Goal: Task Accomplishment & Management: Use online tool/utility

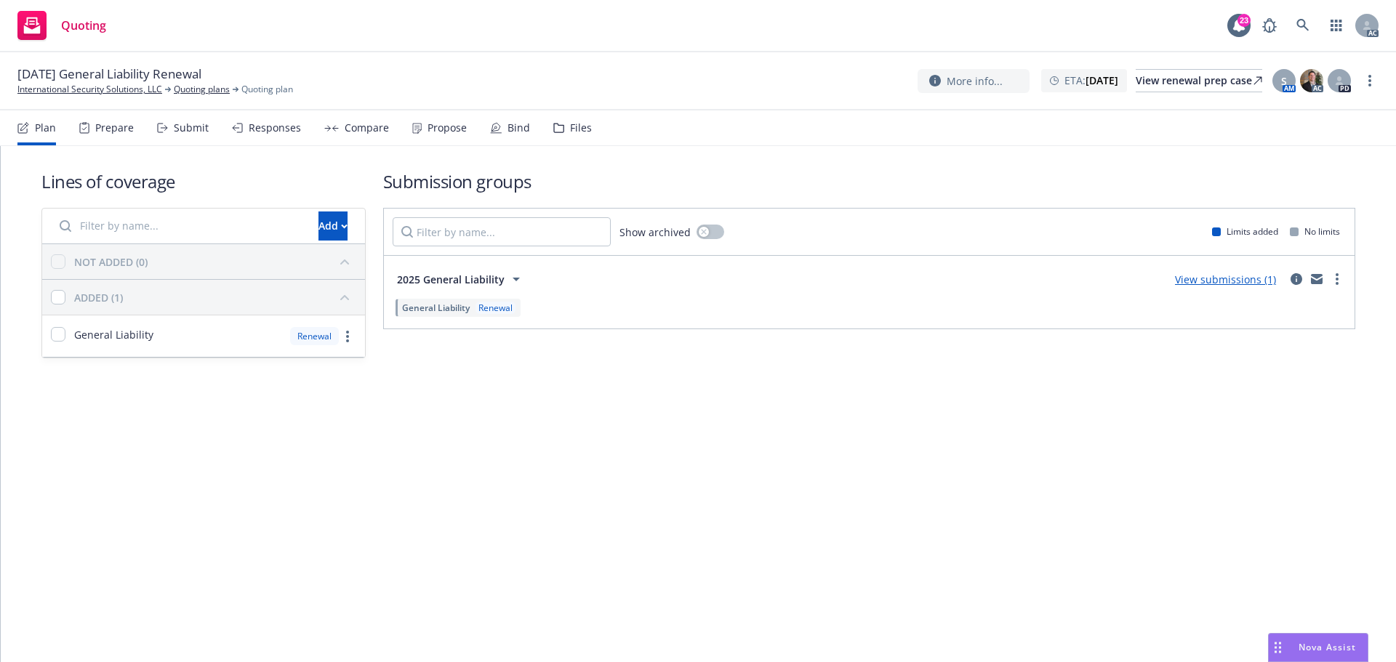
click at [201, 125] on div "Submit" at bounding box center [191, 128] width 35 height 12
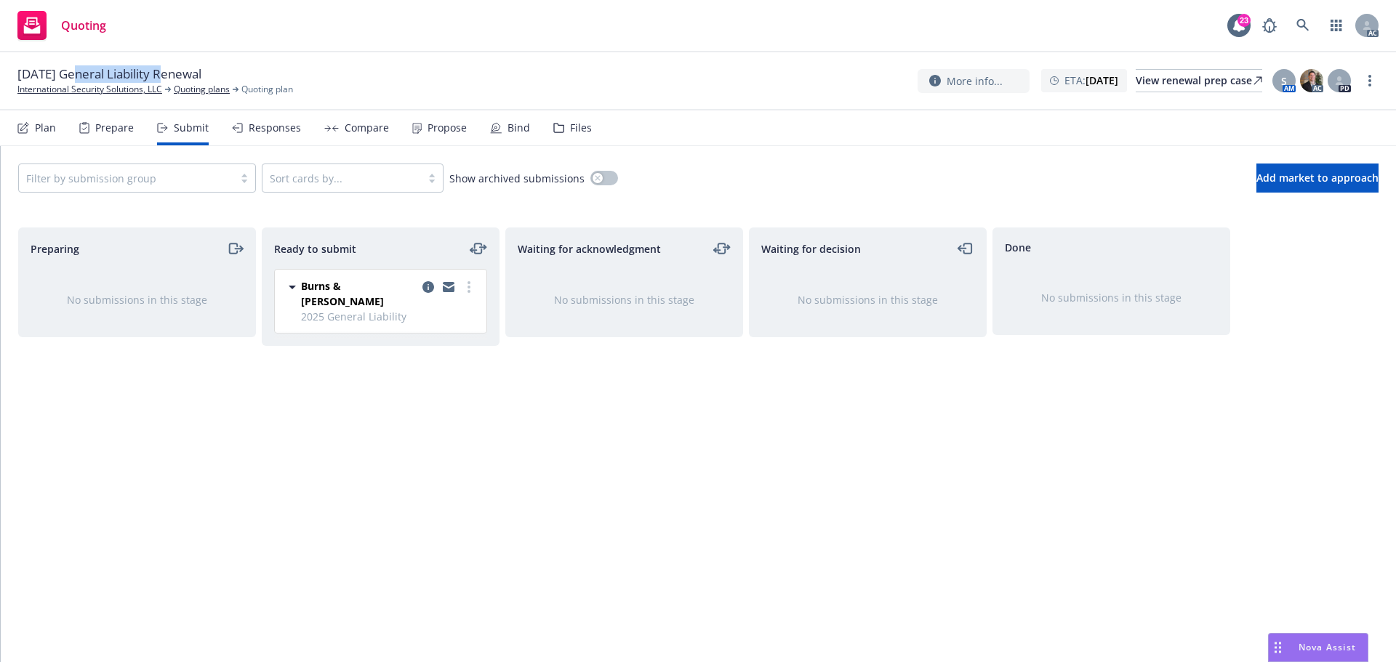
drag, startPoint x: 73, startPoint y: 76, endPoint x: 164, endPoint y: 79, distance: 90.2
click at [164, 79] on span "11/24/25 General Liability Renewal" at bounding box center [109, 73] width 184 height 17
copy span "General Liability"
click at [1370, 79] on circle "more" at bounding box center [1369, 80] width 3 height 3
click at [1312, 110] on link "Copy logging email" at bounding box center [1297, 110] width 162 height 29
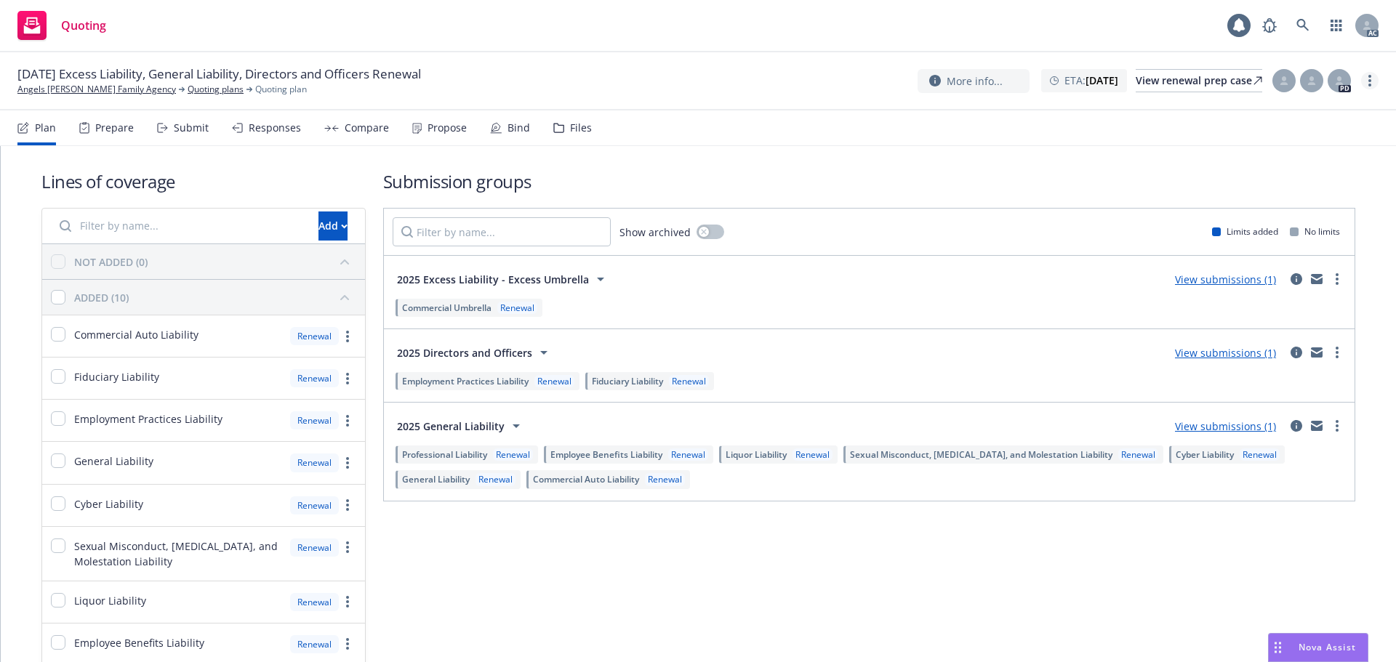
click at [1369, 79] on icon "more" at bounding box center [1369, 81] width 3 height 12
click at [1312, 108] on link "Copy logging email" at bounding box center [1297, 110] width 162 height 29
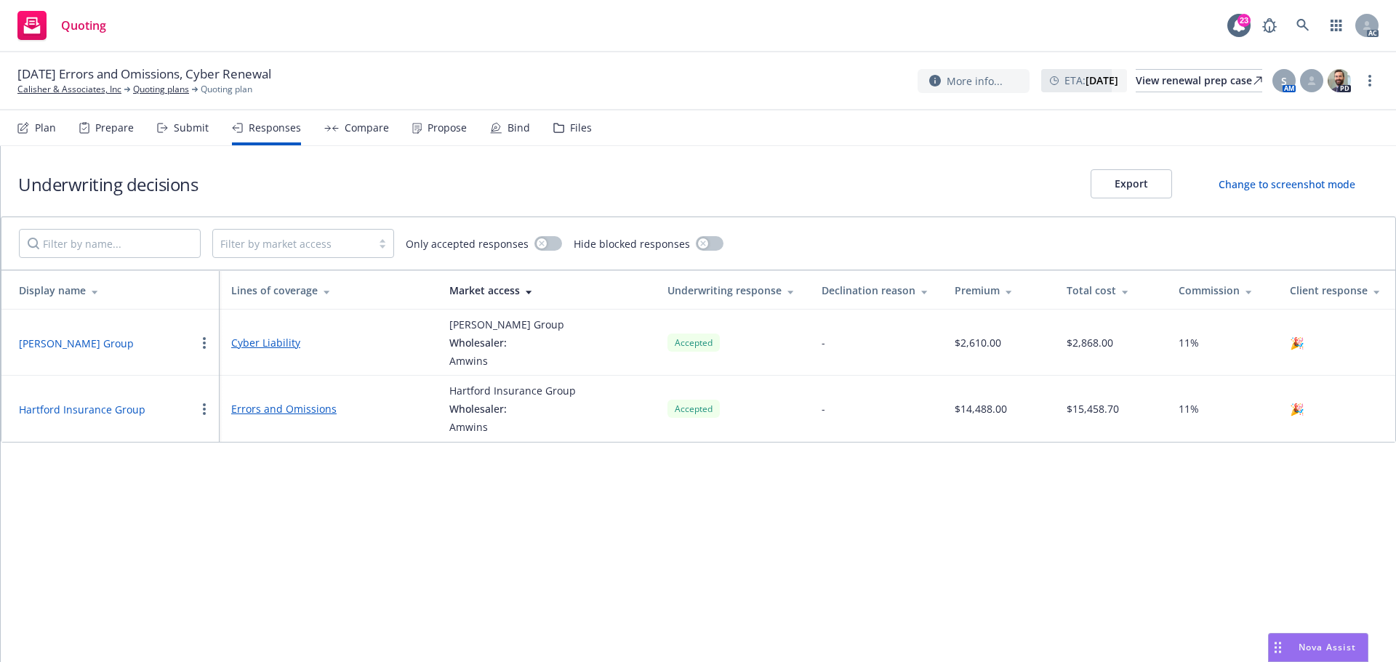
drag, startPoint x: 0, startPoint y: 0, endPoint x: 432, endPoint y: 130, distance: 451.0
click at [432, 130] on div "Propose" at bounding box center [447, 128] width 39 height 12
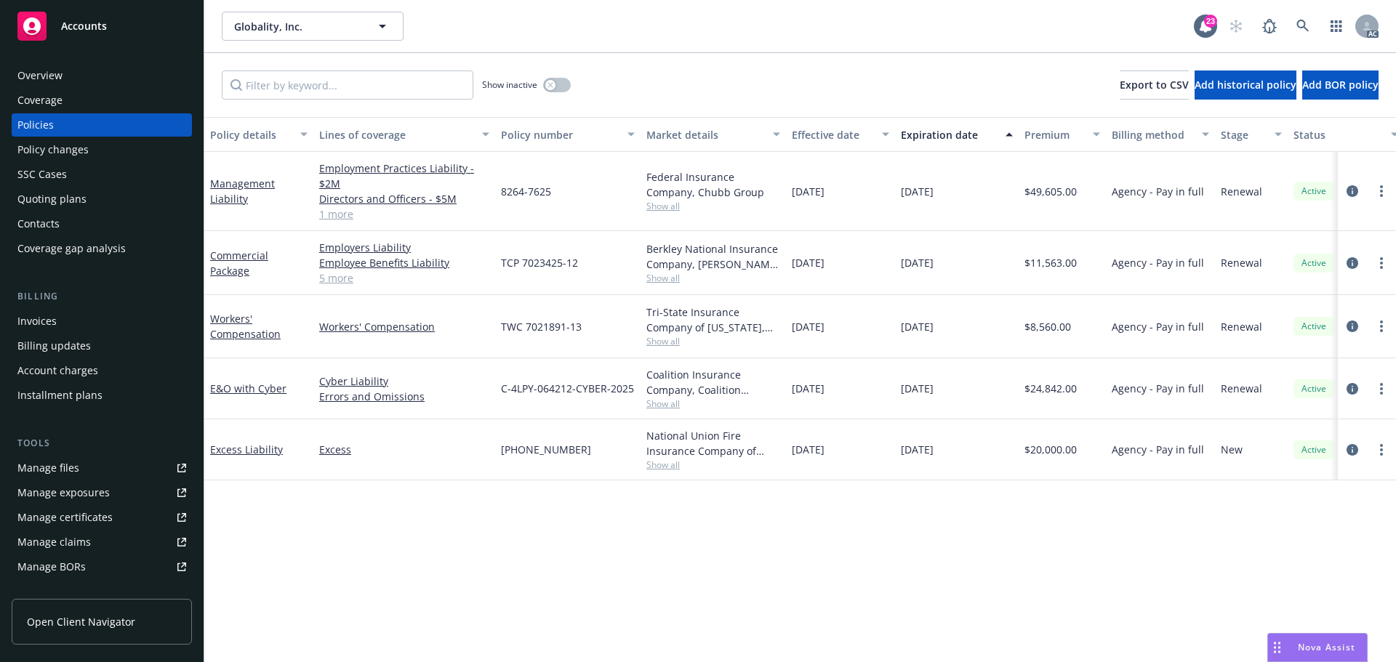
scroll to position [0, 212]
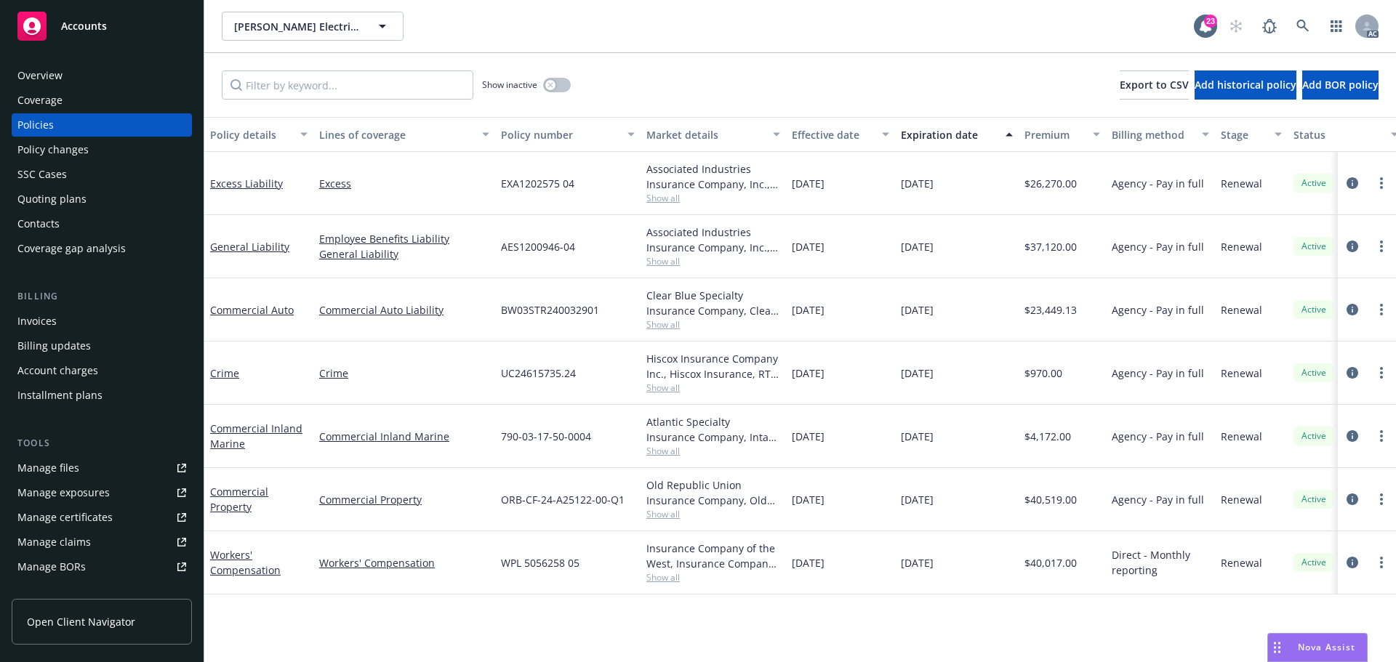
click at [680, 325] on span "Show all" at bounding box center [713, 324] width 134 height 12
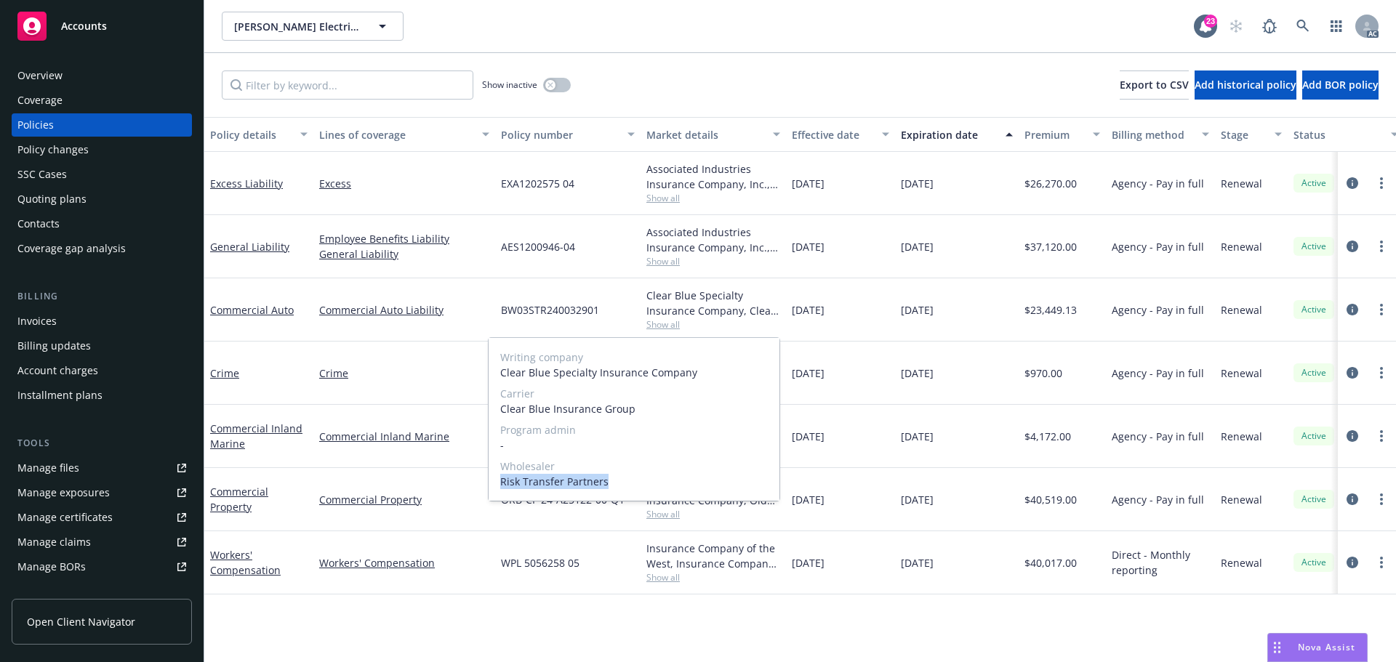
drag, startPoint x: 616, startPoint y: 485, endPoint x: 499, endPoint y: 483, distance: 117.1
click at [499, 483] on div "Writing company Clear Blue Specialty Insurance Company Carrier Clear Blue Insur…" at bounding box center [634, 419] width 291 height 163
copy span "Risk Transfer Partners"
click at [1280, 645] on div "Drag to move" at bounding box center [1277, 648] width 18 height 28
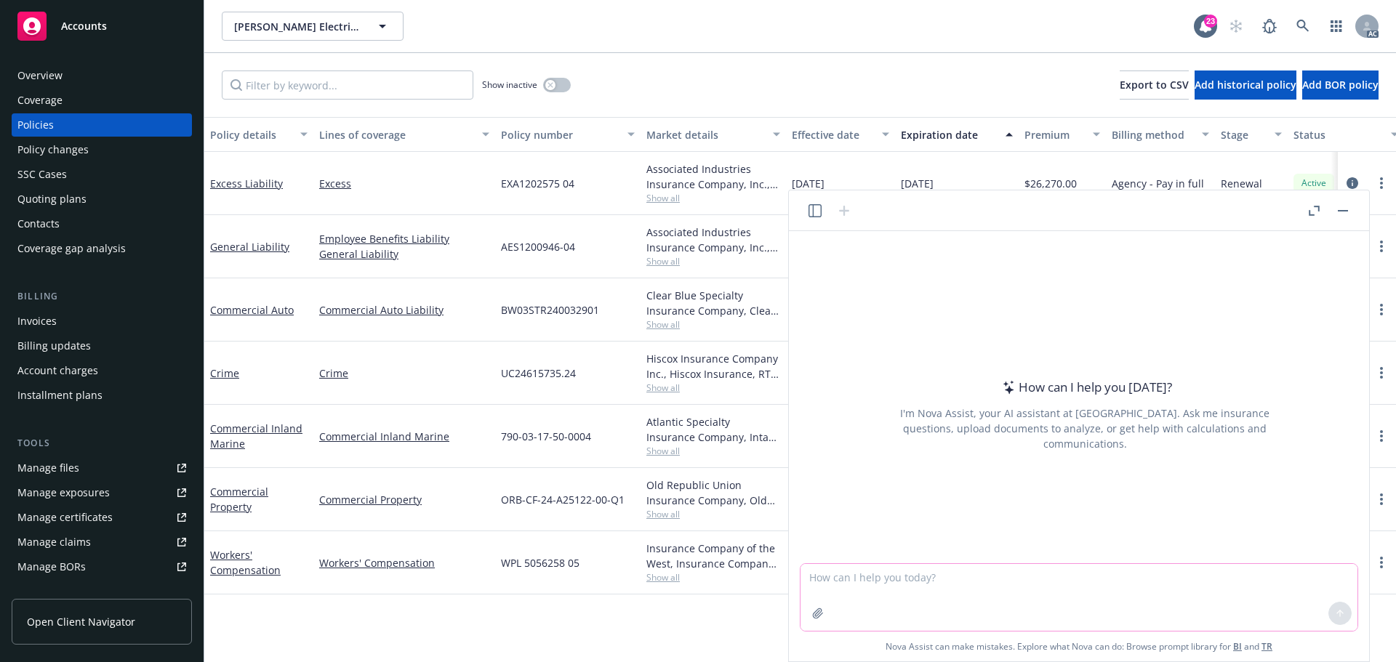
click at [871, 591] on textarea at bounding box center [1078, 597] width 557 height 67
paste textarea "We are following up the renewal requirements with Risk Transfer Partners but ha…"
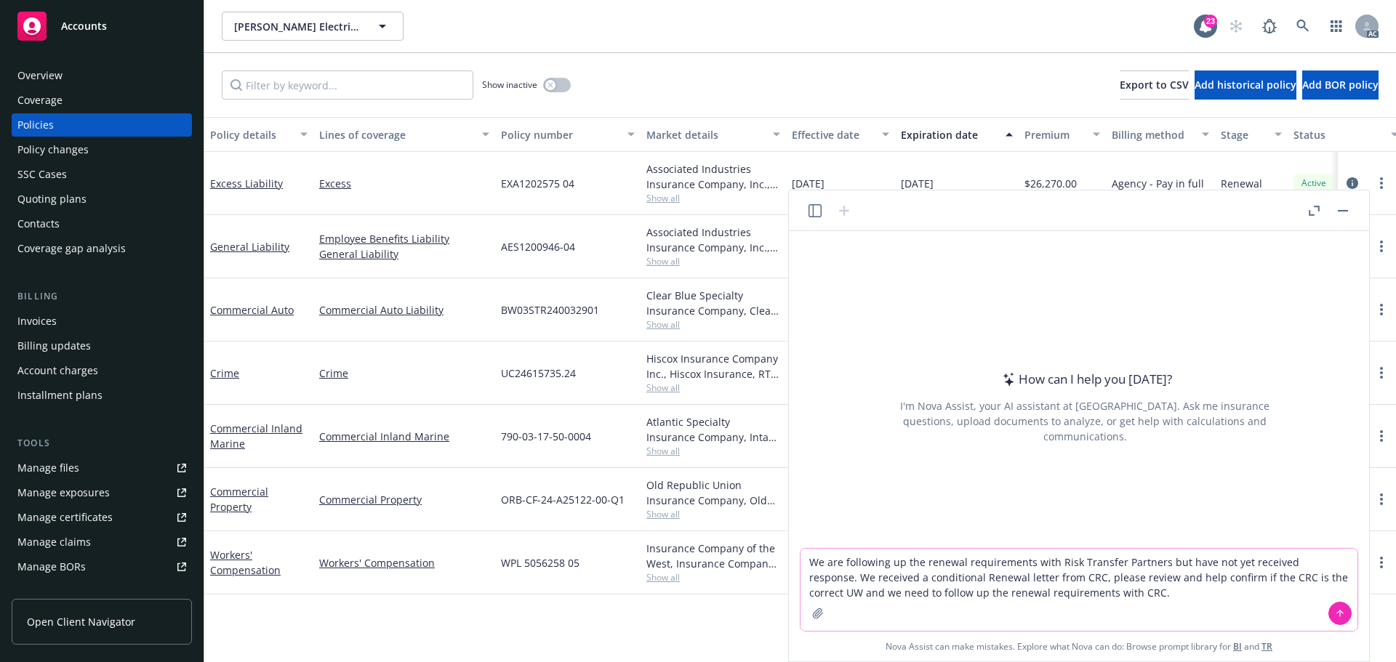
click at [809, 568] on textarea "We are following up the renewal requirements with Risk Transfer Partners but ha…" at bounding box center [1078, 590] width 557 height 82
type textarea "REVISE: We are following up the renewal requirements with Risk Transfer Partner…"
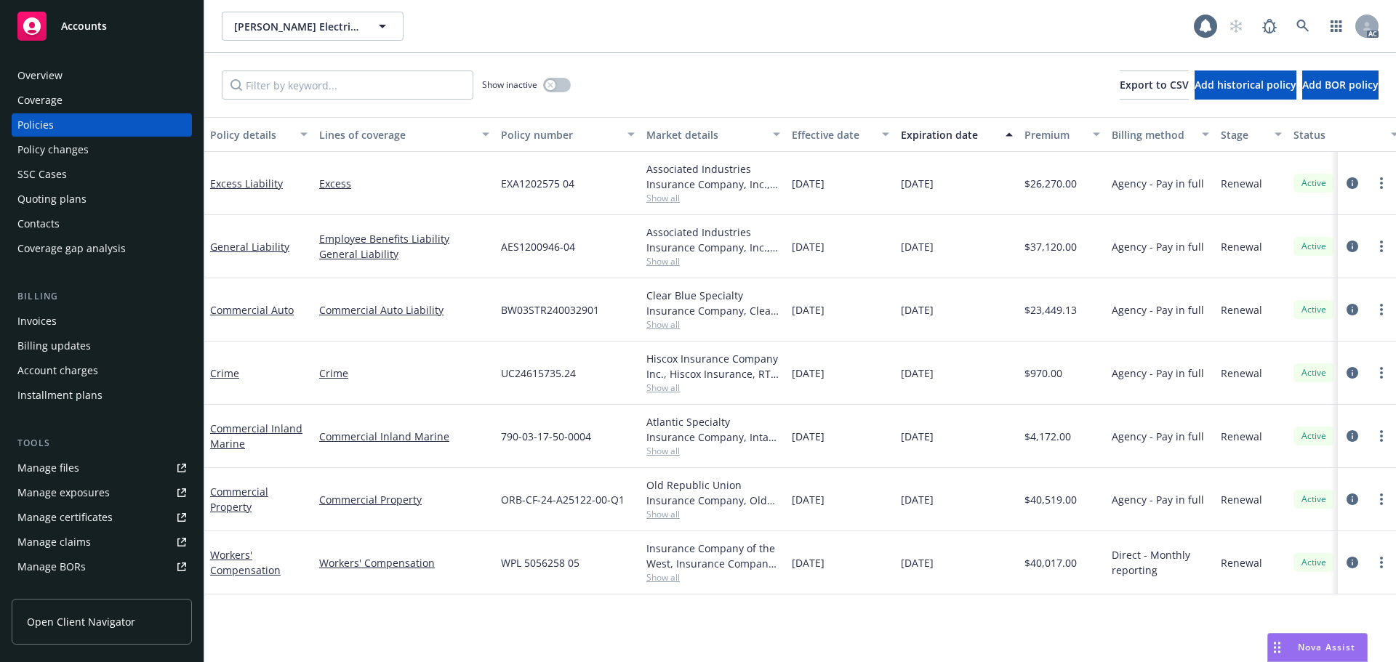
click at [1279, 642] on icon "Drag to move" at bounding box center [1277, 648] width 7 height 12
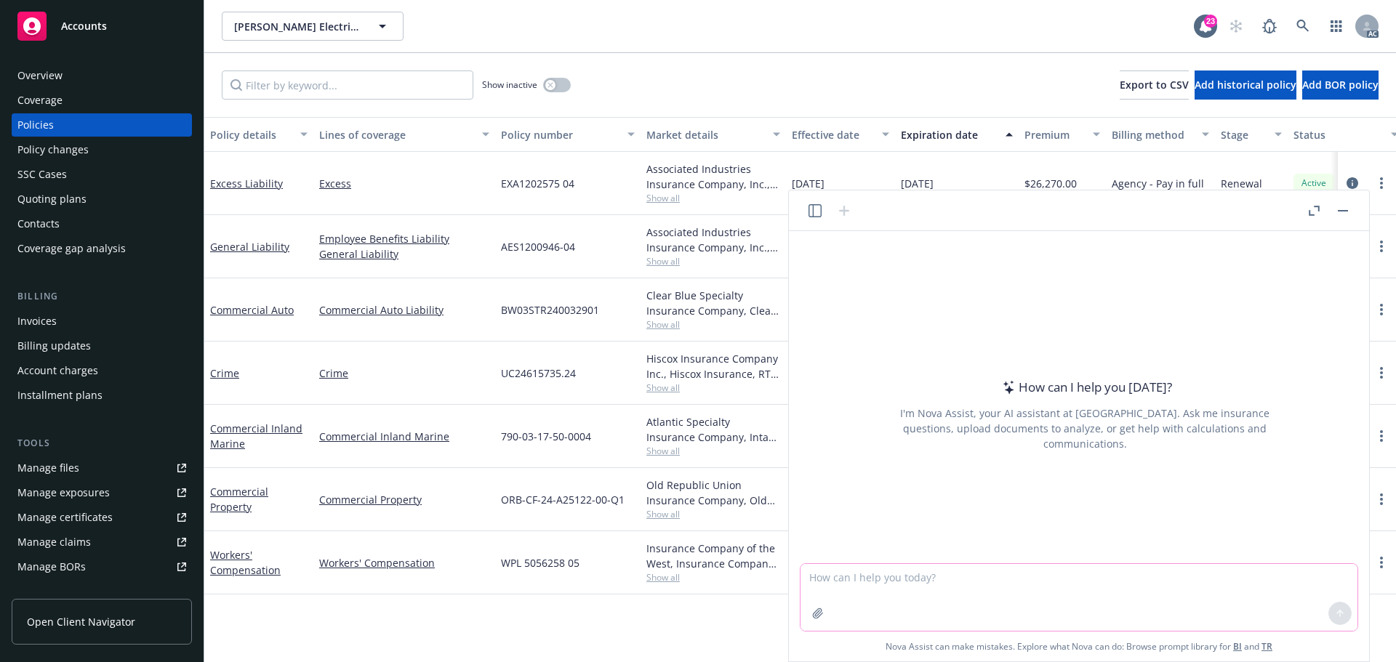
click at [960, 591] on textarea at bounding box center [1078, 597] width 557 height 67
paste textarea "We are following up the renewal requirements with Risk Transfer Partners but ha…"
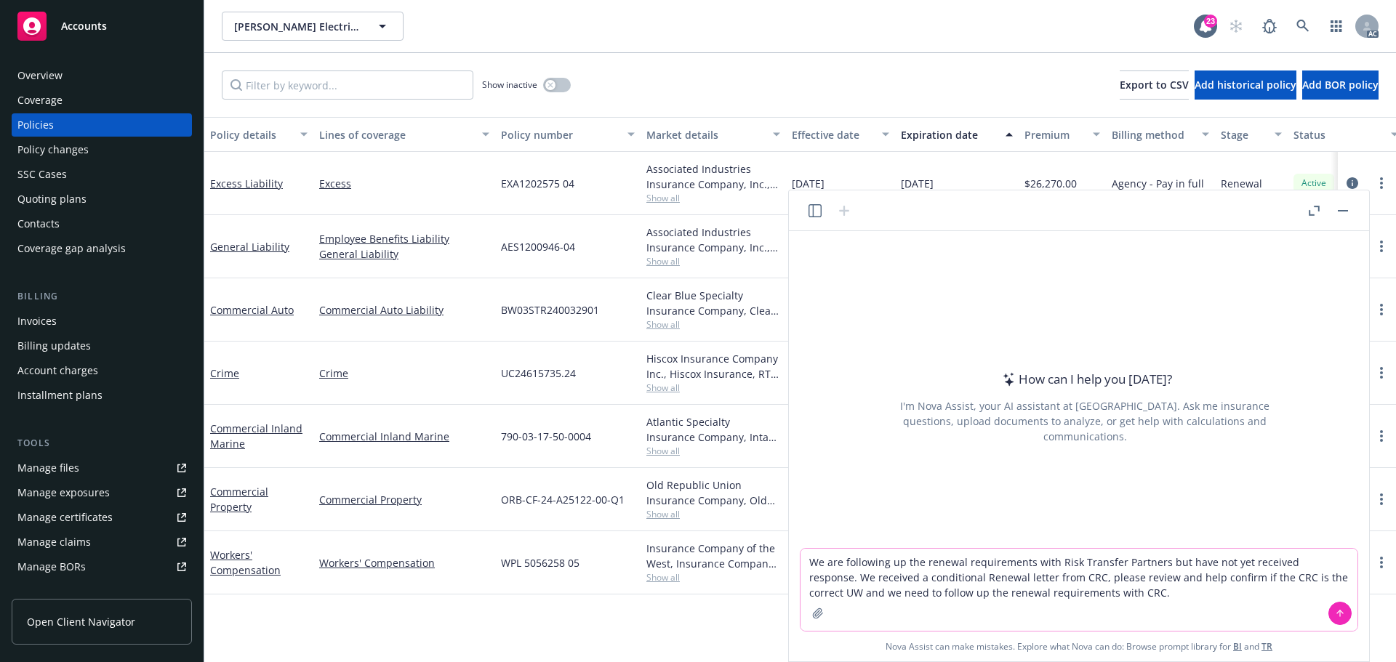
click at [811, 560] on textarea "We are following up the renewal requirements with Risk Transfer Partners but ha…" at bounding box center [1078, 590] width 557 height 82
type textarea "REVISE: We are following up the renewal requirements with Risk Transfer Partner…"
click at [1340, 609] on icon at bounding box center [1340, 614] width 10 height 10
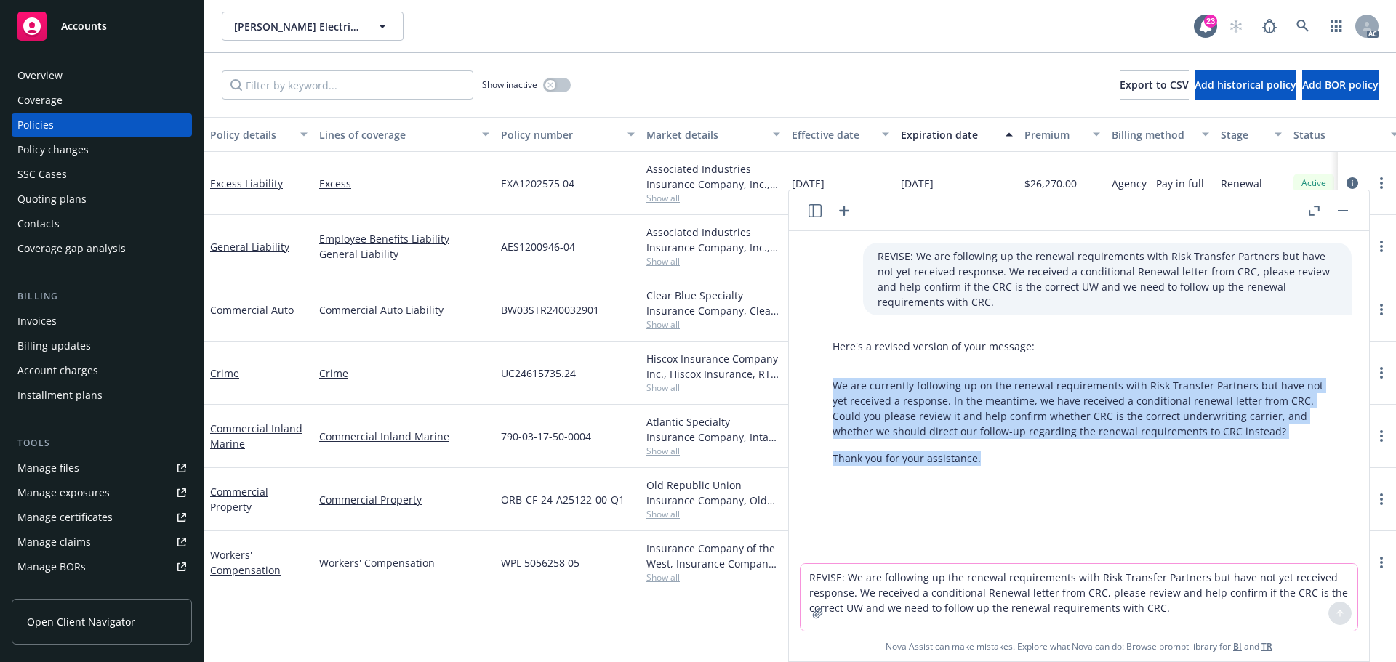
drag, startPoint x: 836, startPoint y: 384, endPoint x: 1053, endPoint y: 459, distance: 229.5
click at [1053, 459] on div "Here's a revised version of your message: We are currently following up on the …" at bounding box center [1085, 402] width 534 height 139
copy div "We are currently following up on the renewal requirements with Risk Transfer Pa…"
click at [871, 590] on textarea "REVISE: We are following up the renewal requirements with Risk Transfer Partner…" at bounding box center [1078, 597] width 557 height 67
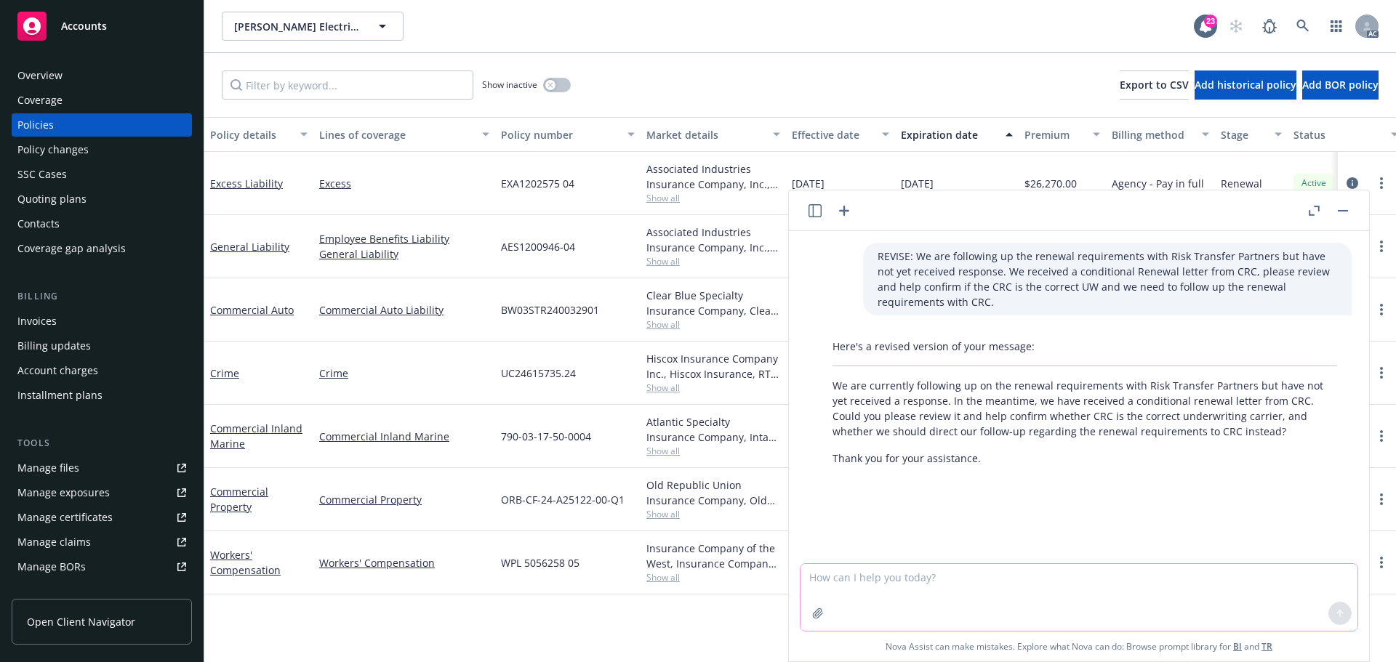
paste textarea "Please see the attached invoice and help handle. We noticed that the renewal ca…"
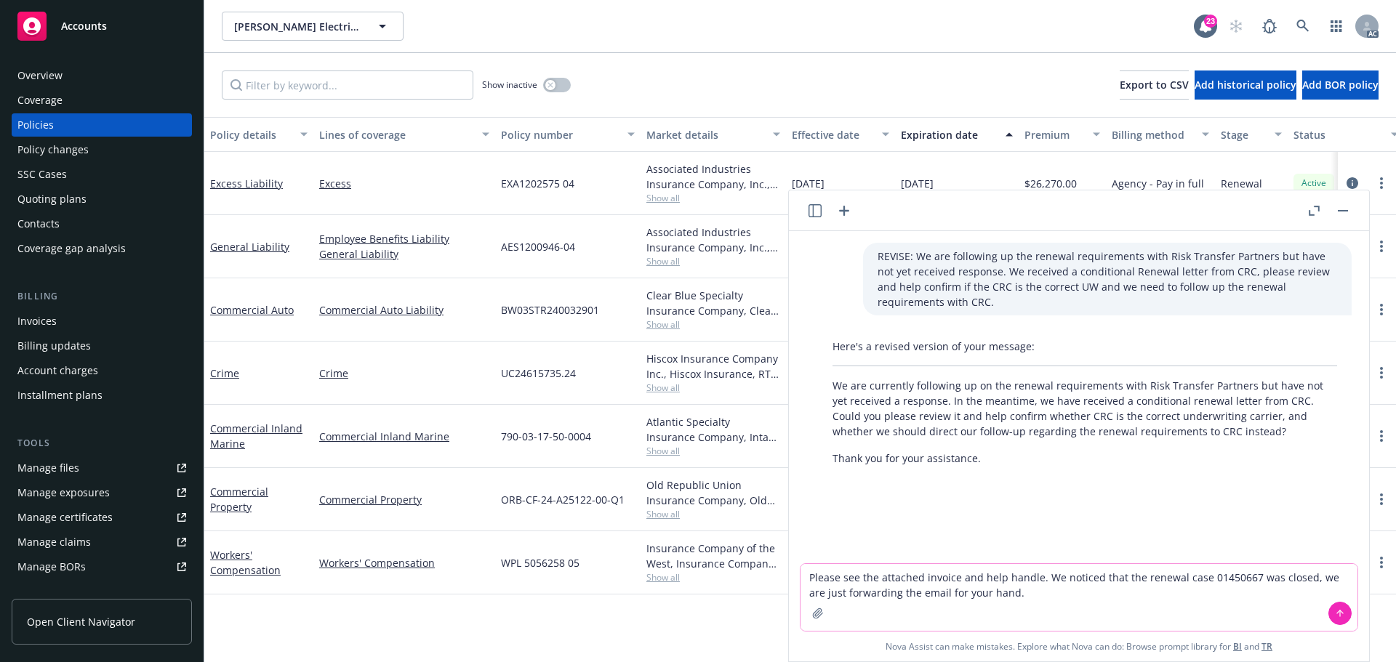
click at [811, 577] on textarea "Please see the attached invoice and help handle. We noticed that the renewal ca…" at bounding box center [1078, 597] width 557 height 67
drag, startPoint x: 1283, startPoint y: 579, endPoint x: 1237, endPoint y: 579, distance: 45.8
click at [1237, 579] on textarea "revise, Please see the attached invoice and help handle. We noticed that the re…" at bounding box center [1078, 597] width 557 height 67
type textarea "revise, Please see the attached invoice and help handle. We noticed that the re…"
click at [1338, 614] on icon at bounding box center [1340, 614] width 10 height 10
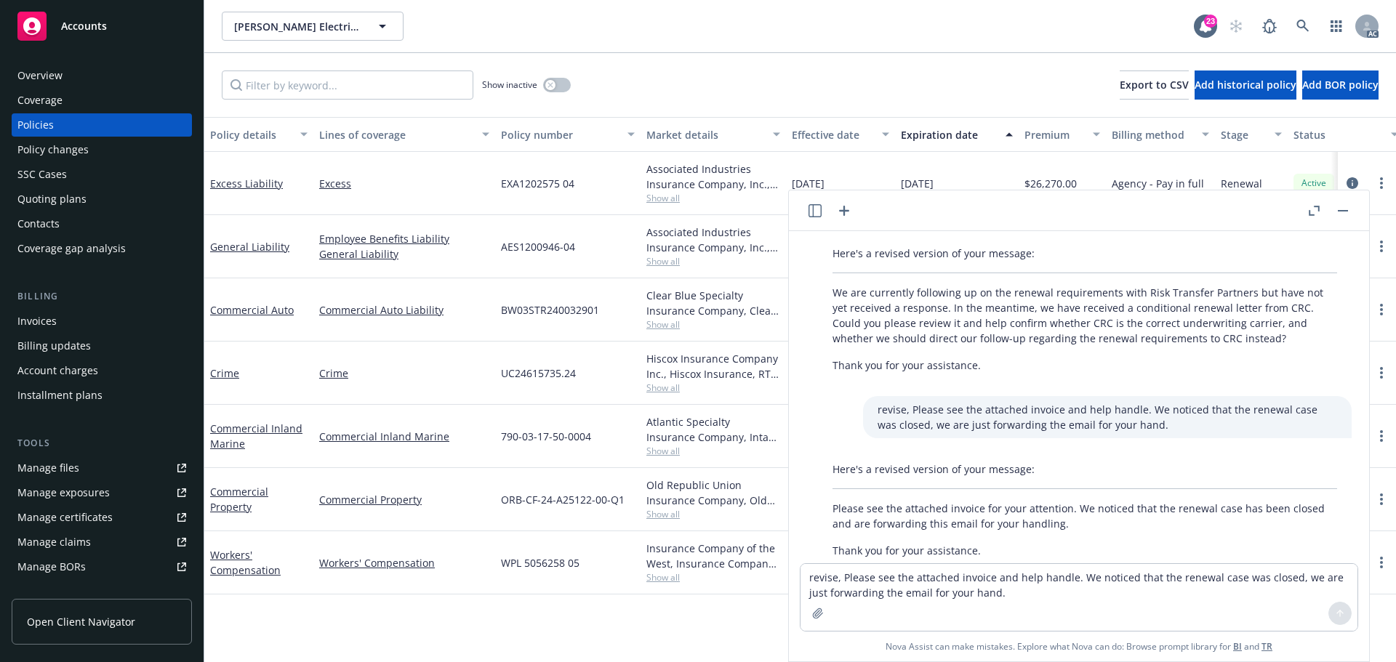
scroll to position [129, 0]
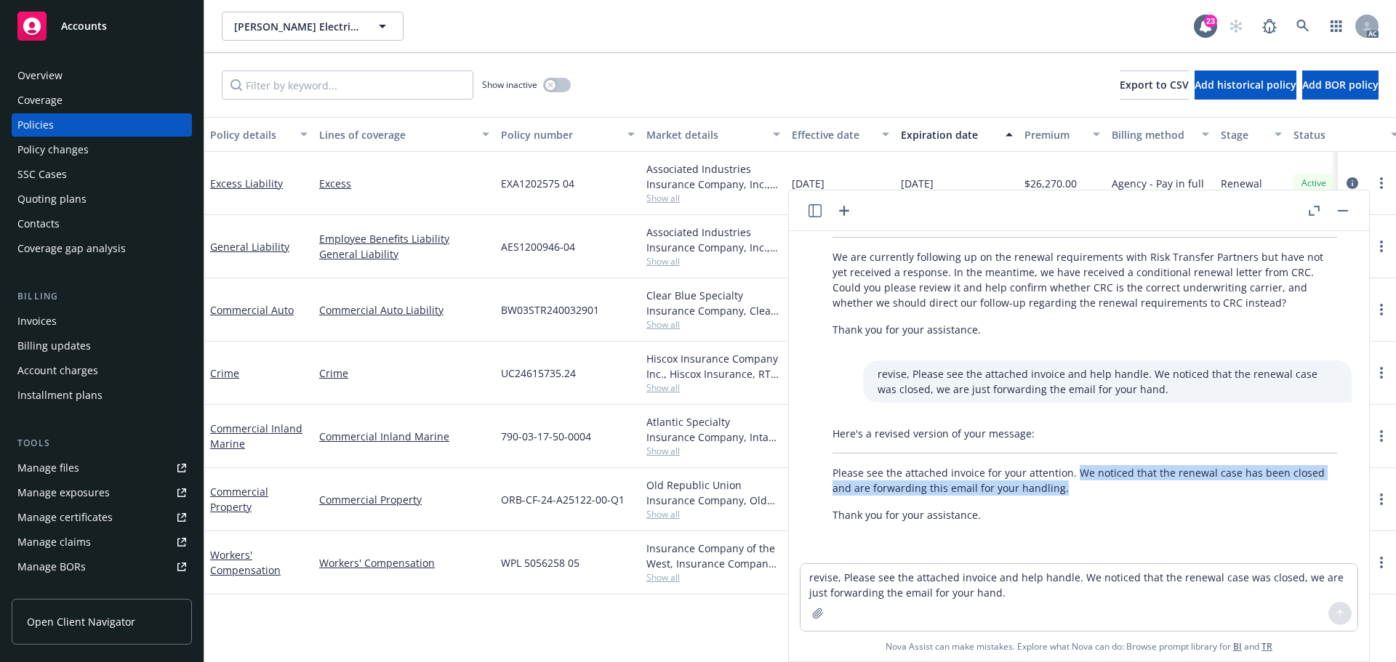
drag, startPoint x: 1073, startPoint y: 471, endPoint x: 1101, endPoint y: 488, distance: 32.3
click at [1101, 488] on p "Please see the attached invoice for your attention. We noticed that the renewal…" at bounding box center [1084, 480] width 505 height 31
copy p "We noticed that the renewal case has been closed and are forwarding this email …"
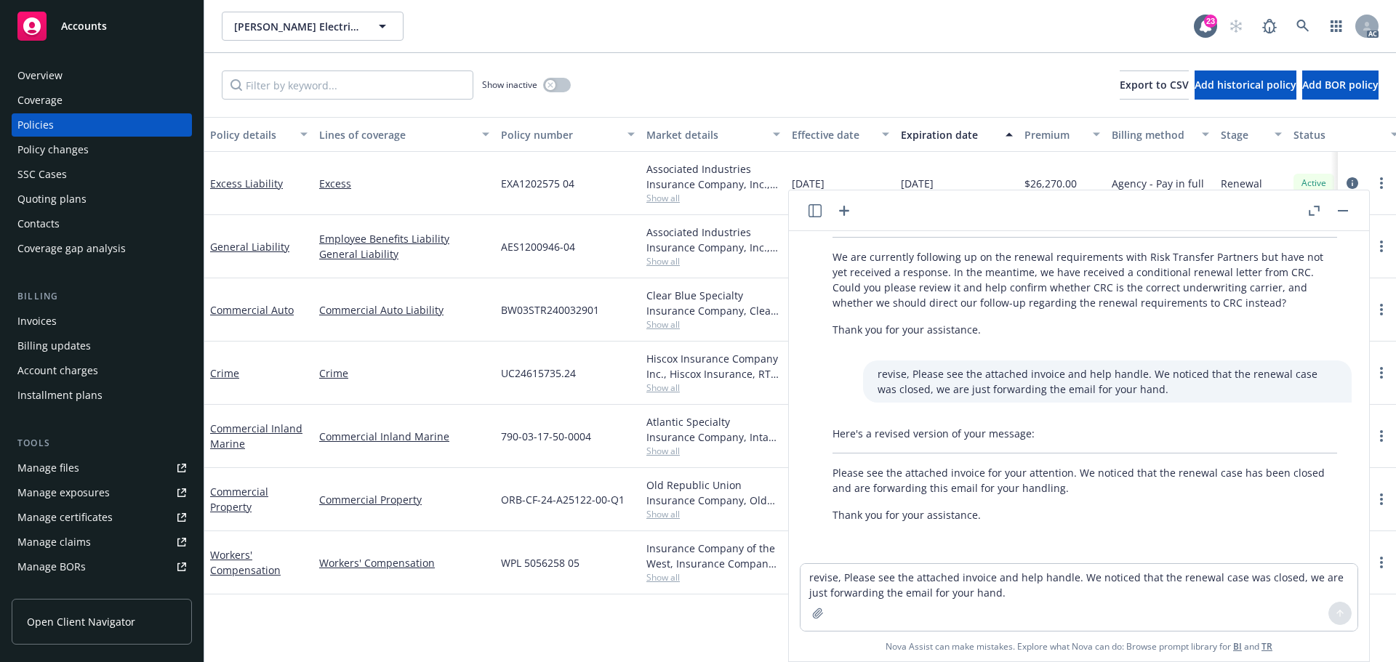
click at [984, 468] on p "Please see the attached invoice for your attention. We noticed that the renewal…" at bounding box center [1084, 480] width 505 height 31
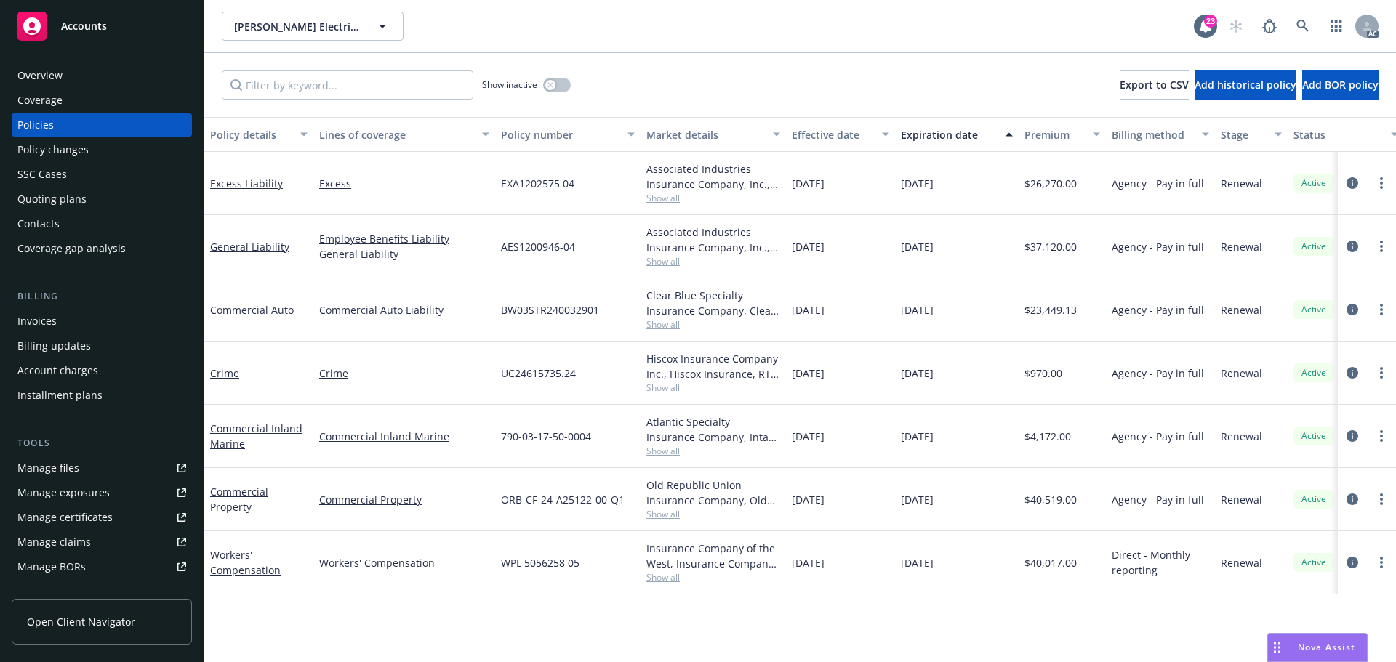
click at [1275, 652] on rect "Drag to move" at bounding box center [1275, 652] width 2 height 2
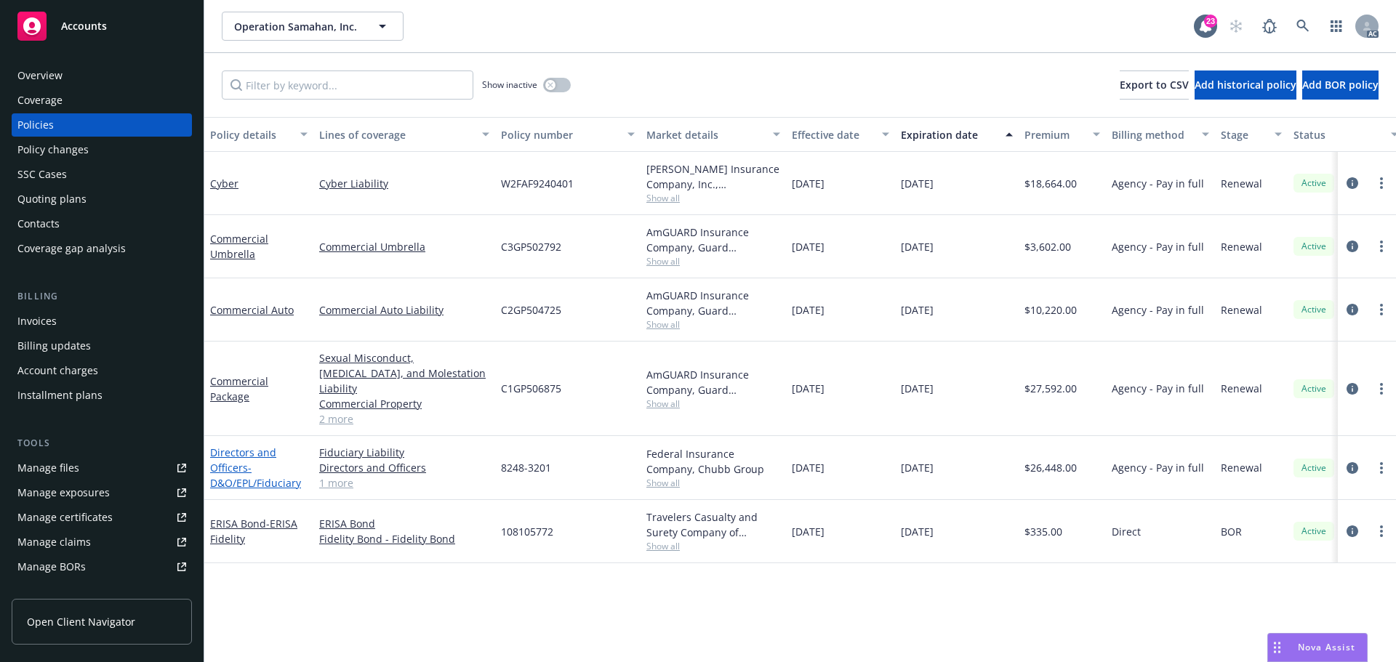
click at [228, 446] on link "Directors and Officers - D&O/EPL/Fiduciary" at bounding box center [255, 468] width 91 height 44
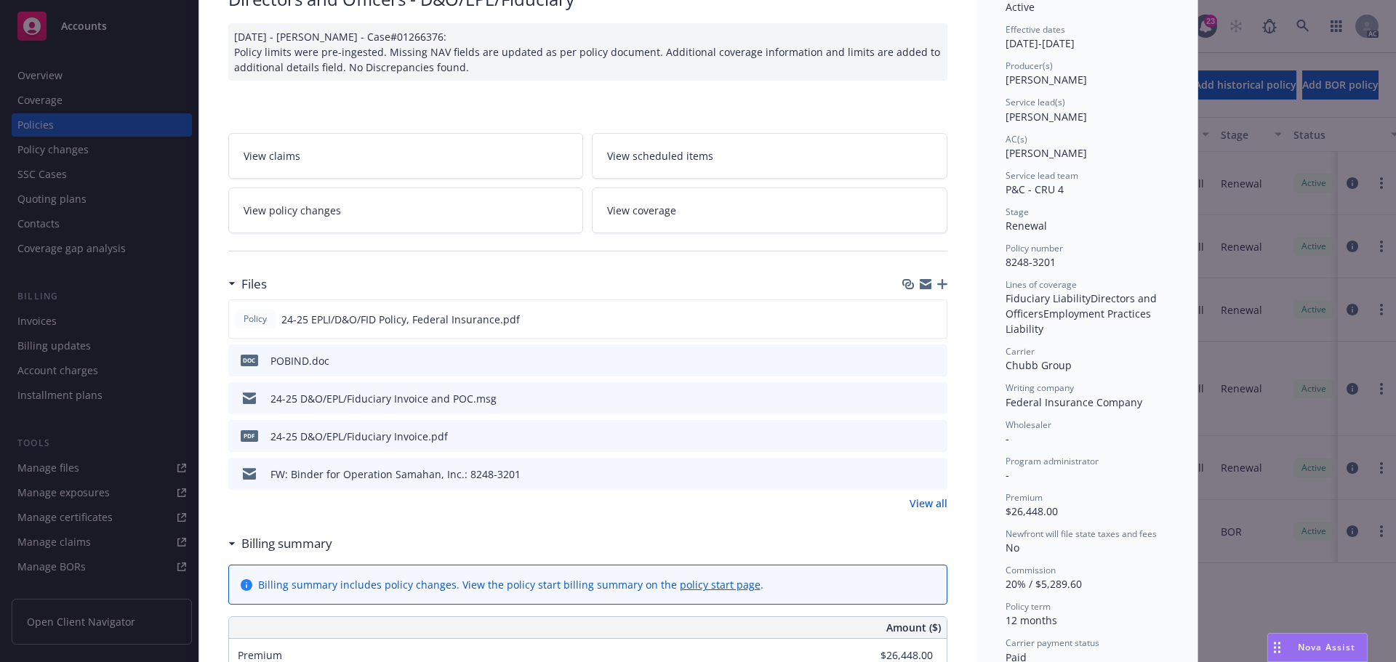
scroll to position [145, 0]
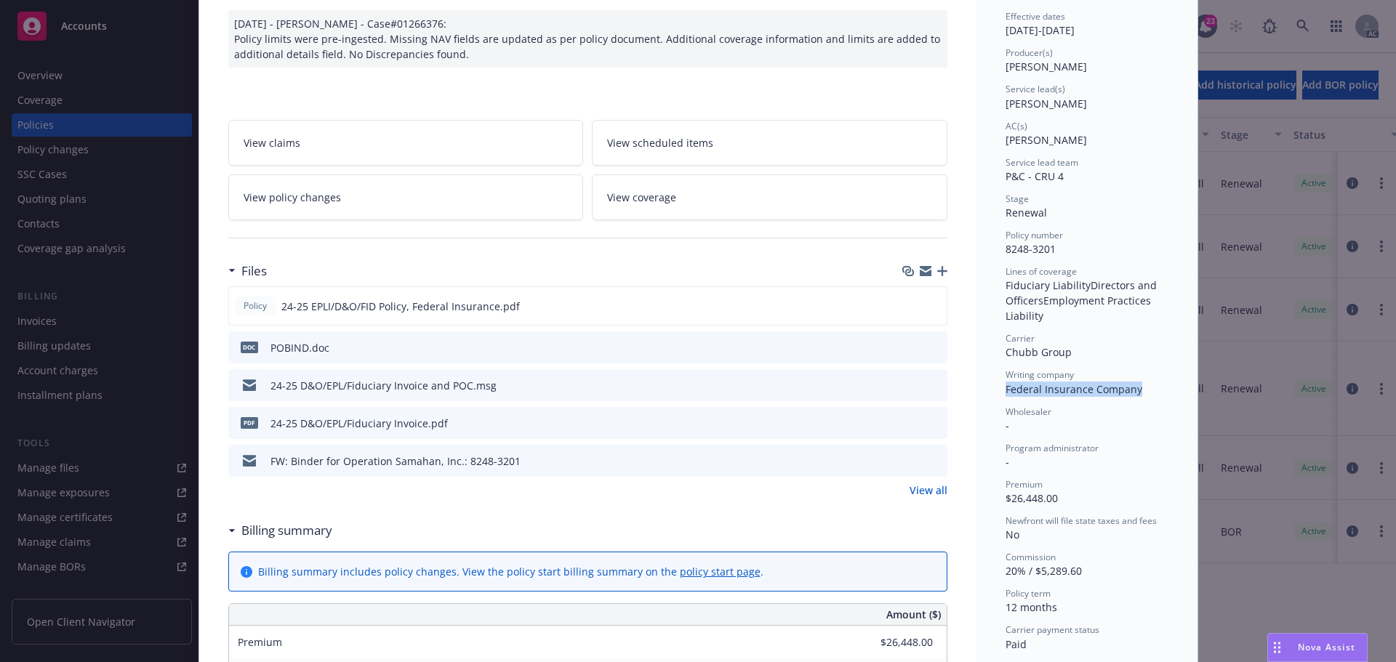
drag, startPoint x: 1148, startPoint y: 387, endPoint x: 992, endPoint y: 394, distance: 155.8
copy span "Federal Insurance Company"
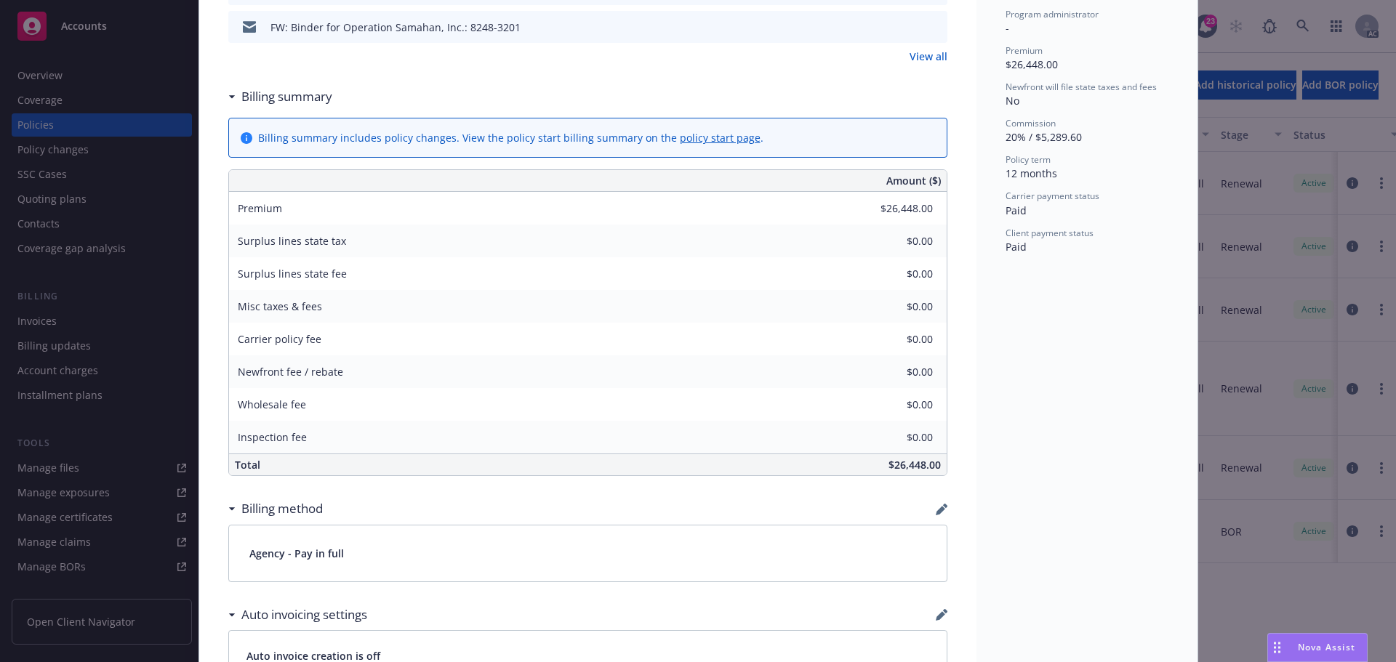
scroll to position [509, 0]
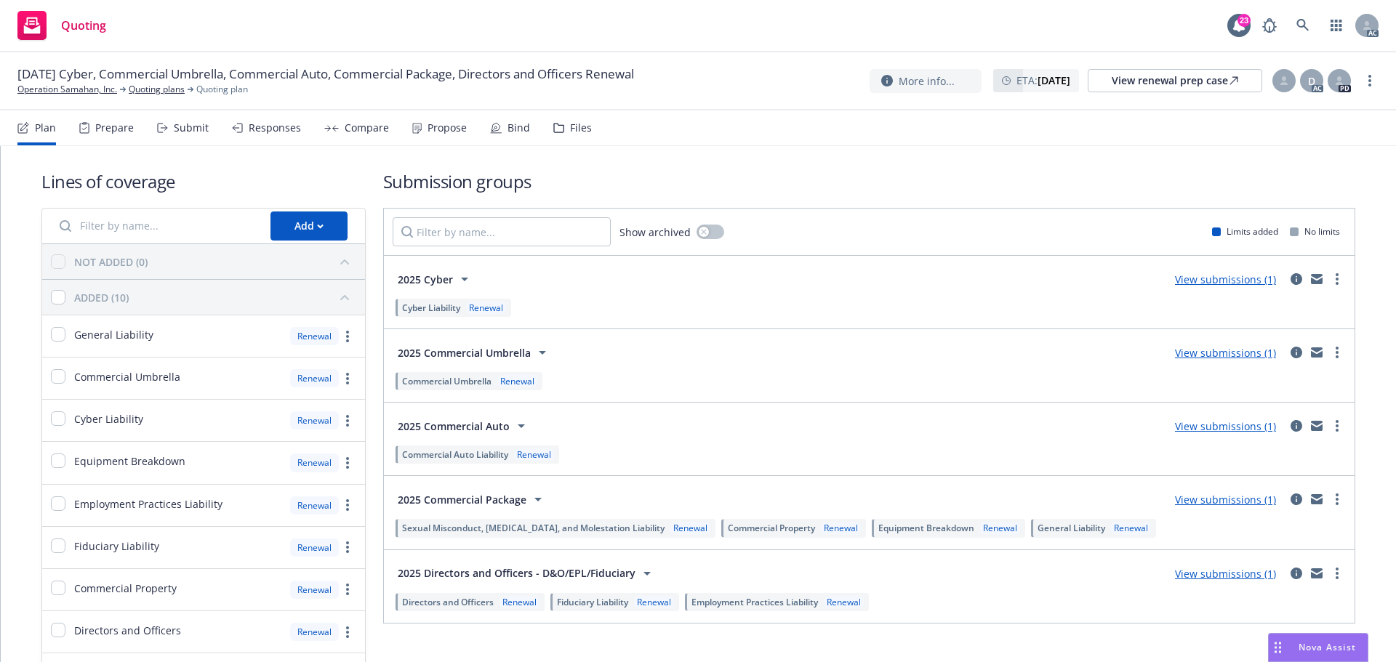
click at [186, 137] on div "Submit" at bounding box center [183, 128] width 52 height 35
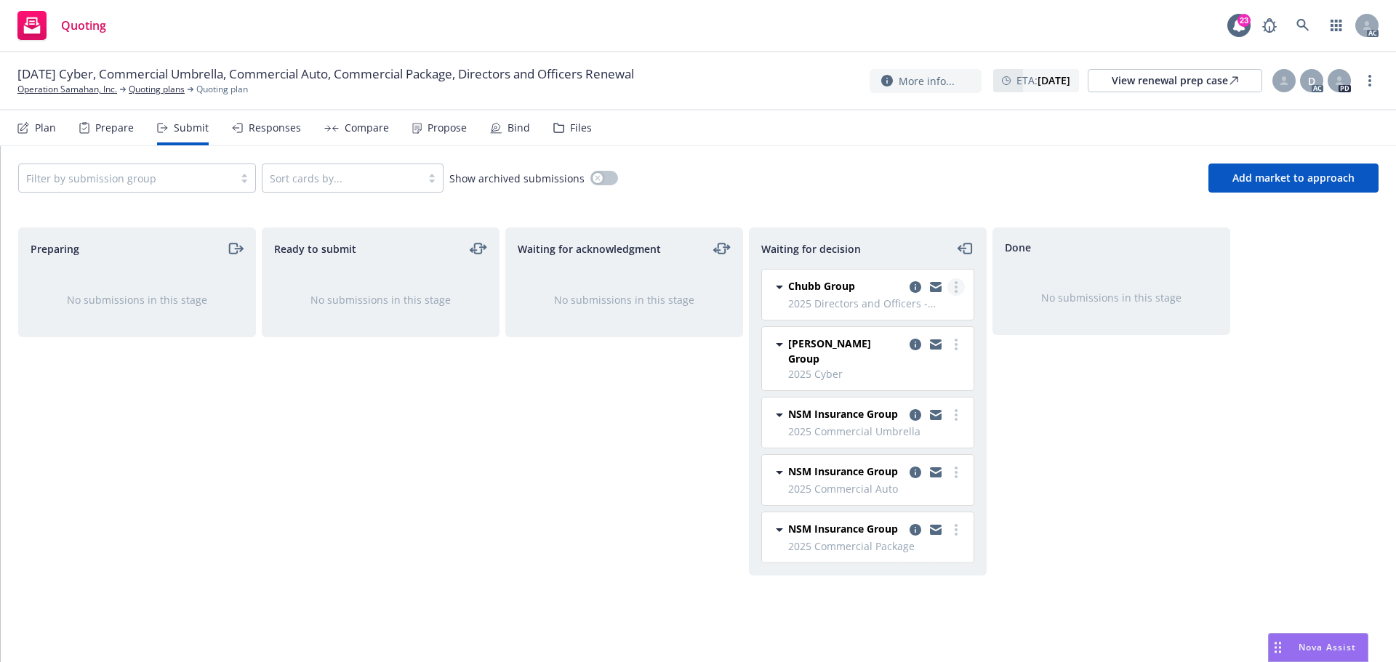
click at [958, 288] on link "more" at bounding box center [955, 286] width 17 height 17
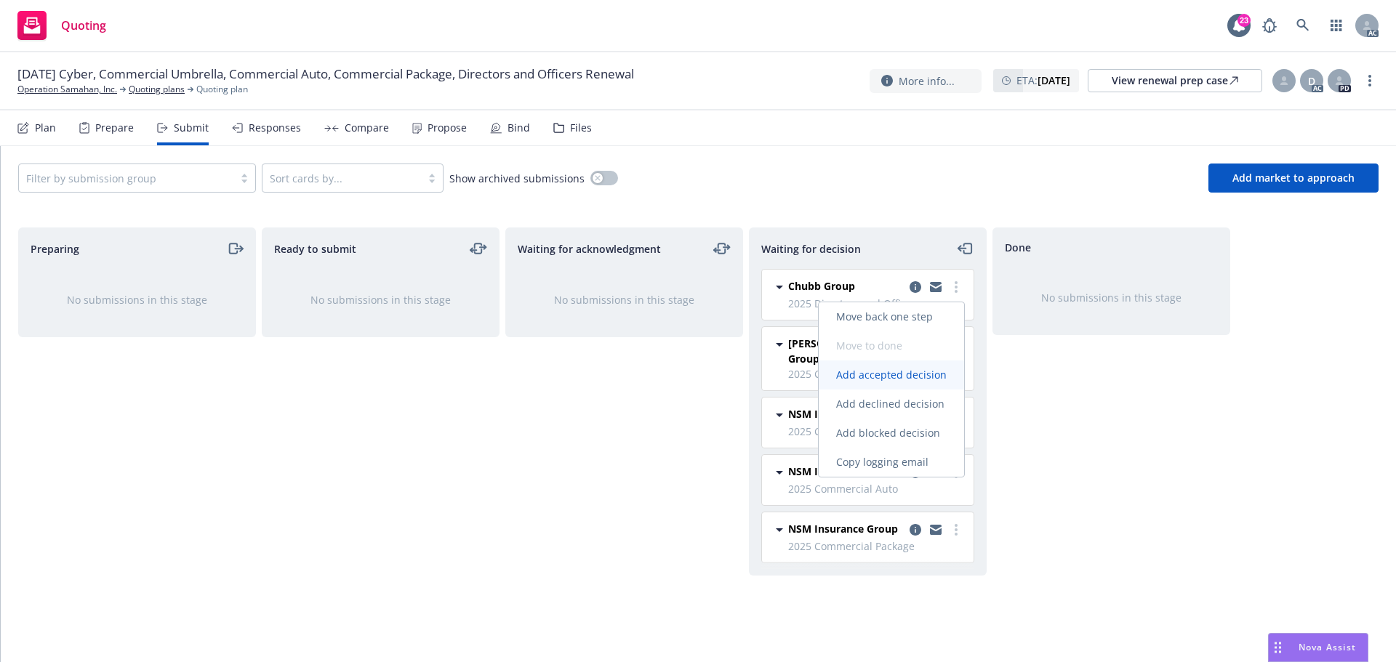
click at [903, 375] on span "Add accepted decision" at bounding box center [891, 375] width 145 height 14
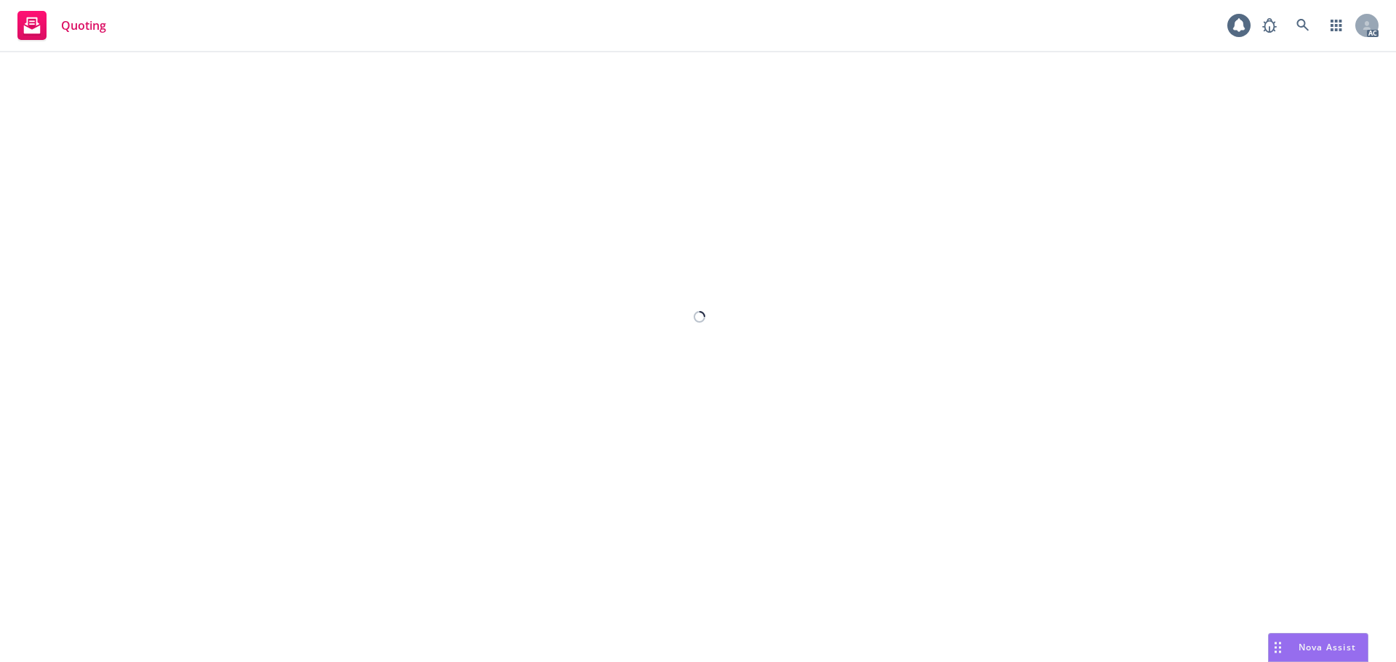
select select "12"
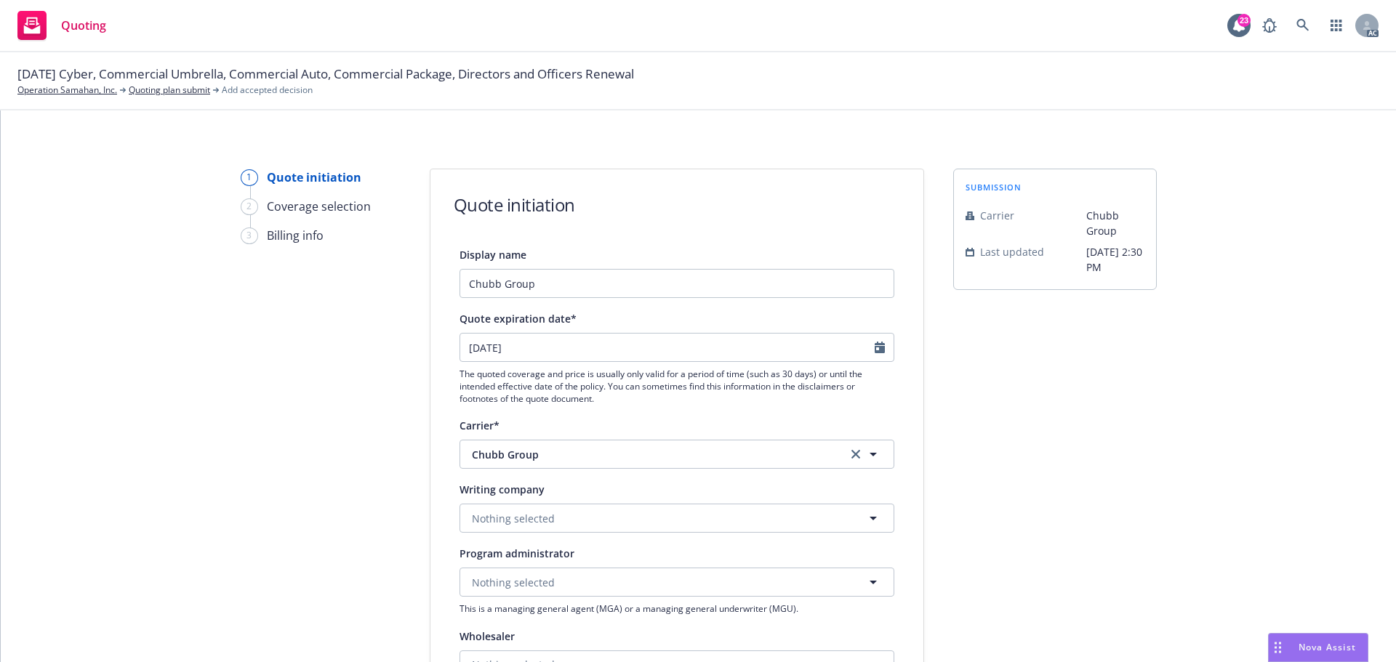
scroll to position [539, 0]
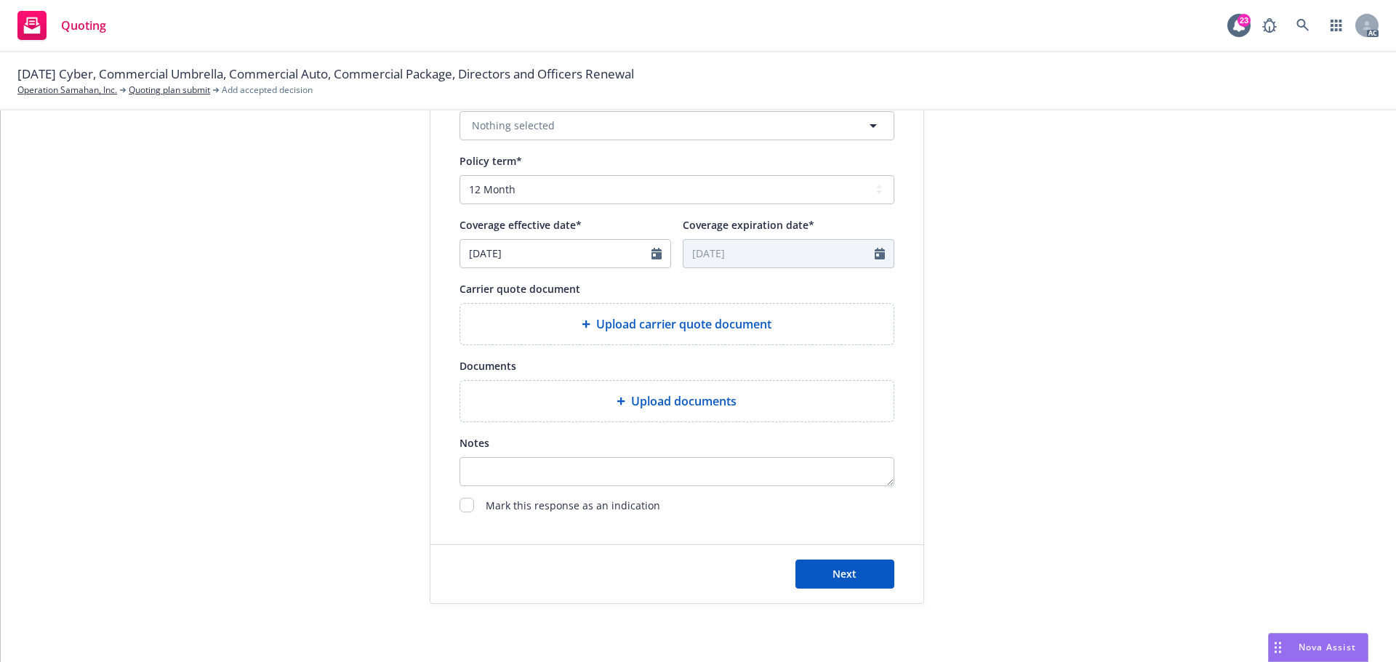
click at [624, 400] on div at bounding box center [624, 401] width 15 height 9
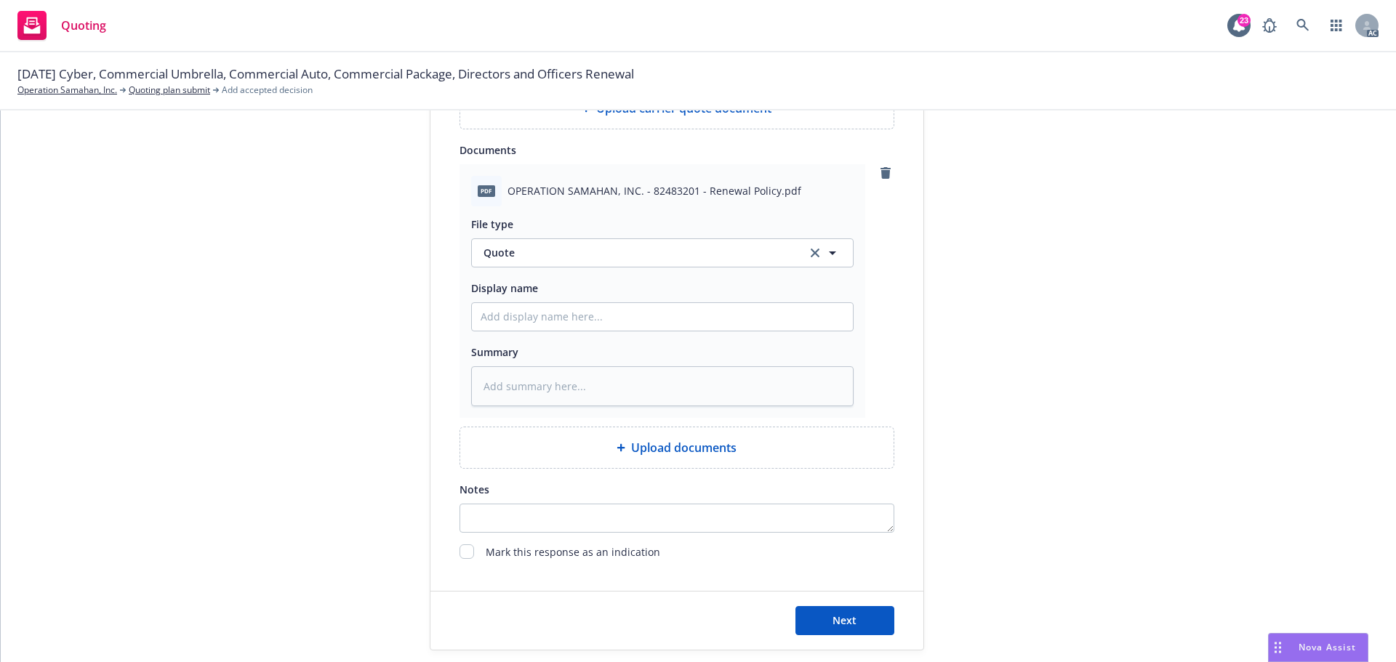
scroll to position [802, 0]
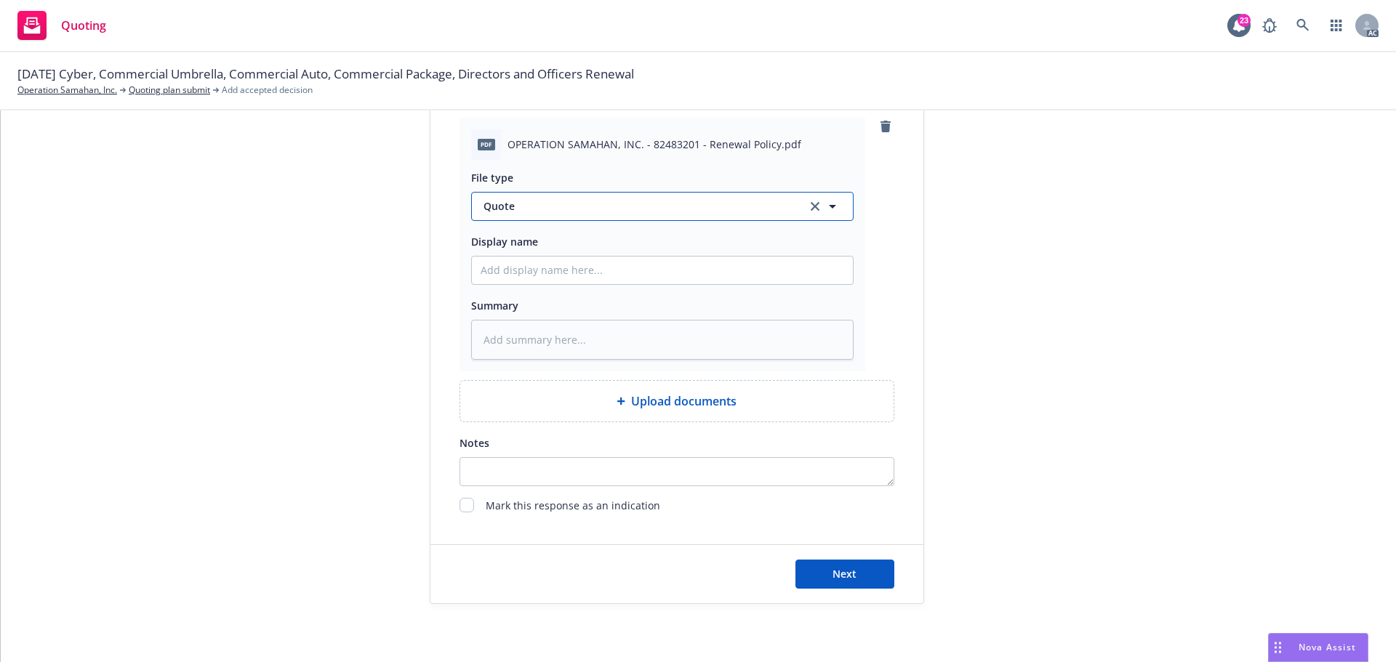
click at [657, 206] on span "Quote" at bounding box center [636, 205] width 306 height 15
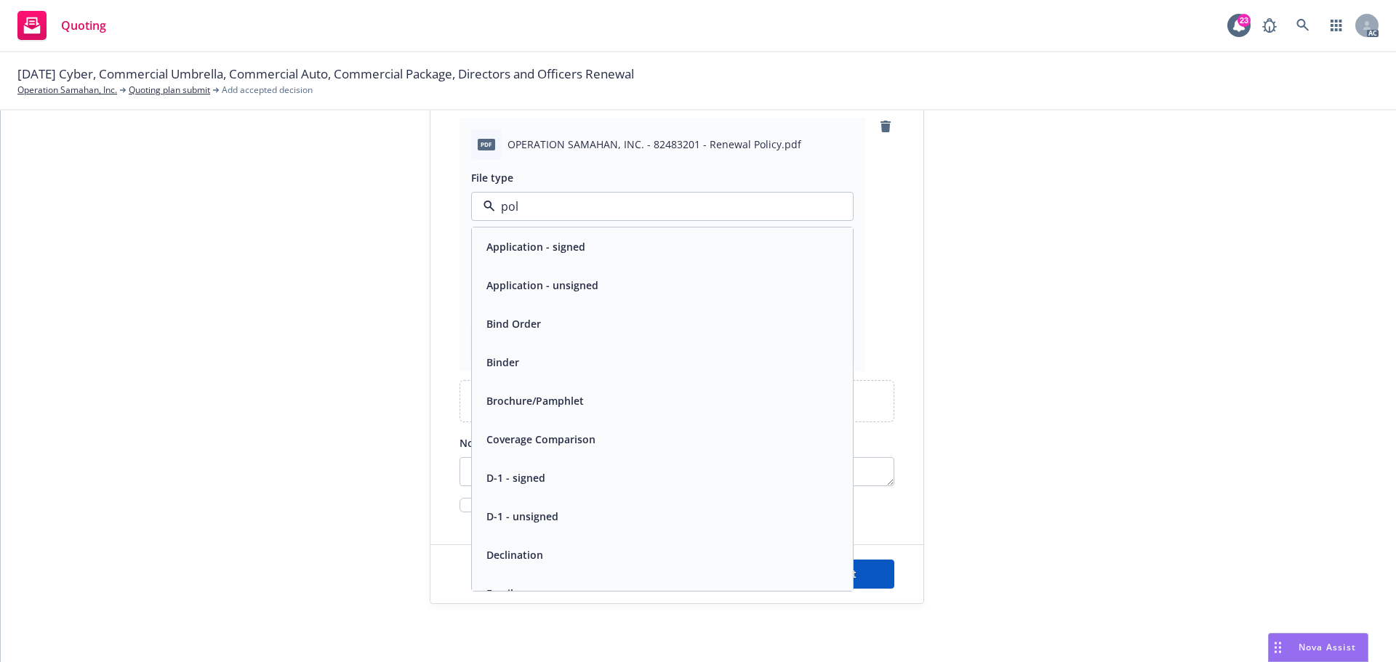
type input "poli"
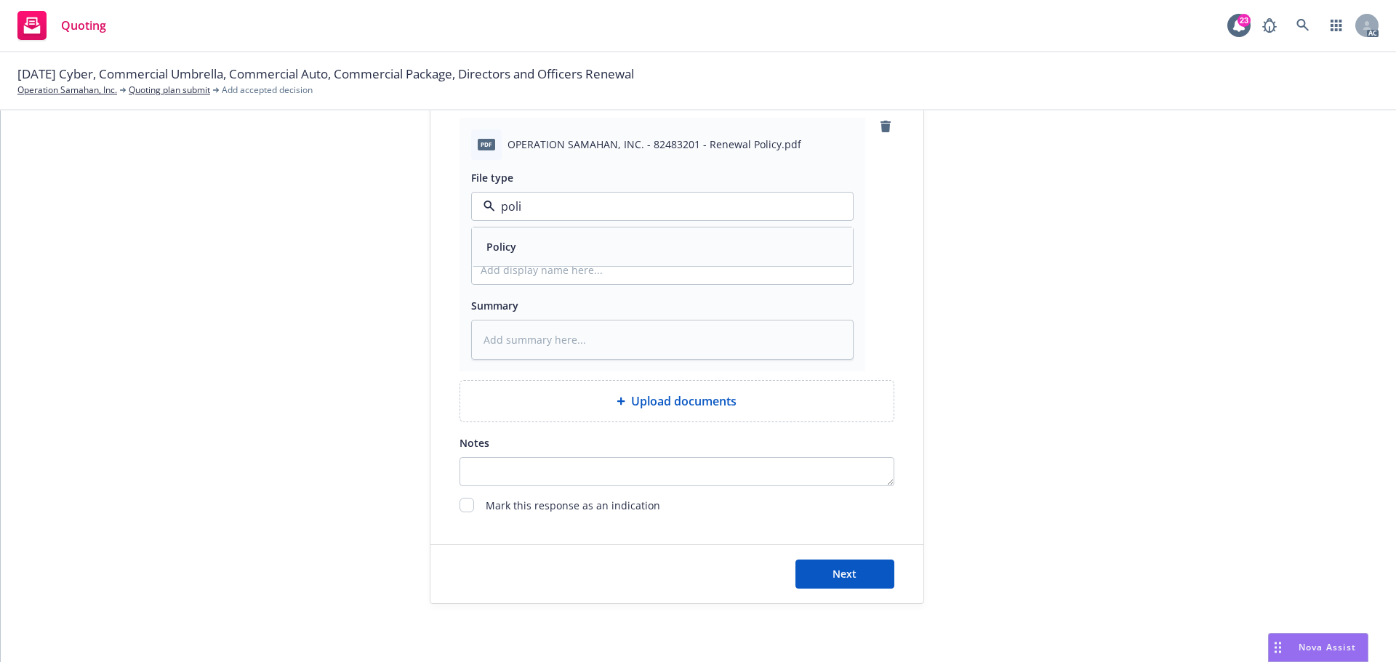
click at [541, 247] on div "Policy" at bounding box center [663, 246] width 364 height 21
type textarea "x"
click at [528, 277] on input "Display name" at bounding box center [662, 271] width 381 height 28
type input "25-26 D&O Quote"
type textarea "x"
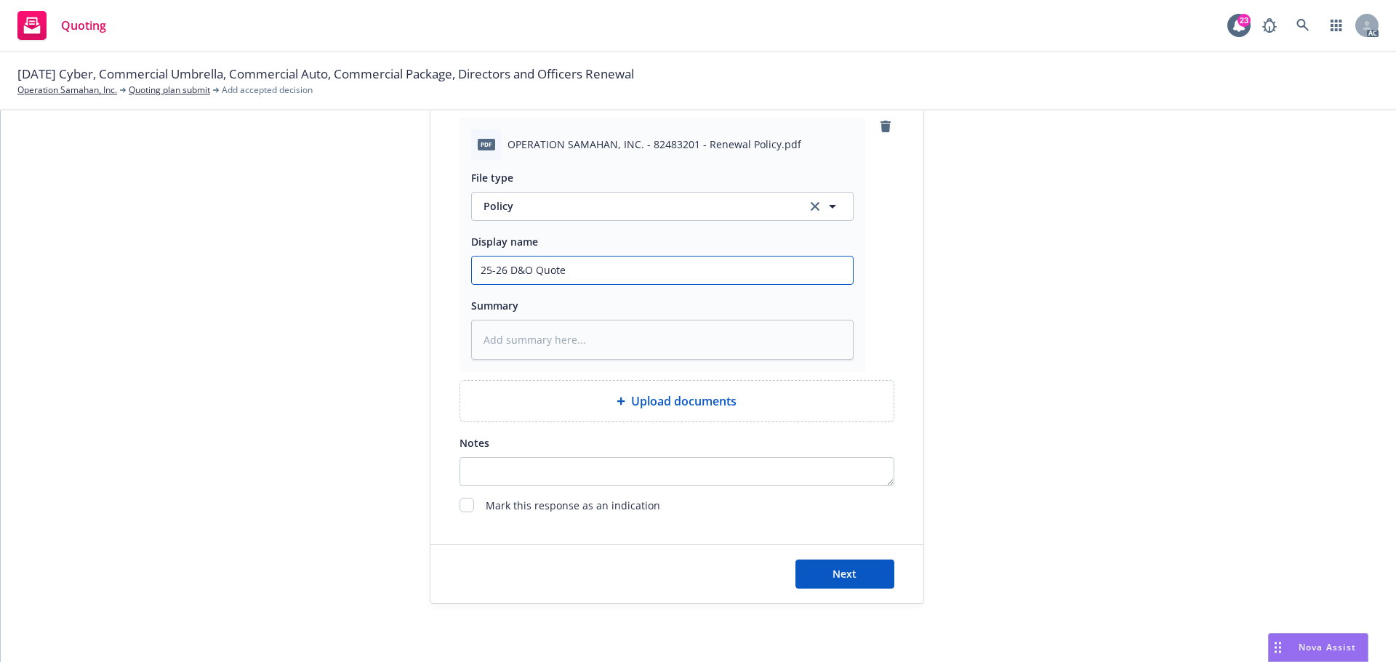
drag, startPoint x: 571, startPoint y: 268, endPoint x: 531, endPoint y: 270, distance: 40.8
click at [531, 270] on input "25-26 D&O Quote" at bounding box center [662, 271] width 381 height 28
type input "25-26 D&O Policy"
type textarea "x"
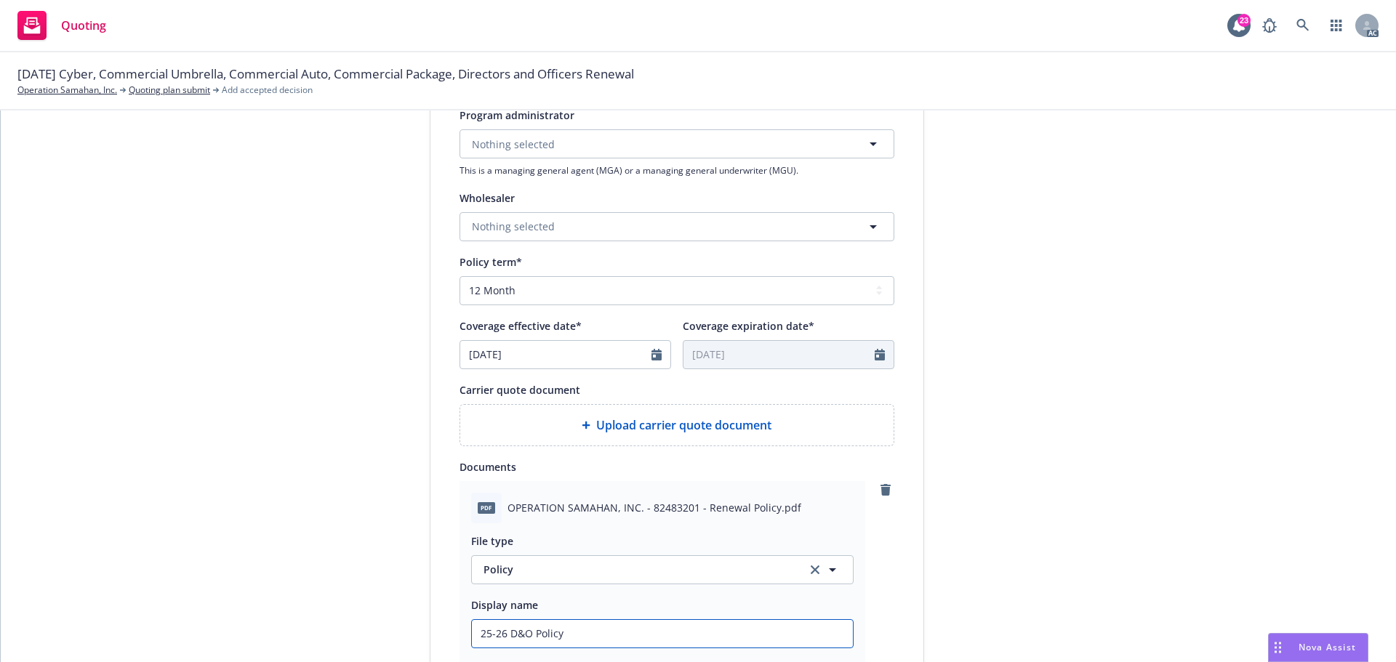
scroll to position [293, 0]
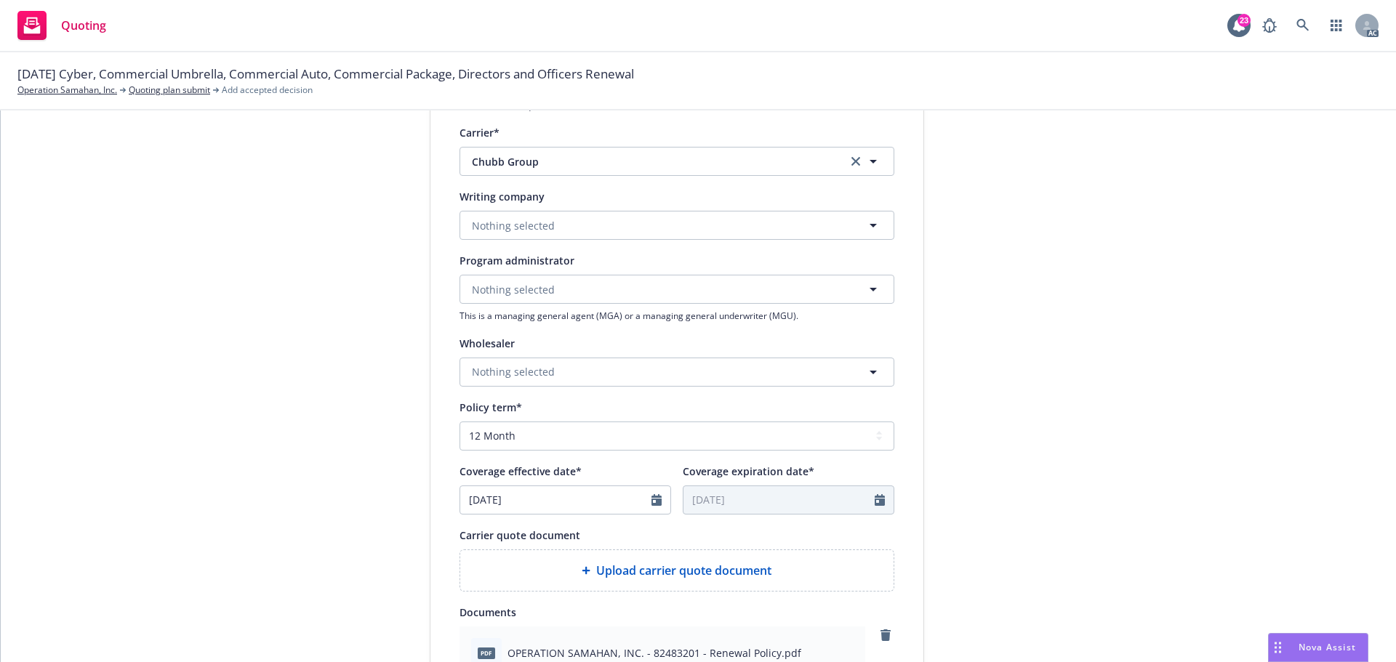
type input "25-26 D&O Policy"
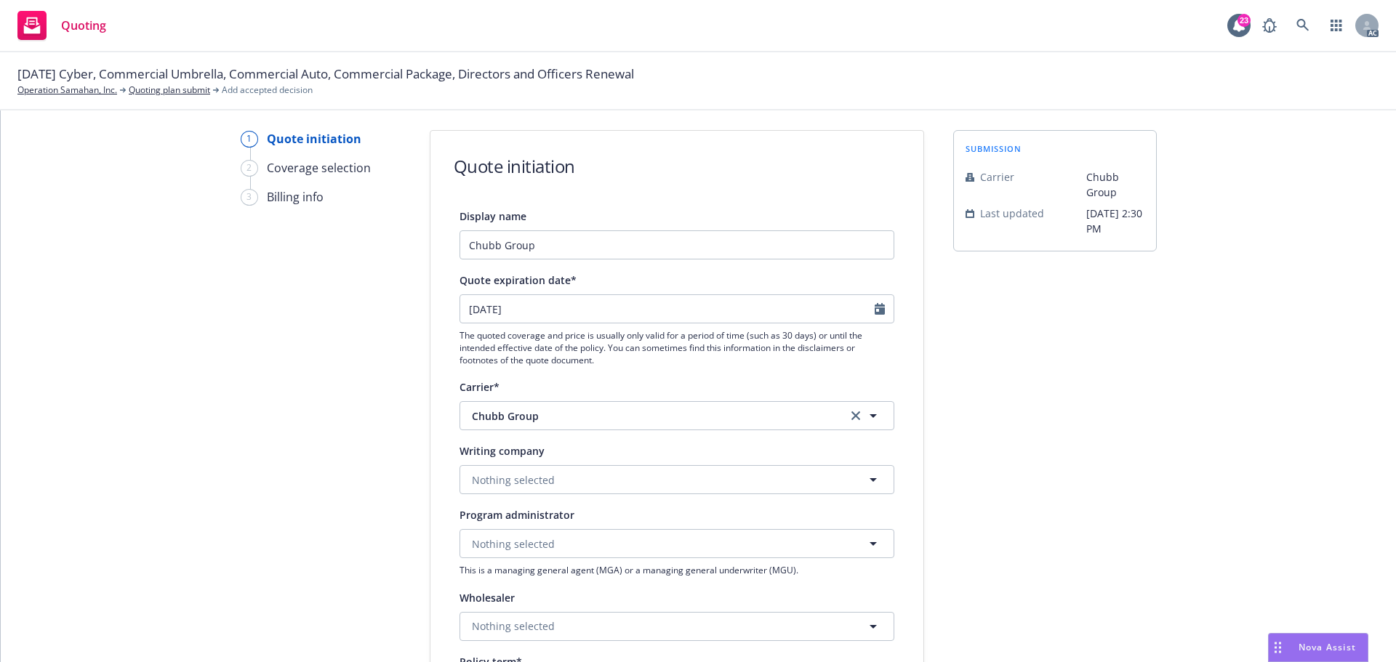
scroll to position [2, 0]
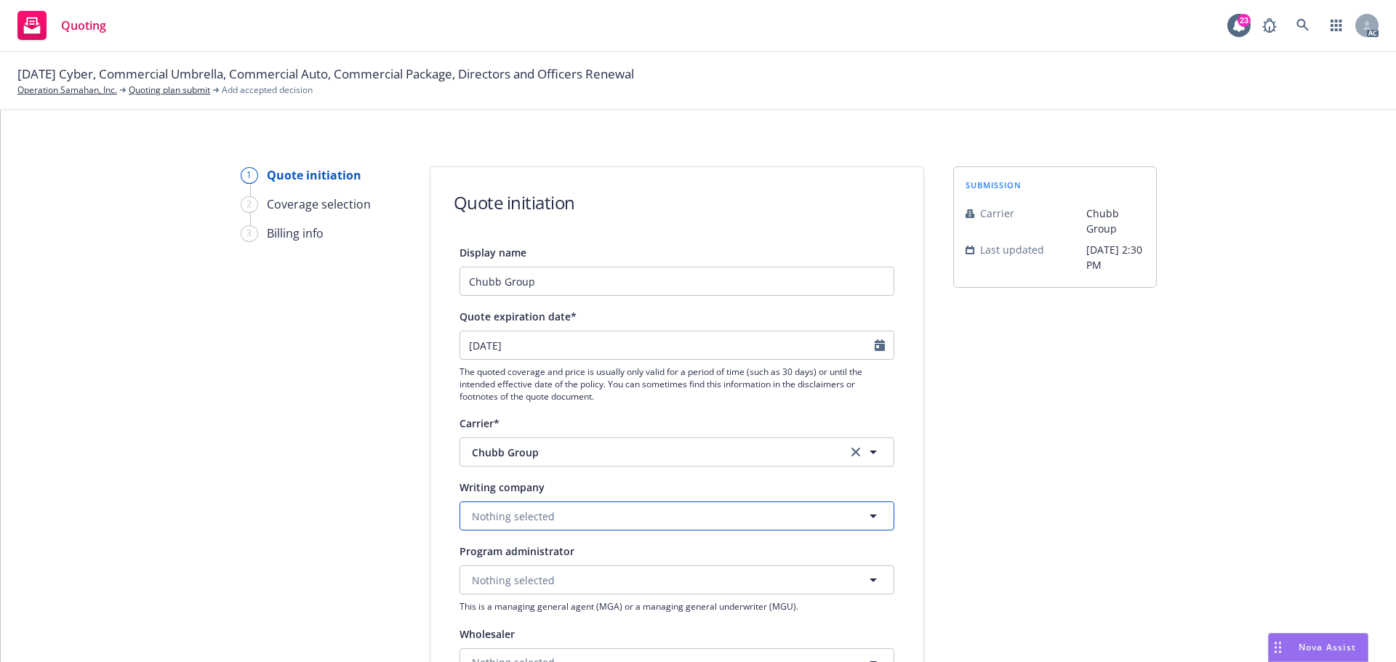
click at [545, 517] on span "Nothing selected" at bounding box center [513, 516] width 83 height 15
paste input "Federal Insurance Company"
type input "Federal Insurance Company"
click at [563, 475] on span "Domestic - 20281" at bounding box center [544, 474] width 138 height 15
type textarea "x"
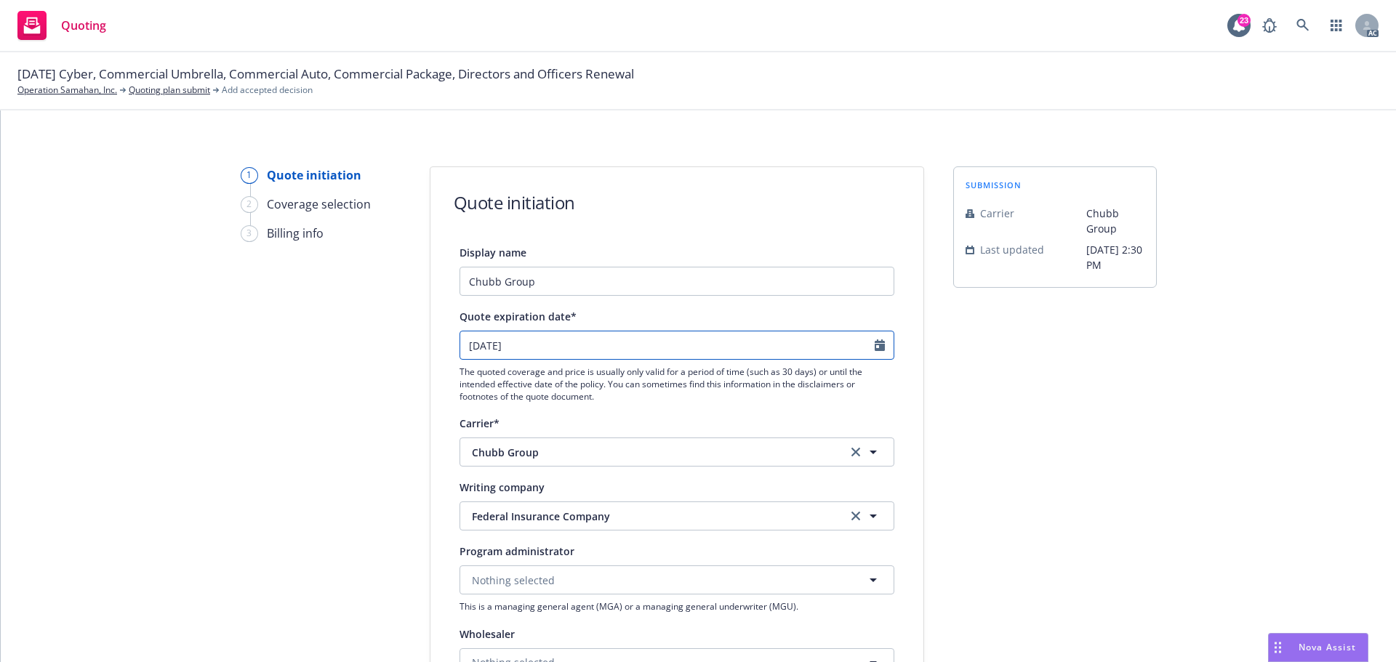
click at [875, 348] on icon "Calendar" at bounding box center [880, 346] width 10 height 12
select select "9"
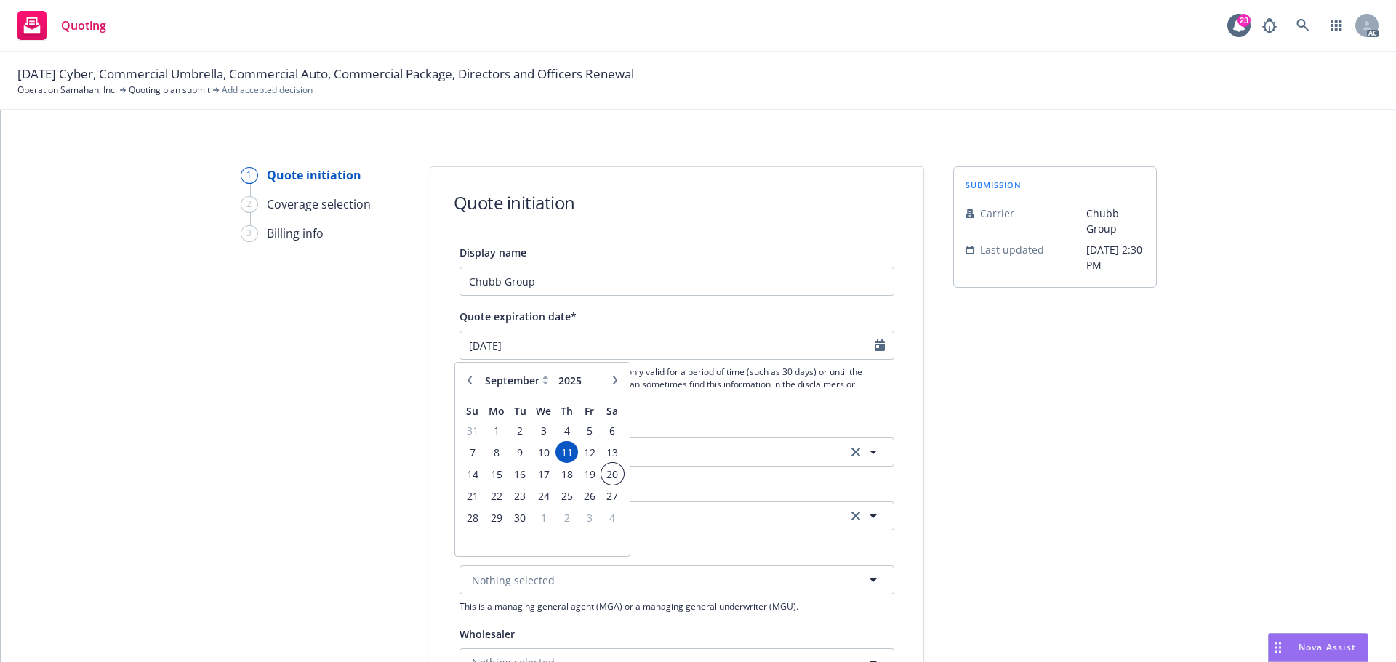
click at [612, 474] on span "20" at bounding box center [613, 474] width 20 height 18
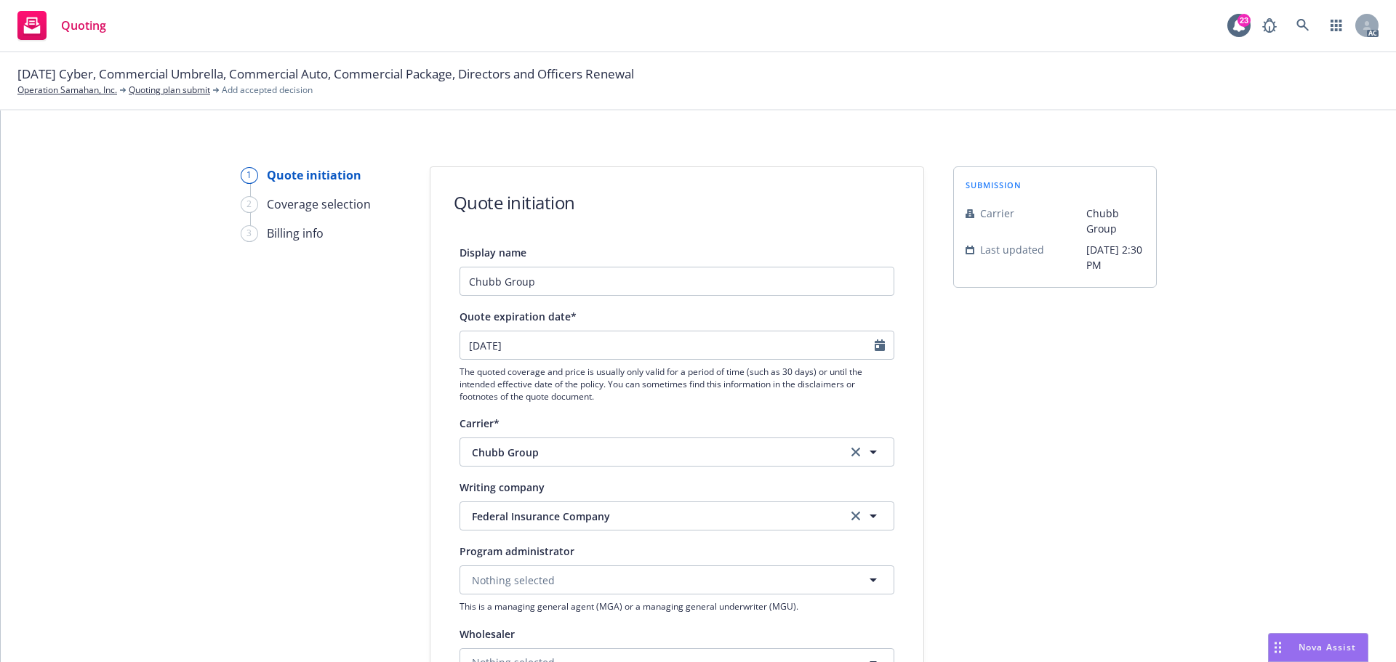
type input "09/20/2025"
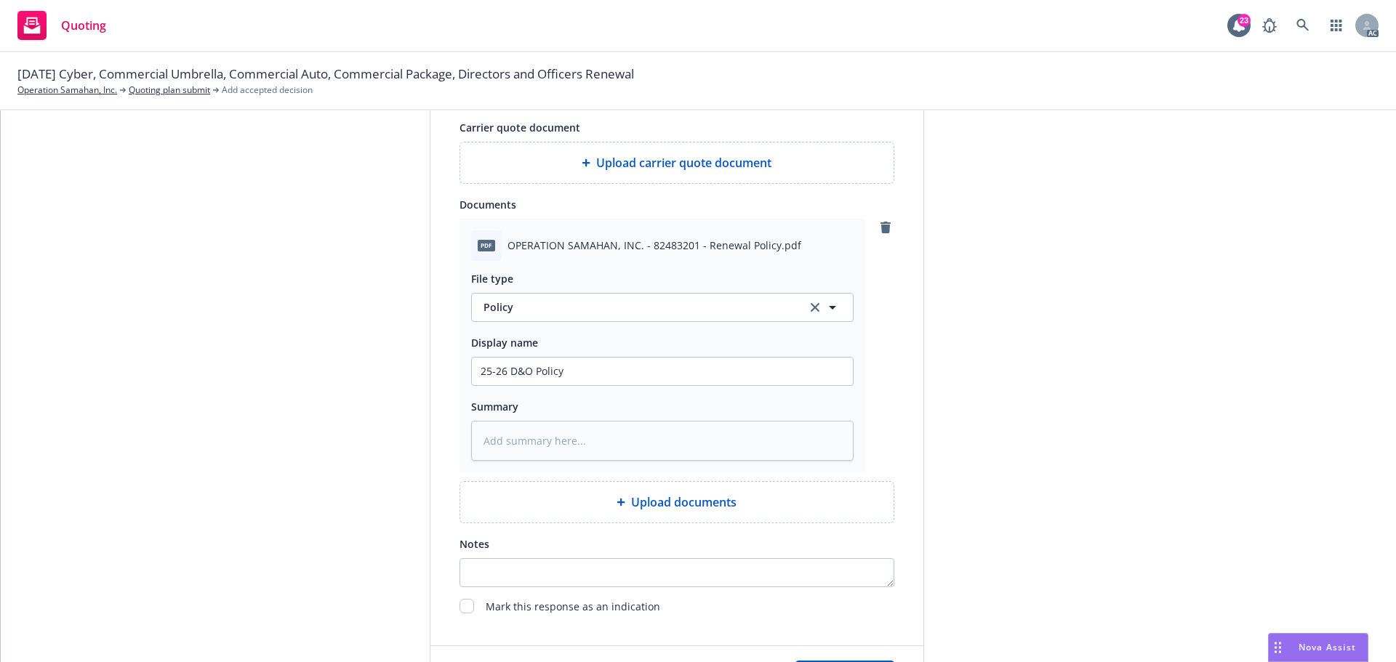
scroll to position [802, 0]
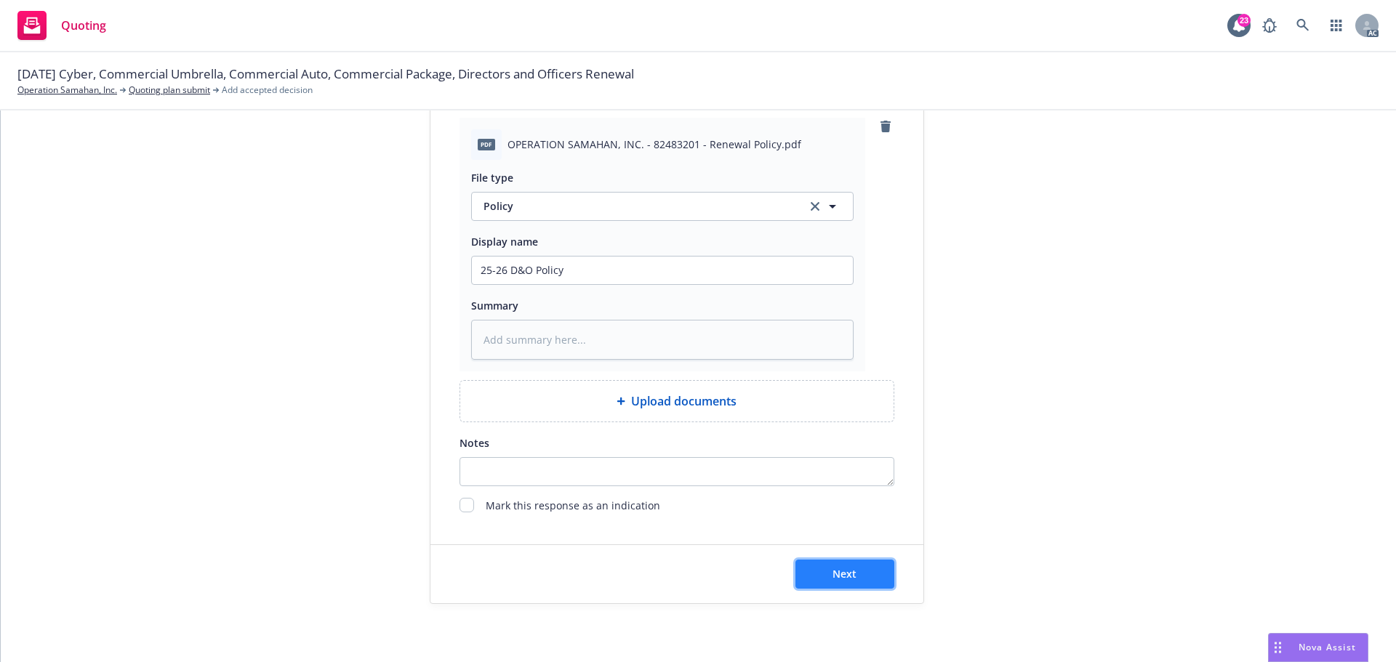
click at [844, 570] on span "Next" at bounding box center [844, 574] width 24 height 14
type textarea "x"
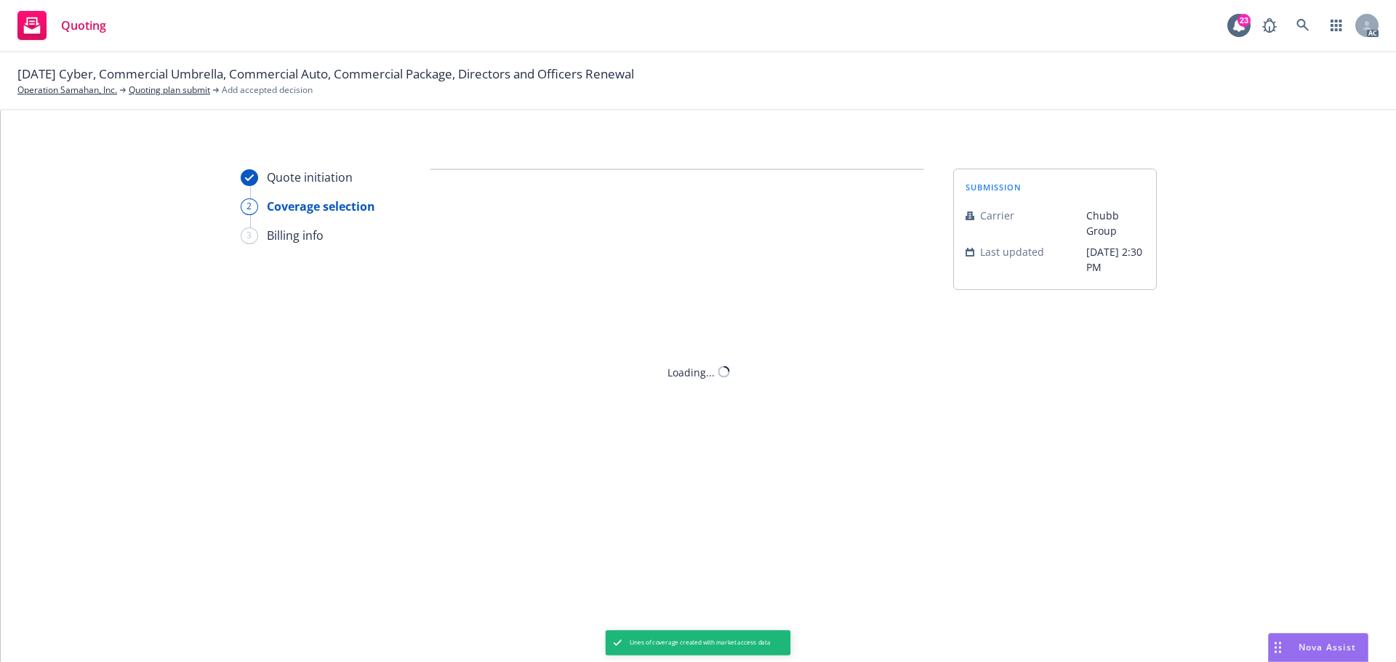
scroll to position [0, 0]
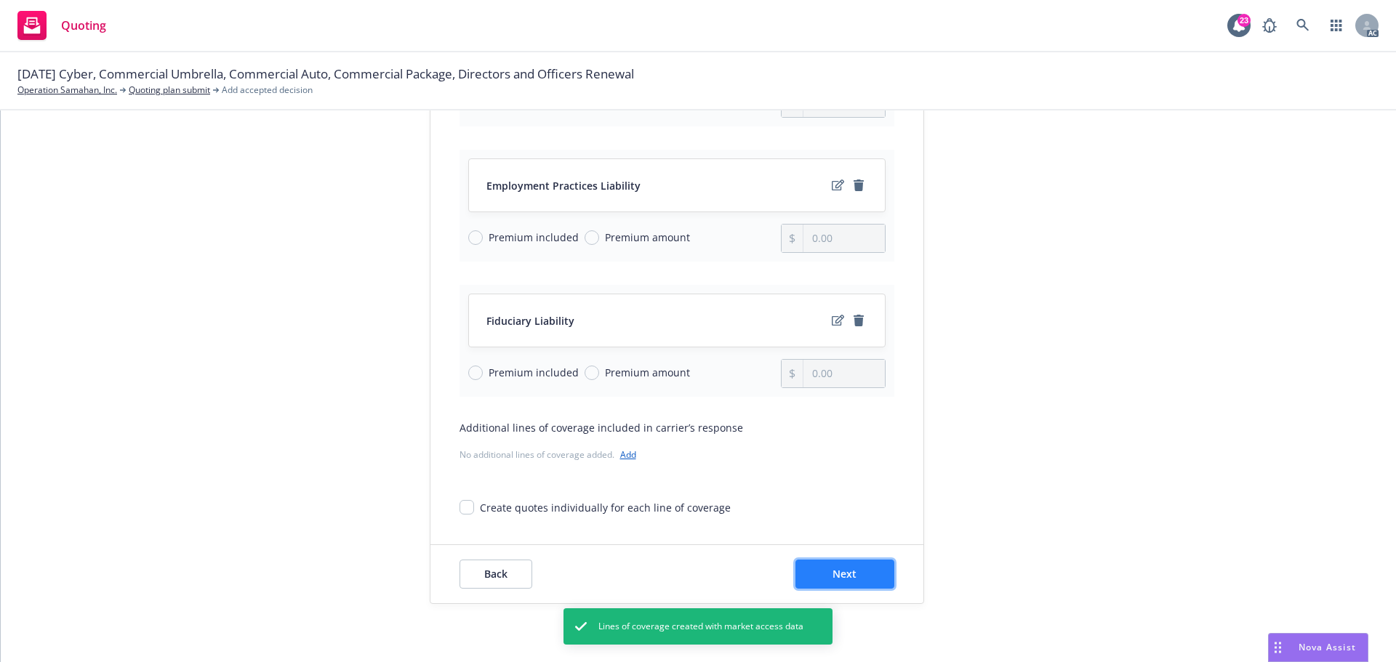
click at [864, 573] on button "Next" at bounding box center [844, 574] width 99 height 29
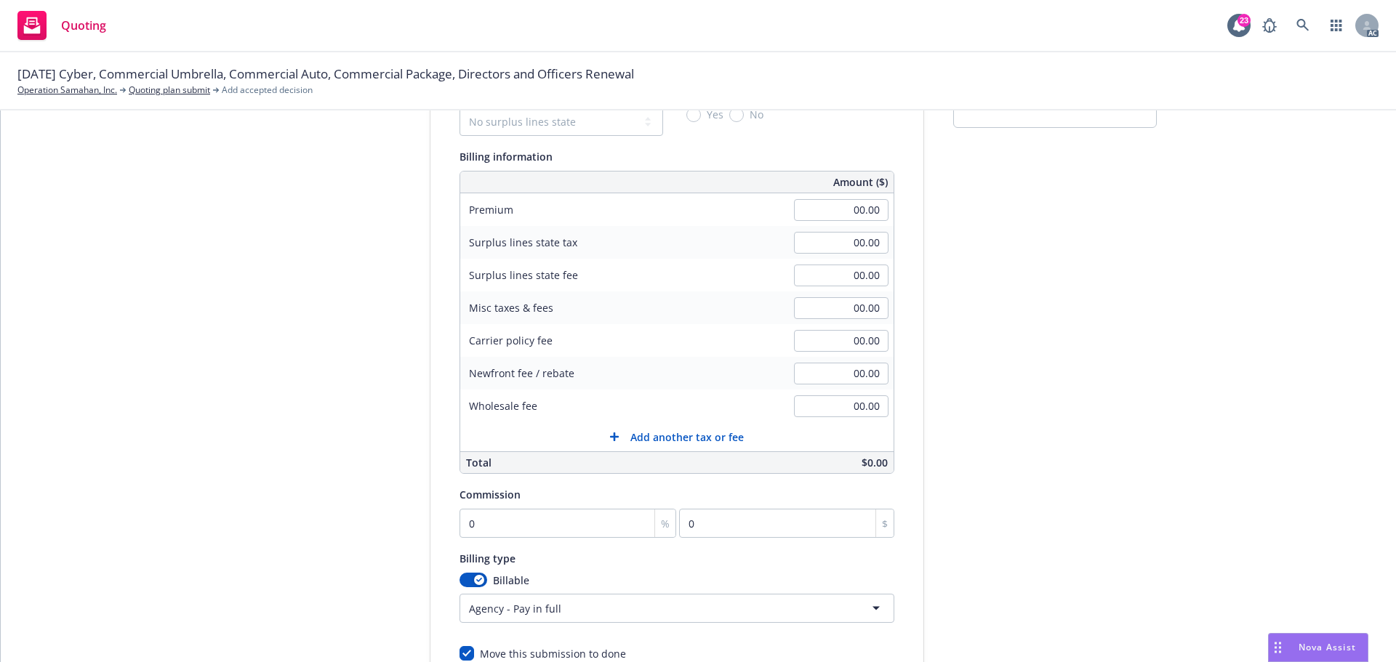
scroll to position [90, 0]
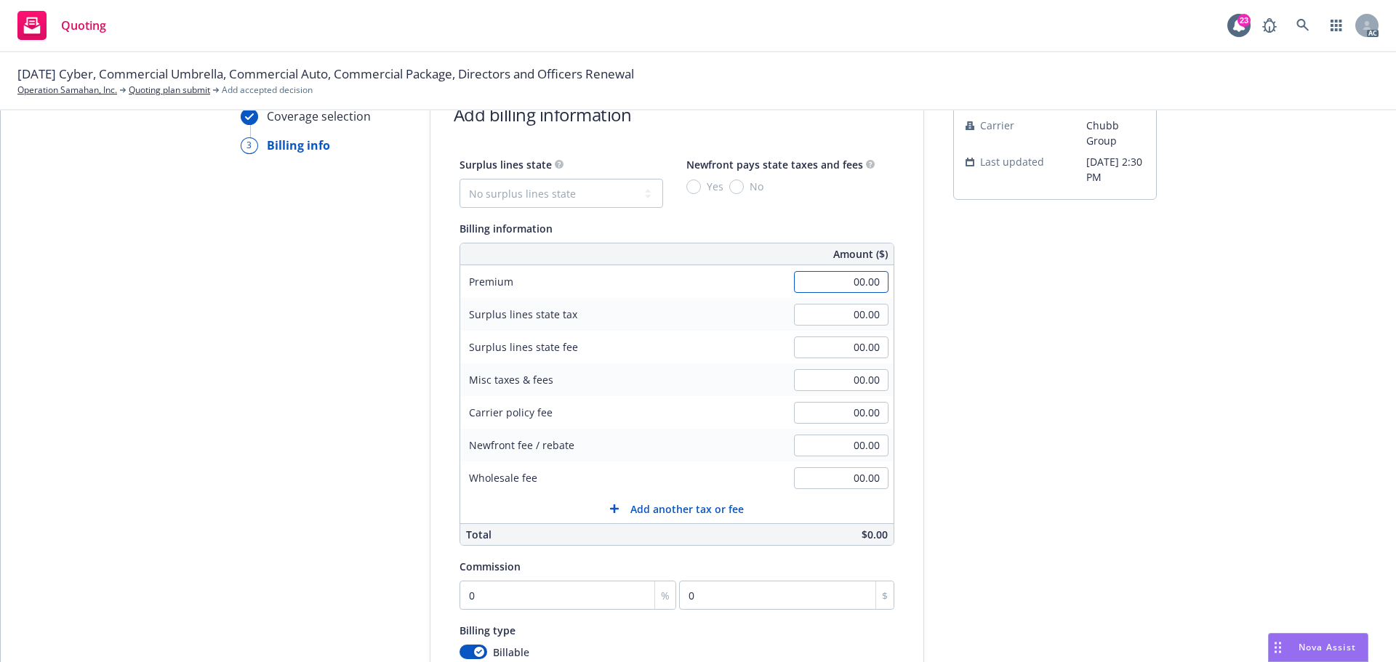
click at [830, 276] on input "00.00" at bounding box center [841, 282] width 95 height 22
type input "6,913.00"
click at [1008, 348] on div "submission Carrier Chubb Group Last updated 6/19, 2:30 PM" at bounding box center [1055, 451] width 204 height 744
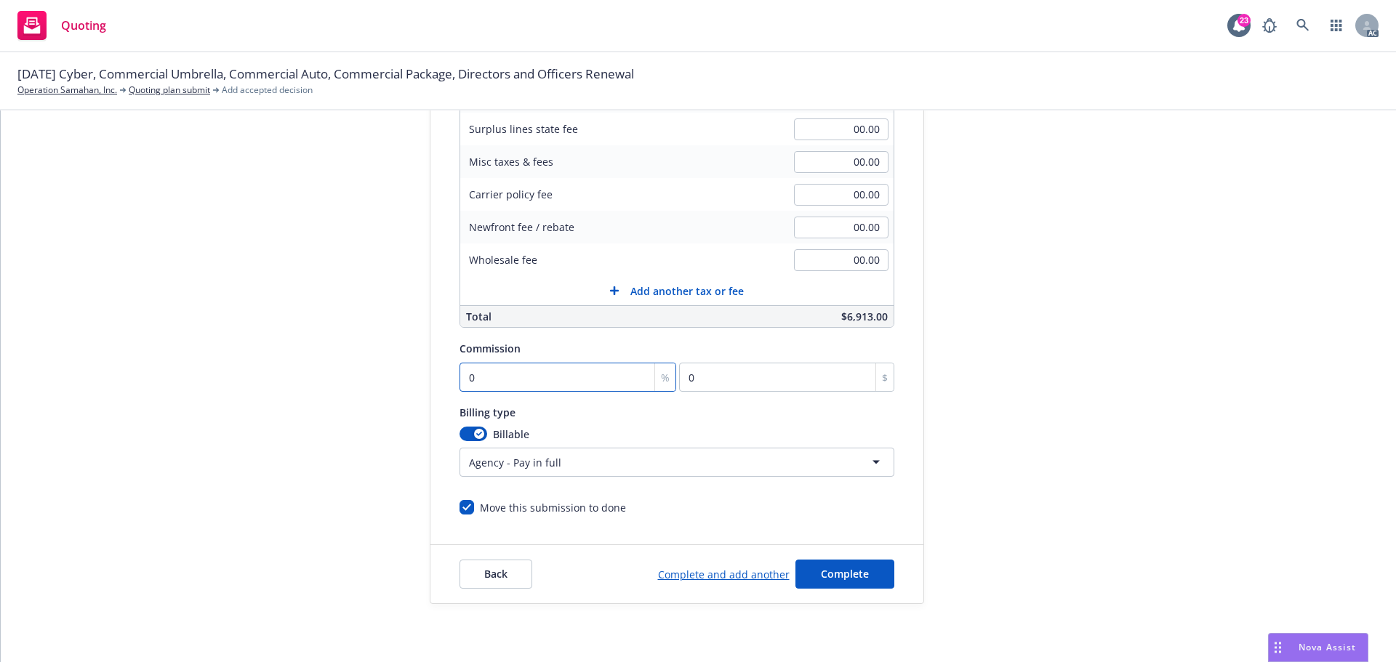
click at [505, 380] on input "0" at bounding box center [567, 377] width 217 height 29
type input "2"
type input "138.26"
type input "20"
type input "1382.6"
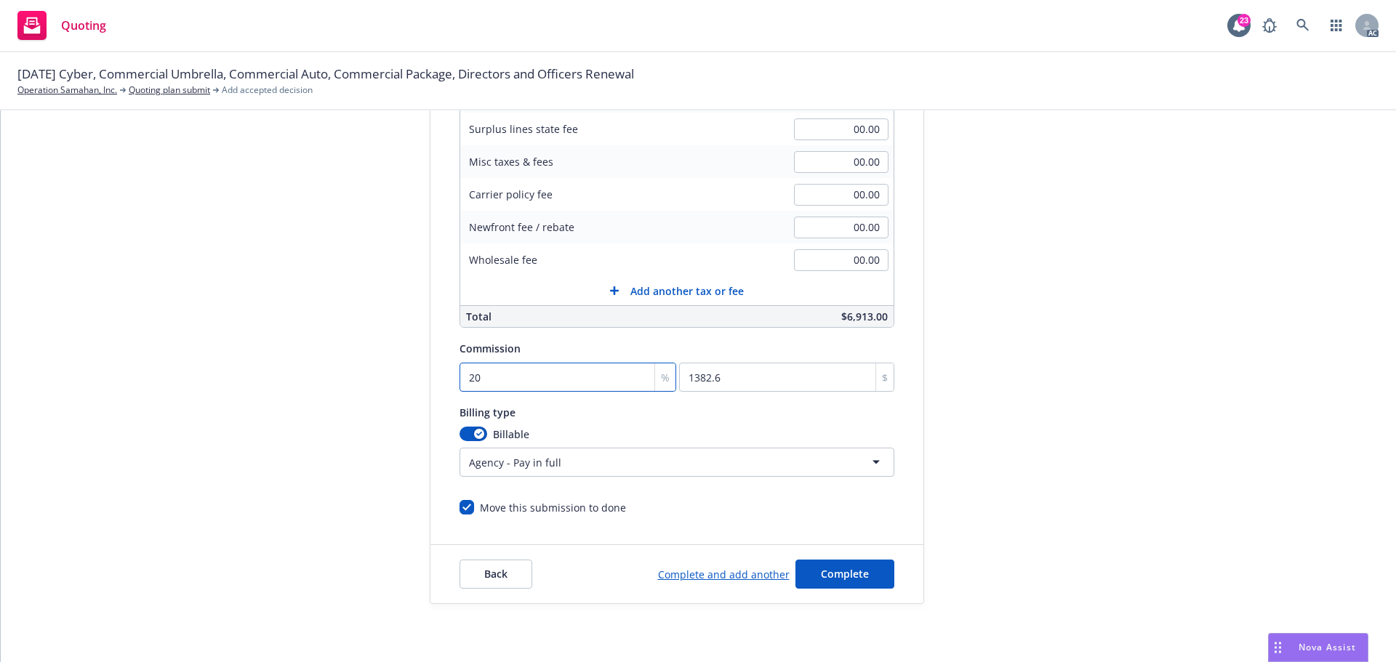
type input "20"
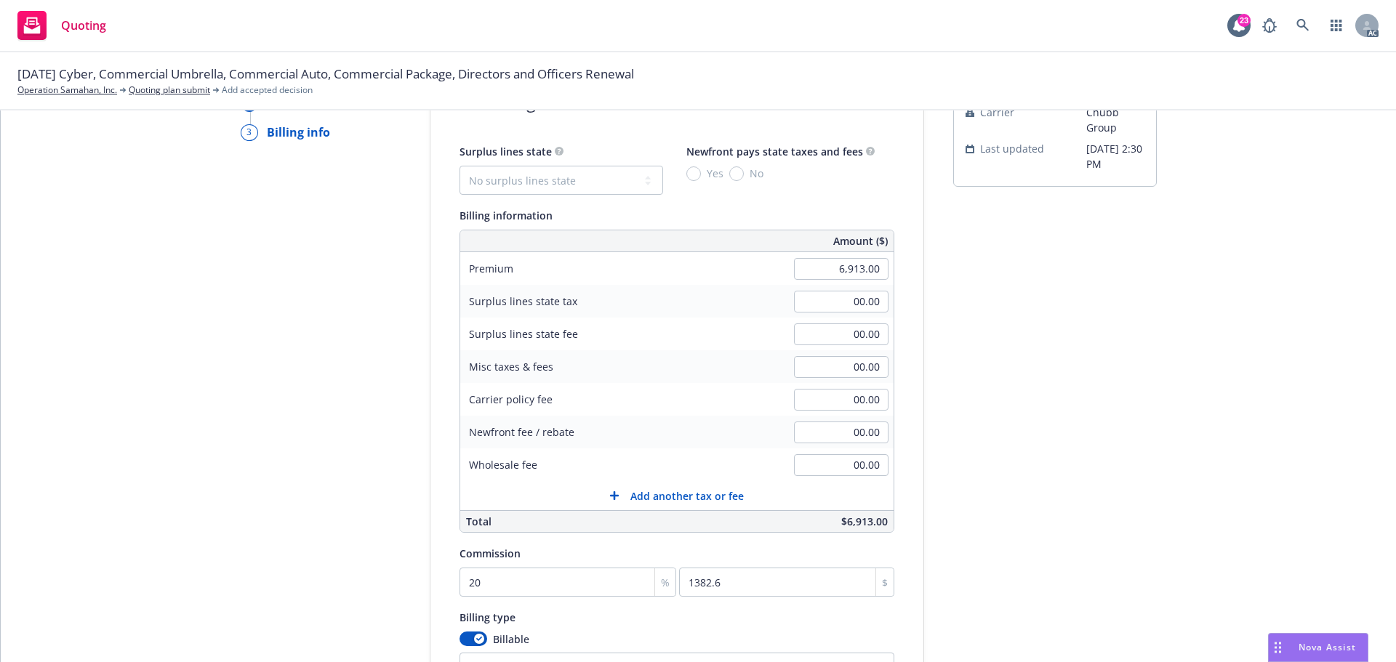
scroll to position [17, 0]
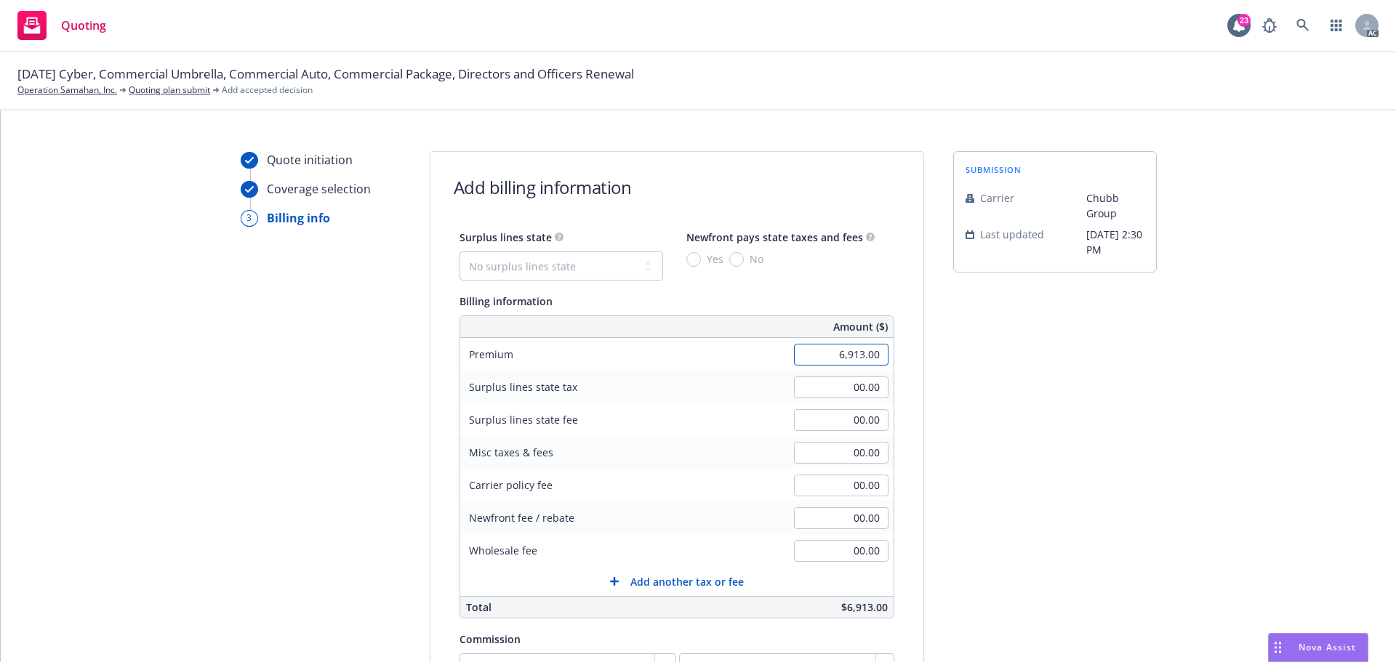
click at [823, 357] on input "6,913.00" at bounding box center [841, 355] width 95 height 22
type input "18,664.00"
type input "3732.8"
click at [1138, 481] on div "submission Carrier Chubb Group Last updated 6/19, 2:30 PM" at bounding box center [1055, 523] width 204 height 744
click at [816, 353] on input "18,664.00" at bounding box center [841, 355] width 95 height 22
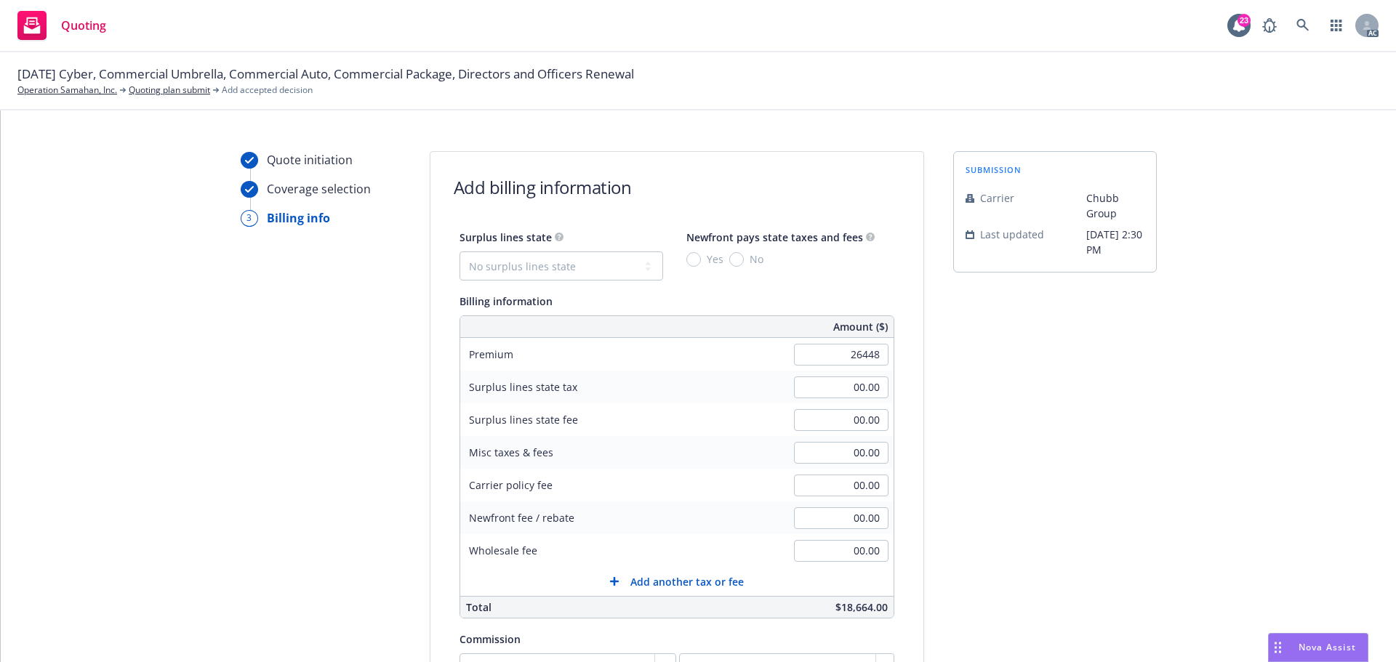
type input "26,448.00"
type input "5289.6"
click at [1125, 473] on div "submission Carrier Chubb Group Last updated 6/19, 2:30 PM" at bounding box center [1055, 523] width 204 height 744
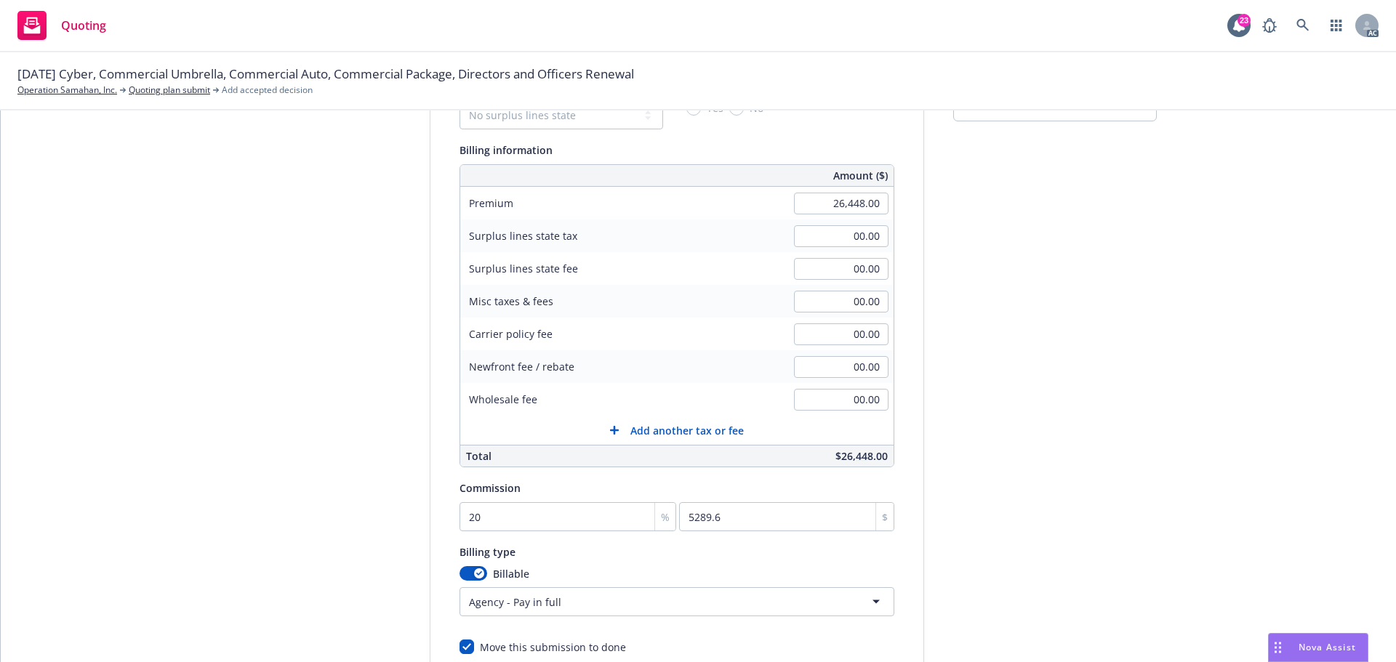
scroll to position [236, 0]
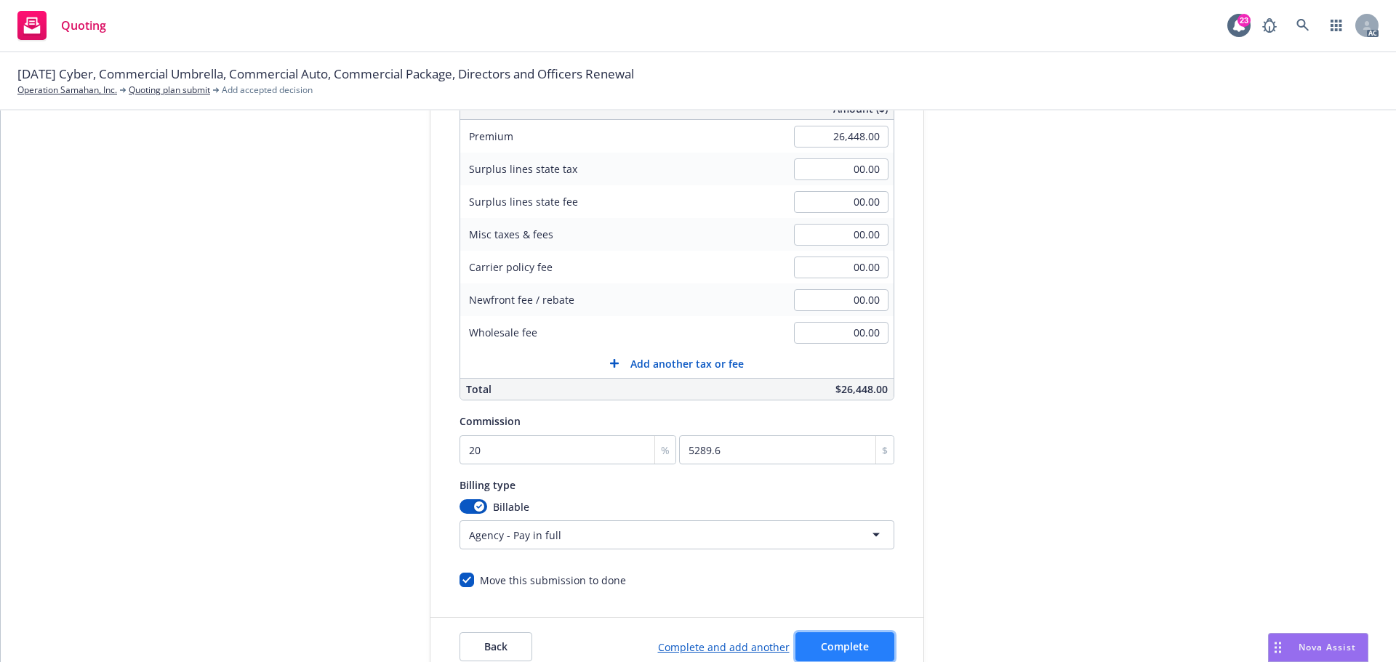
click at [840, 656] on button "Complete" at bounding box center [844, 647] width 99 height 29
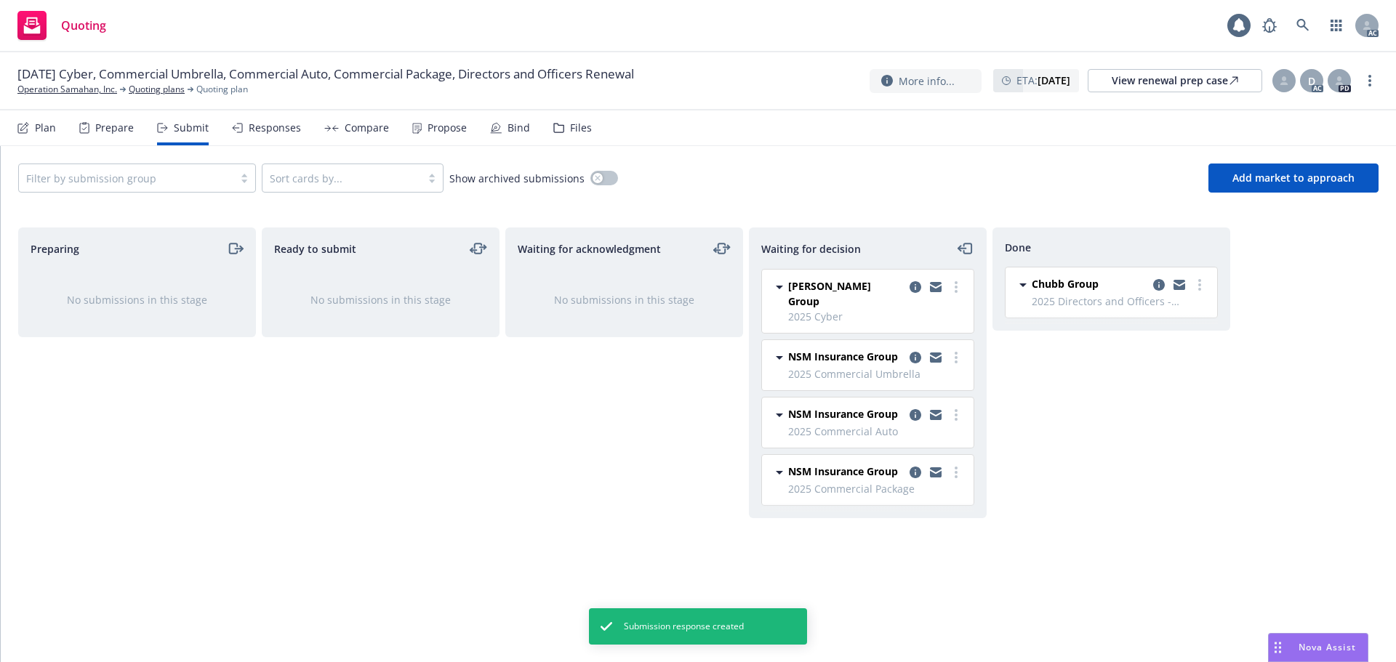
click at [457, 124] on div "Propose" at bounding box center [447, 128] width 39 height 12
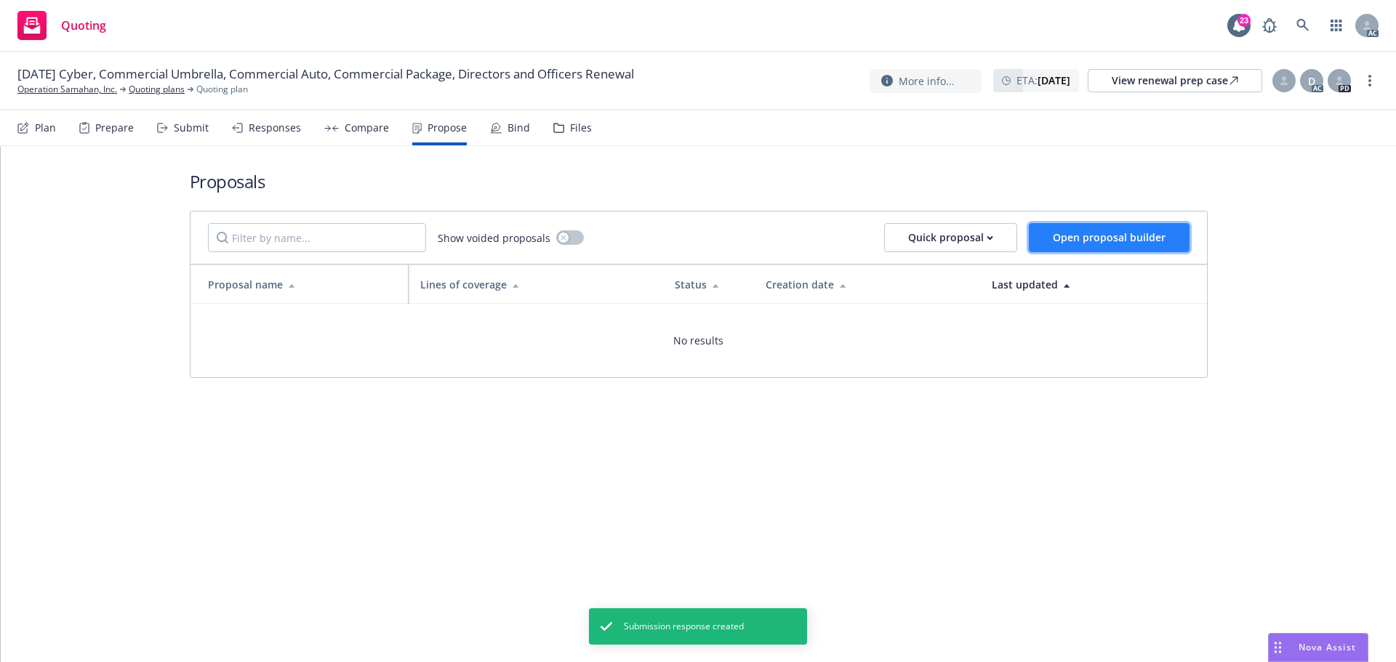
click at [1099, 233] on span "Open proposal builder" at bounding box center [1109, 237] width 113 height 14
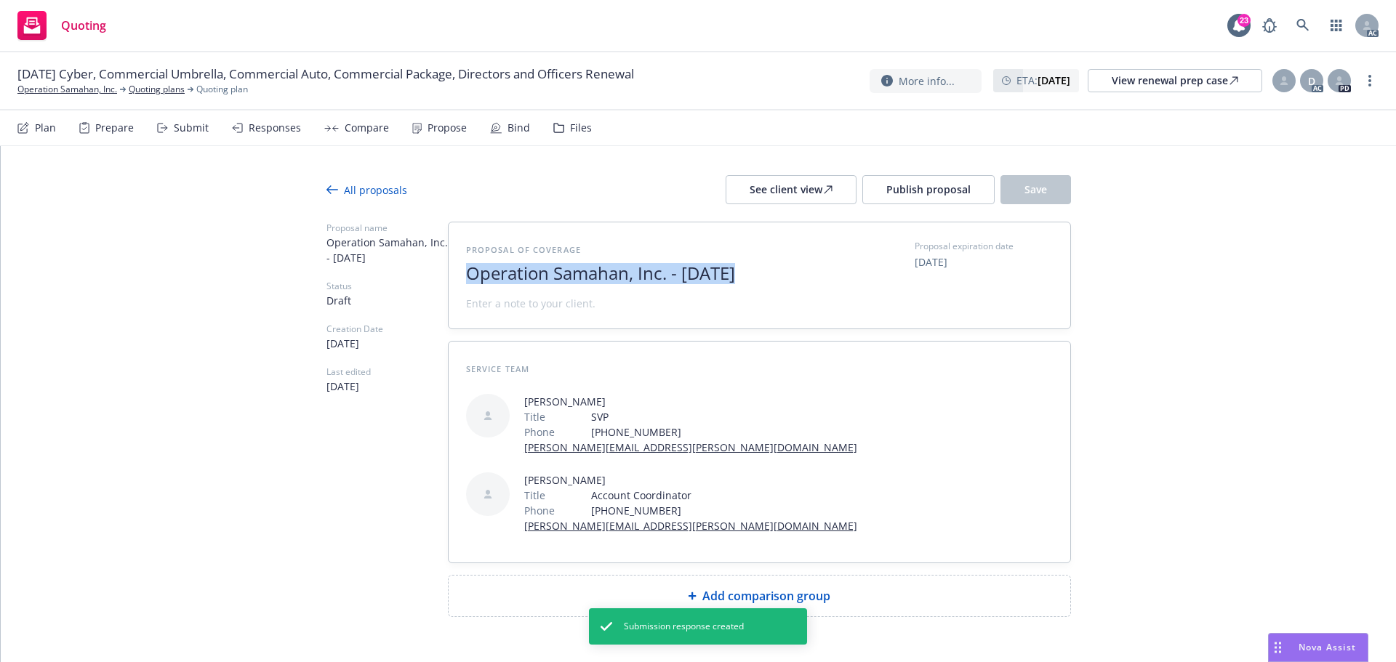
drag, startPoint x: 739, startPoint y: 276, endPoint x: 456, endPoint y: 290, distance: 283.2
click at [456, 290] on div "Proposal of coverage Operation Samahan, Inc. - August 2025 Proposal expiration …" at bounding box center [760, 275] width 622 height 106
click at [517, 278] on span "2025" at bounding box center [644, 273] width 356 height 21
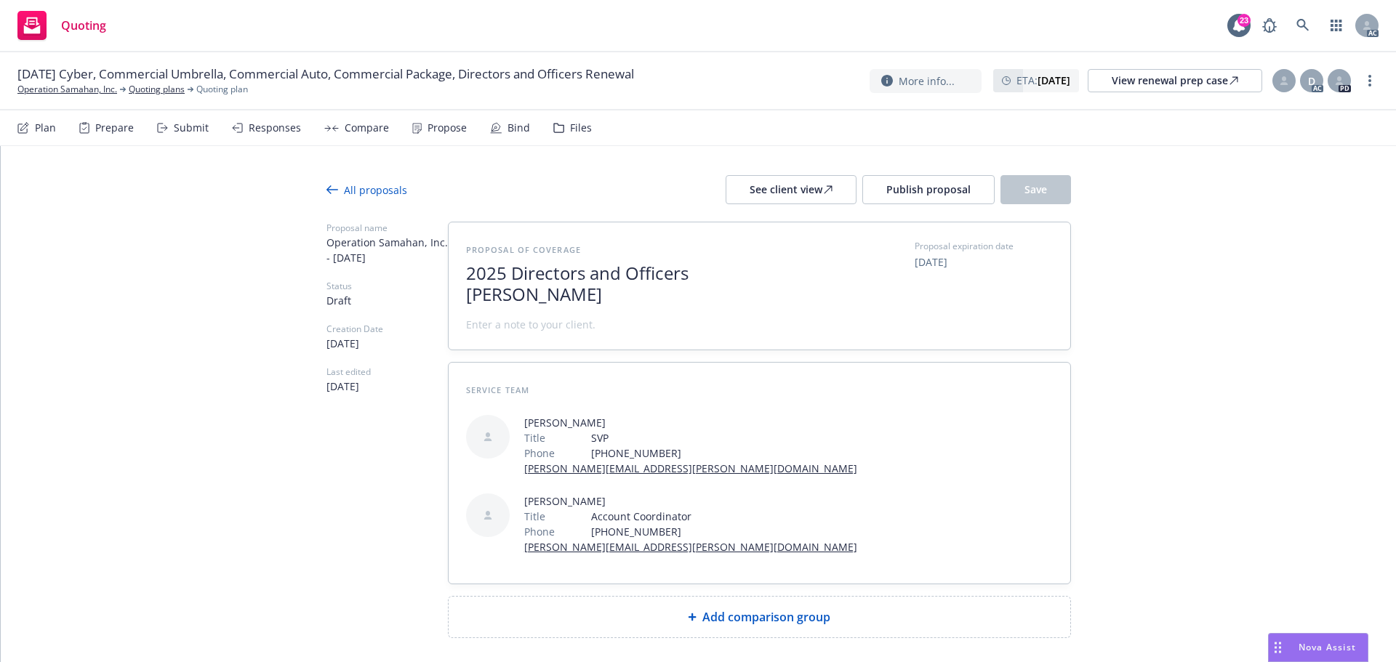
scroll to position [1, 0]
click at [556, 324] on span at bounding box center [530, 324] width 129 height 15
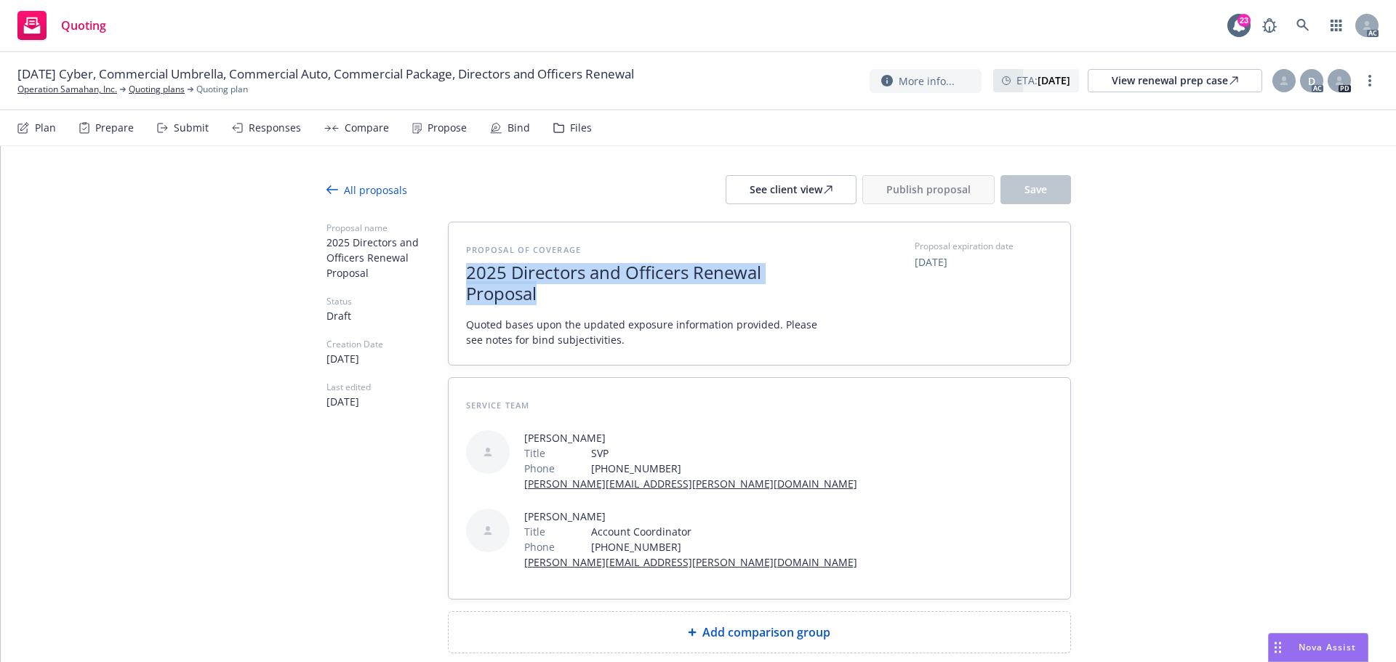
drag, startPoint x: 563, startPoint y: 297, endPoint x: 440, endPoint y: 276, distance: 125.5
click at [440, 276] on div "Proposal name 2025 Directors and Officers Renewal Proposal Status Draft Creatio…" at bounding box center [698, 438] width 744 height 432
copy span "2025 Directors and Officers Renewal Proposal"
click at [744, 624] on span "Add comparison group" at bounding box center [766, 632] width 128 height 17
type textarea "x"
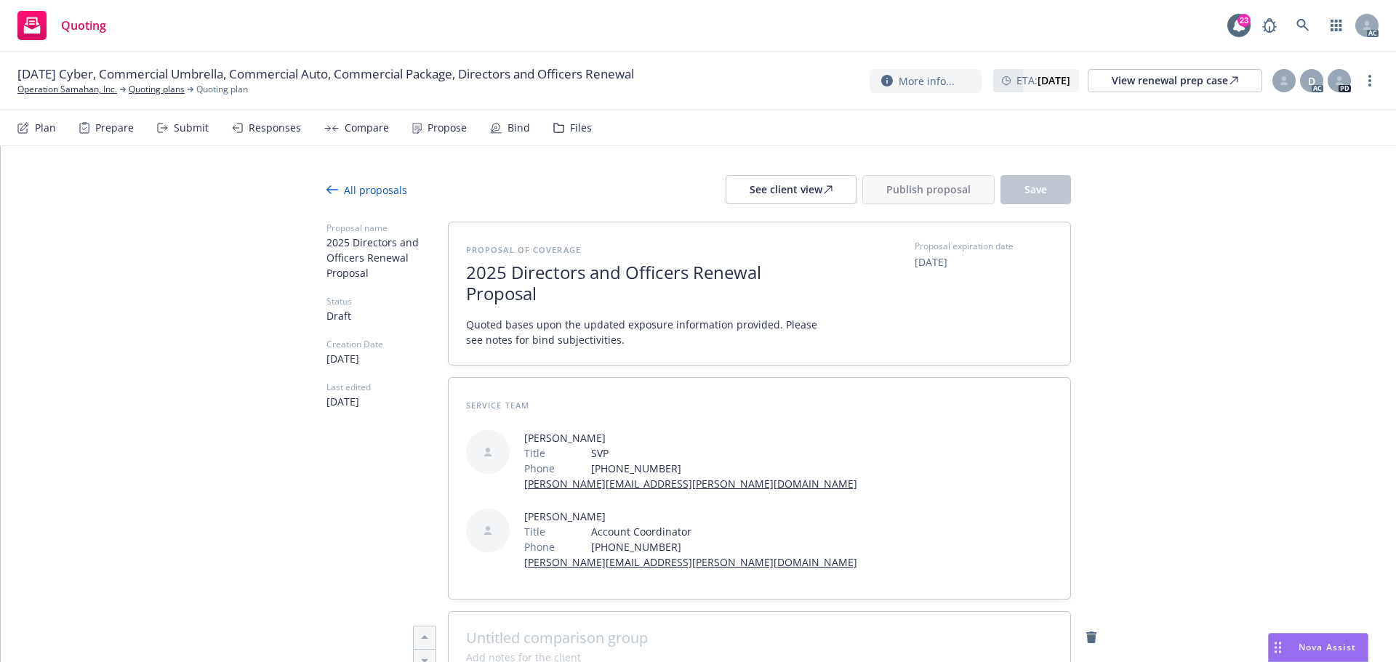
click at [643, 630] on span at bounding box center [759, 638] width 587 height 17
paste span
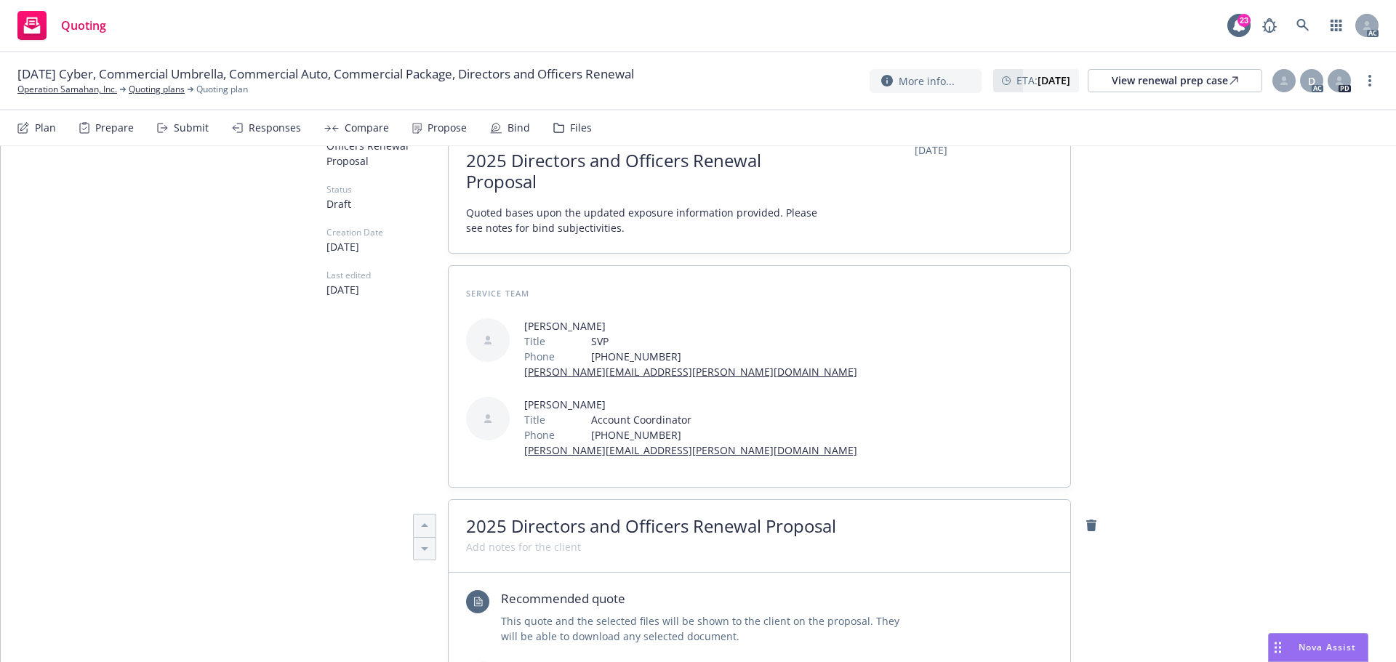
scroll to position [364, 0]
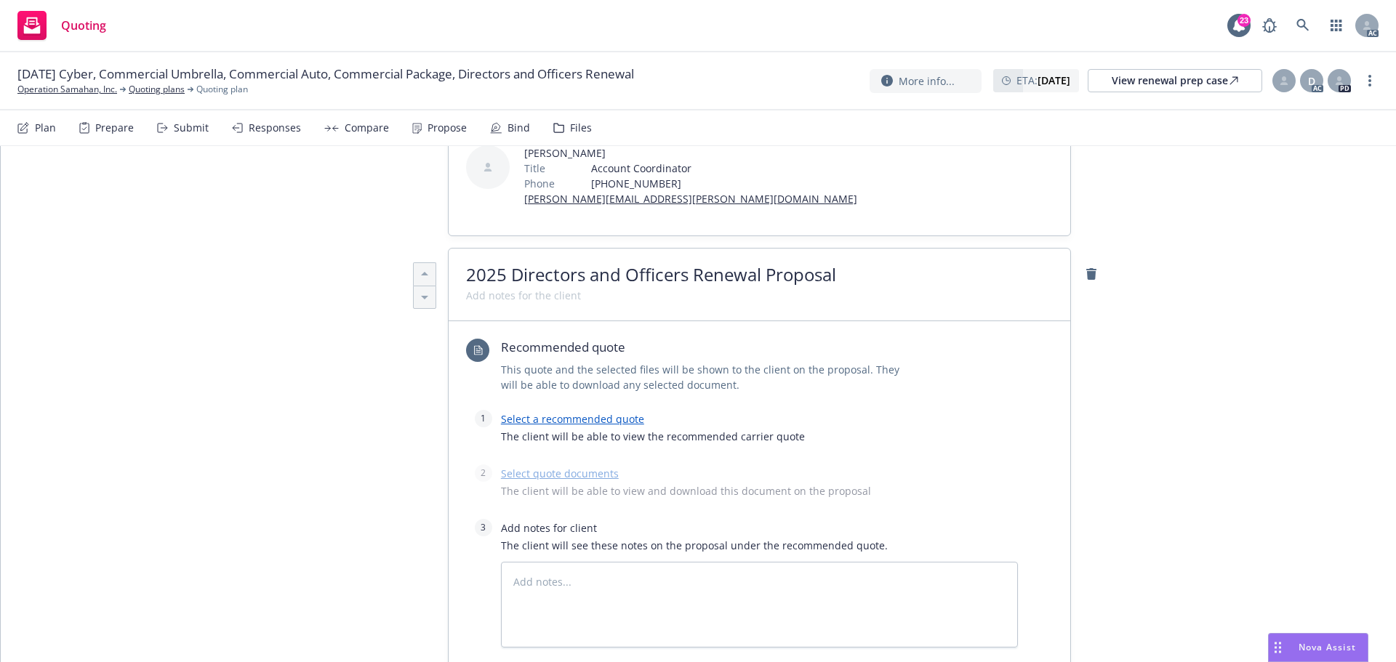
click at [625, 412] on link "Select a recommended quote" at bounding box center [572, 419] width 143 height 14
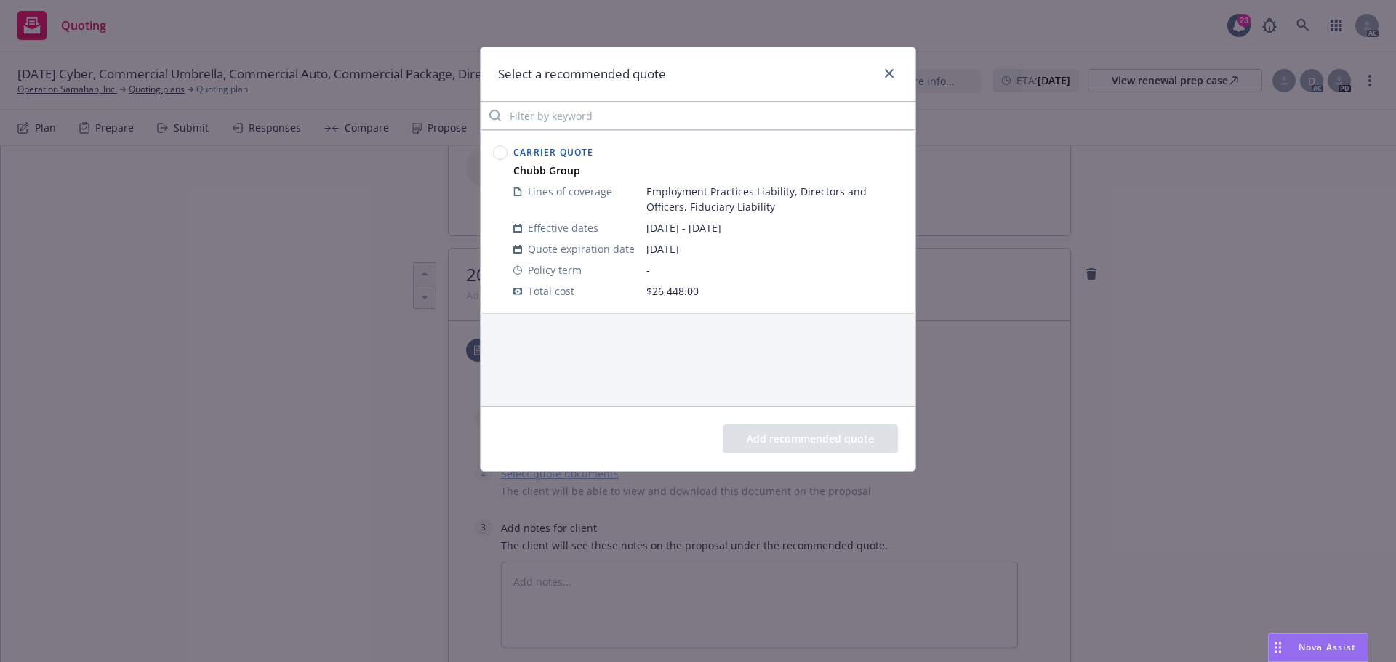
click at [505, 153] on circle at bounding box center [501, 153] width 14 height 14
click at [803, 435] on button "Add recommended quote" at bounding box center [810, 439] width 175 height 29
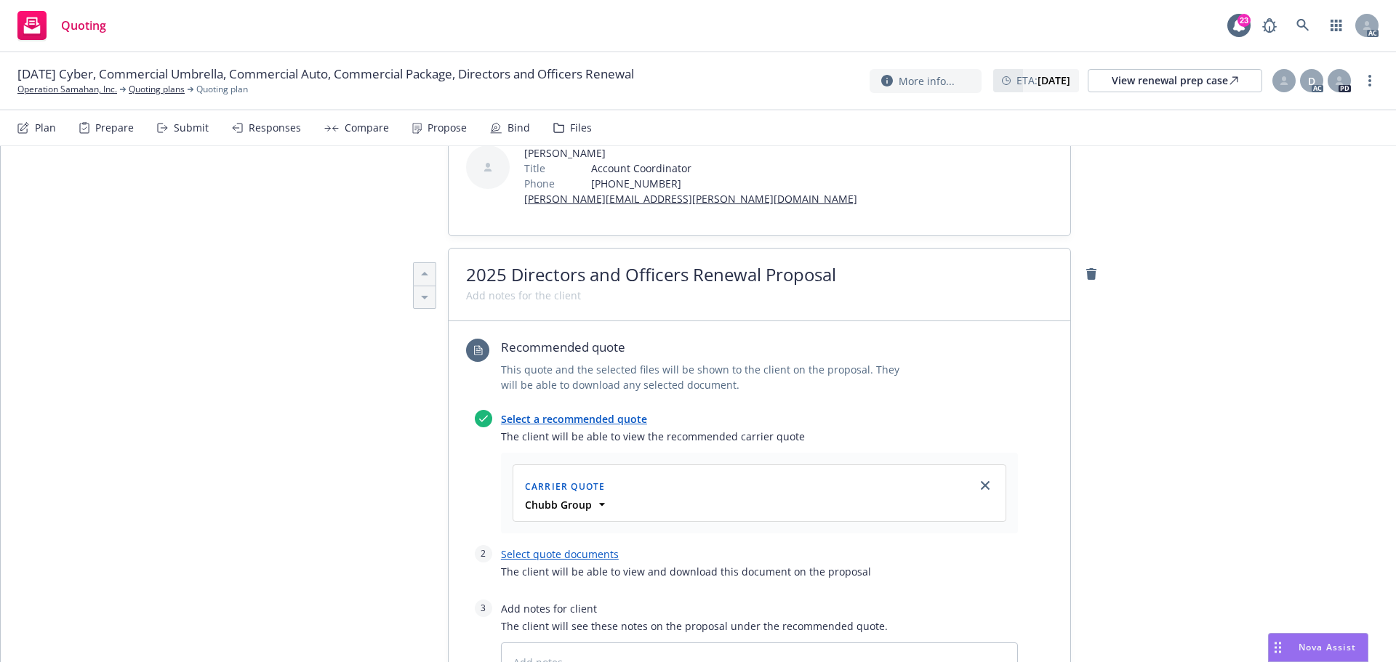
scroll to position [654, 0]
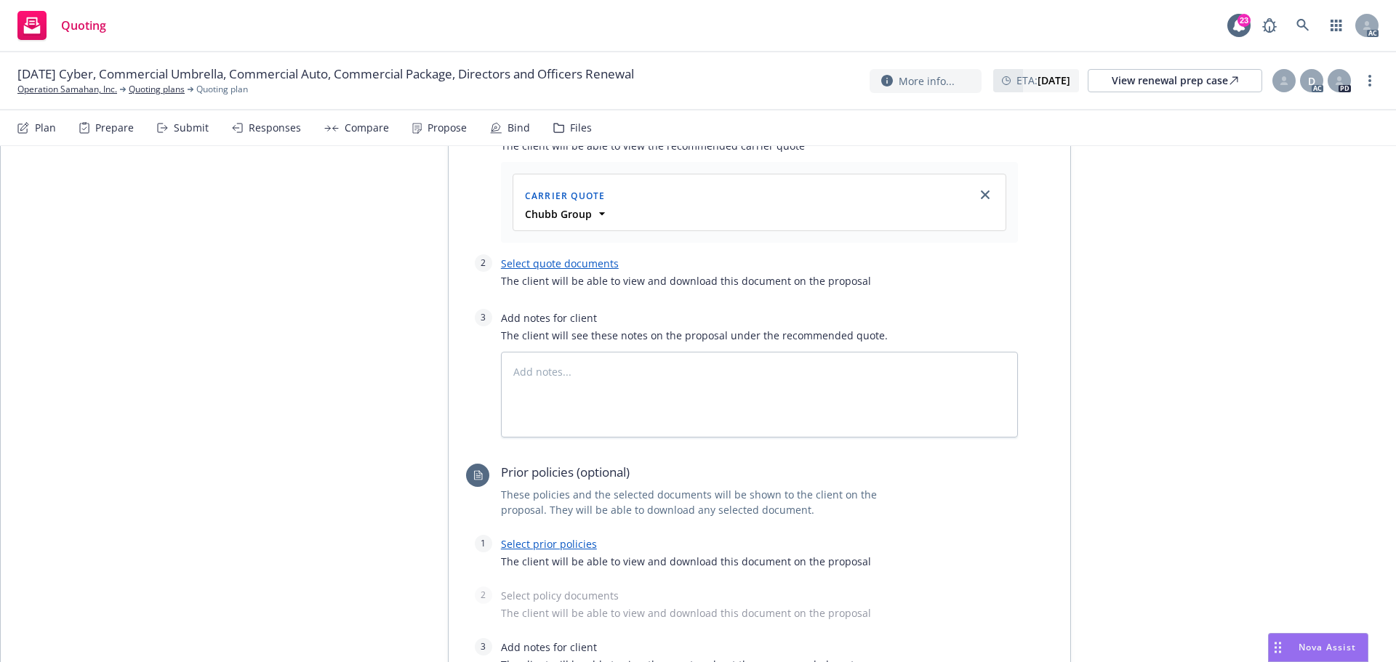
click at [537, 257] on link "Select quote documents" at bounding box center [560, 264] width 118 height 14
type textarea "x"
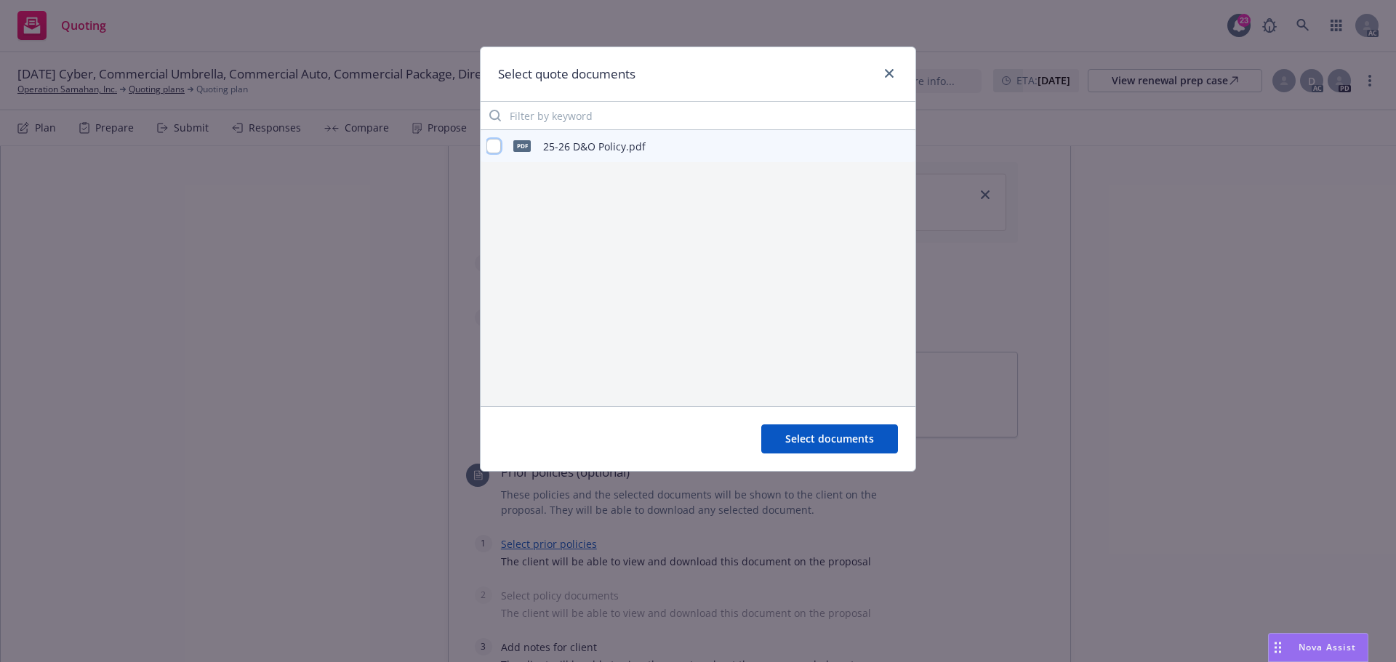
click at [487, 148] on input "checkbox" at bounding box center [493, 146] width 15 height 15
checkbox input "true"
click at [829, 443] on span "Select documents" at bounding box center [829, 439] width 89 height 14
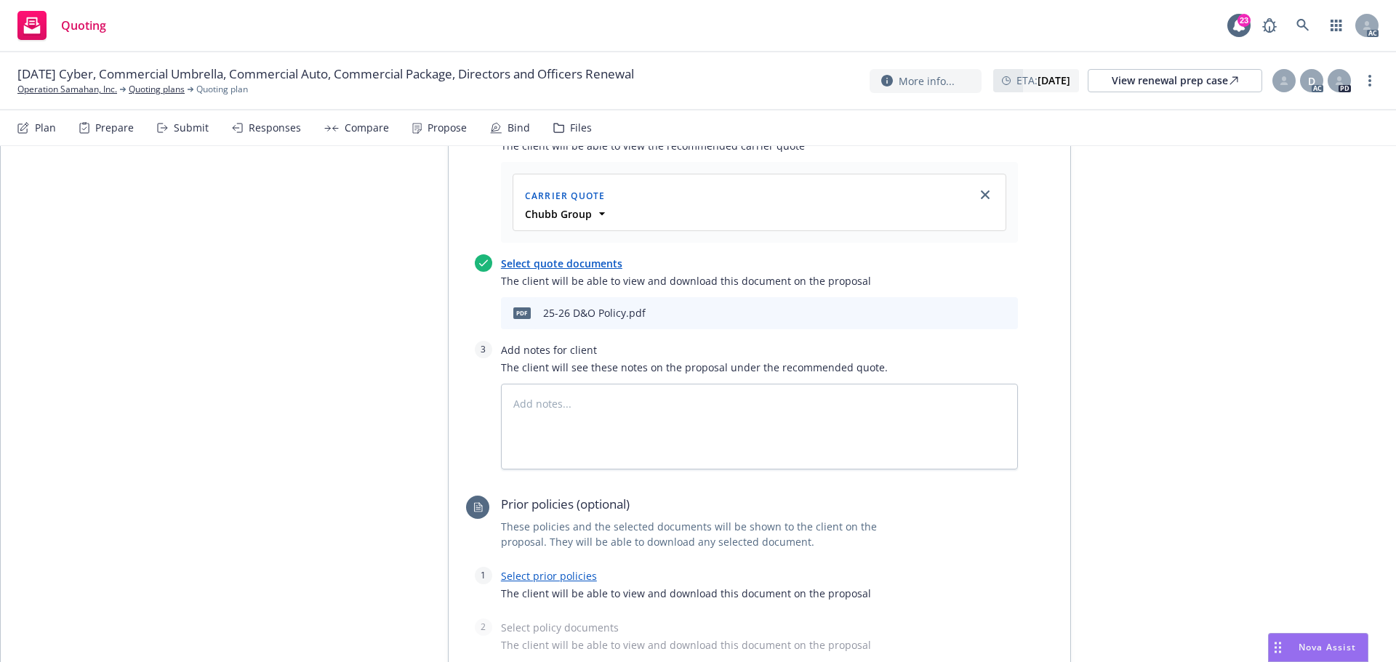
click at [575, 569] on link "Select prior policies" at bounding box center [549, 576] width 96 height 14
type textarea "x"
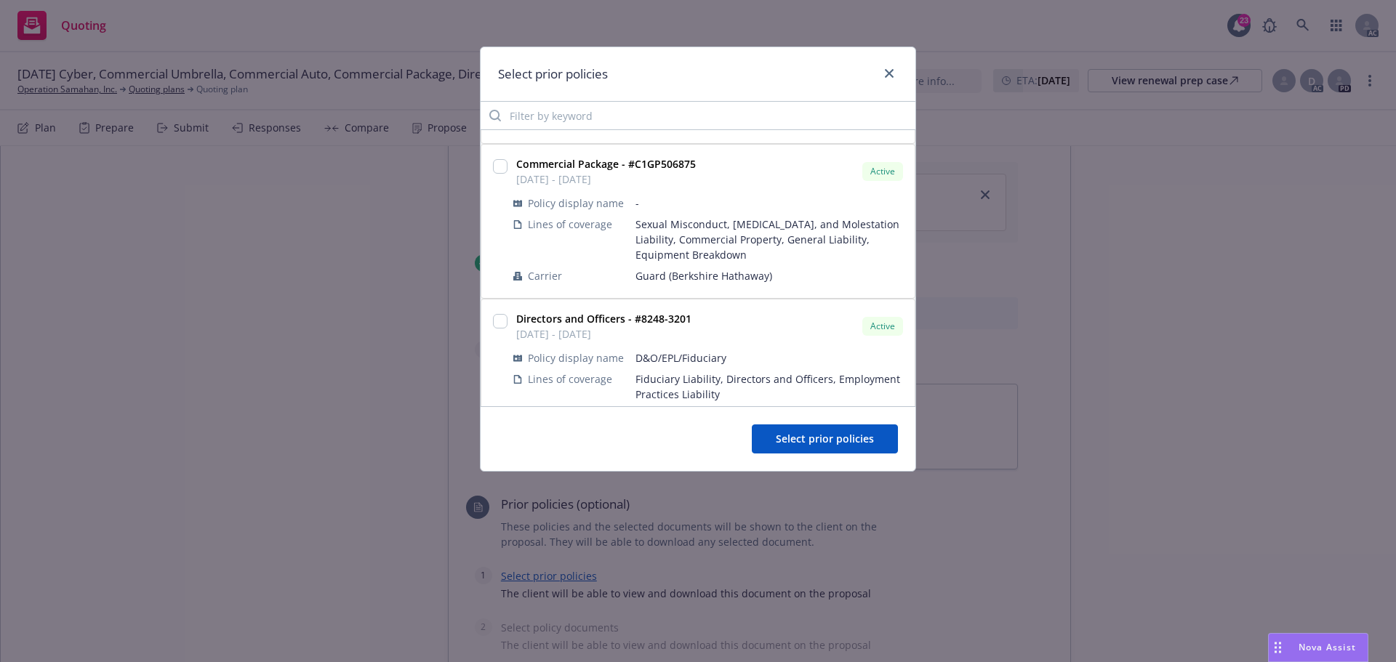
scroll to position [509, 0]
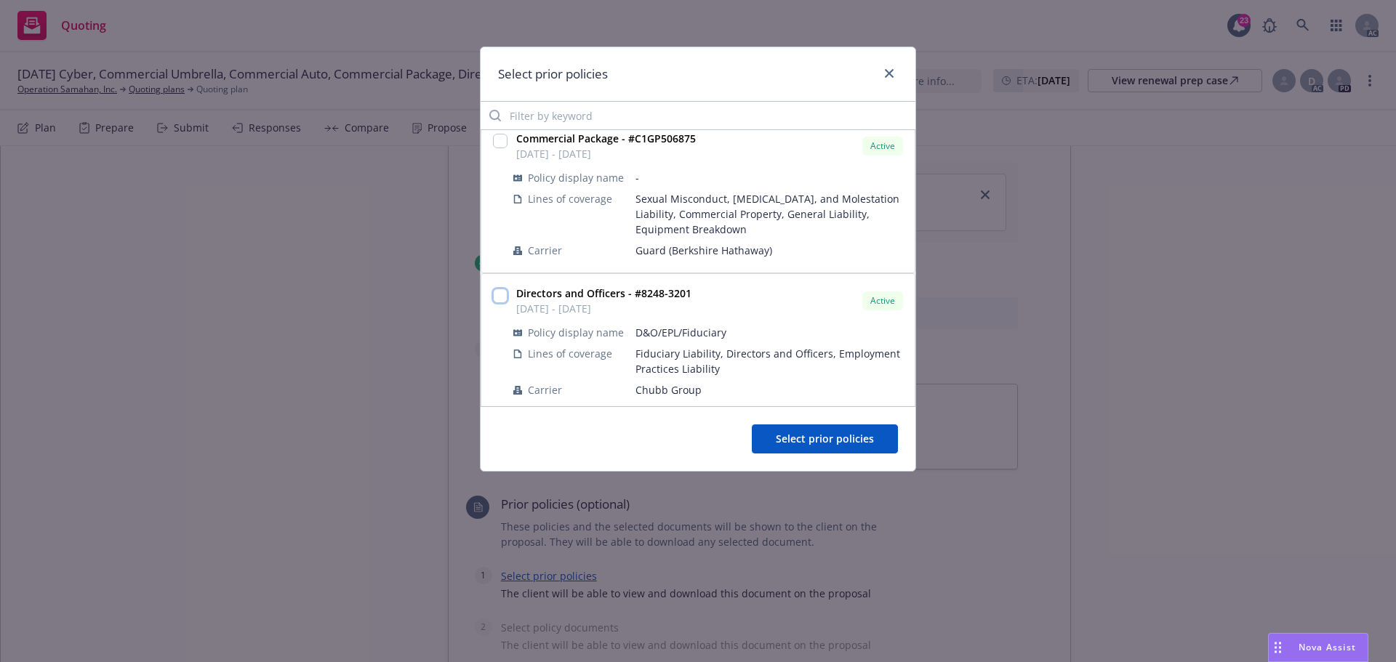
click at [497, 297] on input "checkbox" at bounding box center [500, 296] width 15 height 15
checkbox input "true"
click at [832, 445] on span "Select prior policies" at bounding box center [825, 439] width 98 height 14
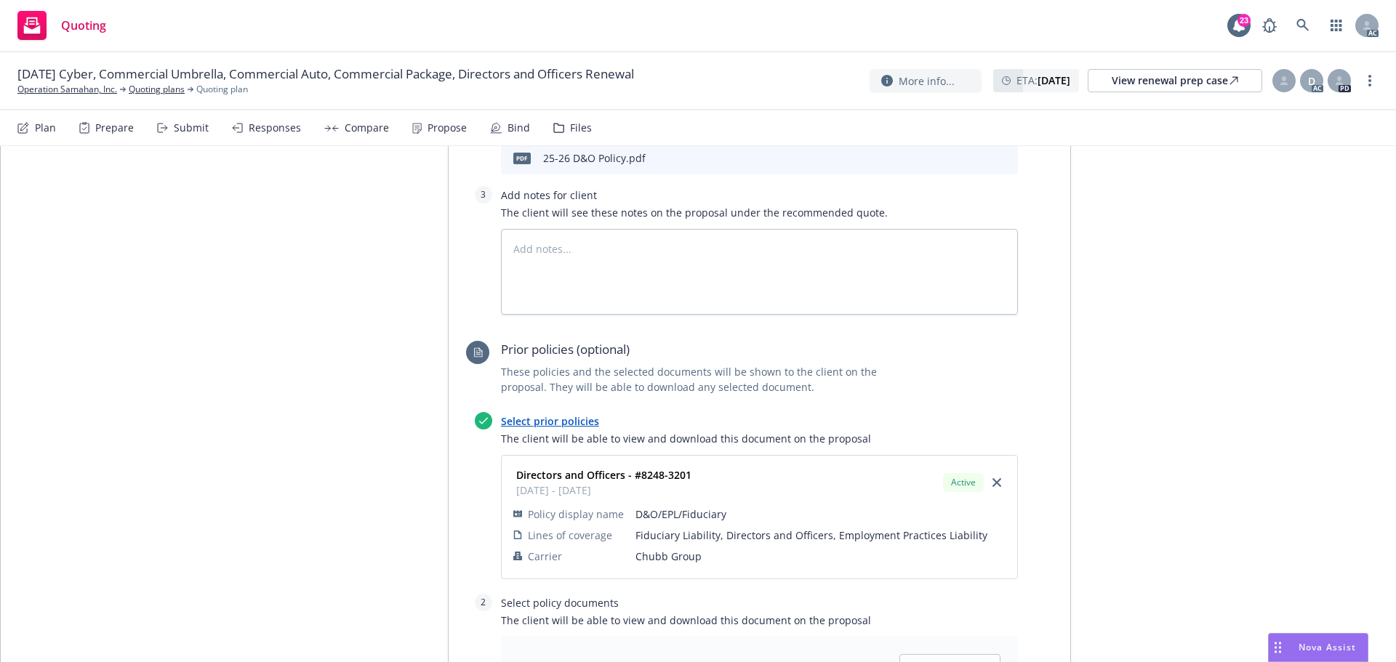
scroll to position [945, 0]
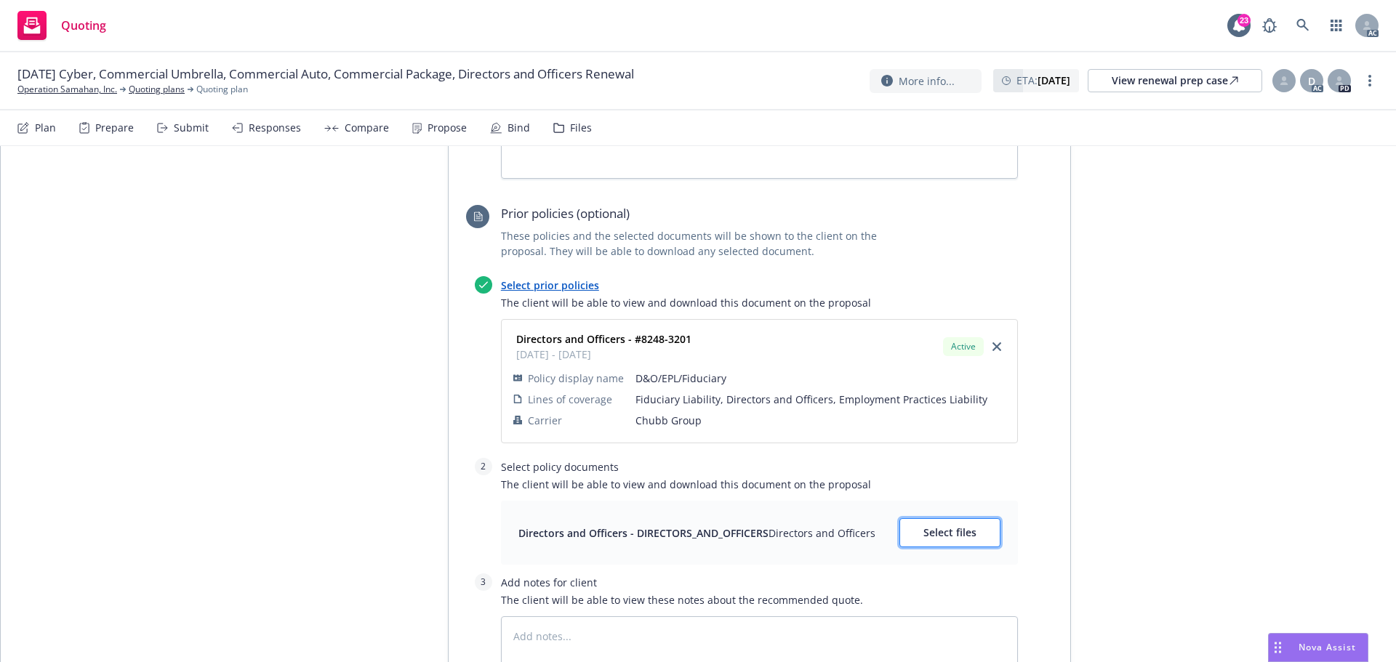
click at [955, 526] on span "Select files" at bounding box center [949, 533] width 53 height 14
type textarea "x"
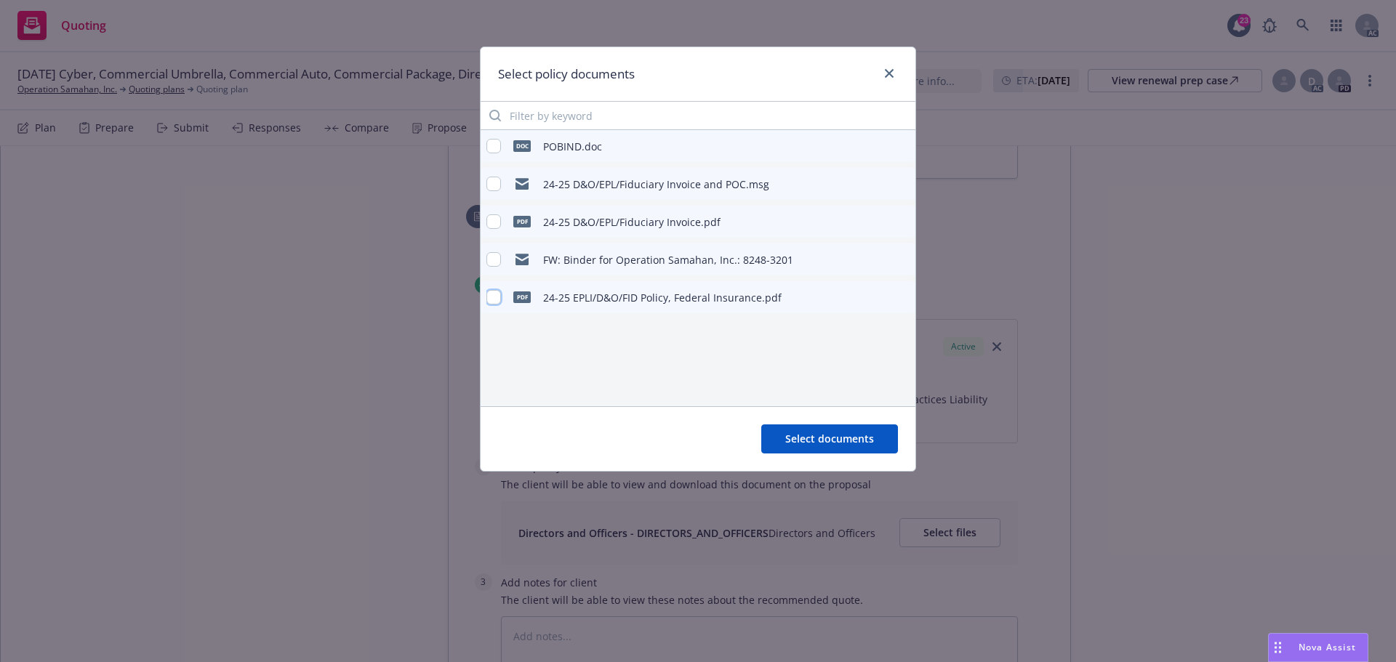
click at [497, 296] on input "checkbox" at bounding box center [493, 297] width 15 height 15
checkbox input "true"
click at [832, 447] on button "Select documents" at bounding box center [829, 439] width 137 height 29
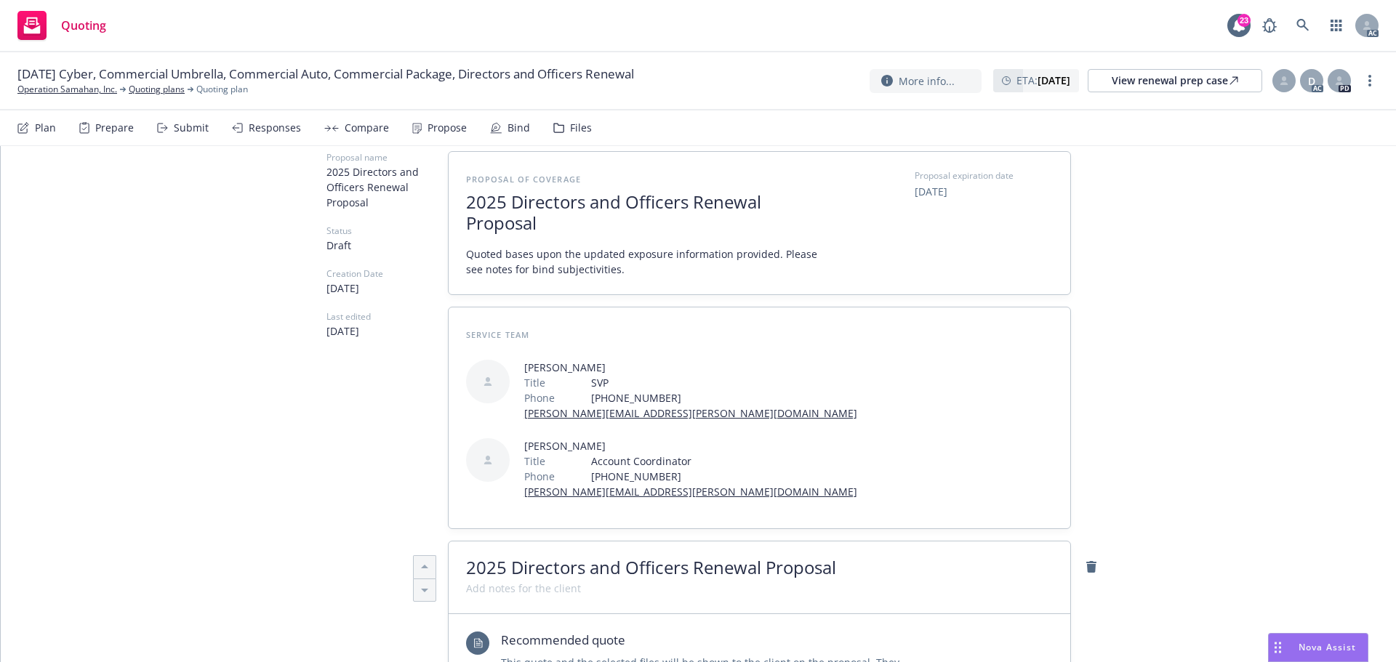
scroll to position [0, 0]
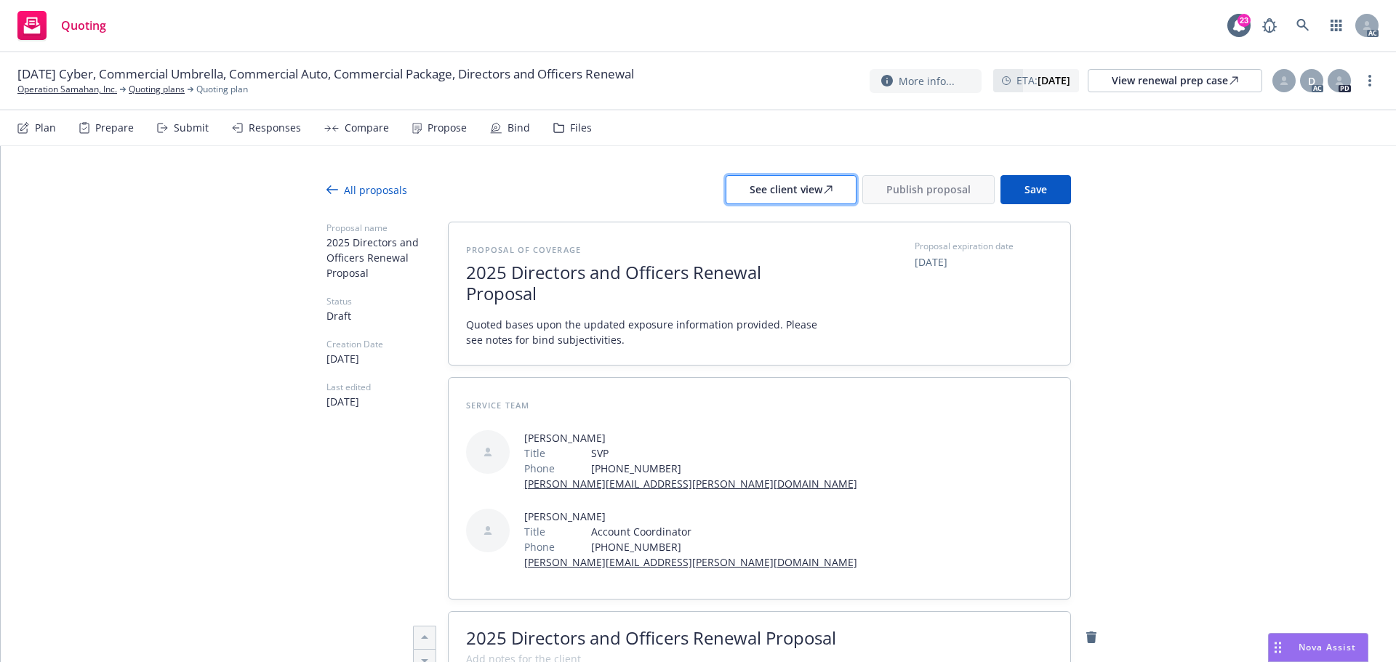
click at [803, 185] on div "See client view" at bounding box center [791, 190] width 83 height 28
click at [262, 142] on div "Responses" at bounding box center [266, 128] width 69 height 35
type textarea "x"
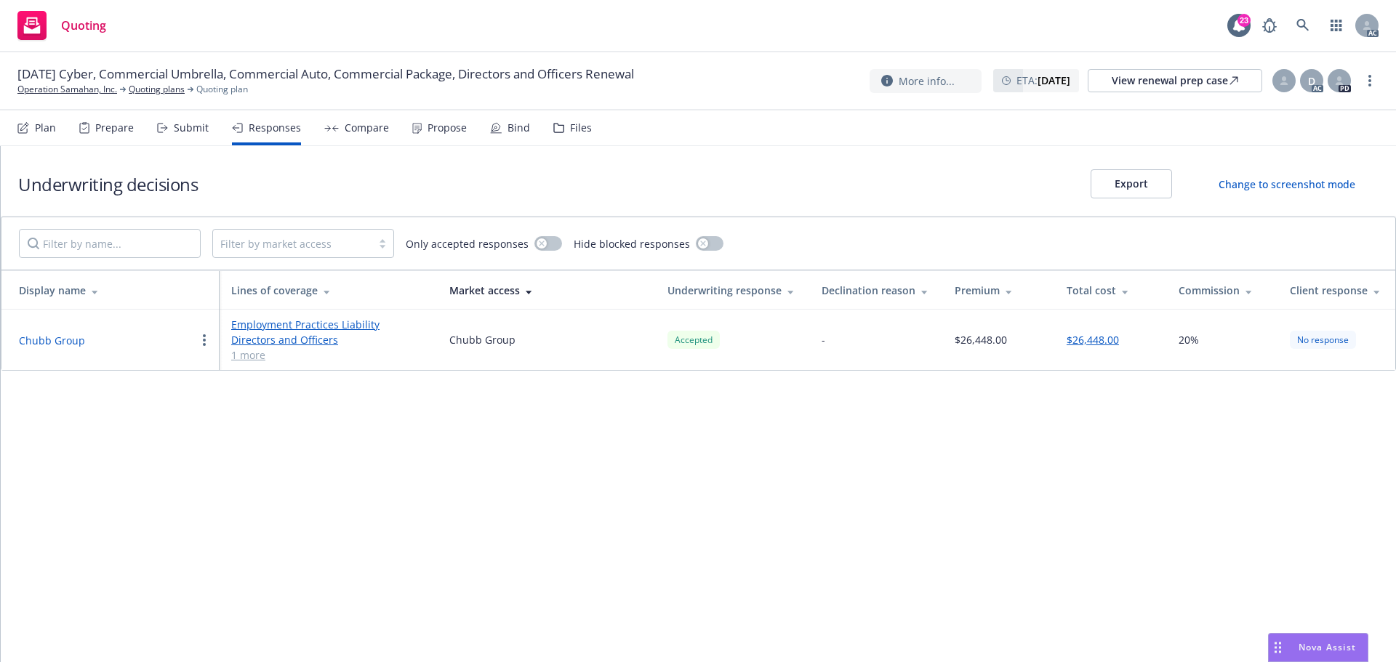
click at [57, 337] on button "Chubb Group" at bounding box center [52, 340] width 66 height 15
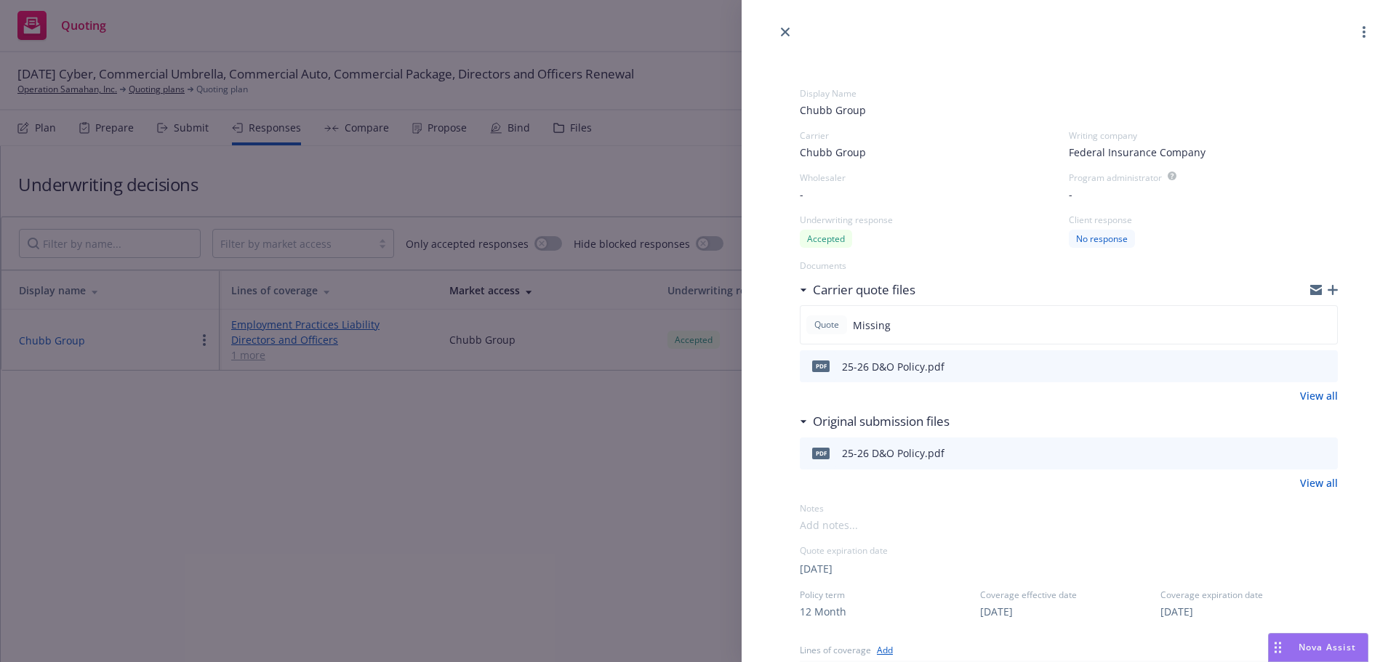
drag, startPoint x: 1312, startPoint y: 364, endPoint x: 1277, endPoint y: 348, distance: 37.4
click at [1317, 364] on icon "preview file" at bounding box center [1323, 366] width 13 height 10
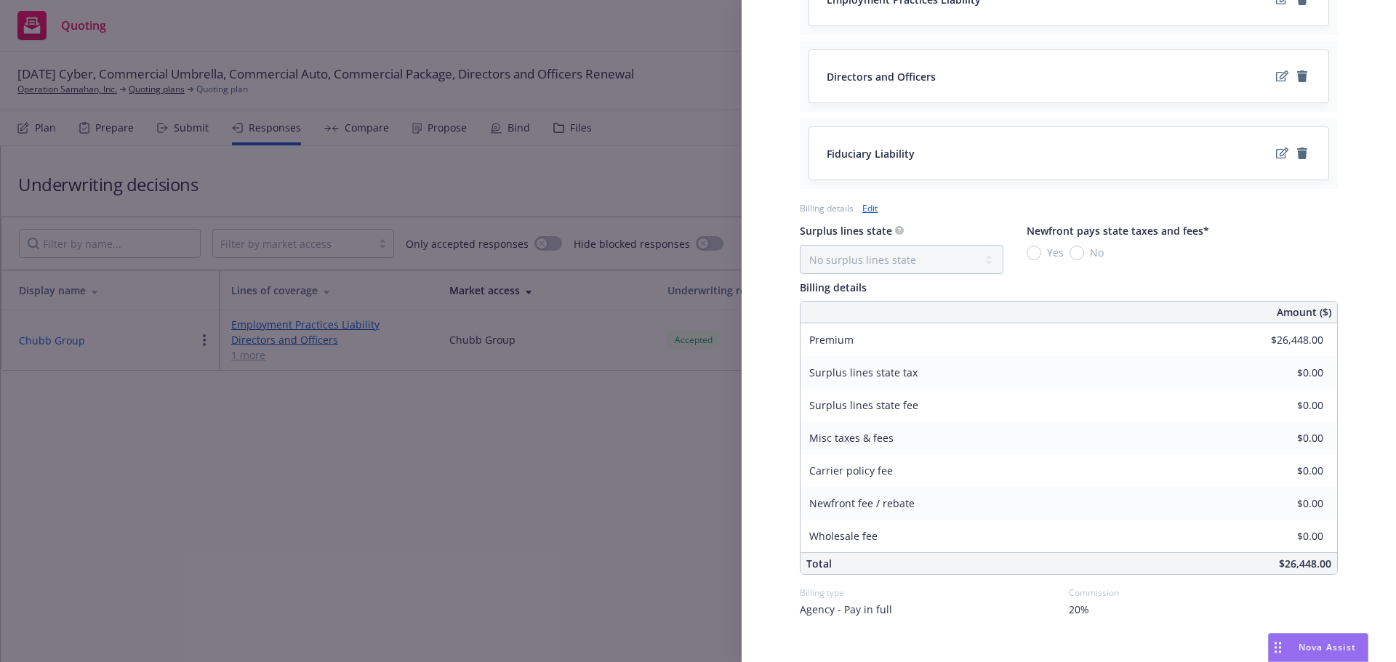
scroll to position [722, 0]
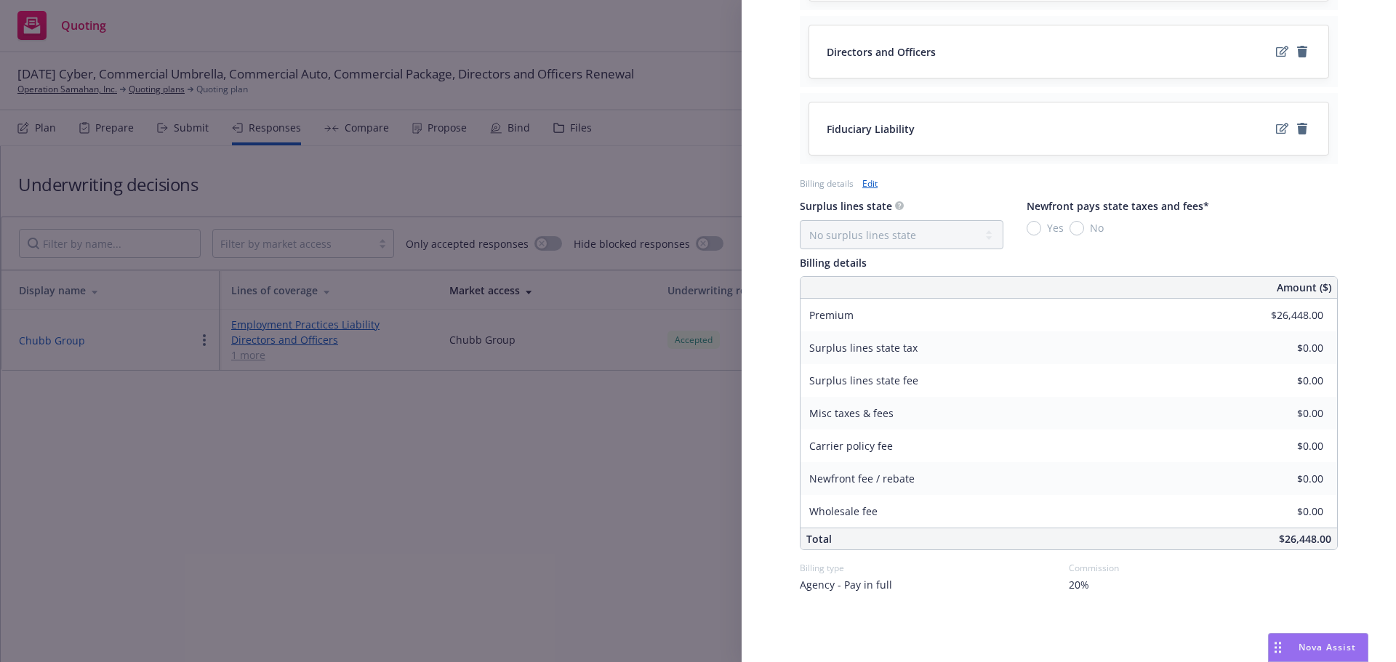
drag, startPoint x: 607, startPoint y: 533, endPoint x: 446, endPoint y: 33, distance: 524.7
click at [607, 526] on div "Display Name Chubb Group Carrier Chubb Group Writing company Federal Insurance …" at bounding box center [698, 331] width 1396 height 662
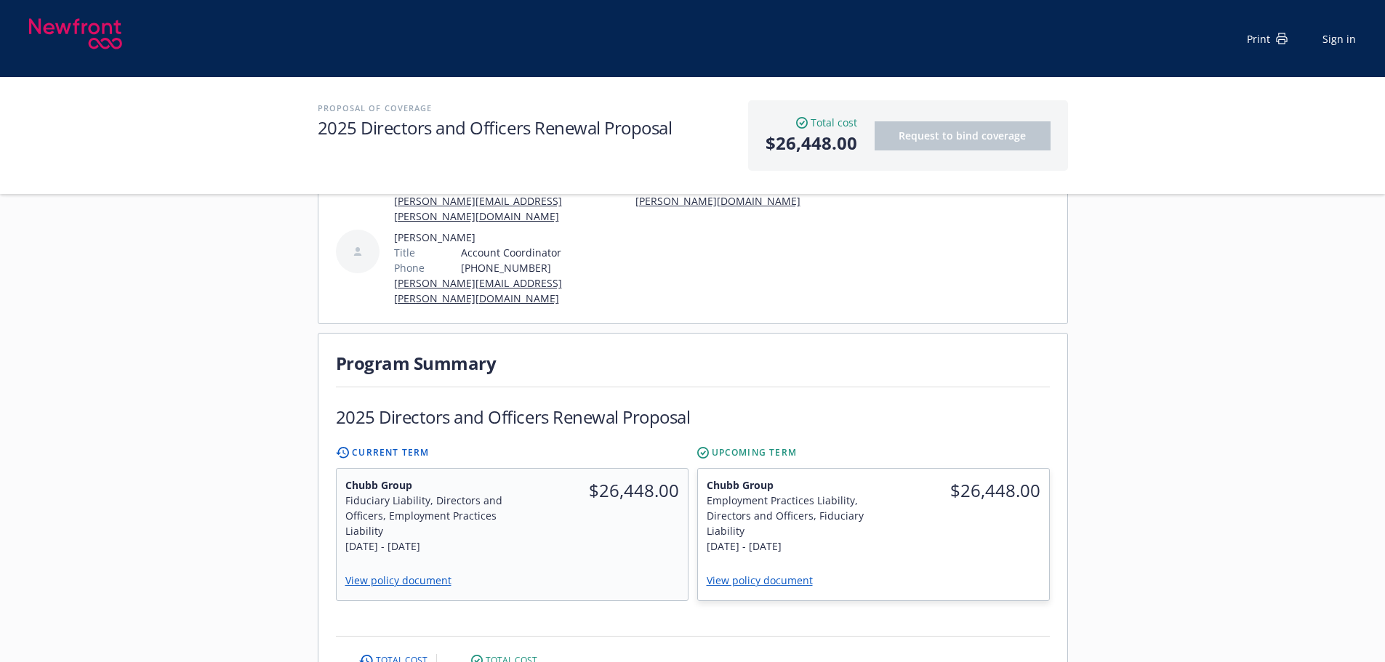
scroll to position [291, 0]
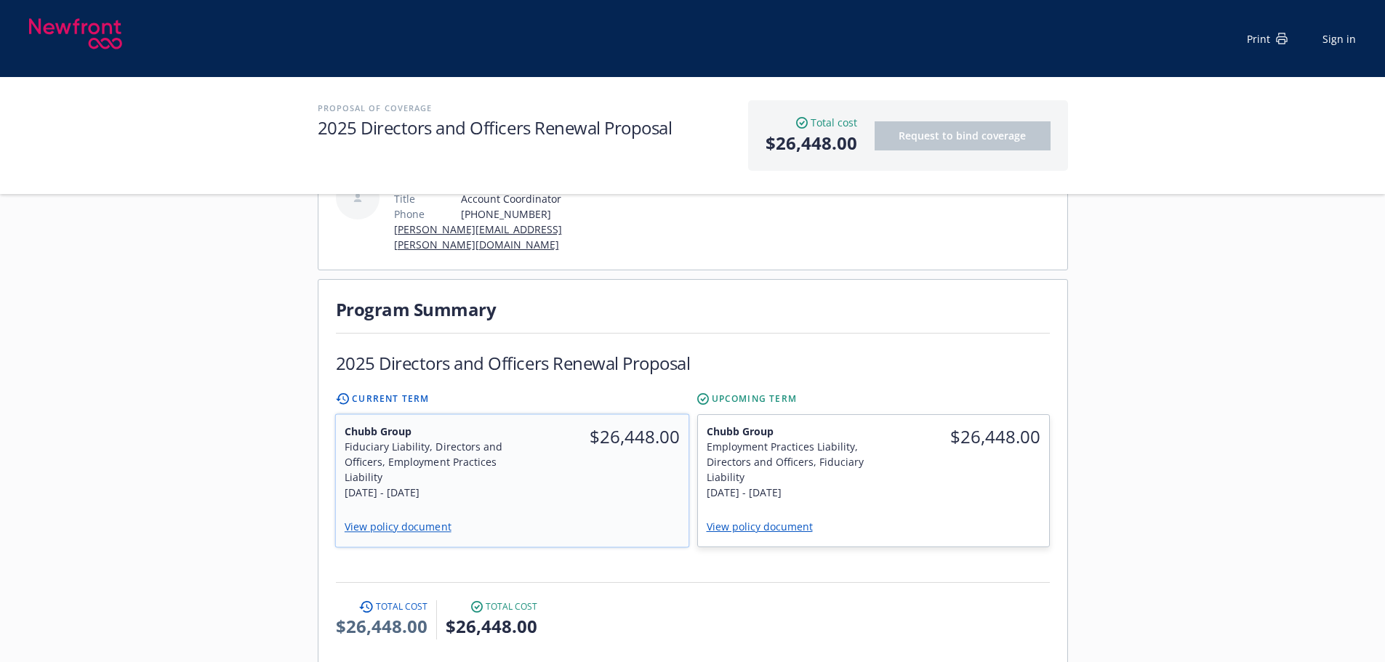
click at [590, 428] on div "$26,448.00" at bounding box center [600, 462] width 177 height 95
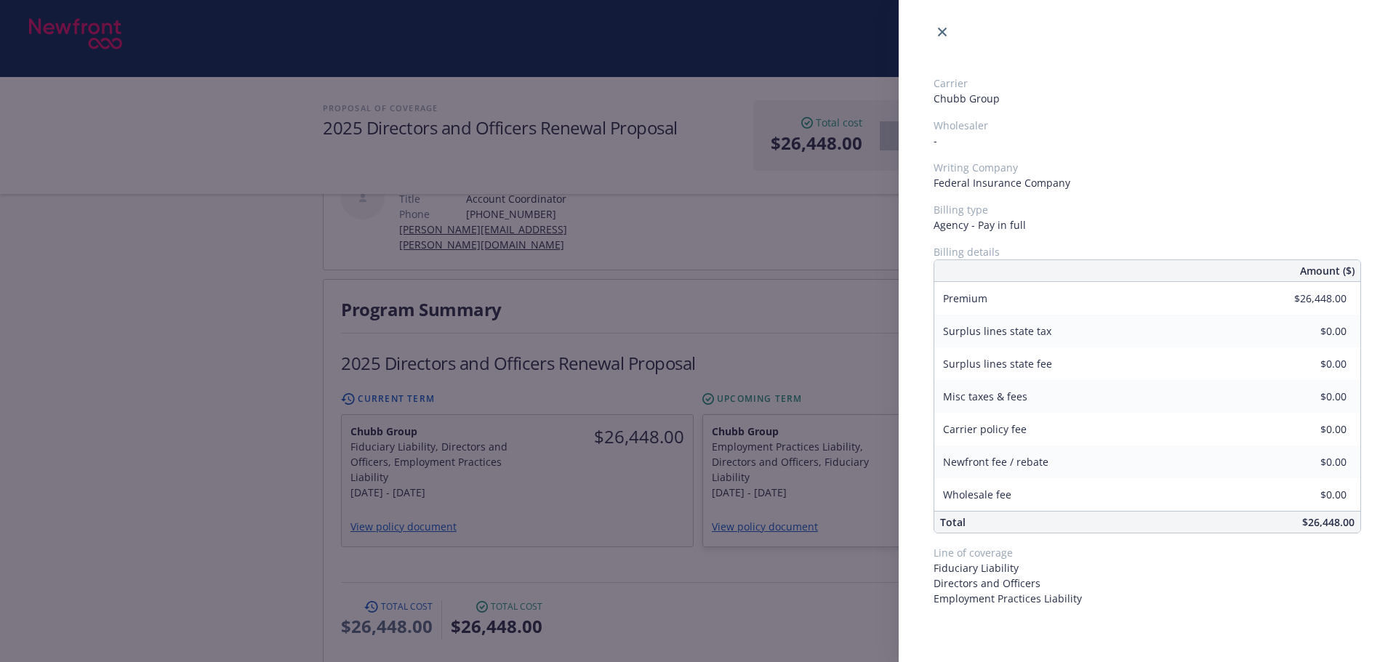
click at [770, 401] on div "Carrier Chubb Group Wholesaler - Writing Company Federal Insurance Company Bill…" at bounding box center [698, 331] width 1396 height 662
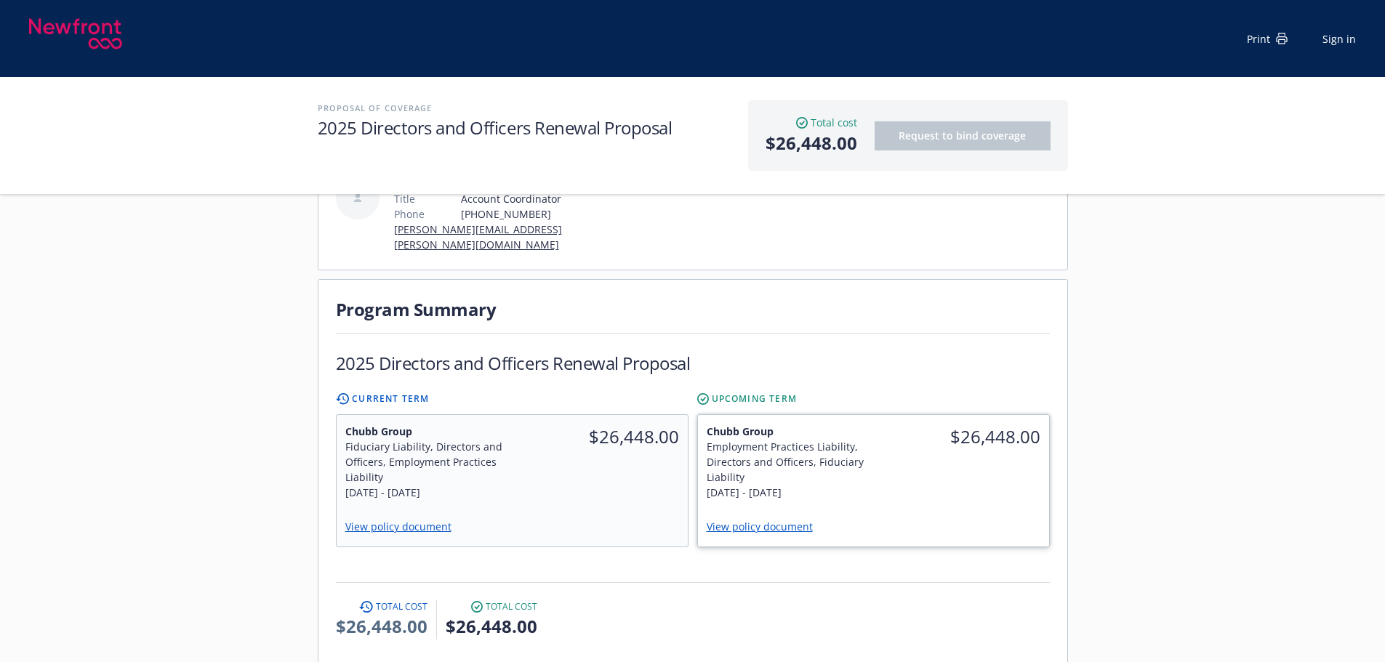
click at [800, 439] on div "Employment Practices Liability, Directors and Officers, Fiduciary Liability" at bounding box center [786, 462] width 158 height 46
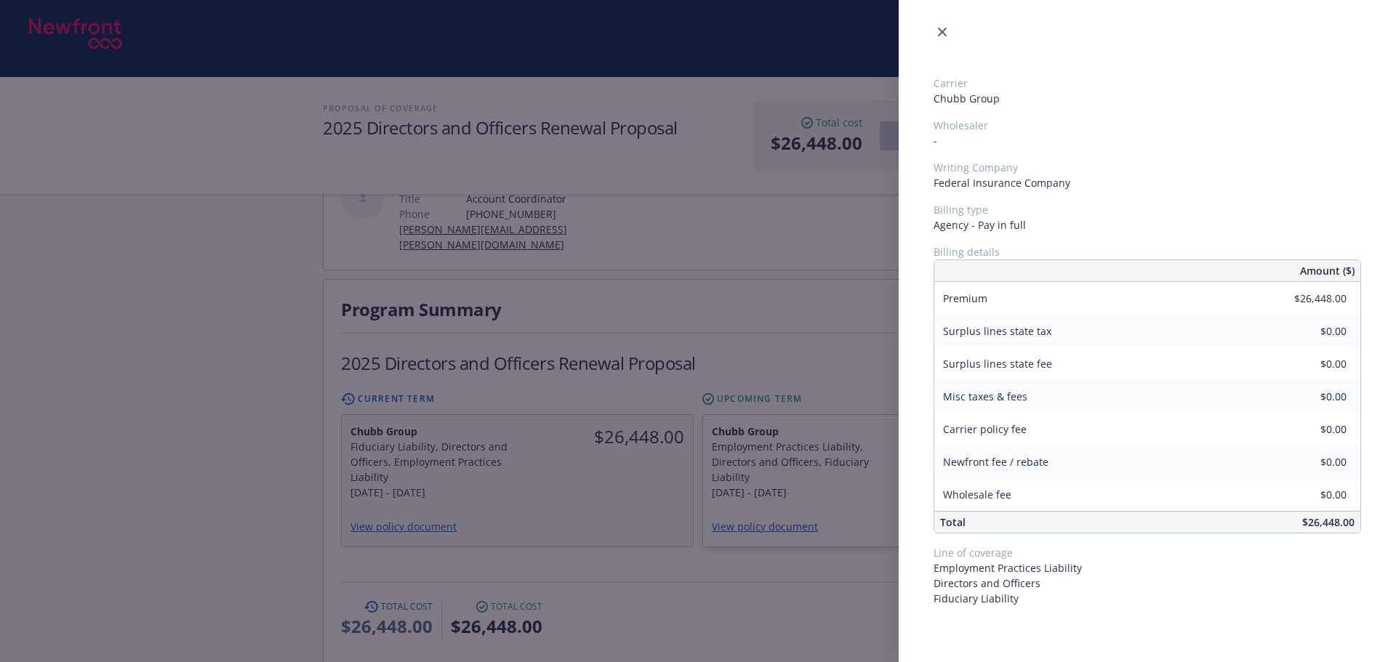
click at [549, 417] on div "Carrier Chubb Group Wholesaler - Writing Company Federal Insurance Company Bill…" at bounding box center [698, 331] width 1396 height 662
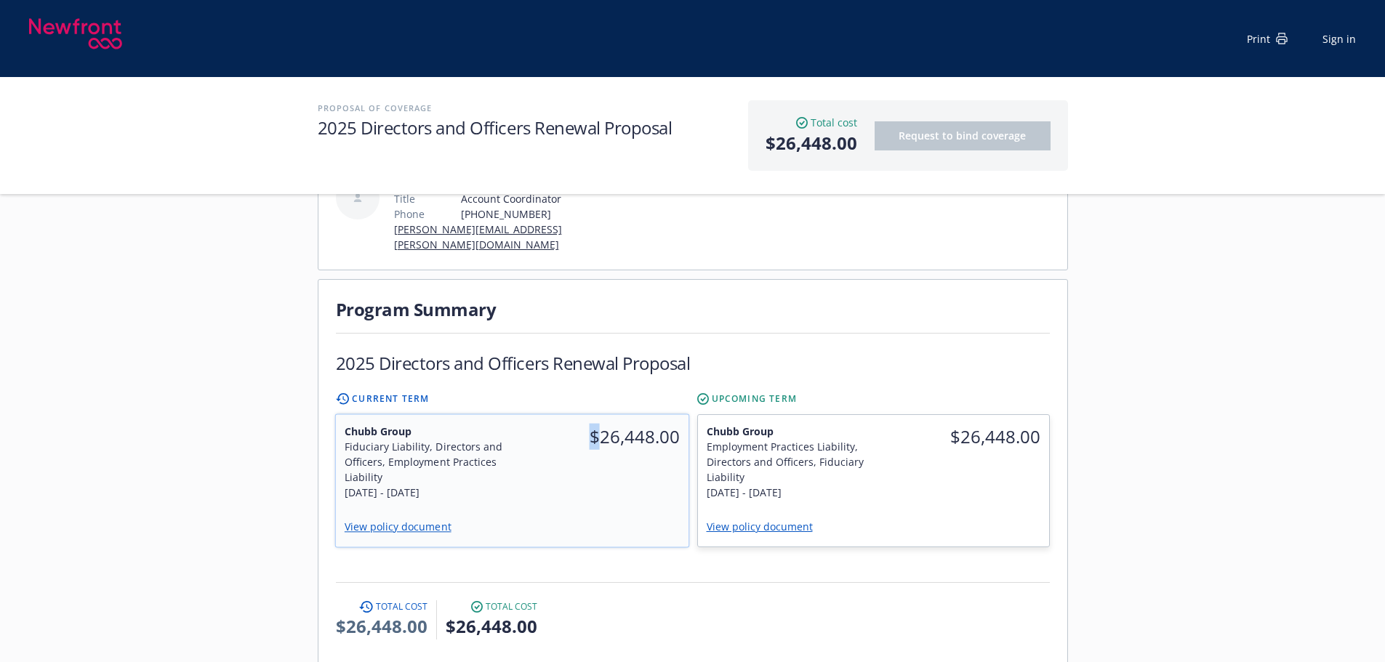
click at [549, 417] on div "$26,448.00" at bounding box center [600, 462] width 177 height 95
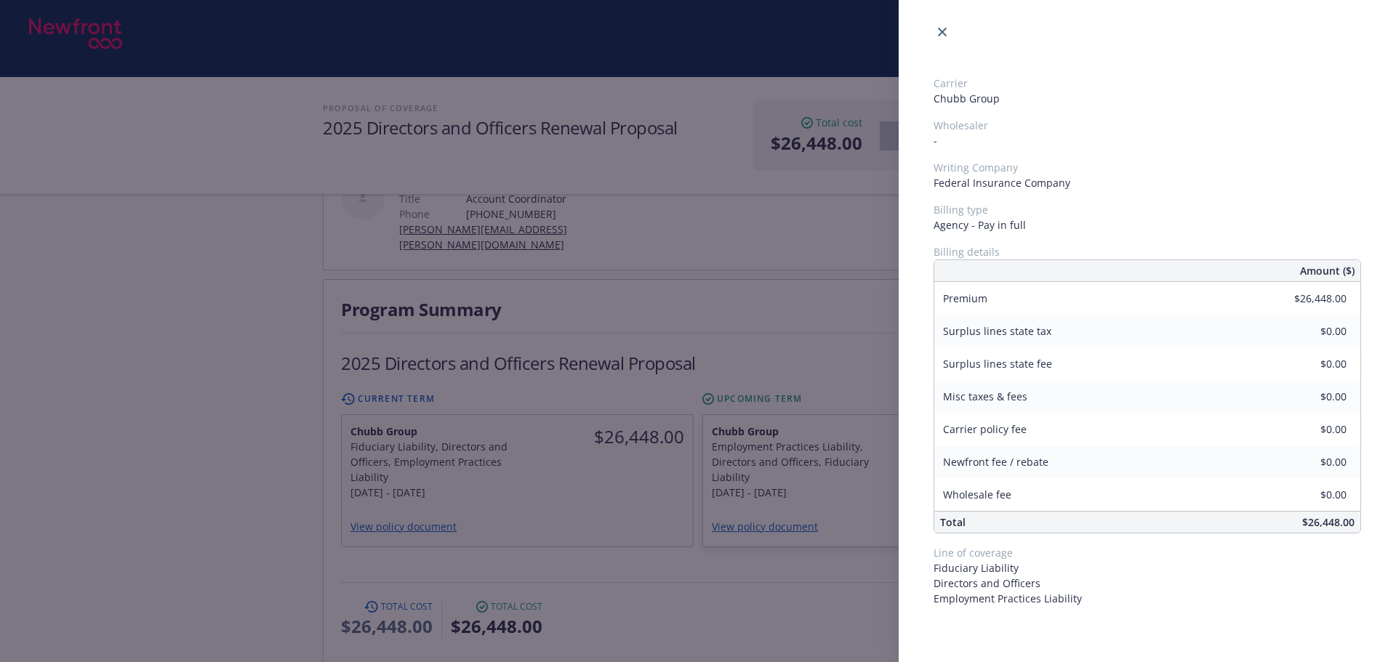
click at [718, 268] on div "Carrier Chubb Group Wholesaler - Writing Company Federal Insurance Company Bill…" at bounding box center [698, 331] width 1396 height 662
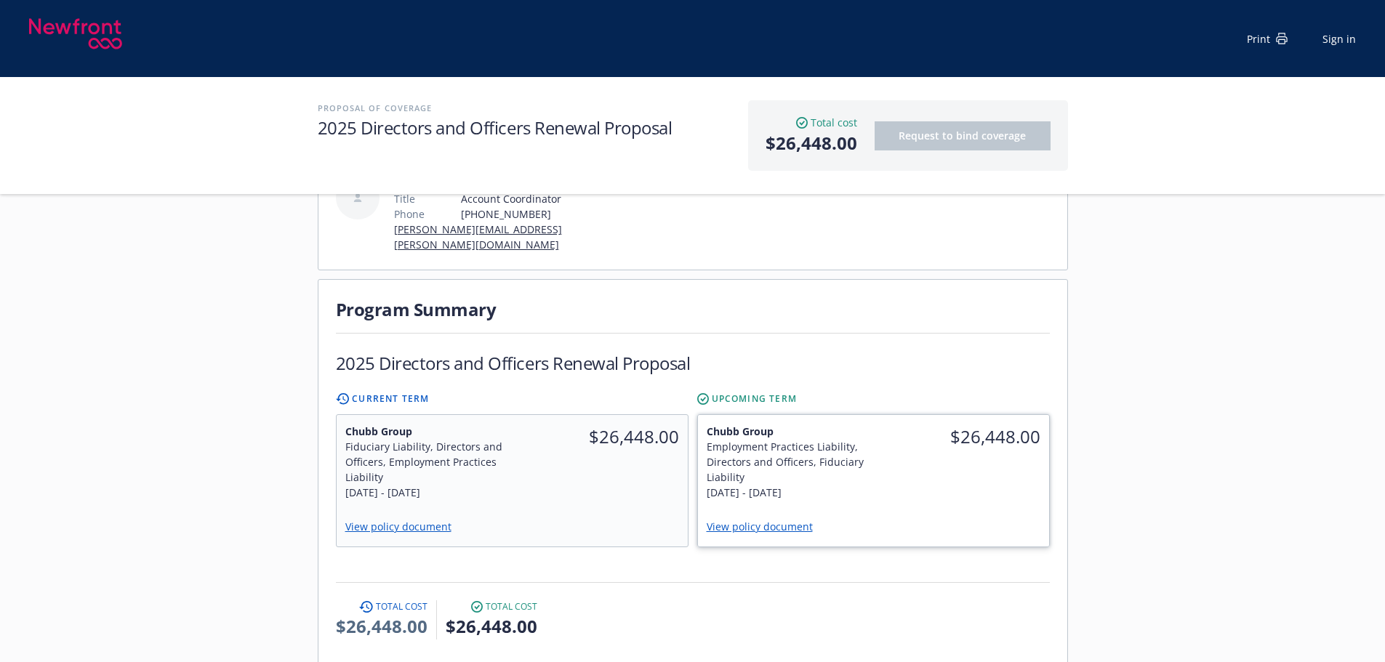
click at [858, 509] on div "View policy document" at bounding box center [873, 528] width 351 height 38
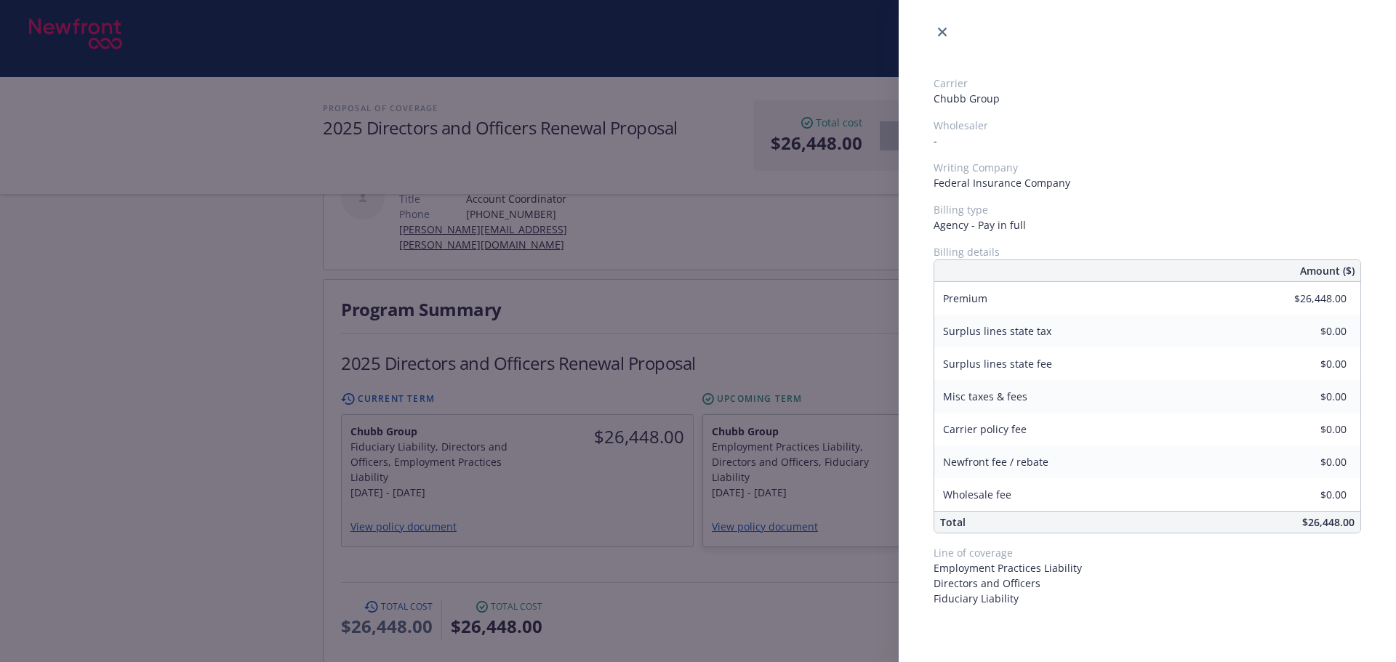
click at [706, 465] on div "Carrier Chubb Group Wholesaler - Writing Company Federal Insurance Company Bill…" at bounding box center [698, 331] width 1396 height 662
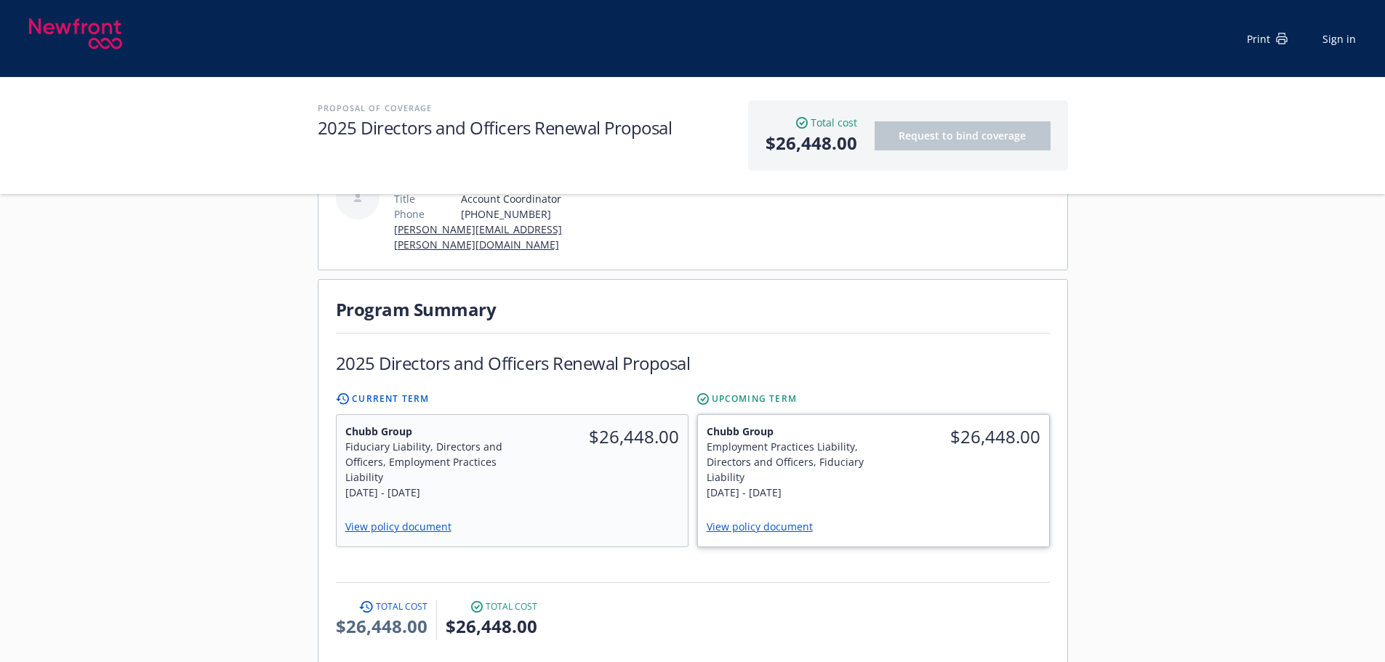
click at [752, 520] on link "View policy document" at bounding box center [766, 527] width 118 height 14
click at [395, 520] on link "View policy document" at bounding box center [403, 527] width 119 height 14
click at [585, 443] on div "$26,448.00" at bounding box center [600, 462] width 177 height 95
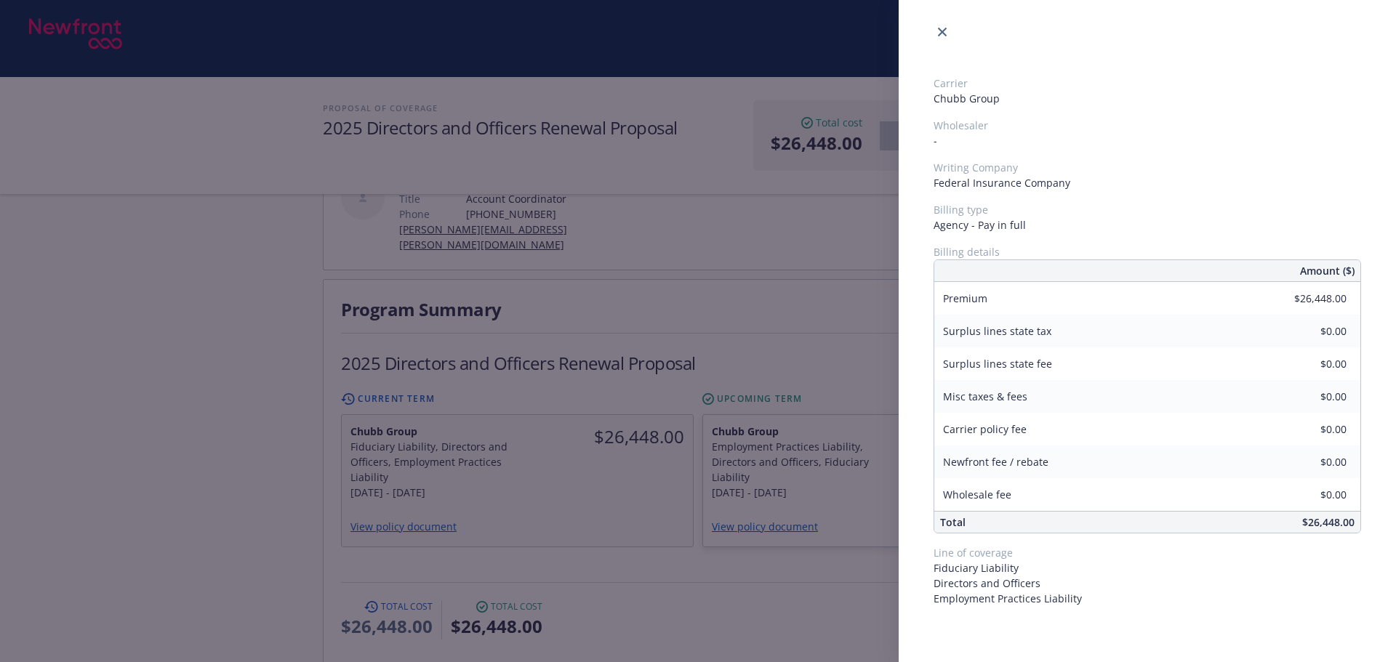
click at [774, 294] on div "Carrier Chubb Group Wholesaler - Writing Company Federal Insurance Company Bill…" at bounding box center [698, 331] width 1396 height 662
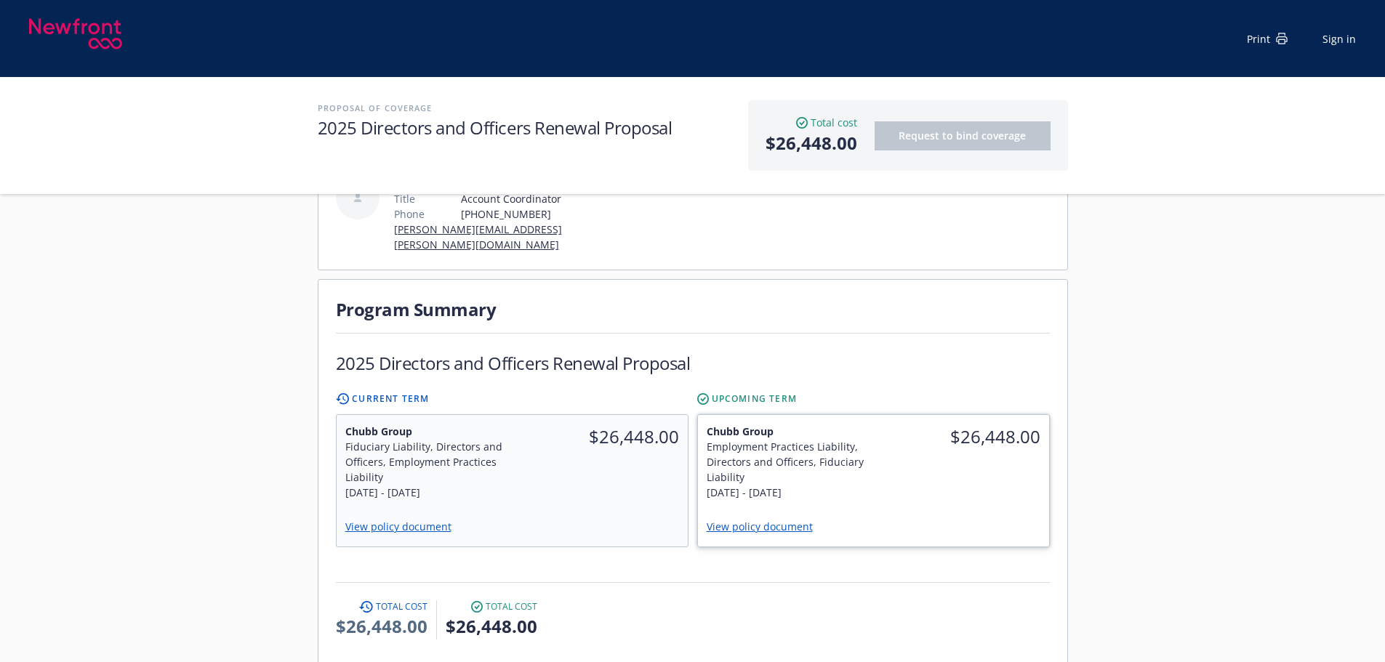
click at [842, 439] on div "Employment Practices Liability, Directors and Officers, Fiduciary Liability" at bounding box center [786, 462] width 158 height 46
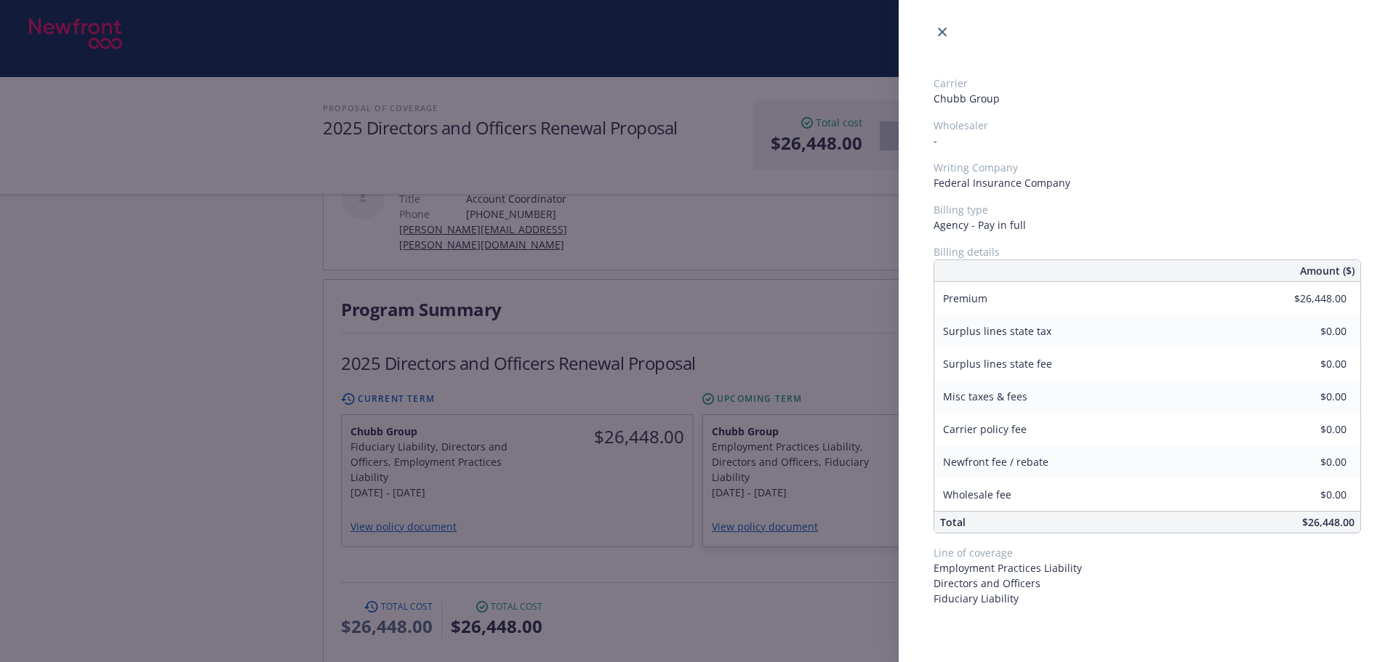
click at [667, 288] on div "Carrier Chubb Group Wholesaler - Writing Company Federal Insurance Company Bill…" at bounding box center [698, 331] width 1396 height 662
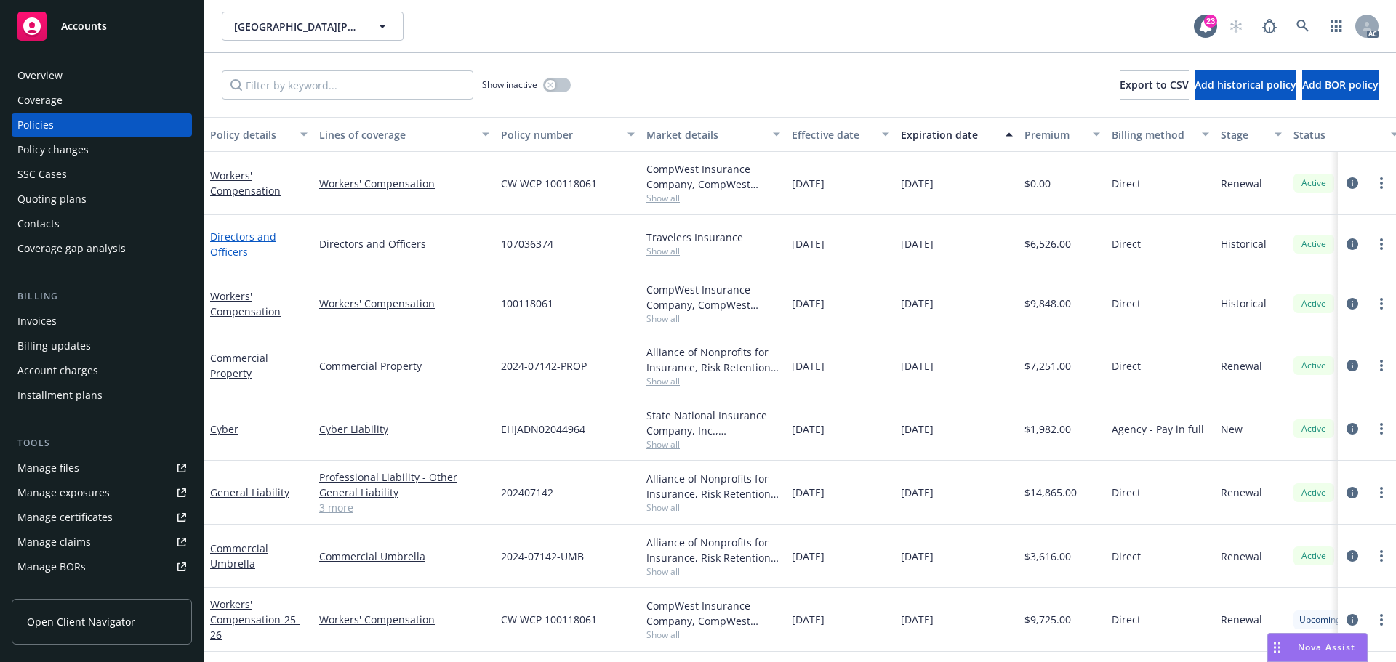
click at [238, 233] on link "Directors and Officers" at bounding box center [243, 244] width 66 height 29
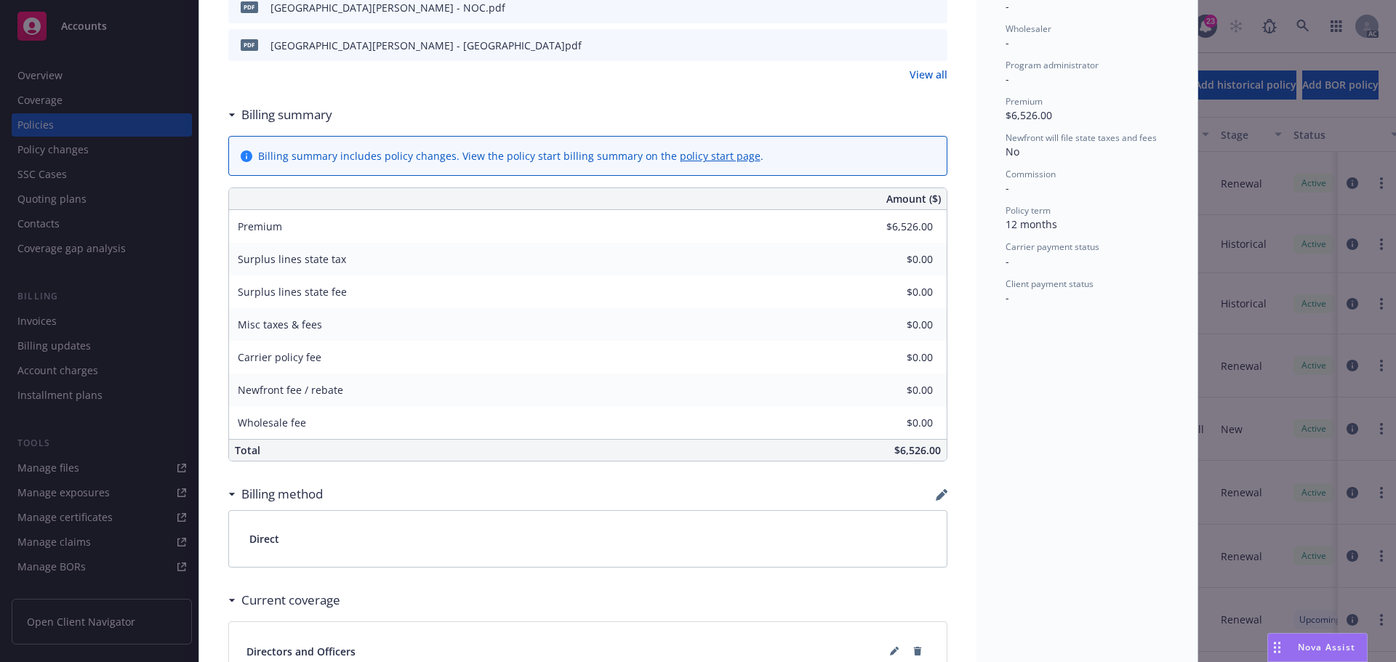
scroll to position [601, 0]
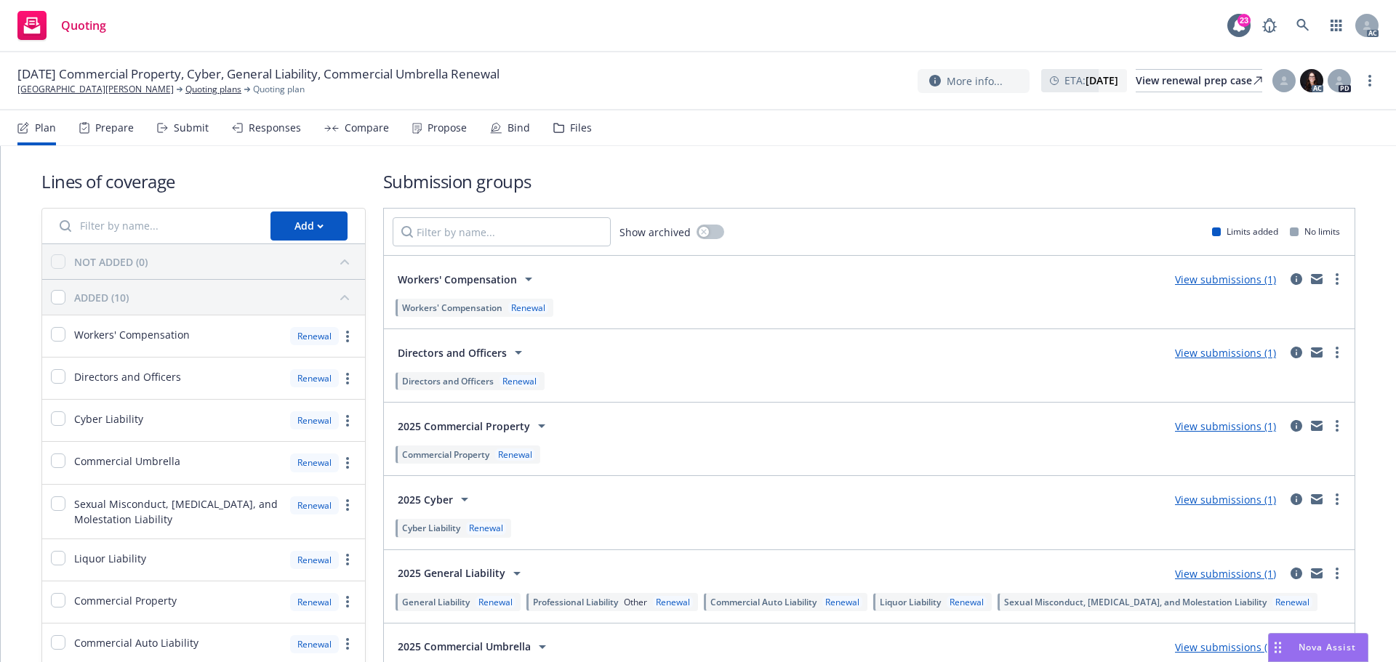
click at [195, 128] on div "Submit" at bounding box center [191, 128] width 35 height 12
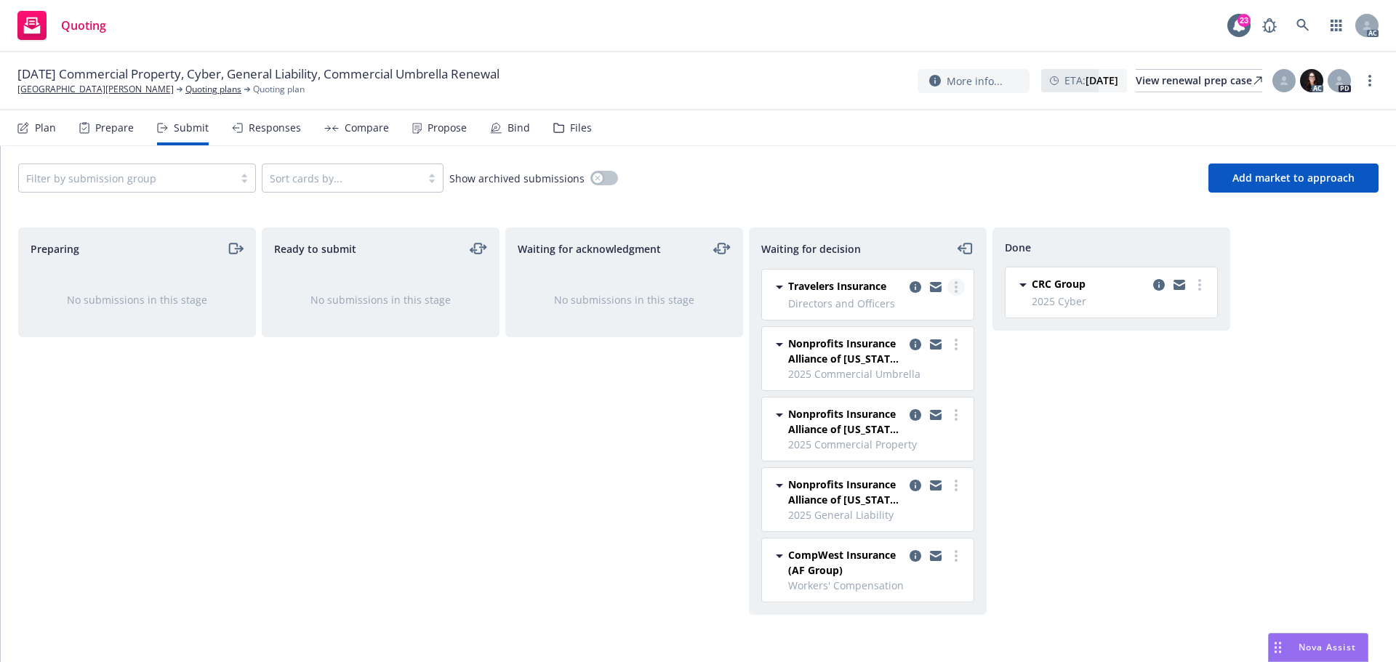
click at [958, 289] on link "more" at bounding box center [955, 286] width 17 height 17
click at [909, 367] on link "Add accepted decision" at bounding box center [891, 375] width 145 height 29
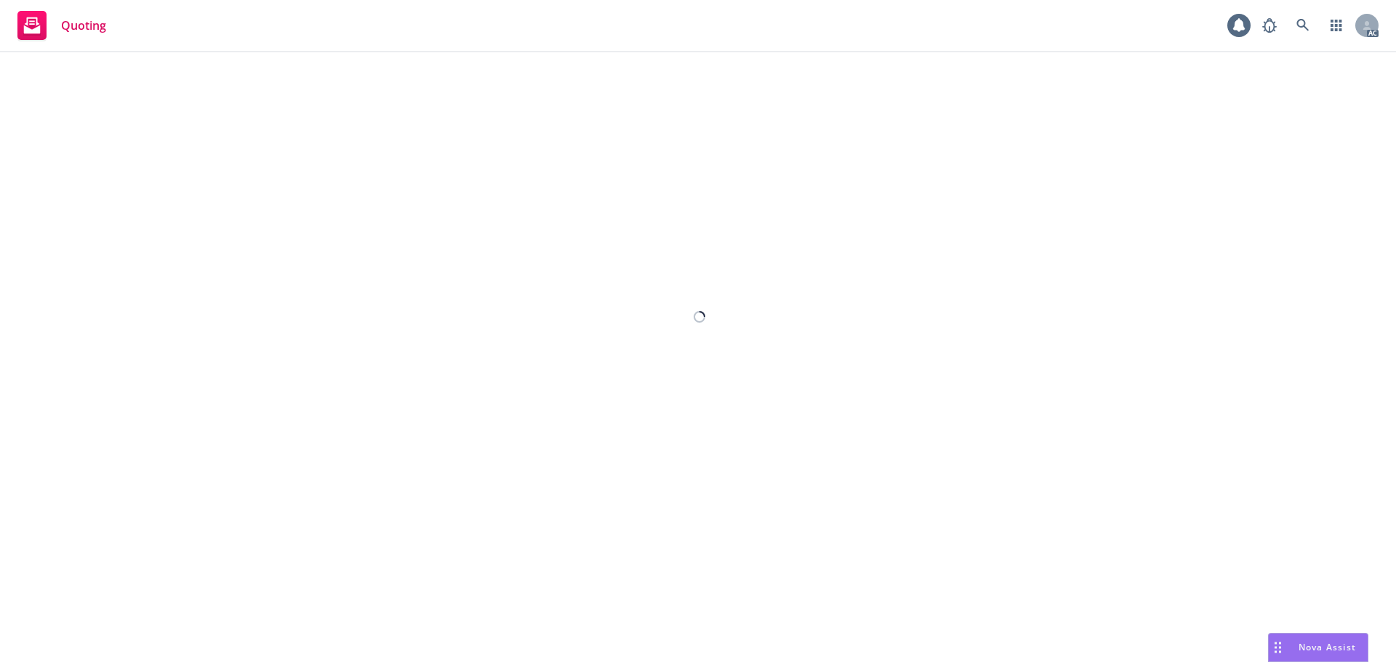
select select "12"
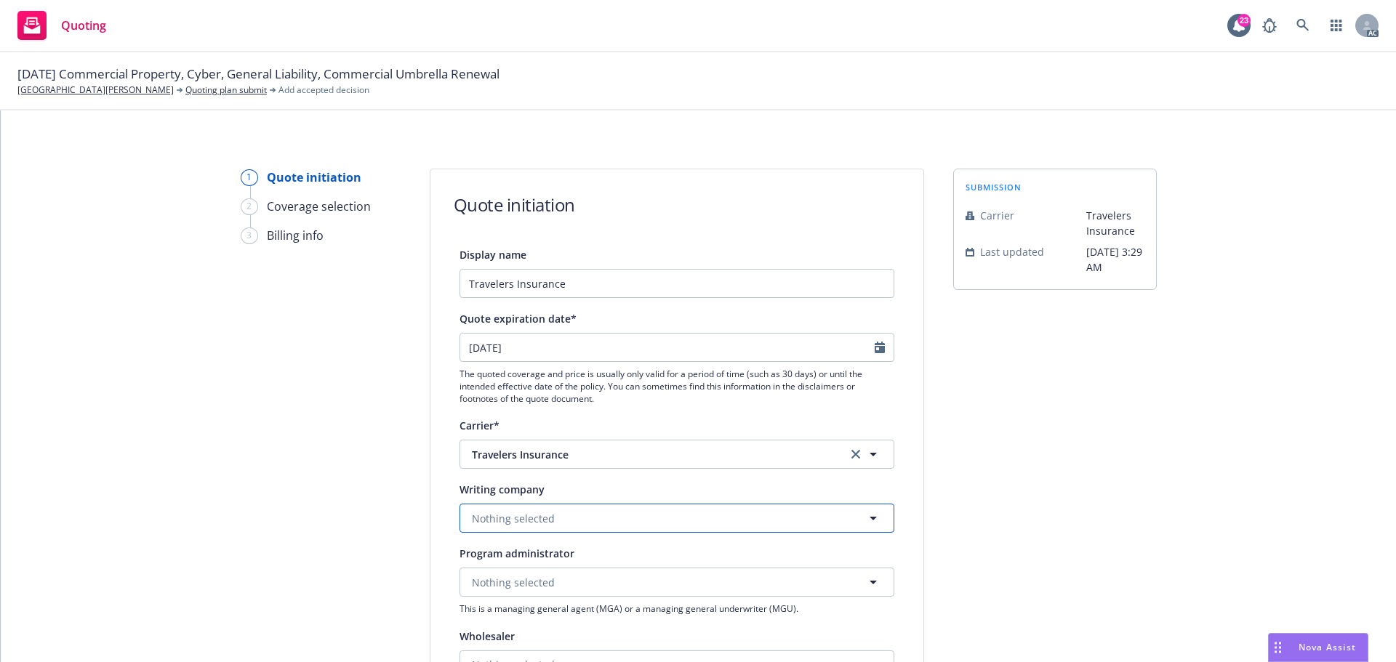
drag, startPoint x: 520, startPoint y: 525, endPoint x: 541, endPoint y: 529, distance: 21.5
click at [520, 525] on span "Nothing selected" at bounding box center [513, 518] width 83 height 15
paste input "Travelers Casualty and Surety Company of America"
type input "Travelers Casualty and Surety Company of America"
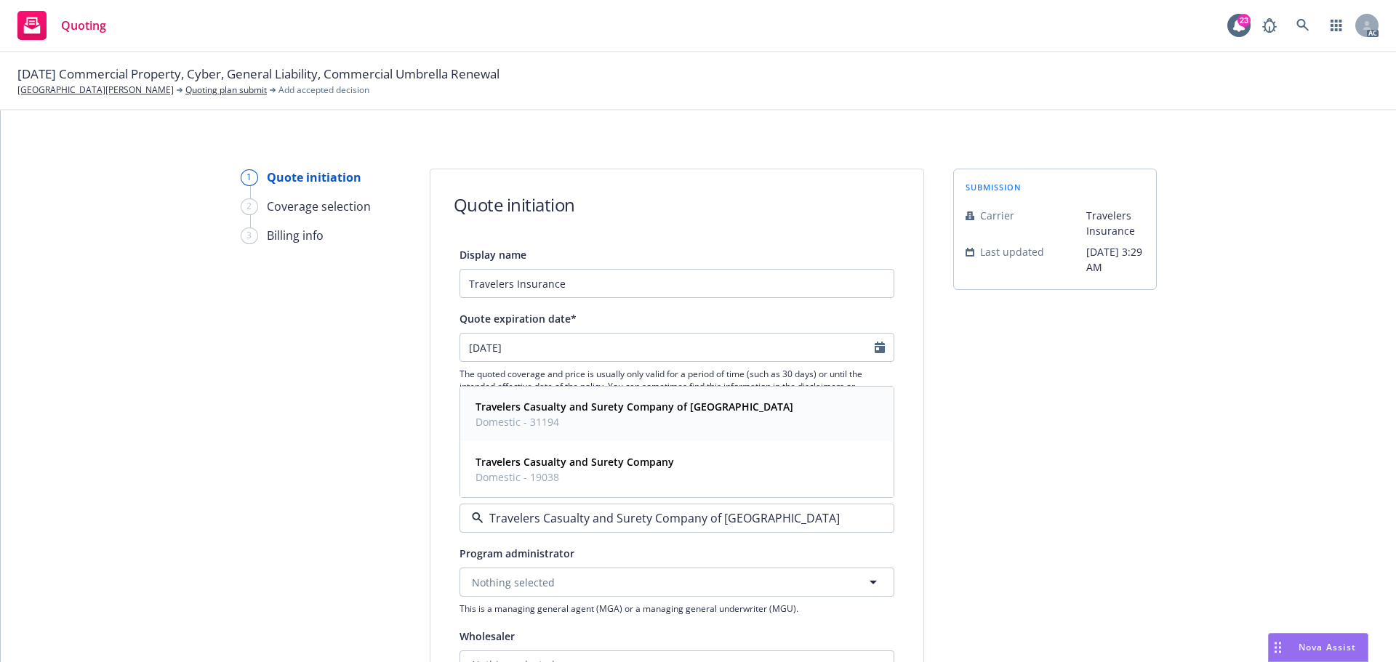
click at [643, 410] on strong "Travelers Casualty and Surety Company of America" at bounding box center [634, 407] width 318 height 14
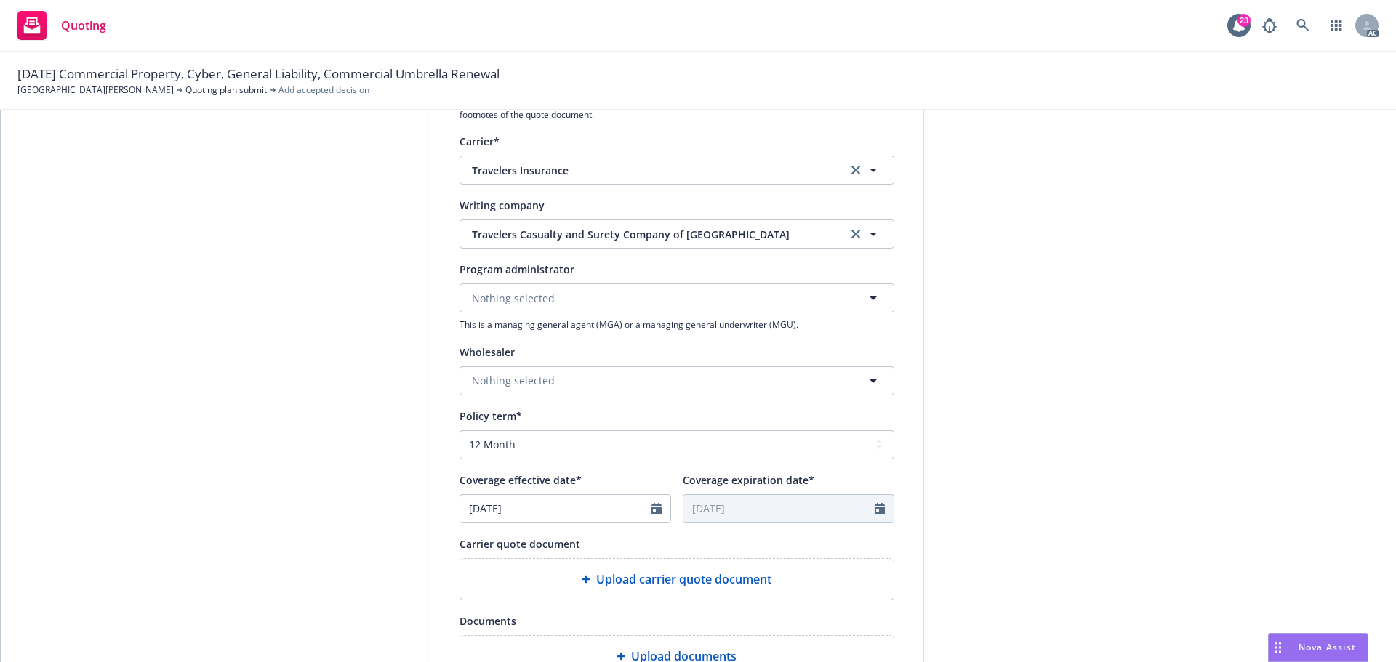
scroll to position [291, 0]
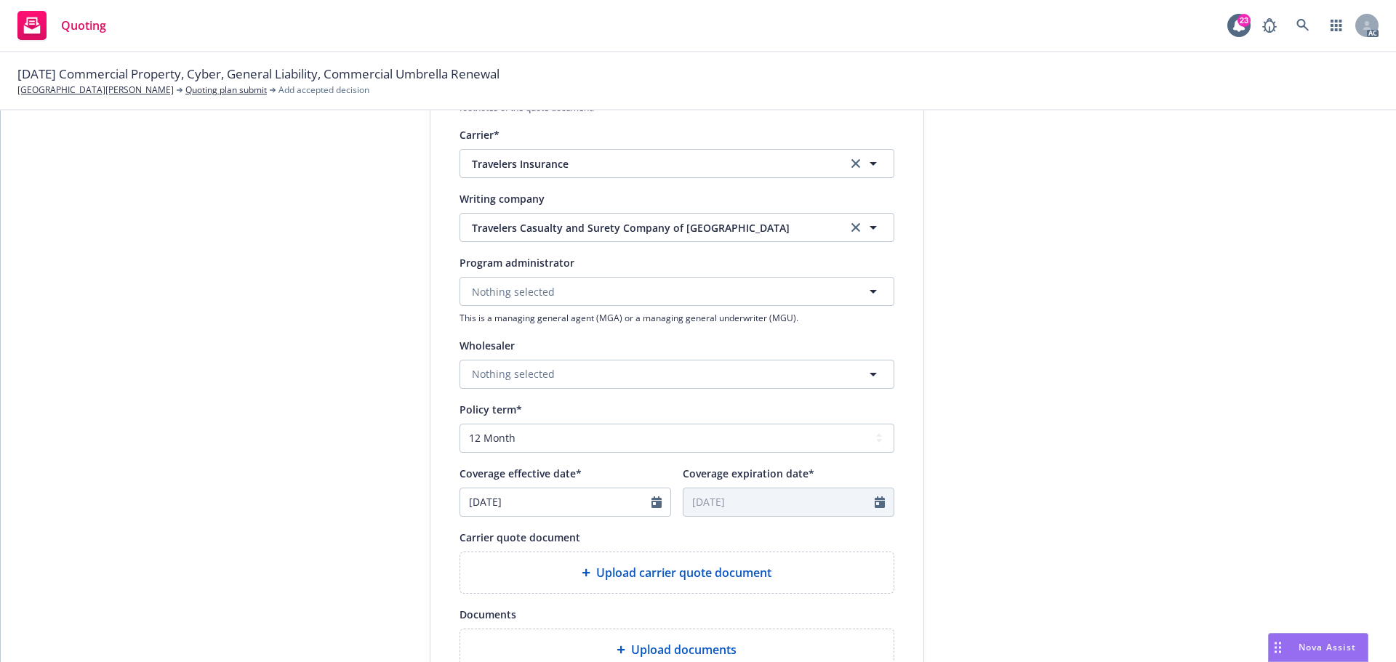
click at [680, 577] on span "Upload carrier quote document" at bounding box center [683, 572] width 175 height 17
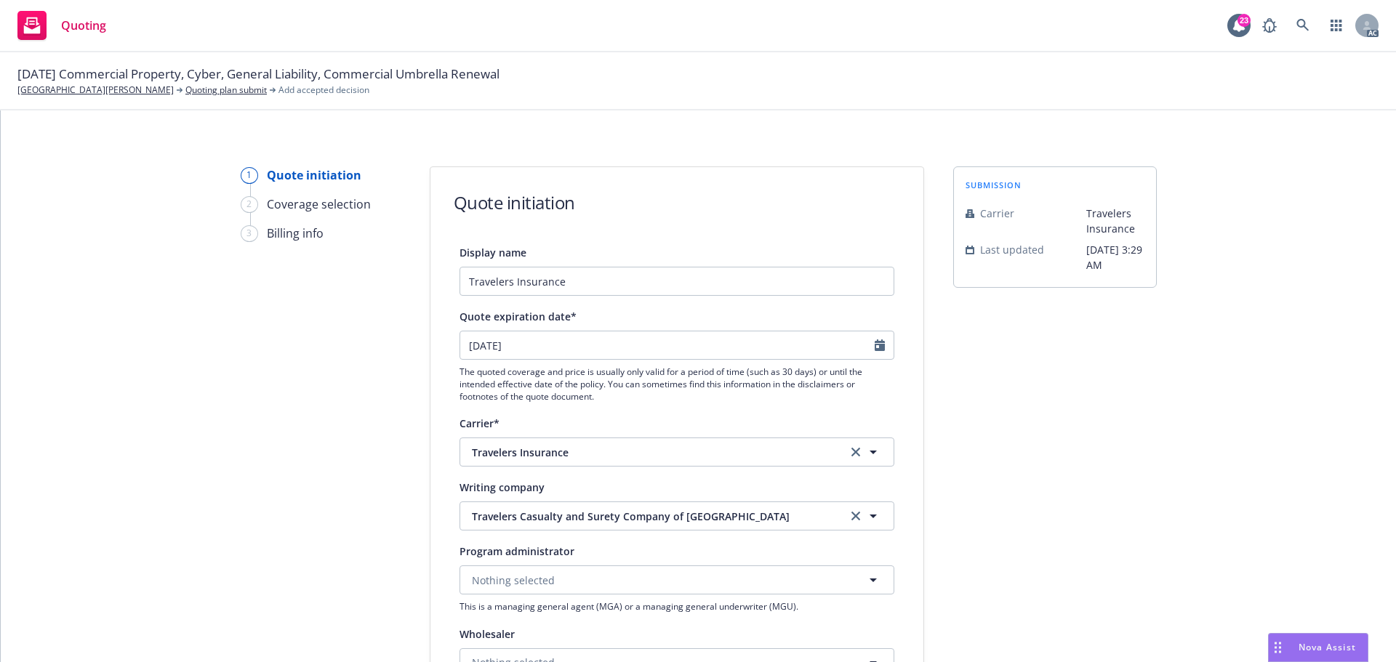
scroll to position [0, 0]
click at [875, 353] on icon "Calendar" at bounding box center [880, 348] width 10 height 12
select select "9"
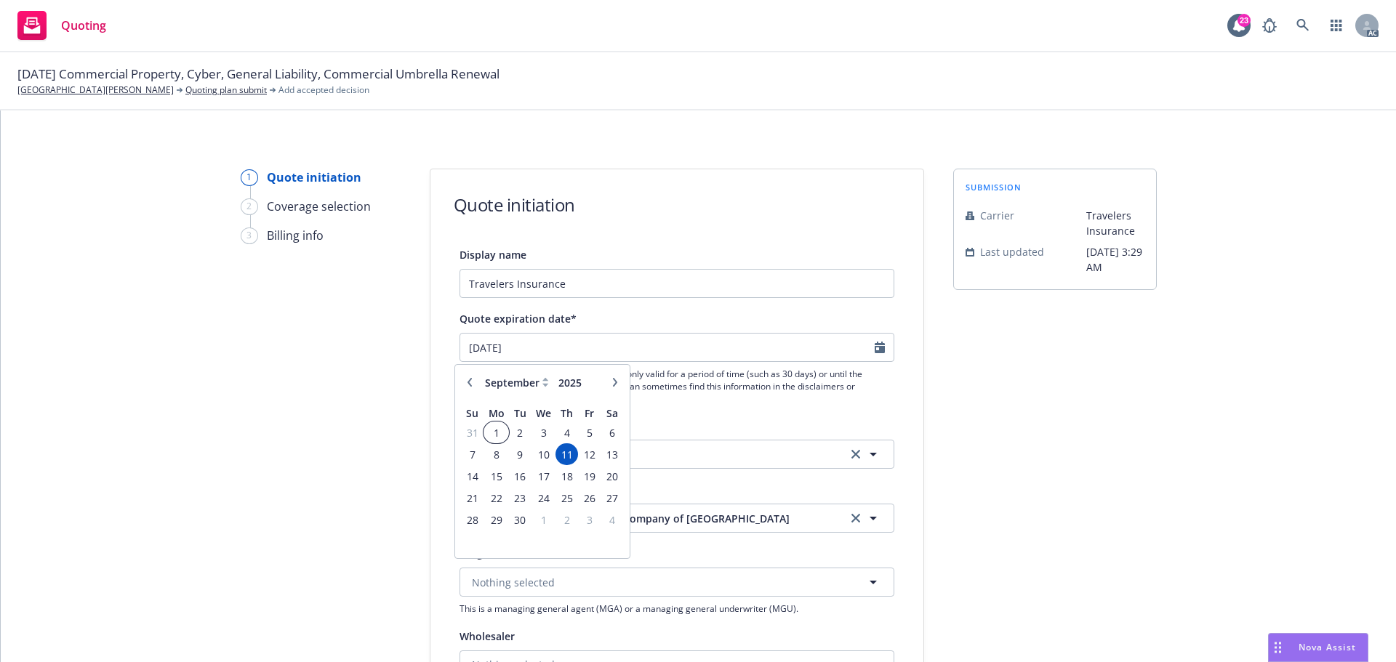
click at [502, 435] on span "1" at bounding box center [496, 433] width 22 height 18
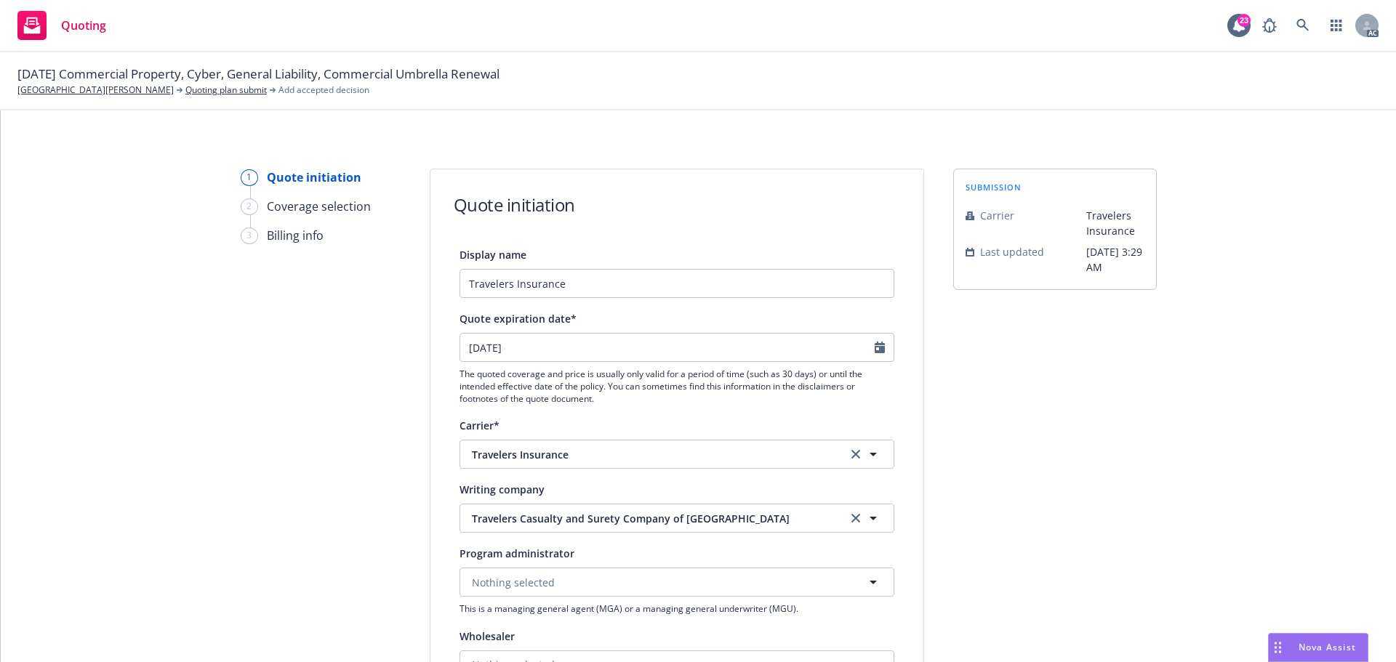
type input "[DATE]"
type textarea "x"
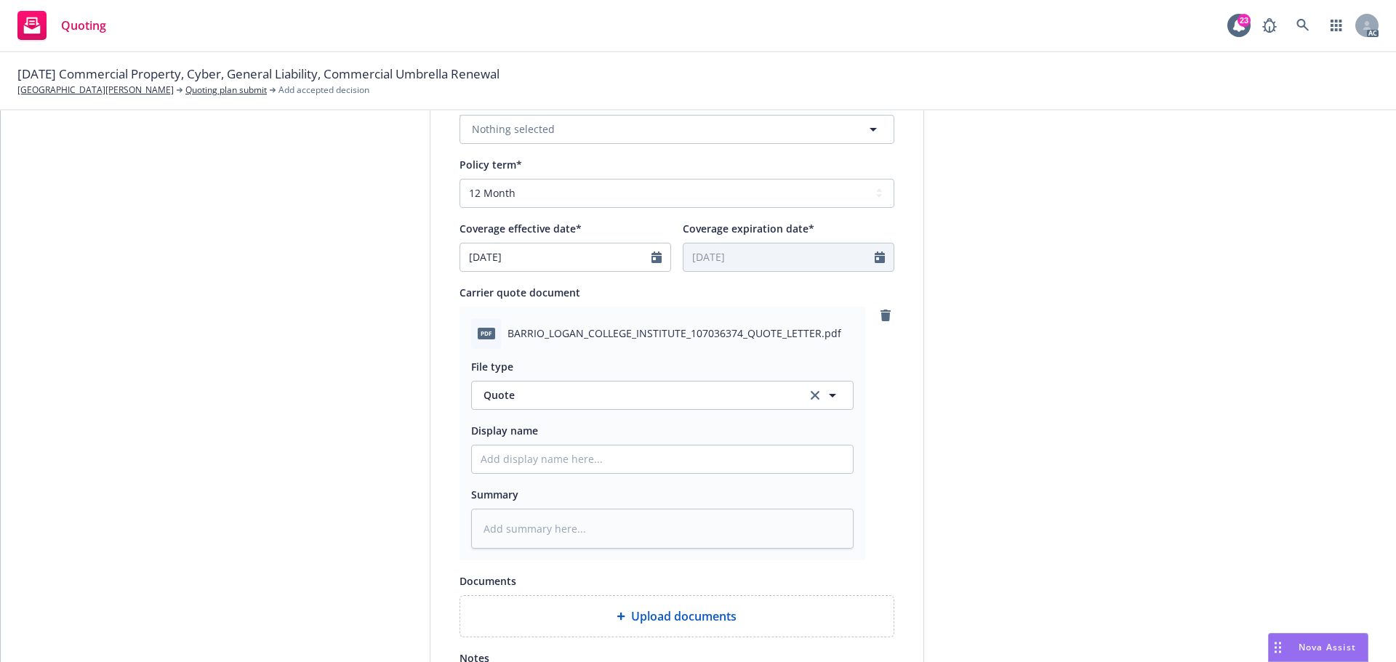
scroll to position [582, 0]
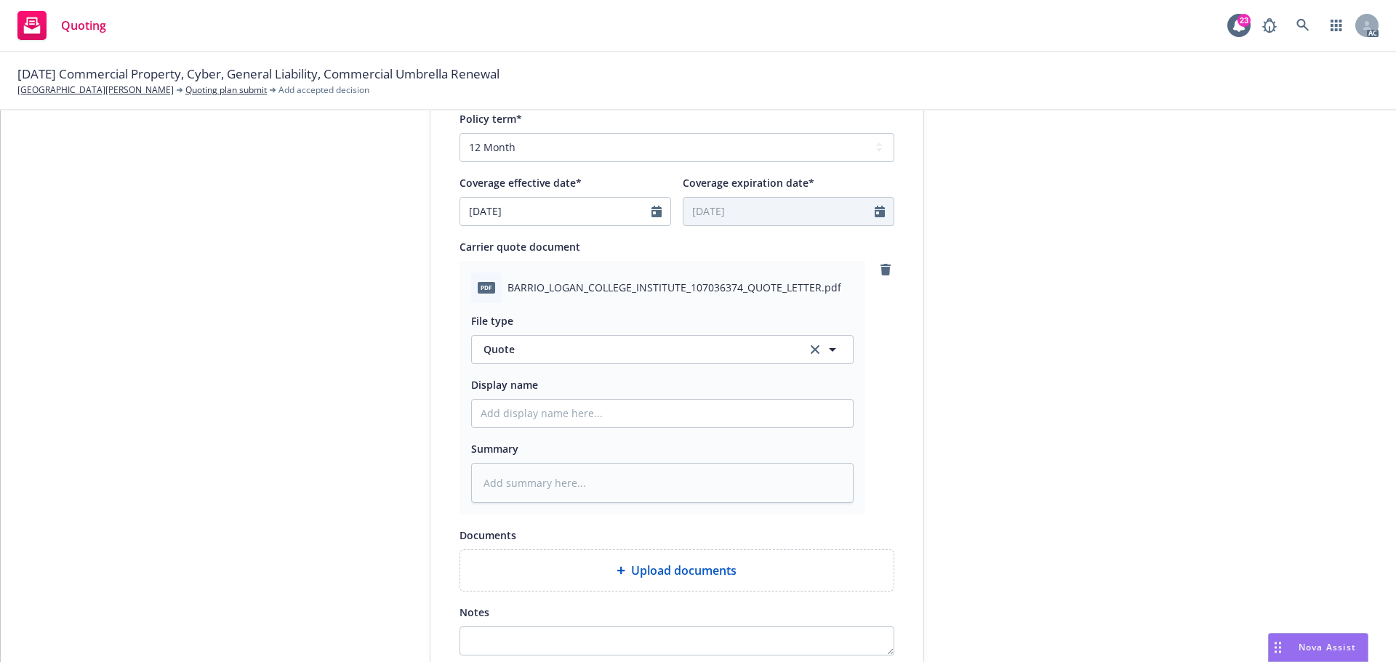
click at [570, 428] on div at bounding box center [662, 413] width 382 height 29
click at [572, 416] on input "Display name" at bounding box center [662, 414] width 381 height 28
type input "25-26 D&O Quote"
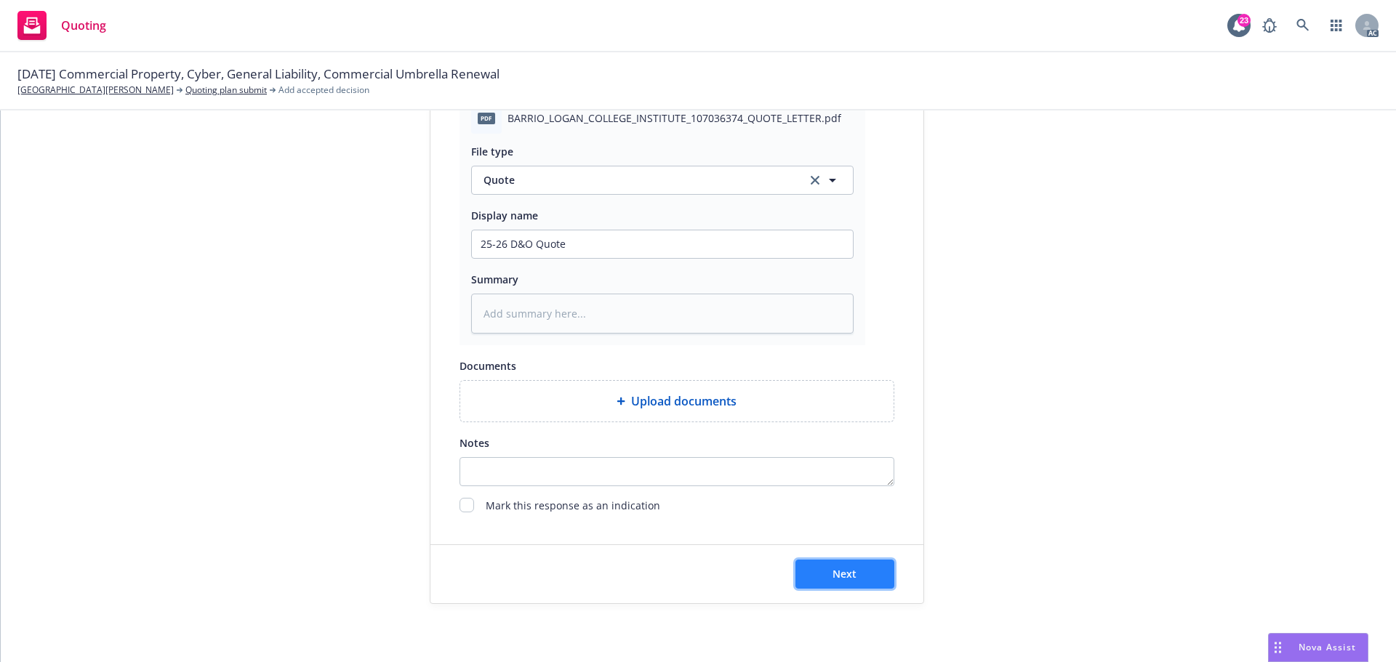
click at [856, 576] on button "Next" at bounding box center [844, 574] width 99 height 29
type textarea "x"
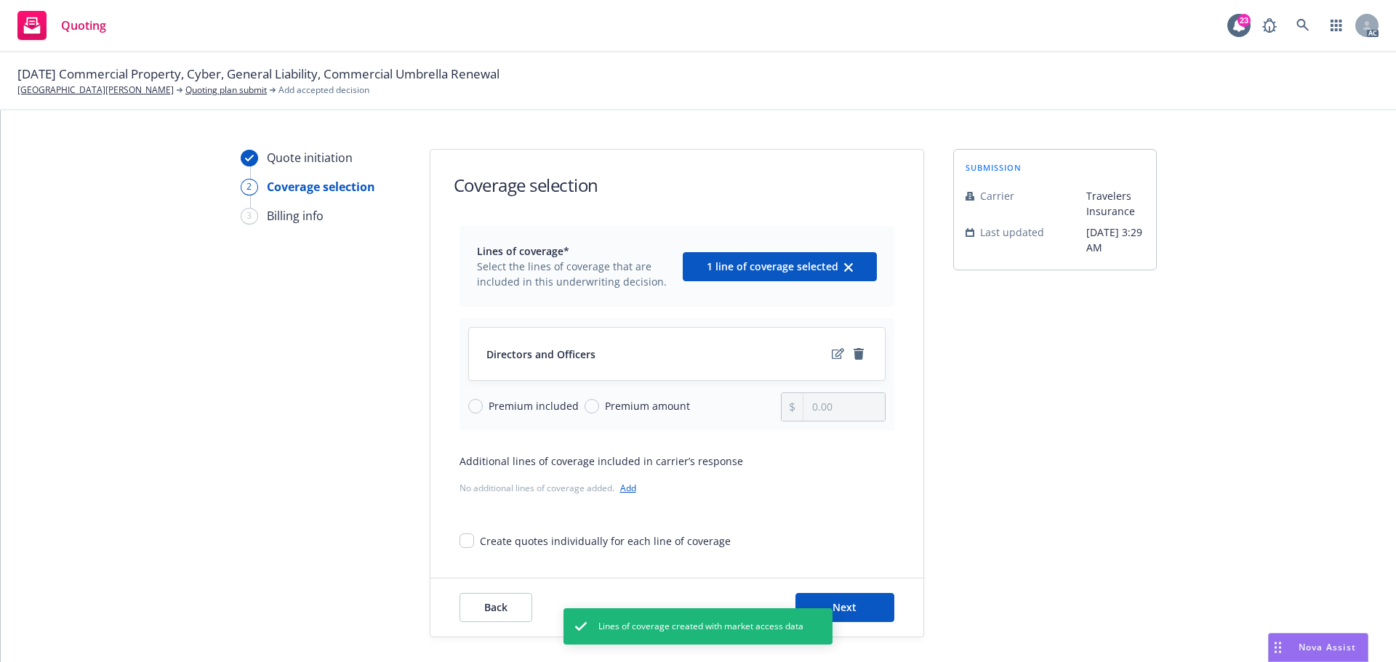
scroll to position [53, 0]
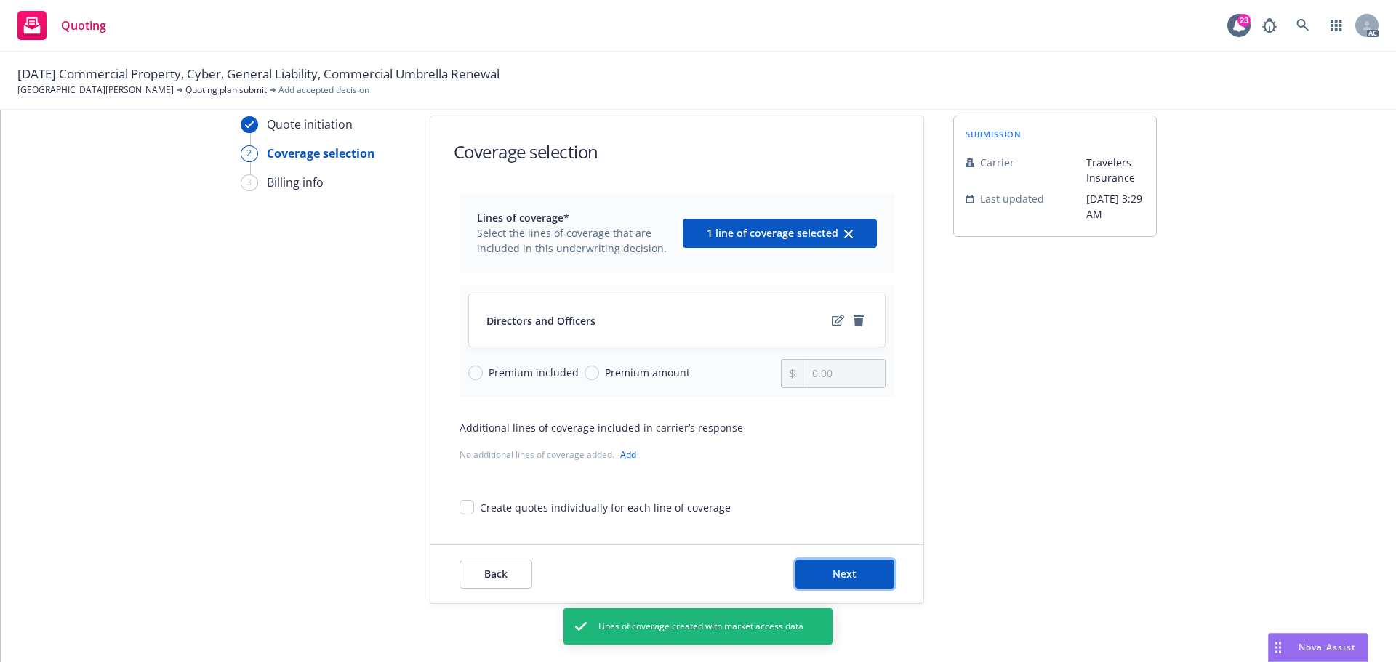
drag, startPoint x: 817, startPoint y: 563, endPoint x: 1328, endPoint y: 254, distance: 597.0
click at [817, 563] on button "Next" at bounding box center [844, 574] width 99 height 29
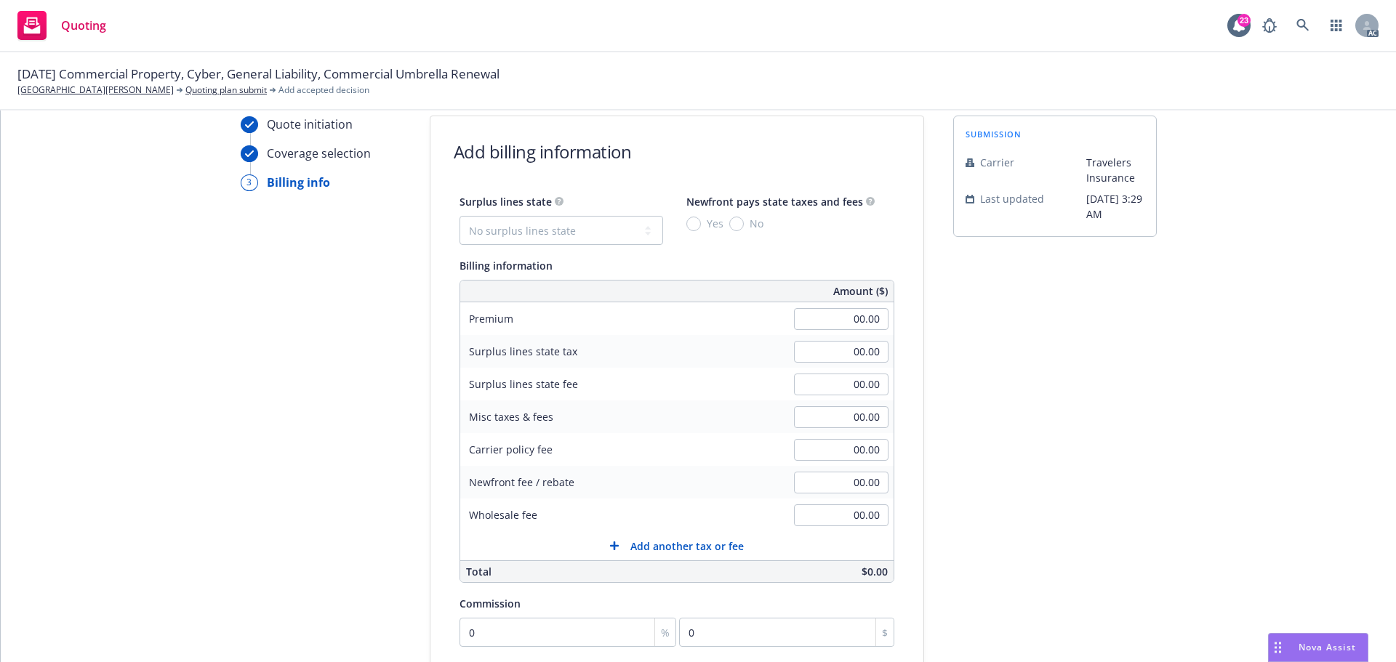
click at [806, 331] on div "00.00" at bounding box center [841, 319] width 105 height 32
click at [824, 331] on div "00.00" at bounding box center [841, 319] width 105 height 32
click at [825, 329] on input "00.00" at bounding box center [841, 319] width 95 height 22
type input "4,897.00"
click at [1018, 439] on div "submission Carrier Travelers Insurance Last updated 4/18, 3:29 AM" at bounding box center [1055, 488] width 204 height 744
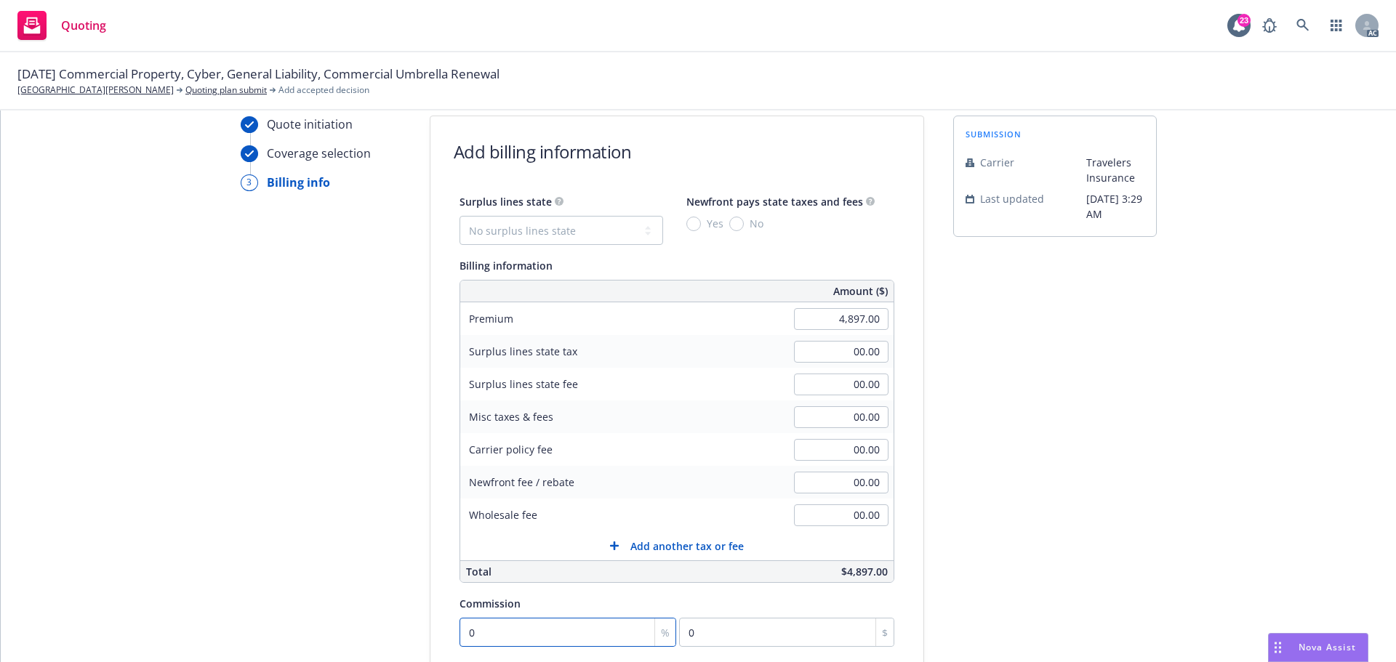
click at [478, 638] on input "0" at bounding box center [567, 632] width 217 height 29
type input "1"
type input "48.97"
type input "15"
type input "734.55"
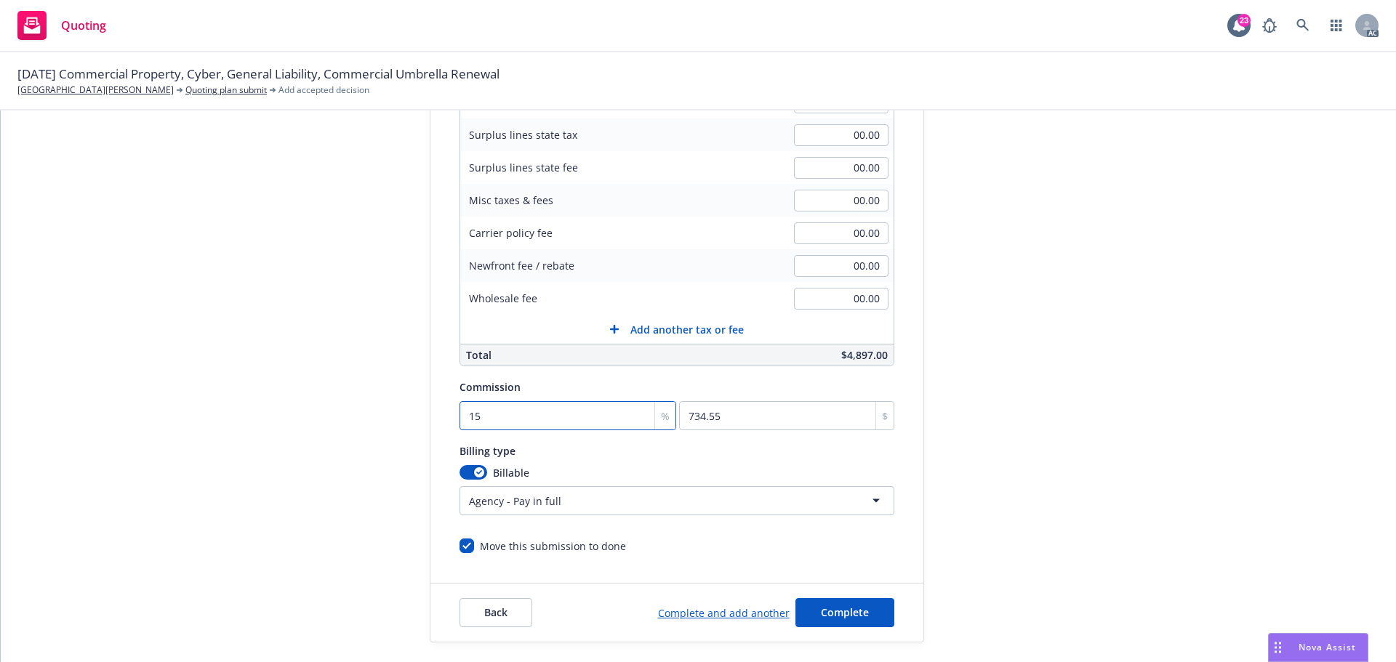
scroll to position [271, 0]
type input "15"
click at [499, 505] on html "Quoting 23 AC 09/01/25 Commercial Property, Cyber, General Liability, Commercia…" at bounding box center [698, 331] width 1396 height 662
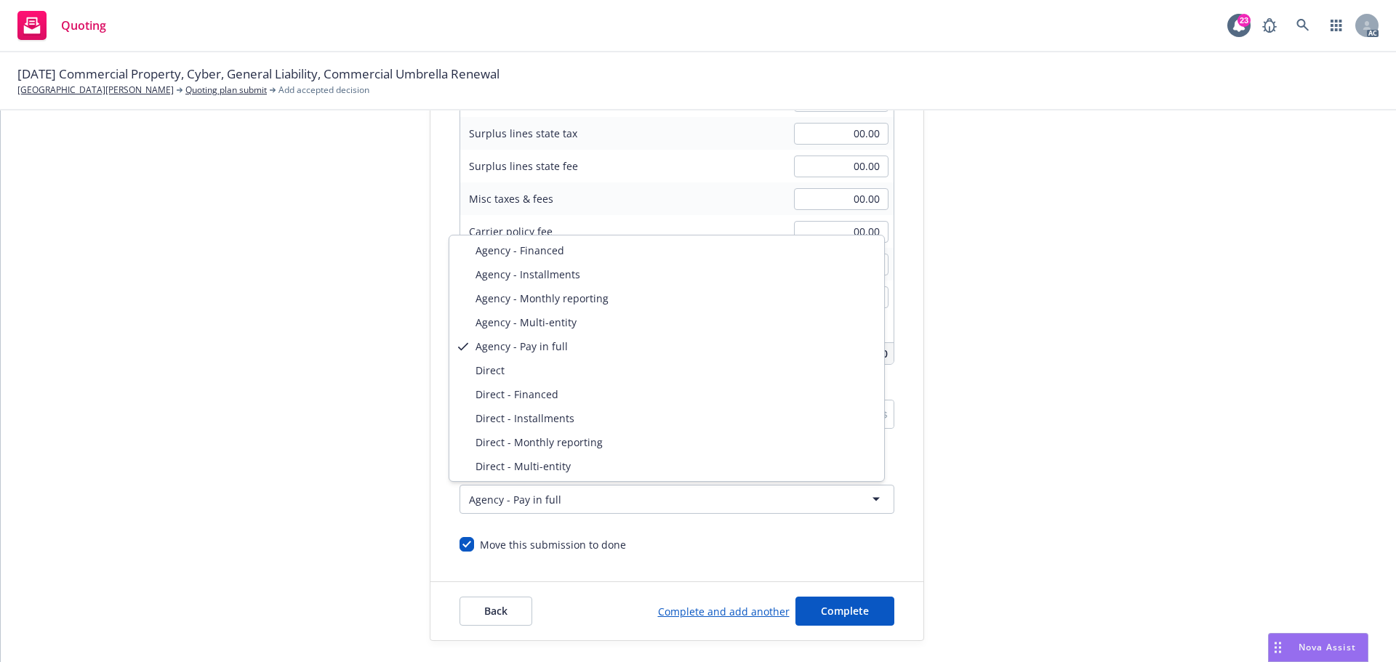
select select "DIRECT"
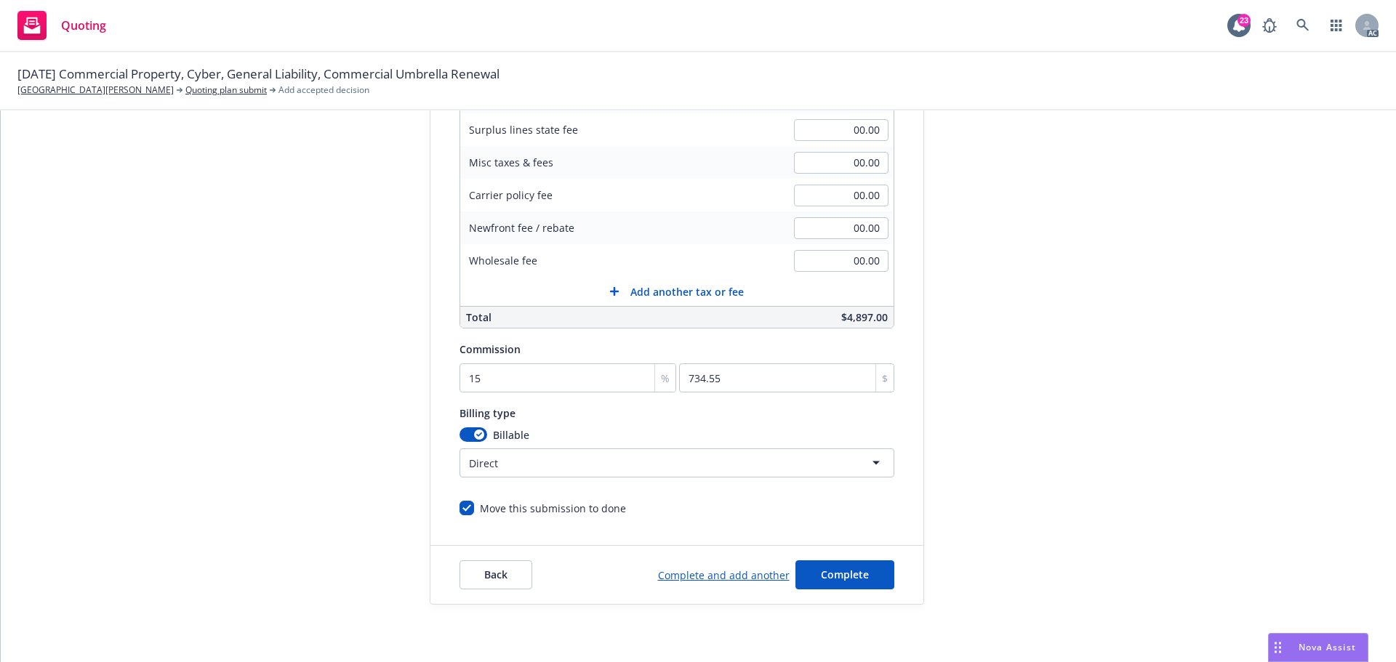
scroll to position [308, 0]
drag, startPoint x: 854, startPoint y: 580, endPoint x: 871, endPoint y: 558, distance: 28.1
click at [854, 579] on span "Complete" at bounding box center [845, 574] width 48 height 14
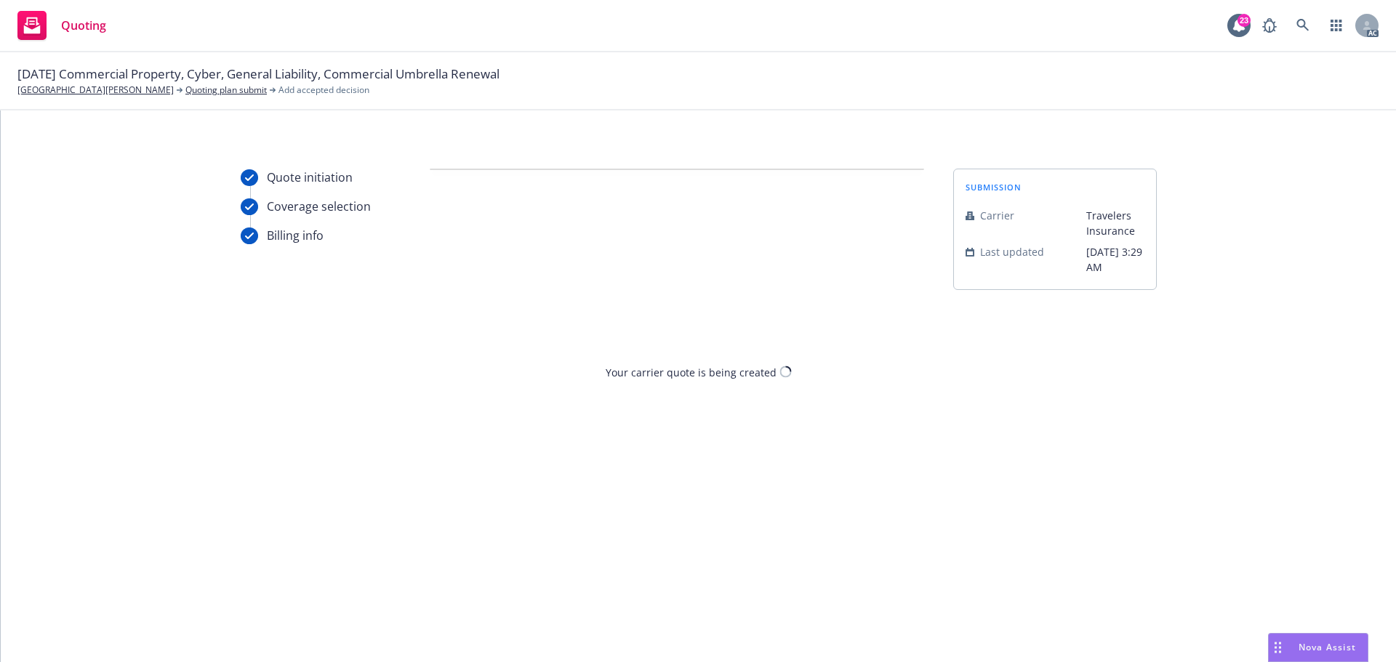
scroll to position [0, 0]
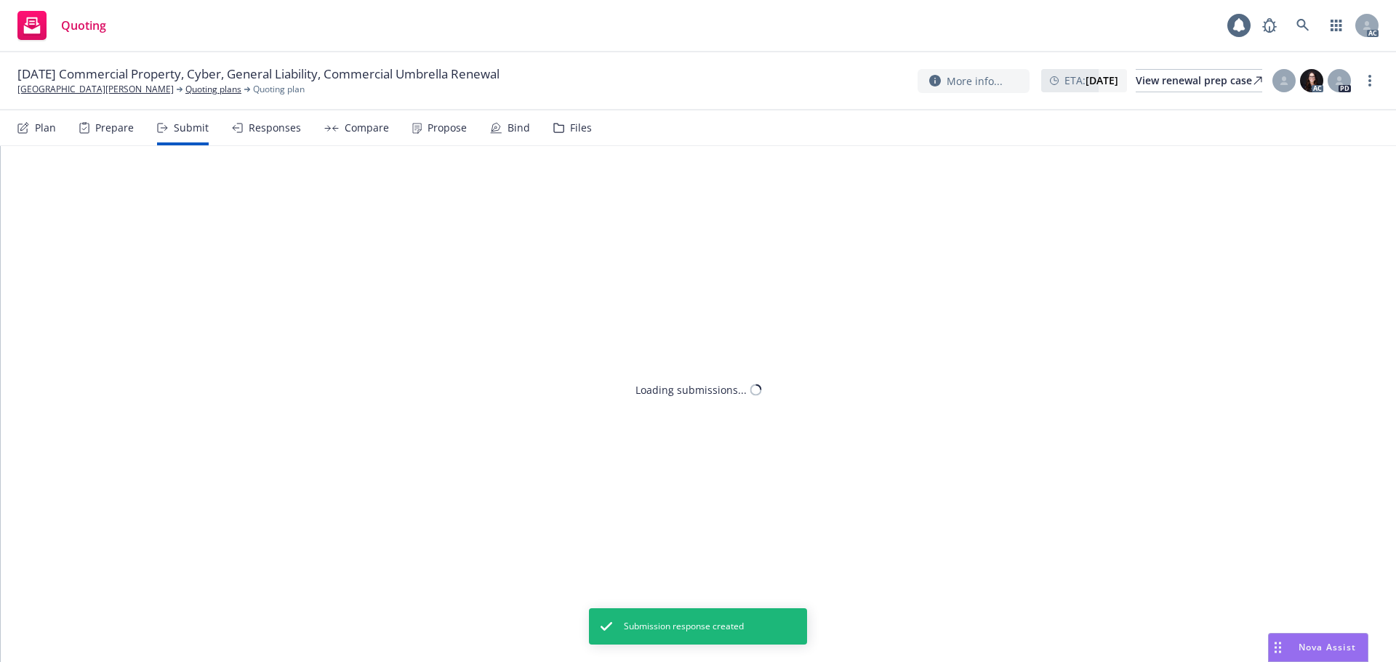
click at [448, 132] on div "Propose" at bounding box center [447, 128] width 39 height 12
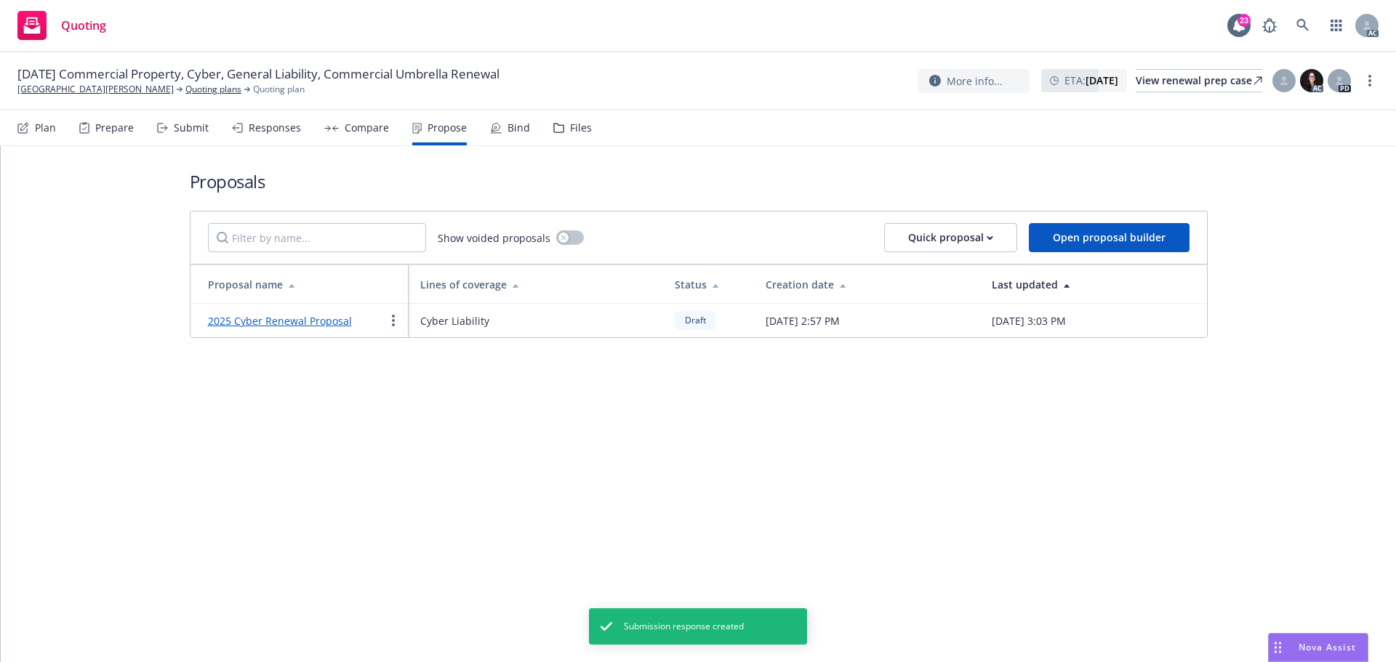
click at [305, 316] on link "2025 Cyber Renewal Proposal" at bounding box center [280, 321] width 144 height 14
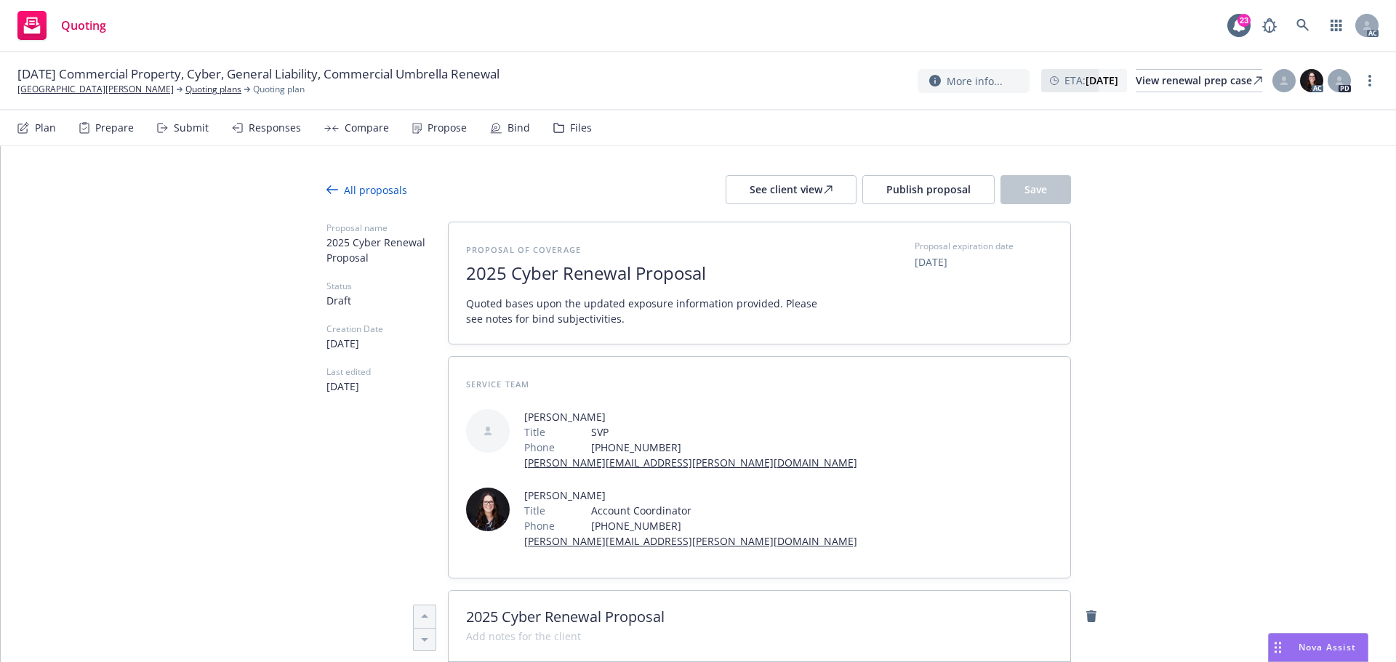
type textarea "x"
click at [554, 278] on span "2025 Cyber Renewal Proposal" at bounding box center [644, 273] width 356 height 21
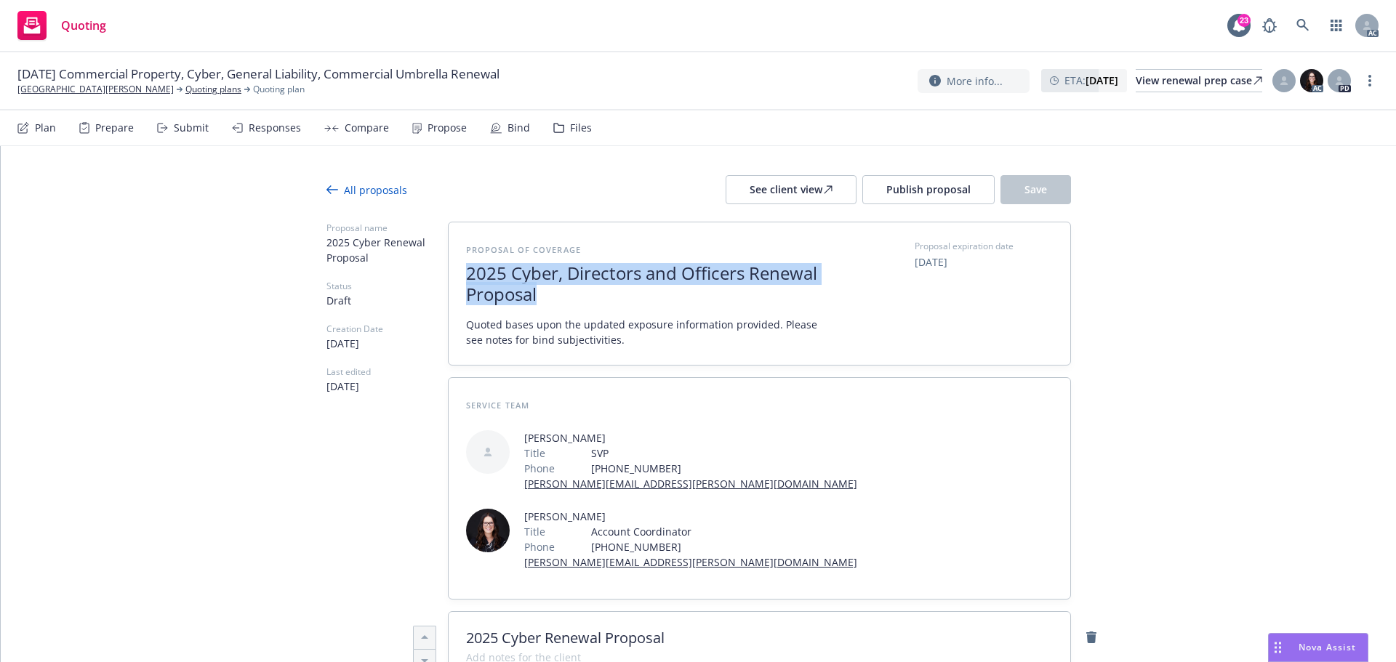
drag, startPoint x: 500, startPoint y: 292, endPoint x: 455, endPoint y: 276, distance: 47.8
click at [455, 276] on div "Proposal of coverage 2025 Cyber, Directors and Officers Renewal Proposal Quoted…" at bounding box center [760, 293] width 622 height 143
copy span "2025 Cyber, Directors and Officers Renewal Proposal"
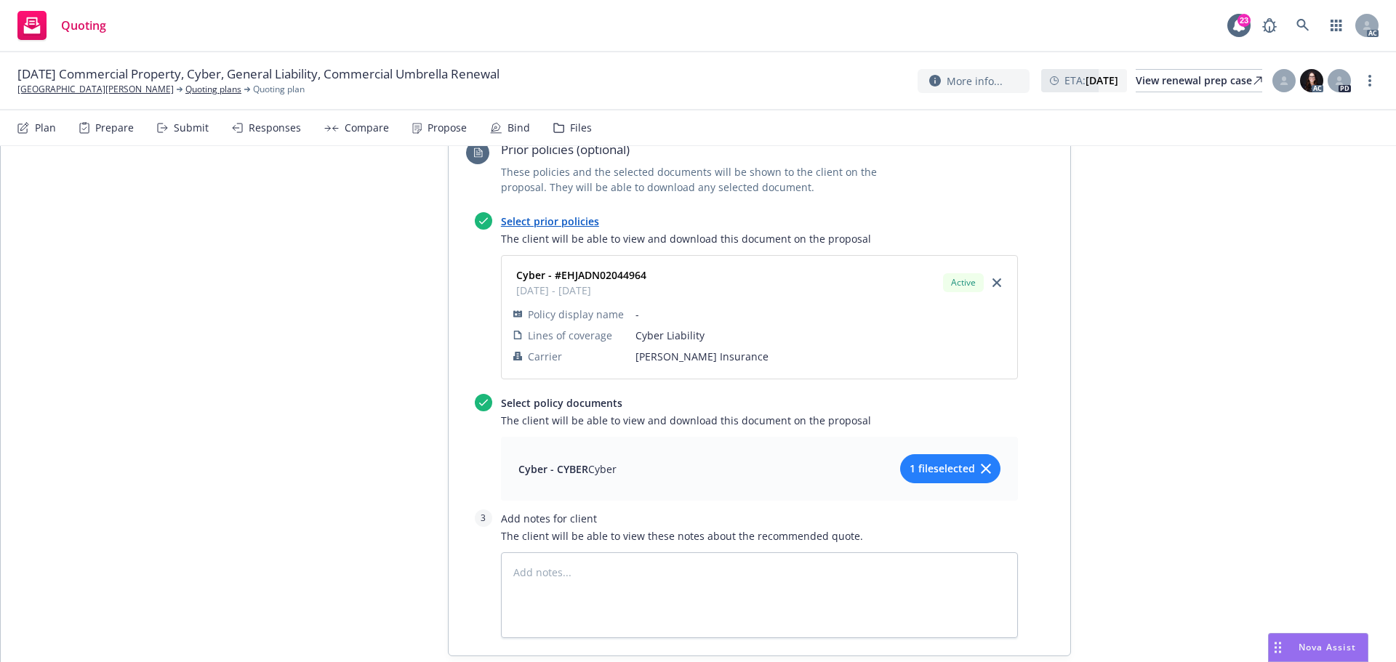
scroll to position [1064, 0]
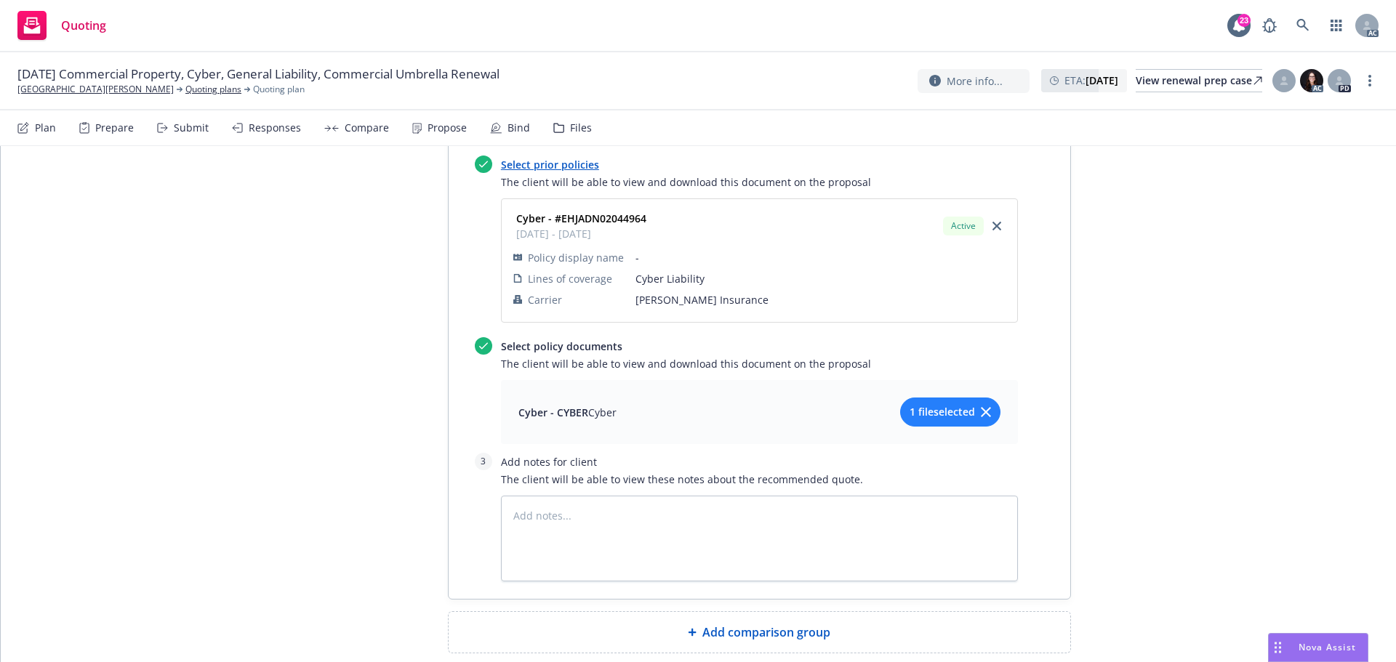
click at [653, 624] on div "Add comparison group" at bounding box center [759, 632] width 598 height 17
type textarea "x"
click at [638, 630] on span at bounding box center [759, 638] width 587 height 17
paste span
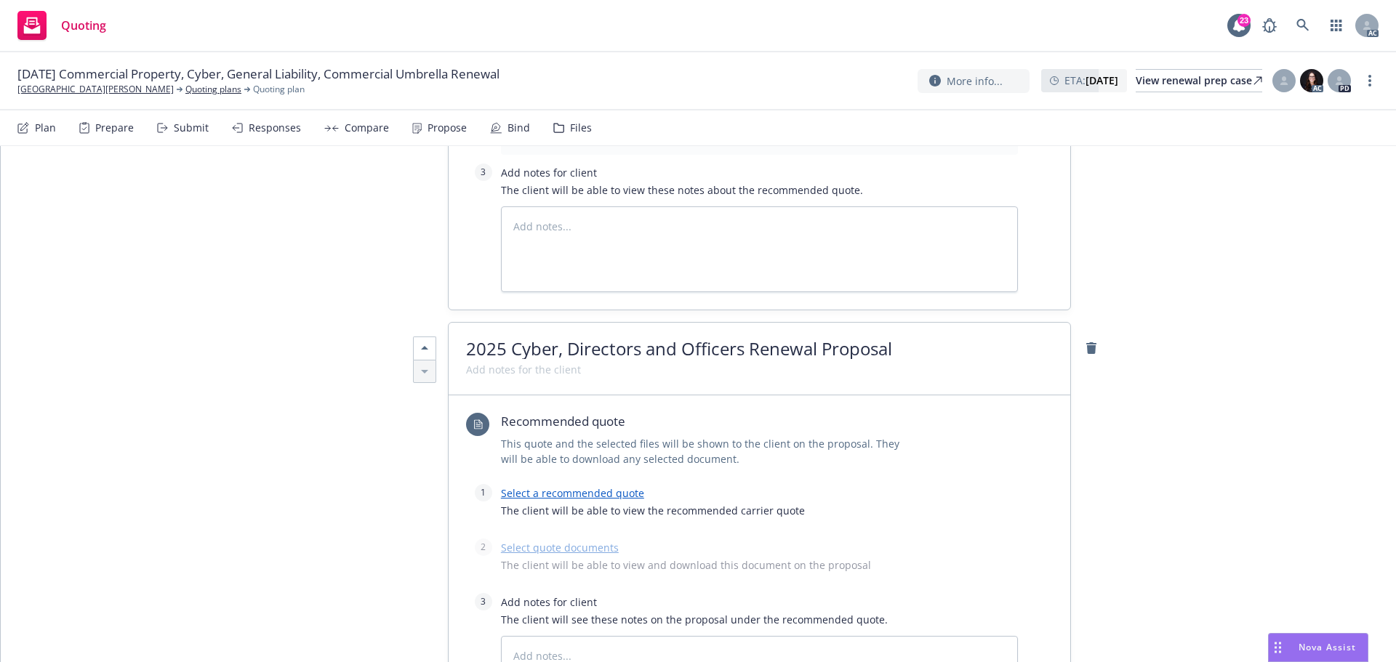
scroll to position [1355, 0]
drag, startPoint x: 503, startPoint y: 276, endPoint x: 558, endPoint y: 276, distance: 54.5
click at [558, 335] on span "2025 Cyber, Directors and Officers Renewal Proposal" at bounding box center [679, 347] width 426 height 24
click at [559, 485] on link "Select a recommended quote" at bounding box center [572, 492] width 143 height 14
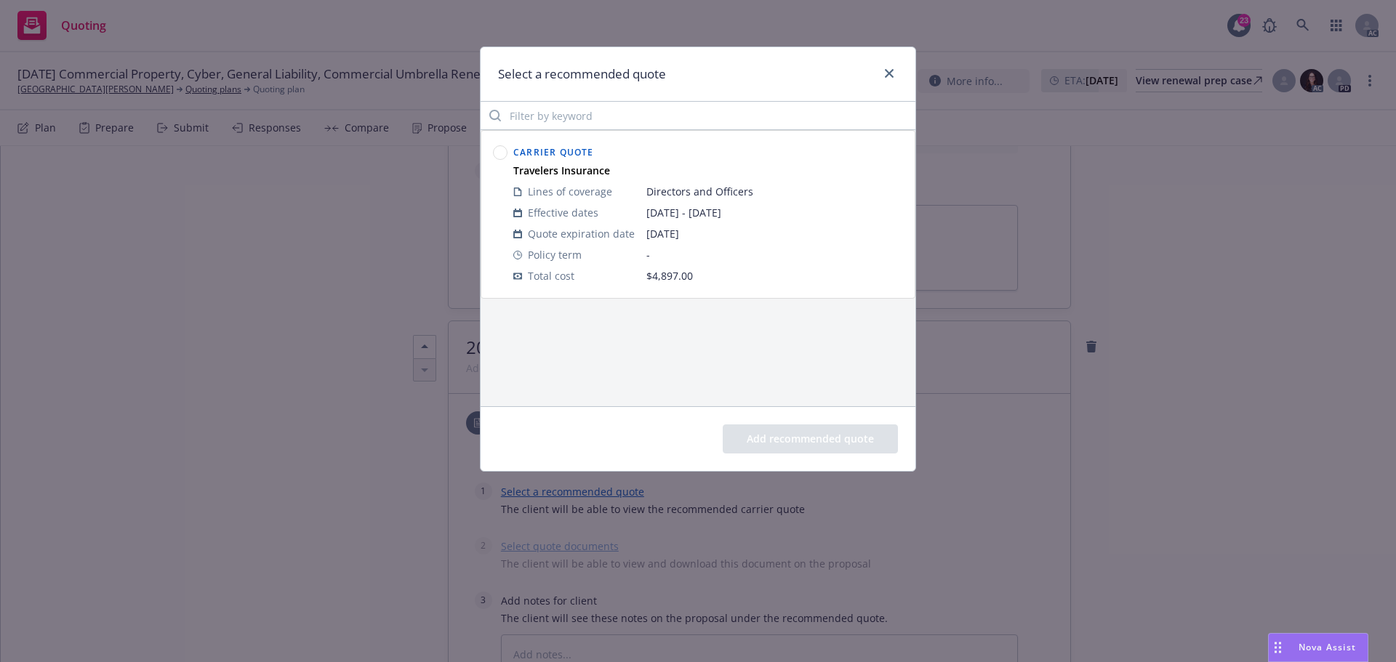
click at [503, 153] on circle at bounding box center [501, 153] width 14 height 14
click at [811, 442] on button "Add recommended quote" at bounding box center [810, 439] width 175 height 29
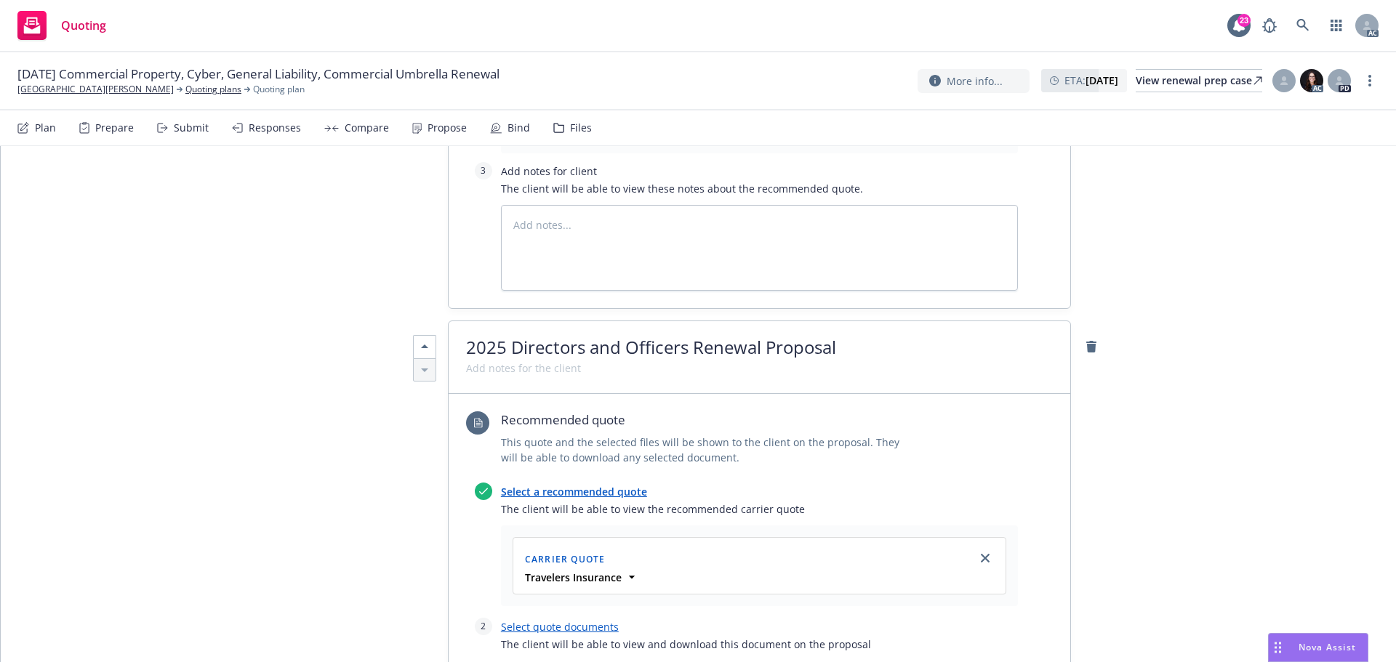
scroll to position [1573, 0]
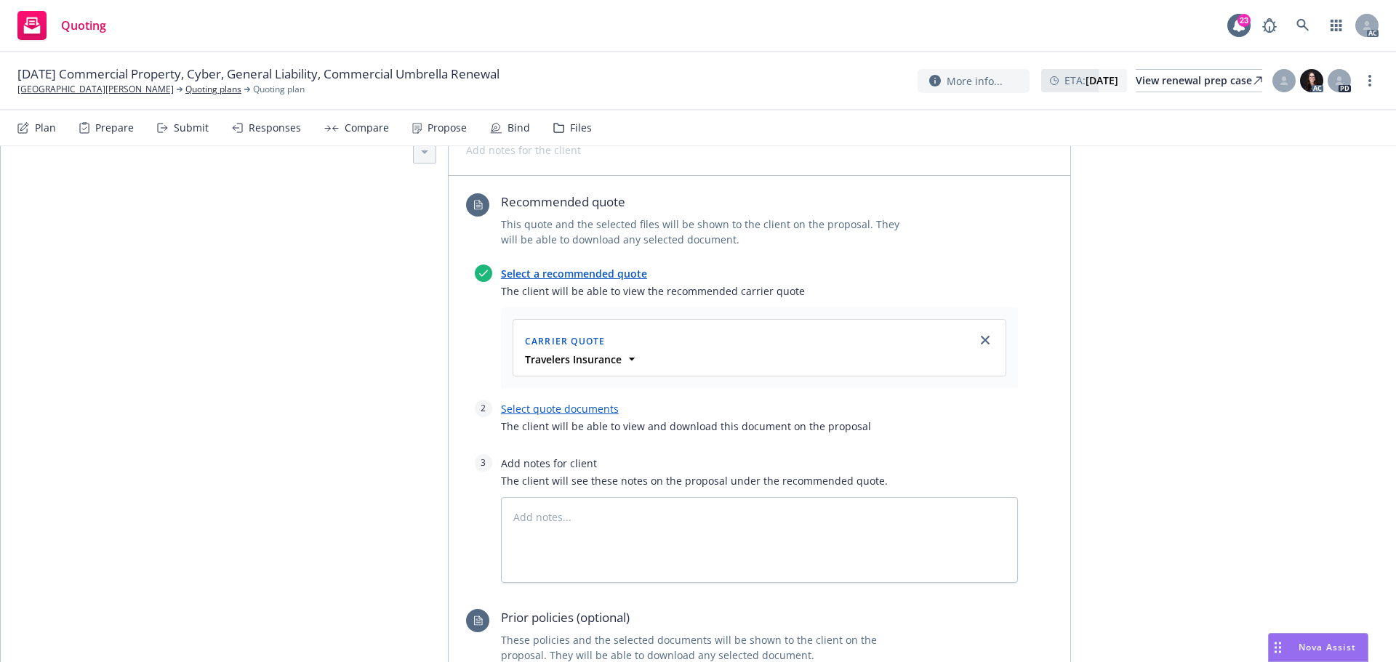
click at [566, 402] on link "Select quote documents" at bounding box center [560, 409] width 118 height 14
type textarea "x"
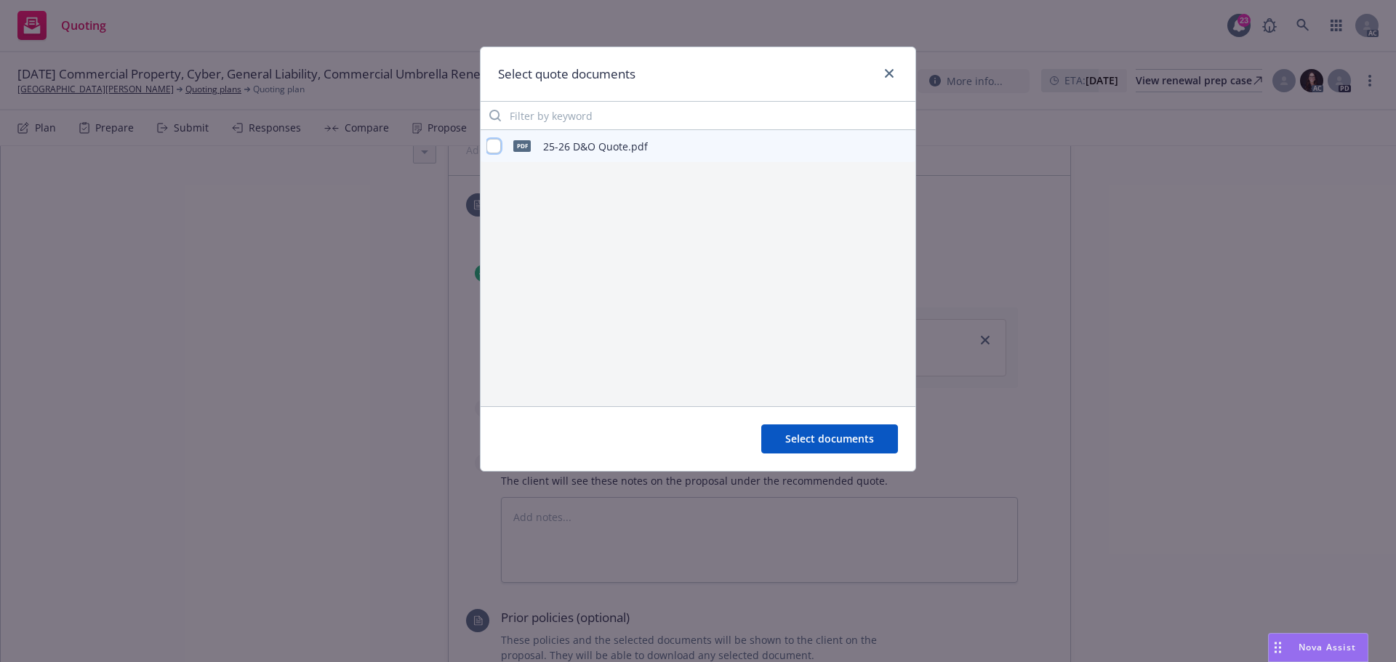
click at [495, 144] on input "checkbox" at bounding box center [493, 146] width 15 height 15
checkbox input "true"
click at [823, 446] on button "Select documents" at bounding box center [829, 439] width 137 height 29
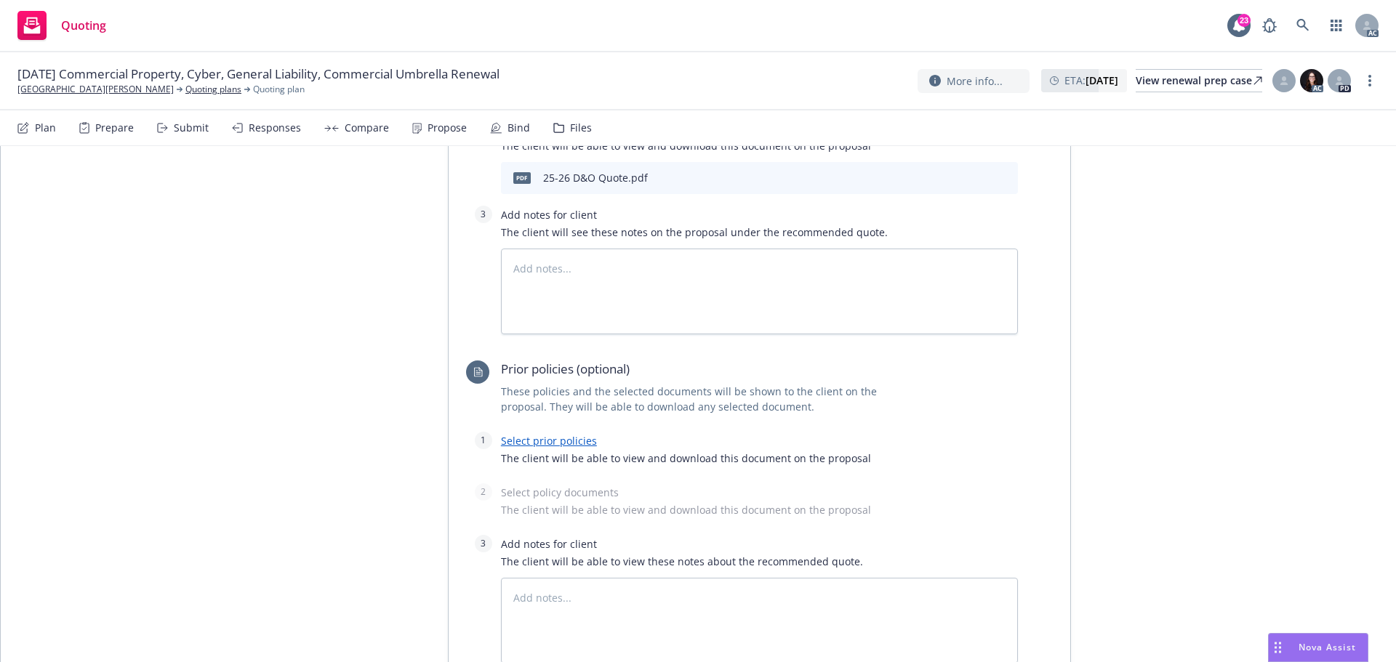
scroll to position [1864, 0]
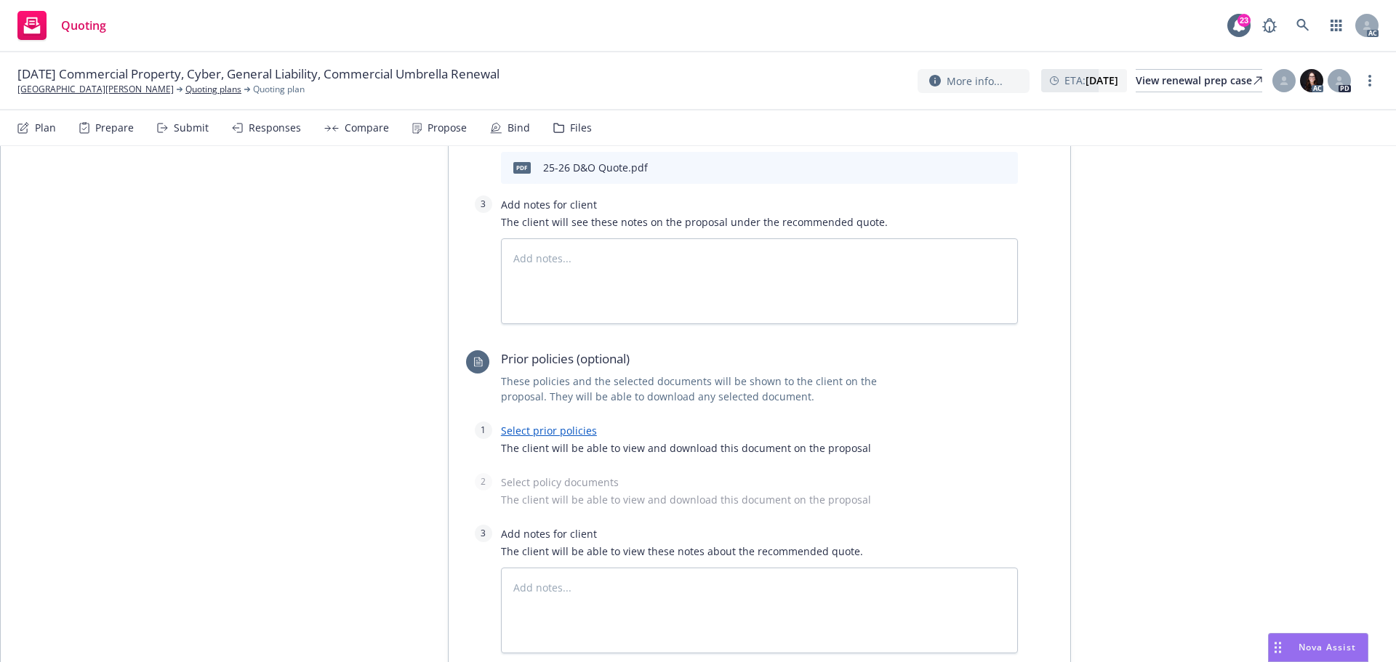
click at [550, 424] on link "Select prior policies" at bounding box center [549, 431] width 96 height 14
type textarea "x"
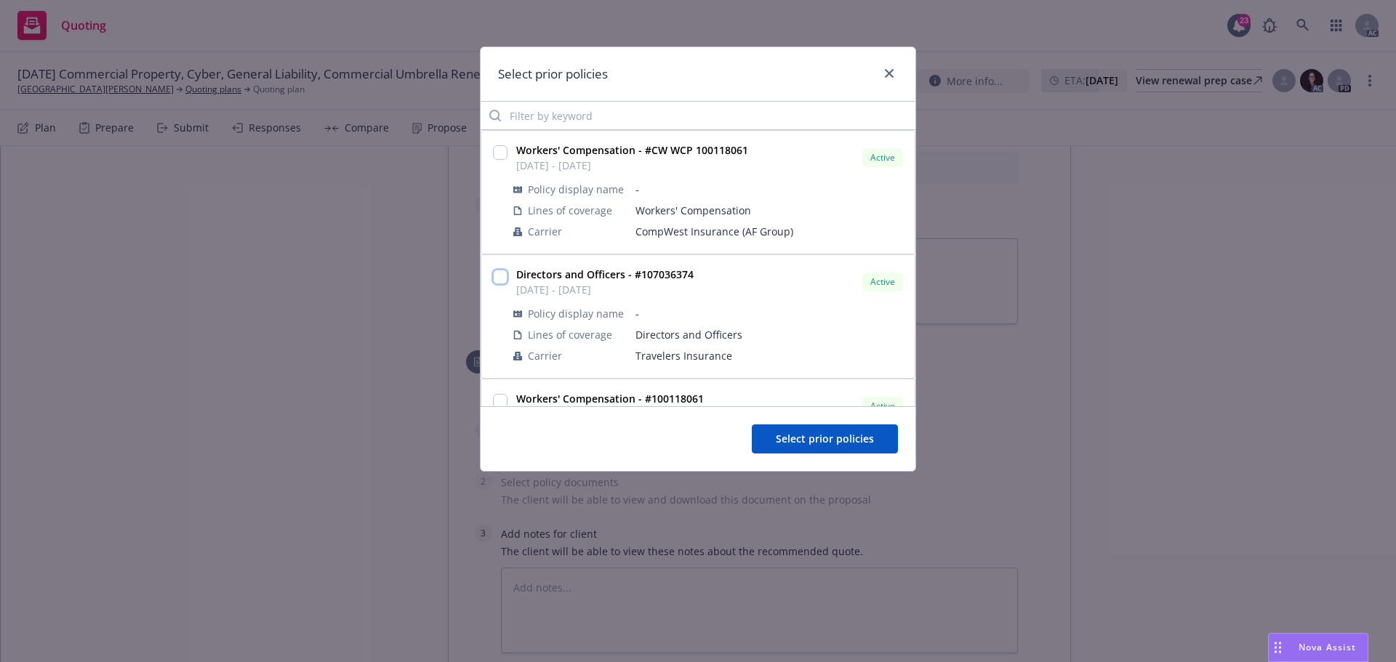
click at [499, 277] on input "checkbox" at bounding box center [500, 277] width 15 height 15
checkbox input "true"
click at [795, 434] on span "Select prior policies" at bounding box center [825, 439] width 98 height 14
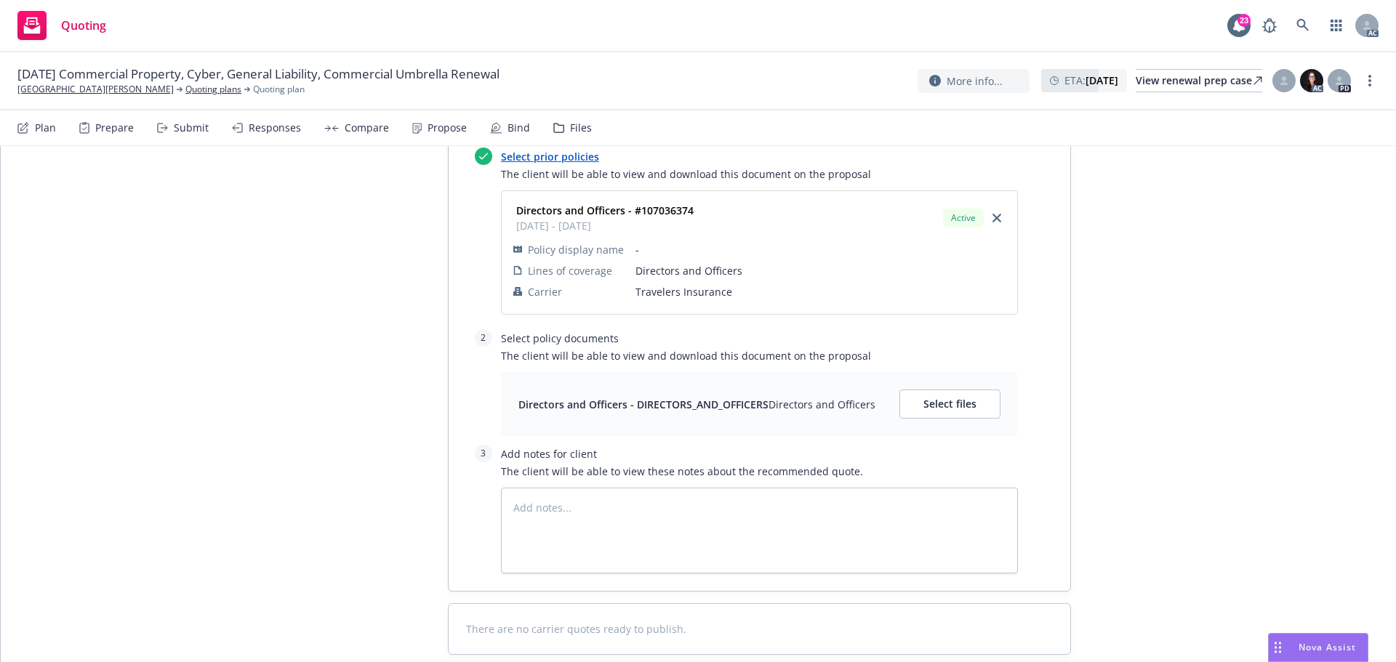
scroll to position [2140, 0]
click at [947, 396] on span "Select files" at bounding box center [949, 403] width 53 height 14
type textarea "x"
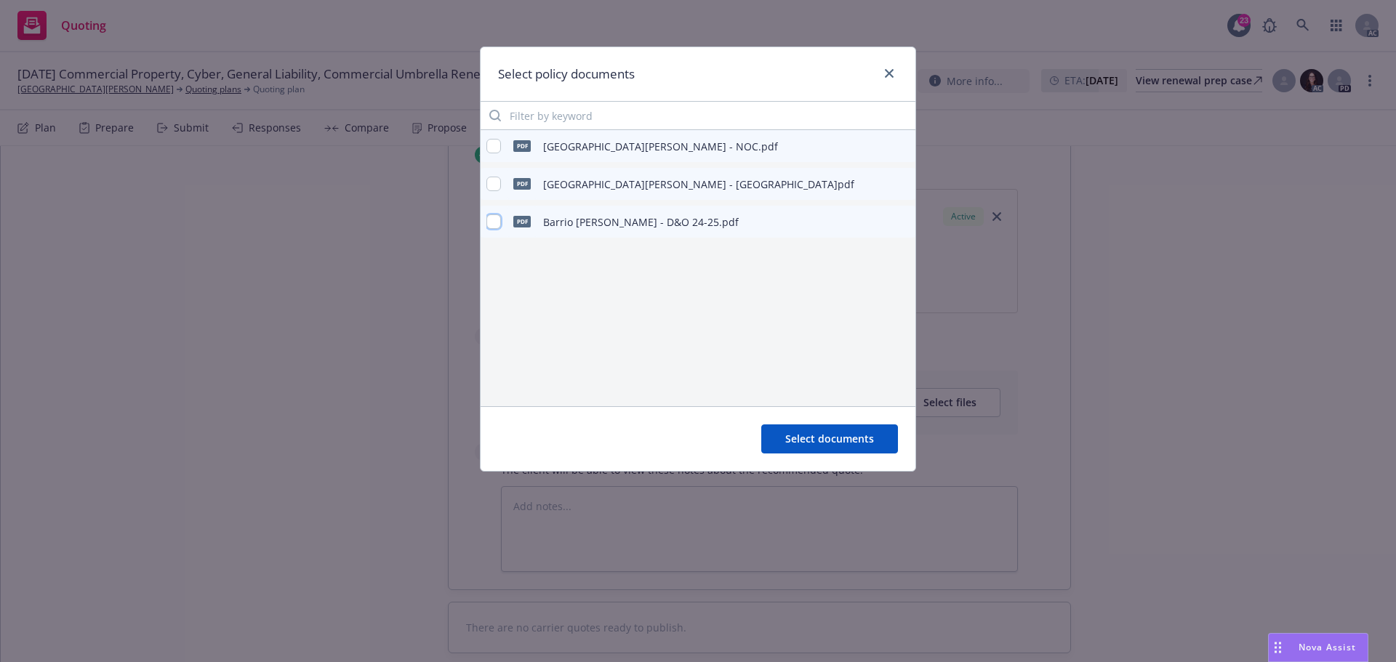
click at [487, 222] on input "checkbox" at bounding box center [493, 221] width 15 height 15
checkbox input "true"
click at [831, 438] on span "Select documents" at bounding box center [829, 439] width 89 height 14
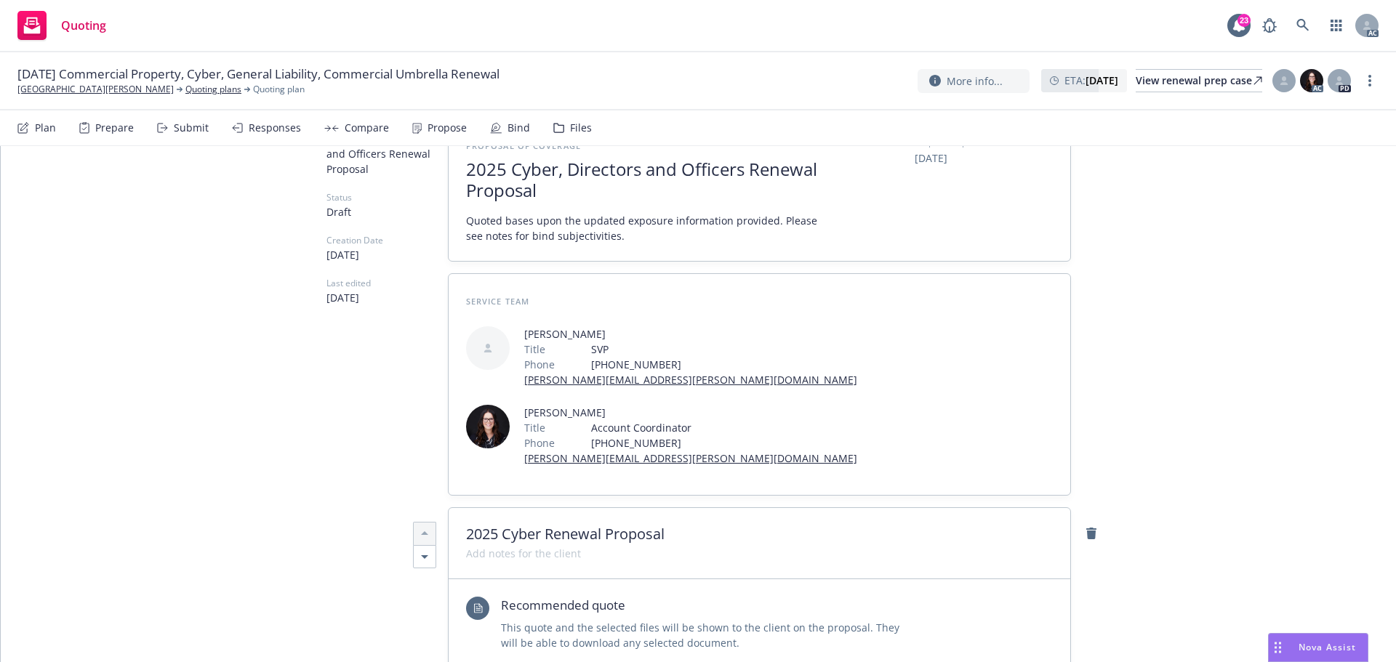
scroll to position [0, 0]
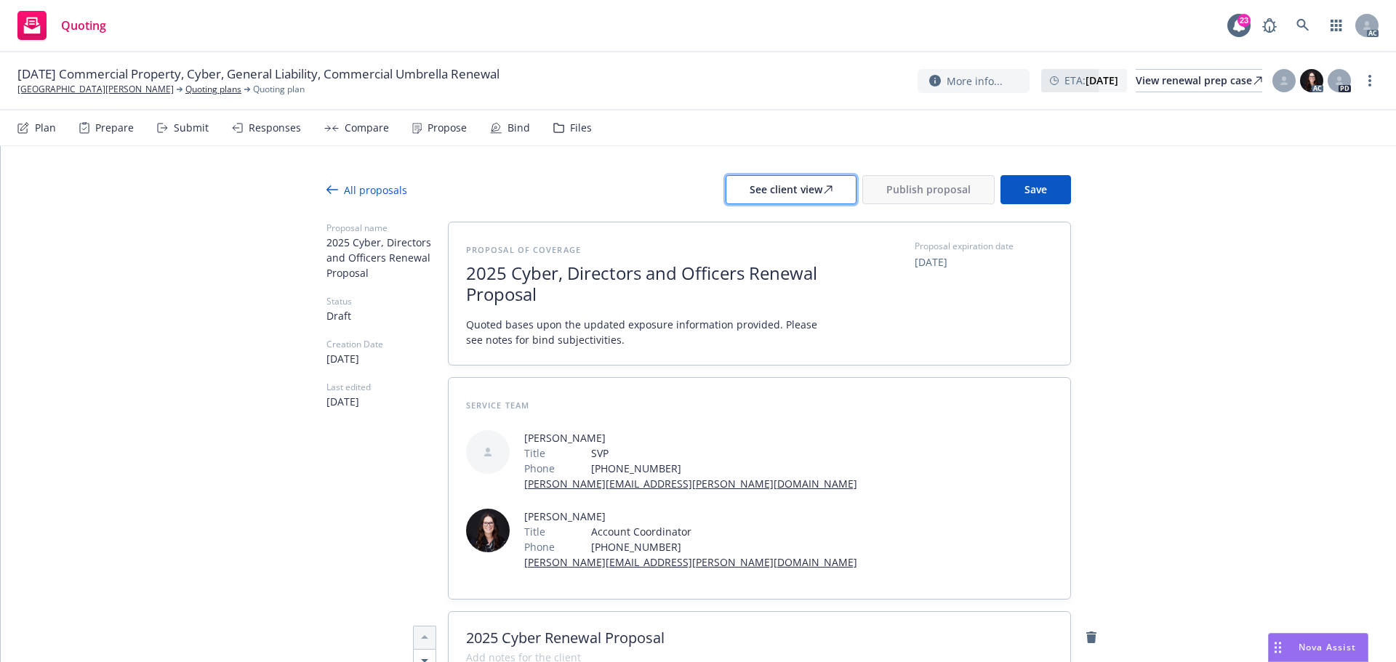
click at [787, 196] on div "See client view" at bounding box center [791, 190] width 83 height 28
click at [420, 135] on div "Propose" at bounding box center [439, 128] width 55 height 35
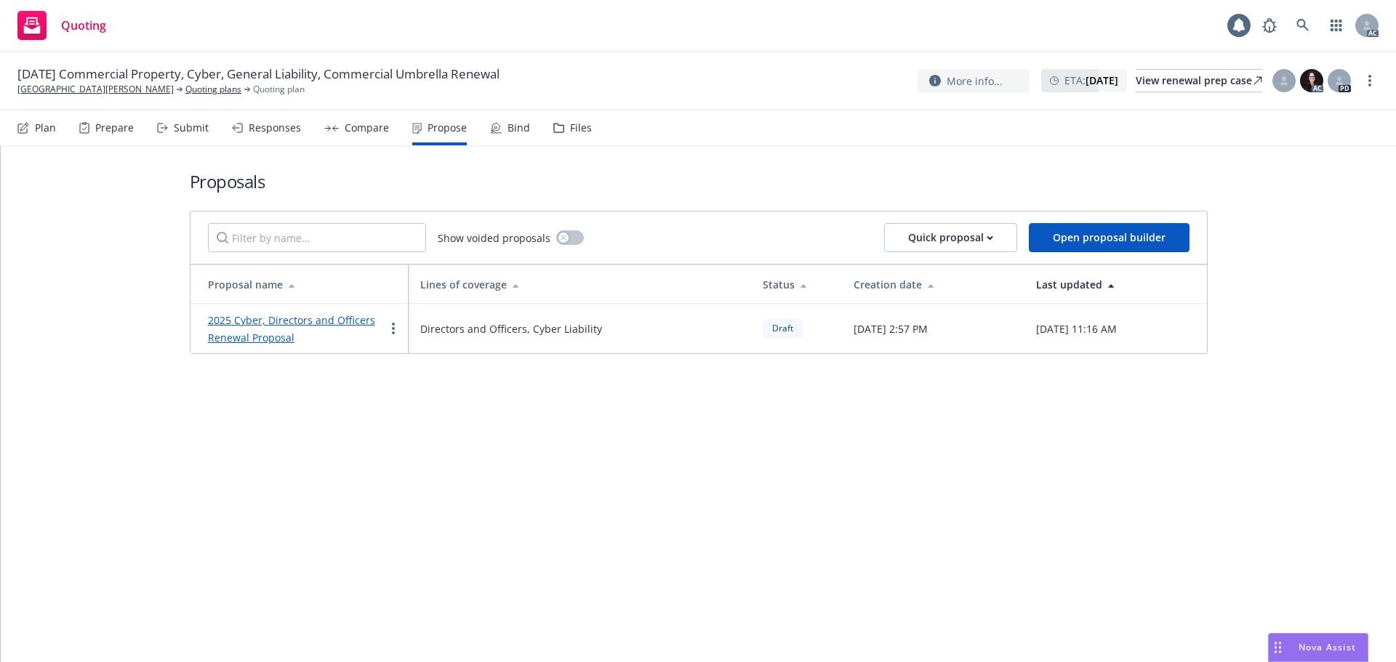
click at [290, 321] on link "2025 Cyber, Directors and Officers Renewal Proposal" at bounding box center [291, 328] width 167 height 31
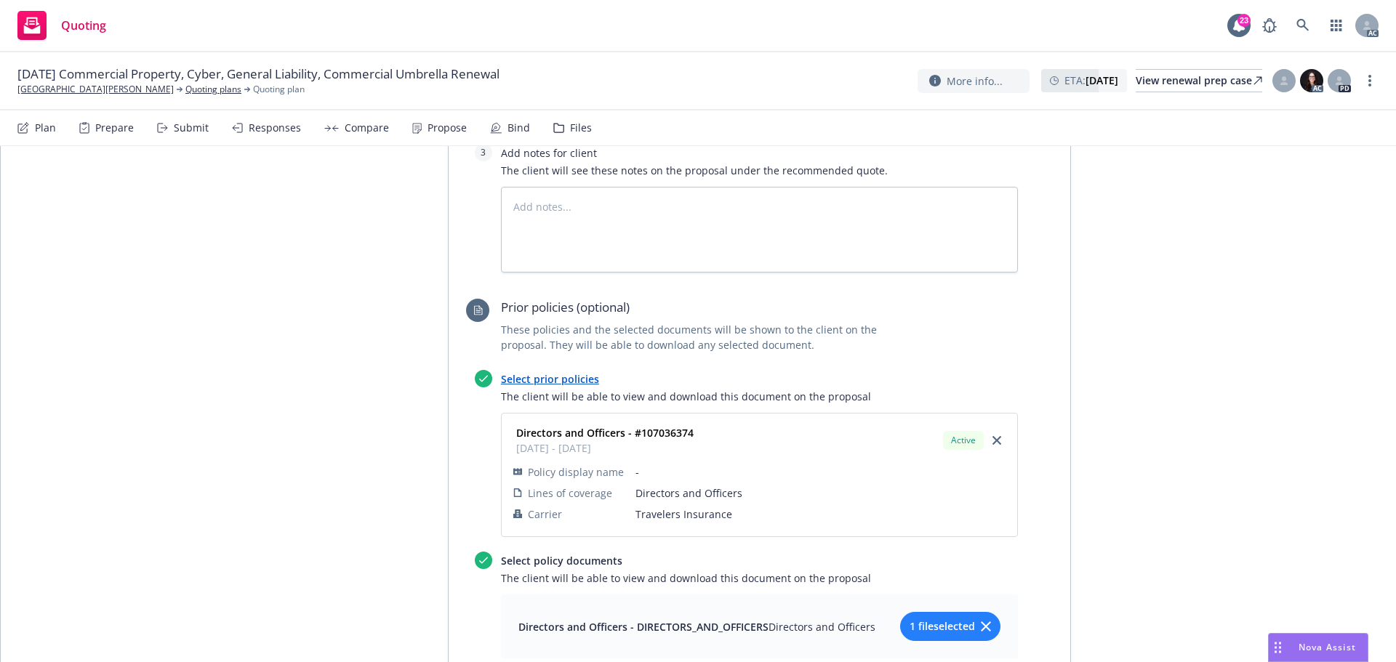
scroll to position [1775, 0]
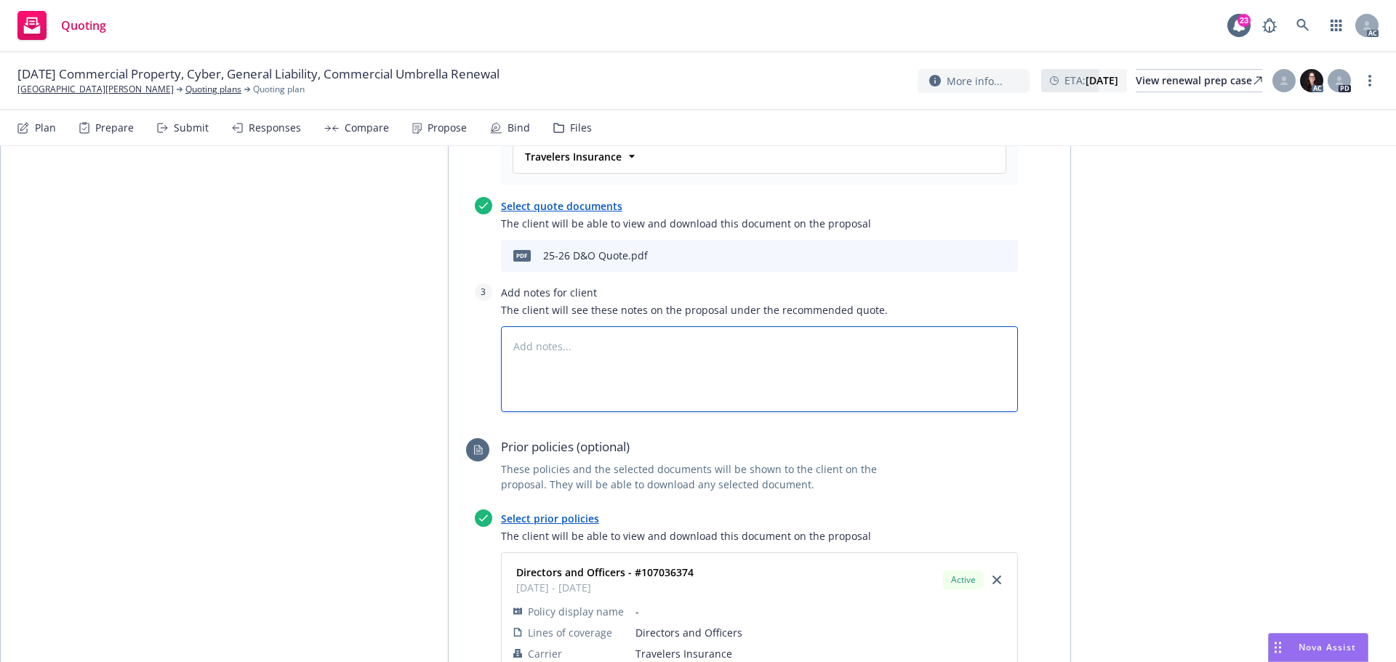
click at [571, 326] on textarea at bounding box center [759, 369] width 517 height 86
type textarea "x"
type textarea "B"
type textarea "x"
type textarea "Bin"
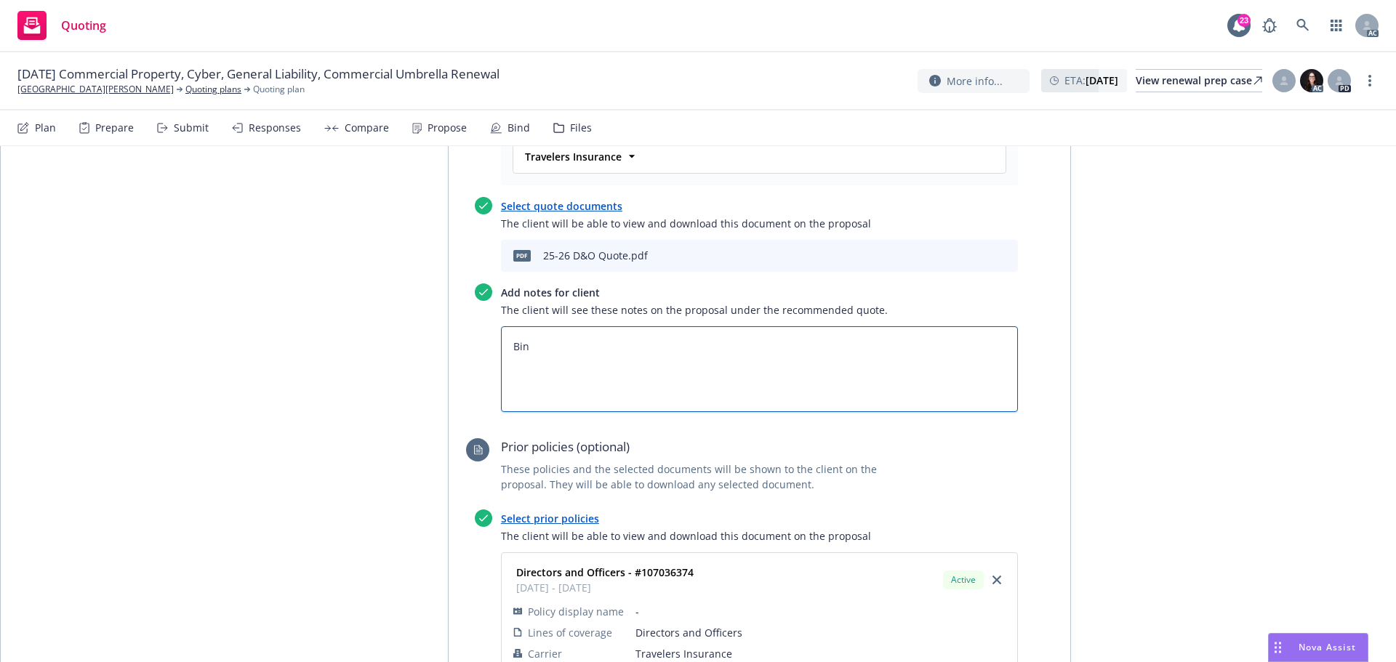
type textarea "x"
type textarea "Bind"
type textarea "x"
type textarea "Bind S"
type textarea "x"
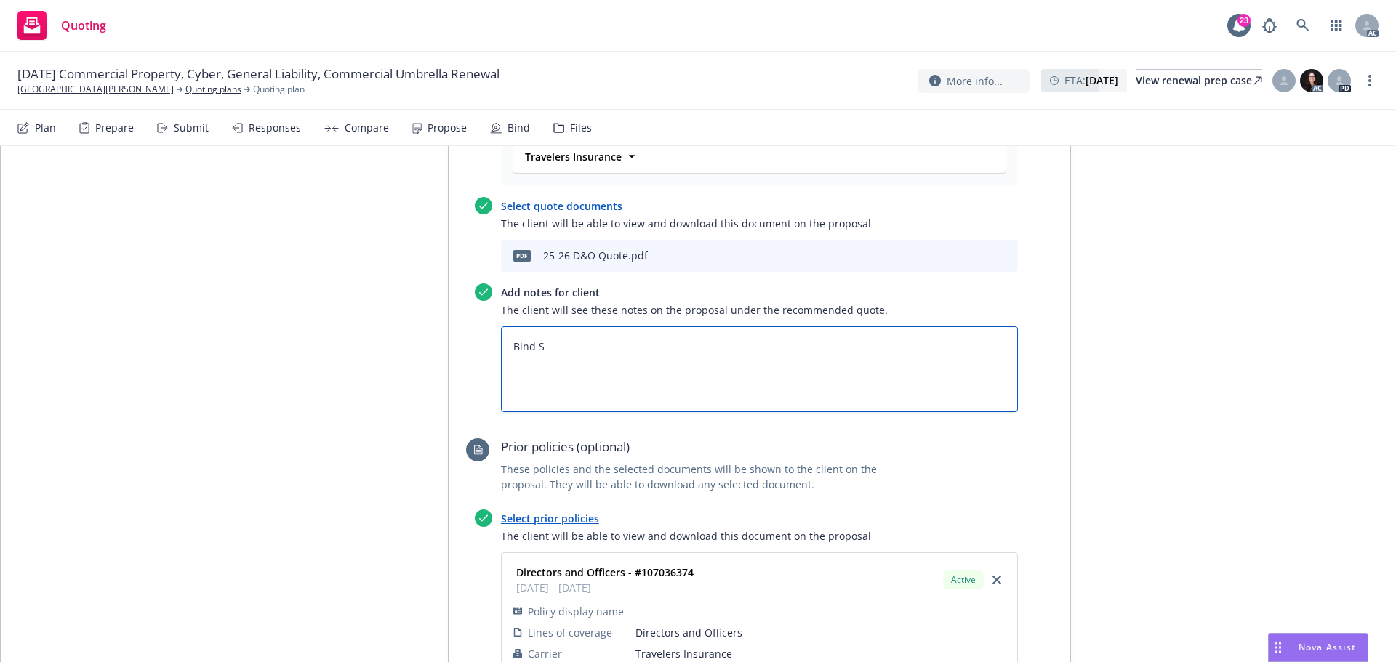
type textarea "Bind Su"
type textarea "x"
type textarea "Bind Sub"
type textarea "x"
type textarea "Bind Subje"
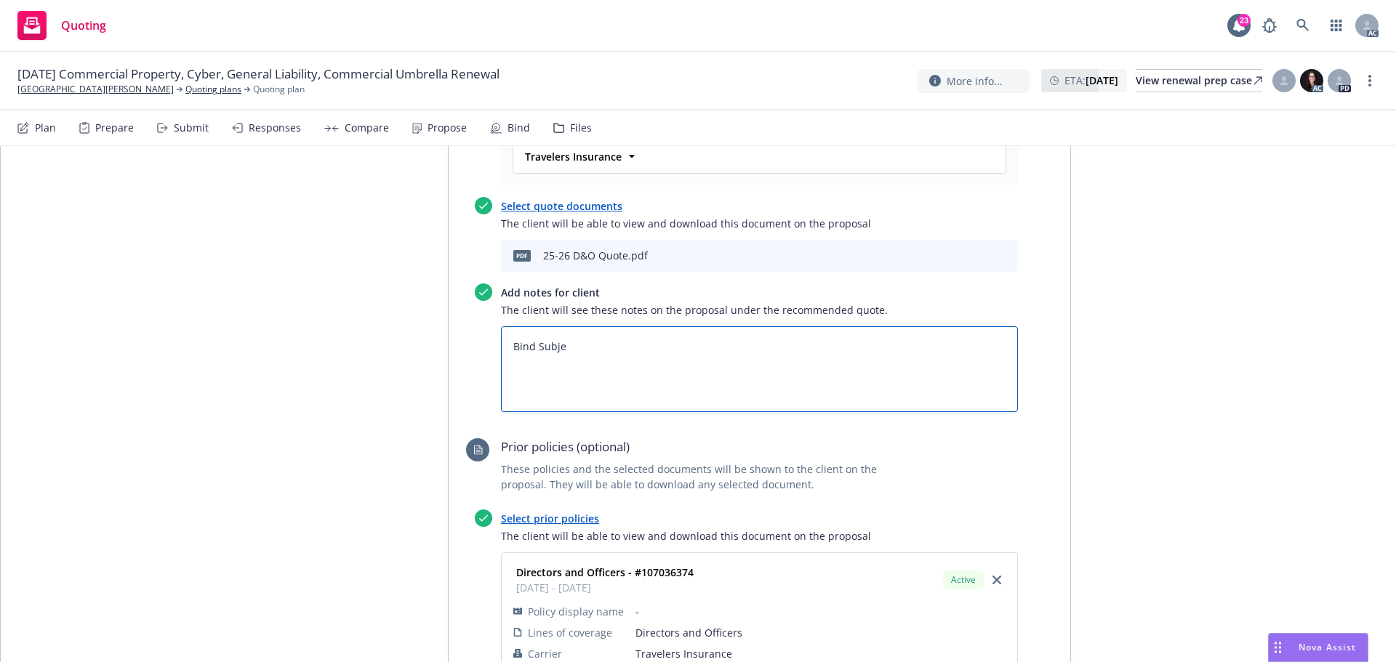
type textarea "x"
type textarea "Bind Subjec"
type textarea "x"
type textarea "Bind Subject"
type textarea "x"
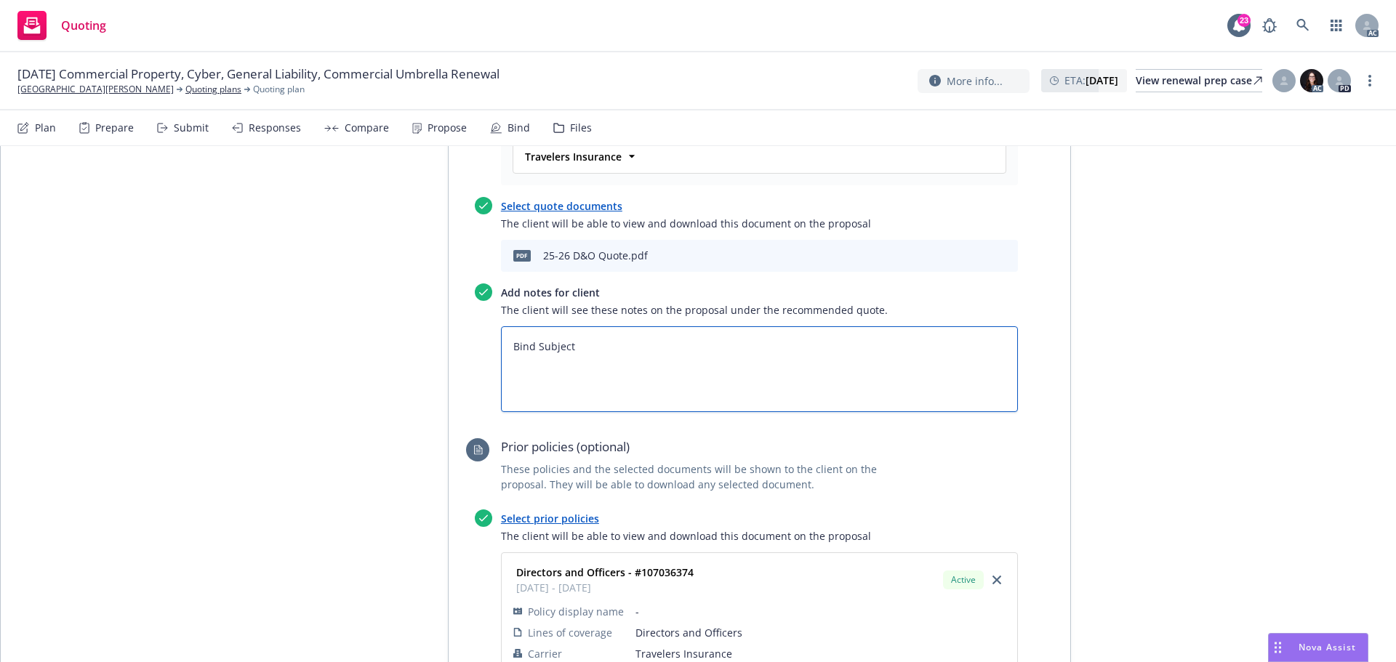
type textarea "Bind Subjecti"
type textarea "x"
type textarea "Bind Subjectiv"
type textarea "x"
type textarea "Bind Subjectivi"
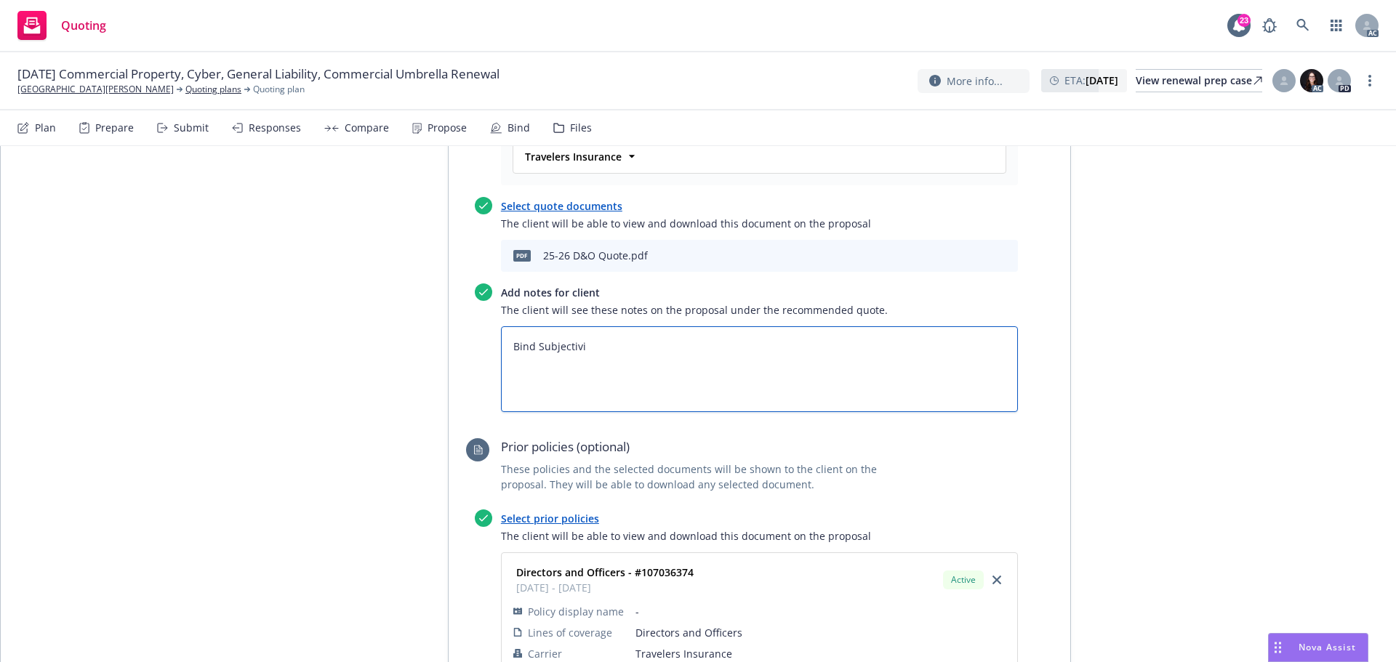
type textarea "x"
type textarea "Bind Subjectivit"
type textarea "x"
type textarea "Bind Subjectivitie"
type textarea "x"
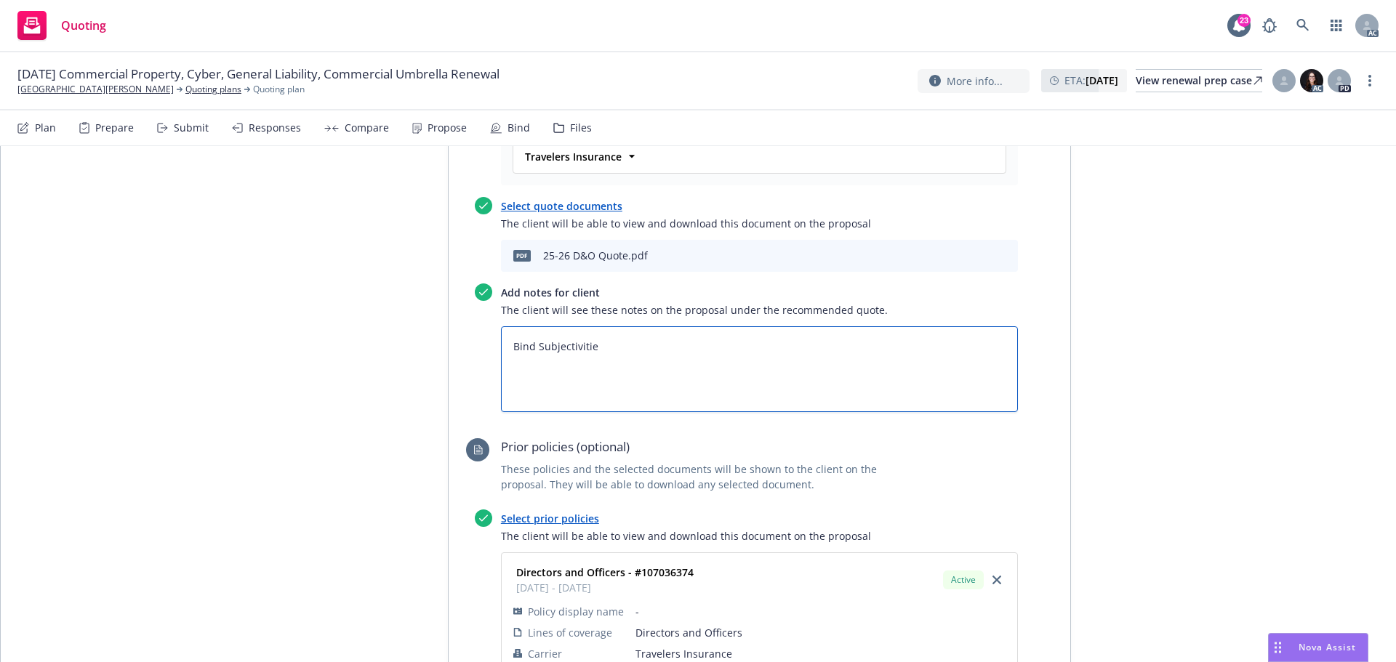
type textarea "Bind Subjectivities"
type textarea "x"
type textarea "Bind Subjectivities:"
type textarea "x"
type textarea "Bind Subjectivities:"
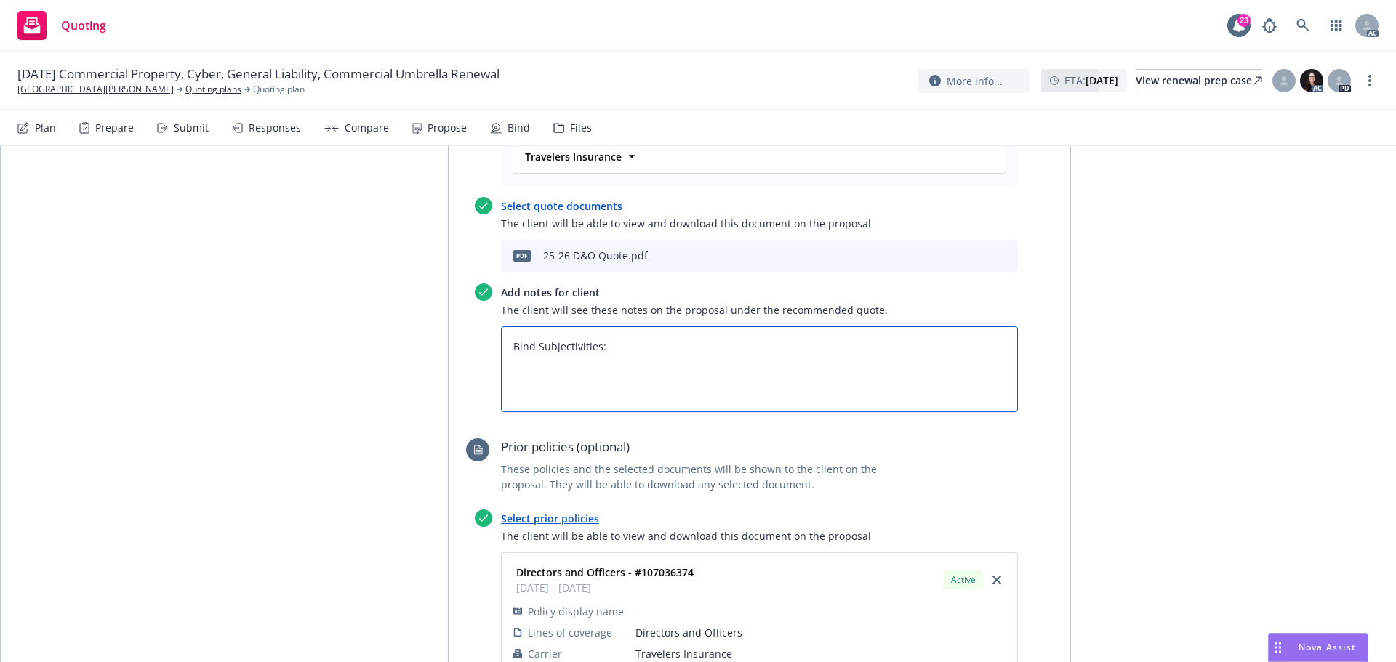
click at [537, 326] on textarea "Bind Subjectivities:" at bounding box center [759, 369] width 517 height 86
paste textarea "If Direct Bill, please provide number of installments, and billing phone number."
type textarea "x"
type textarea "Bind Subjectivities: If Direct Bill, please provide number of installments, and…"
click at [505, 326] on textarea "Bind Subjectivities: If Direct Bill, please provide number of installments, and…" at bounding box center [759, 369] width 517 height 86
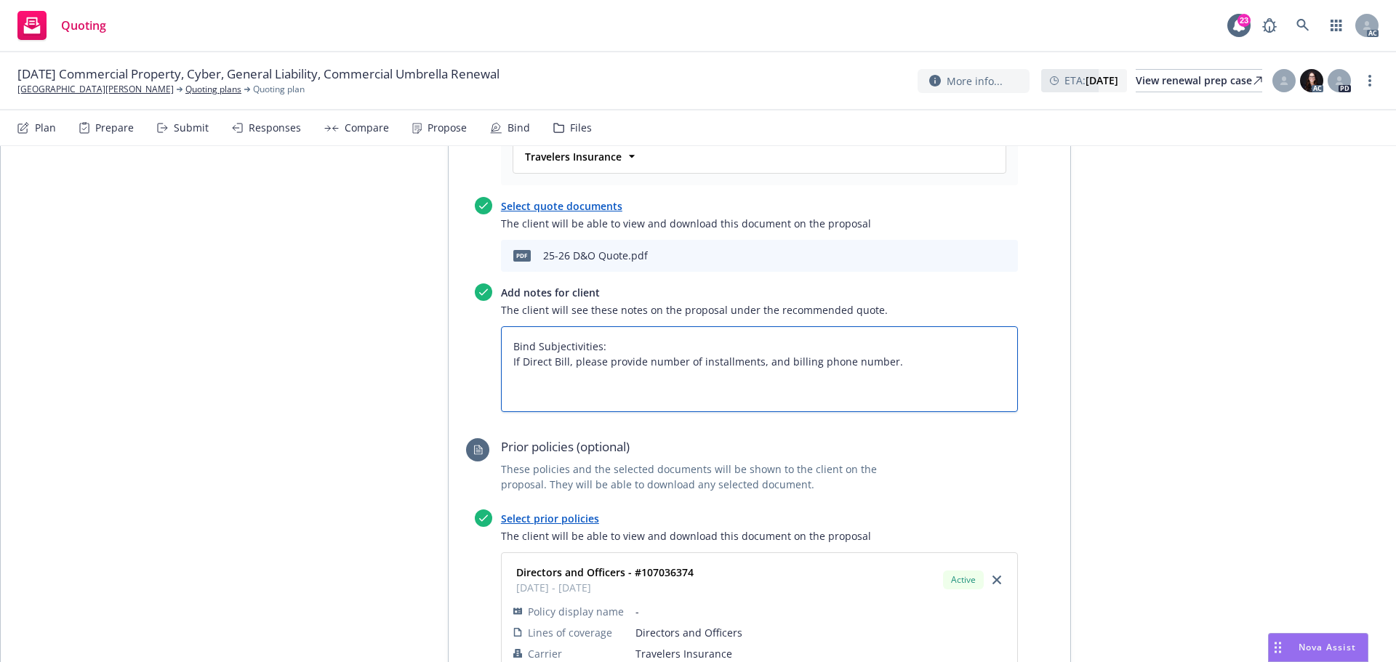
type textarea "x"
type textarea "Bind Subjectivities: 1If Direct Bill, please provide number of installments, an…"
type textarea "x"
type textarea "Bind Subjectivities: 1.If Direct Bill, please provide number of installments, a…"
type textarea "x"
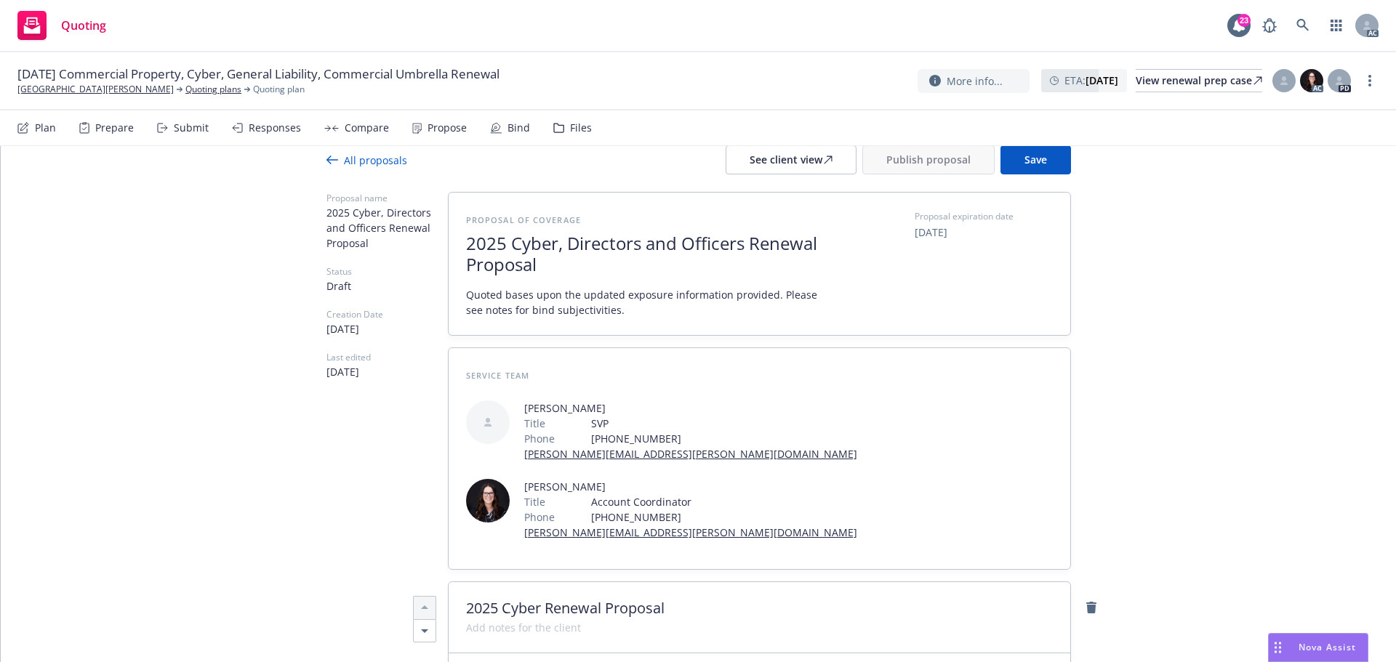
scroll to position [0, 0]
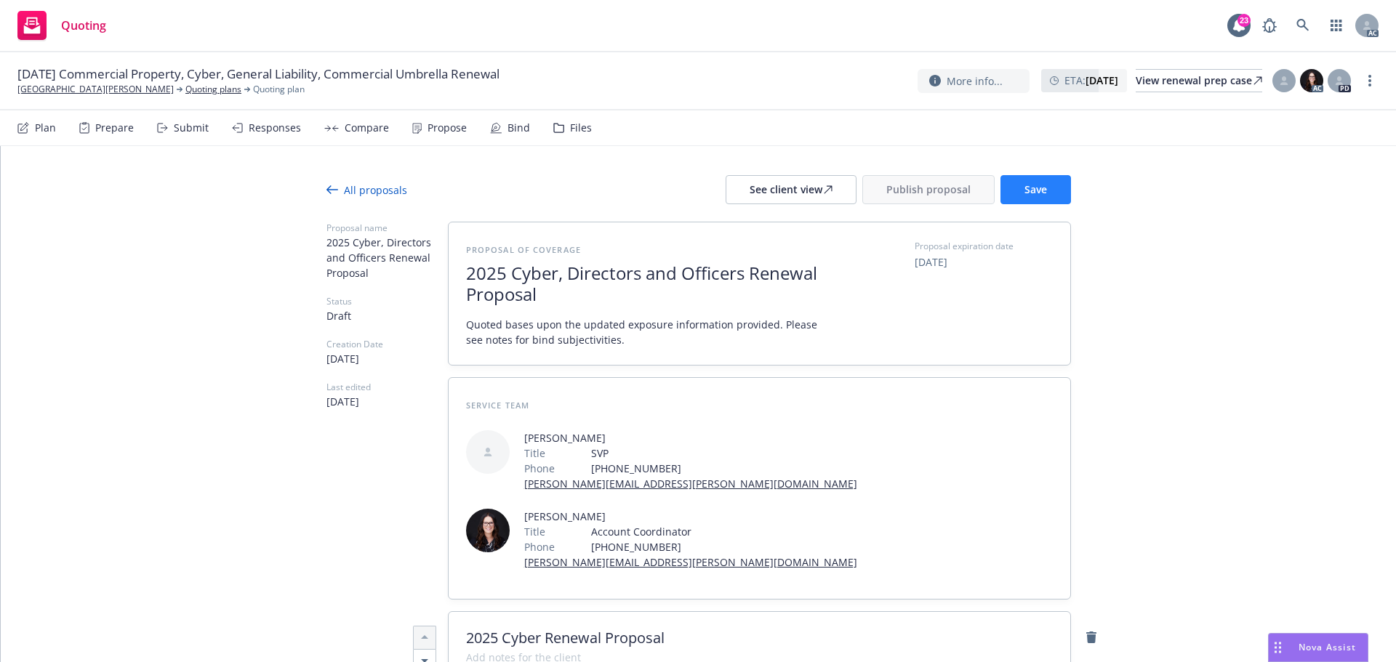
type textarea "Bind Subjectivities: 1. If Direct Bill, please provide number of installments, …"
click at [1025, 188] on span "Save" at bounding box center [1035, 189] width 23 height 14
click at [257, 134] on div "Responses" at bounding box center [275, 128] width 52 height 12
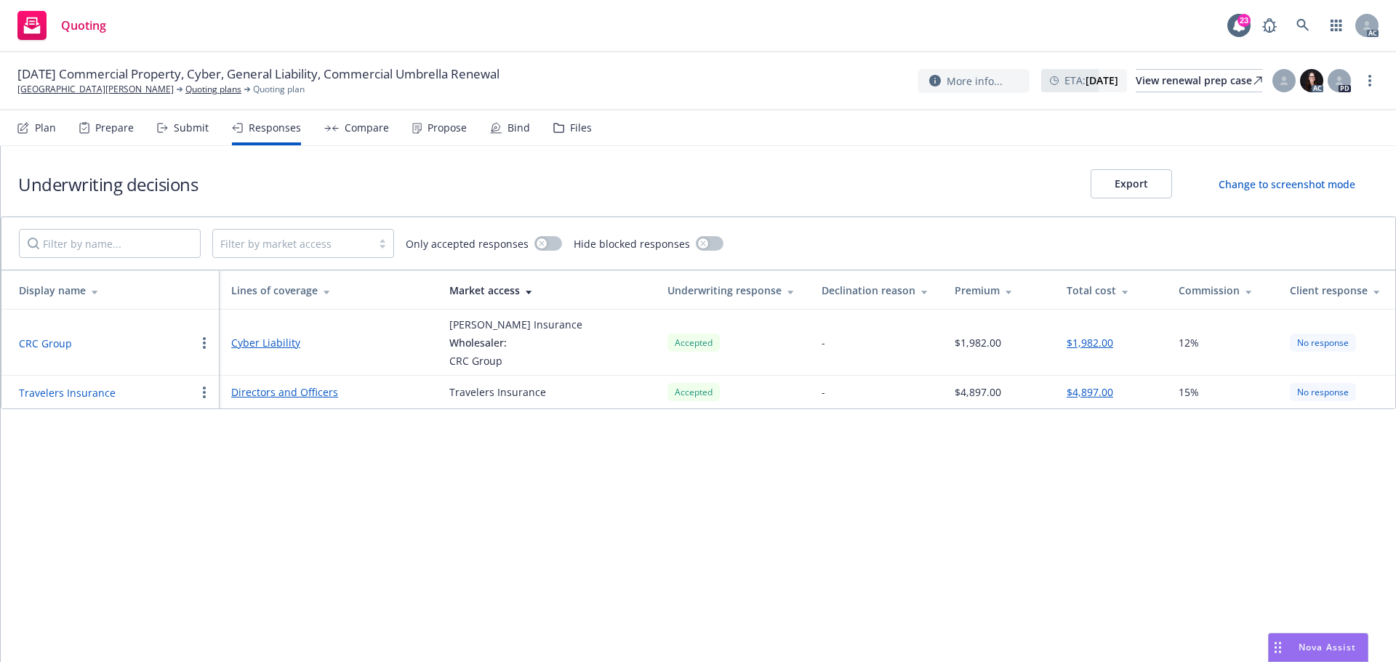
click at [53, 393] on button "Travelers Insurance" at bounding box center [67, 392] width 97 height 15
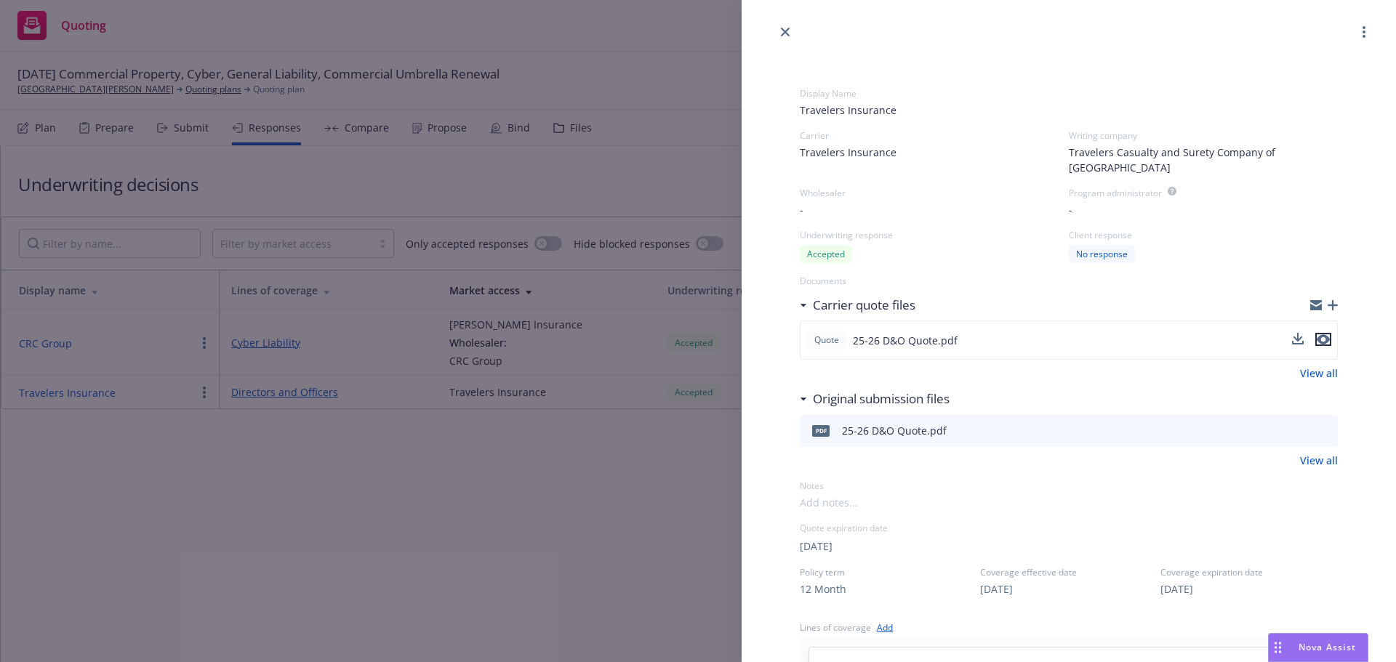
click at [1317, 334] on icon "preview file" at bounding box center [1323, 339] width 13 height 10
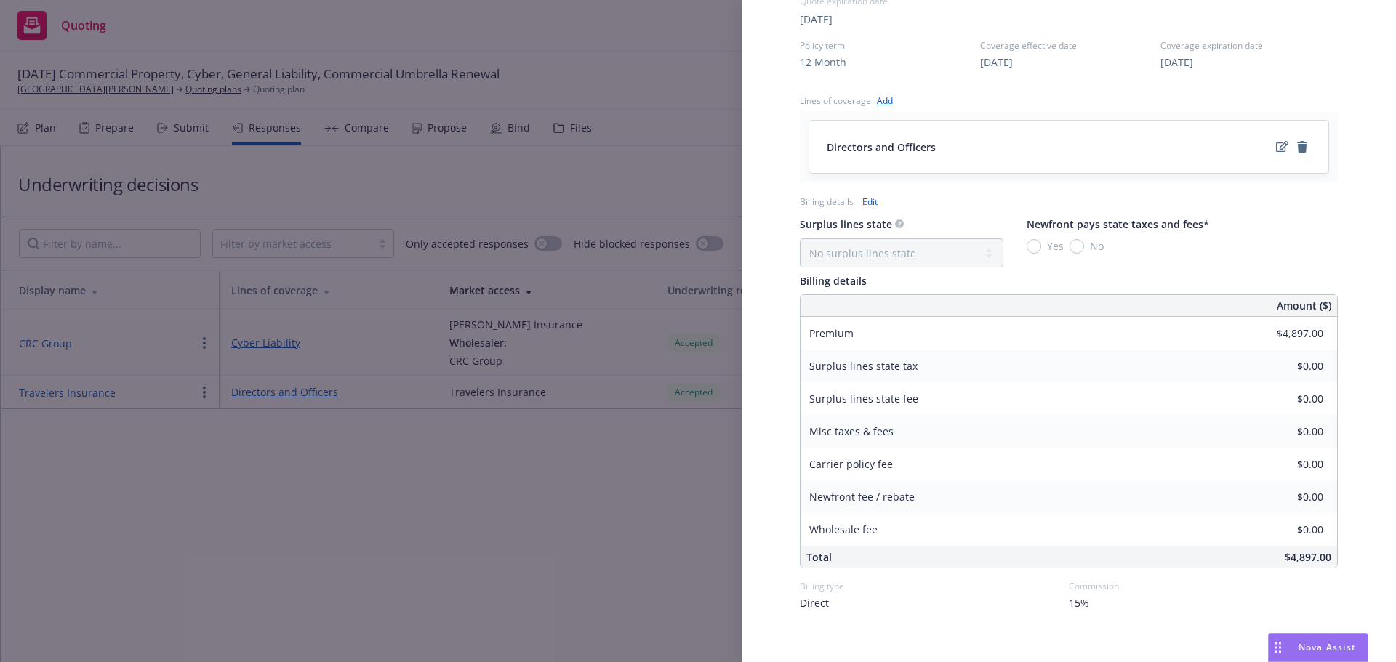
scroll to position [530, 0]
click at [582, 503] on div "Display Name Travelers Insurance Carrier Travelers Insurance Writing company Tr…" at bounding box center [698, 331] width 1396 height 662
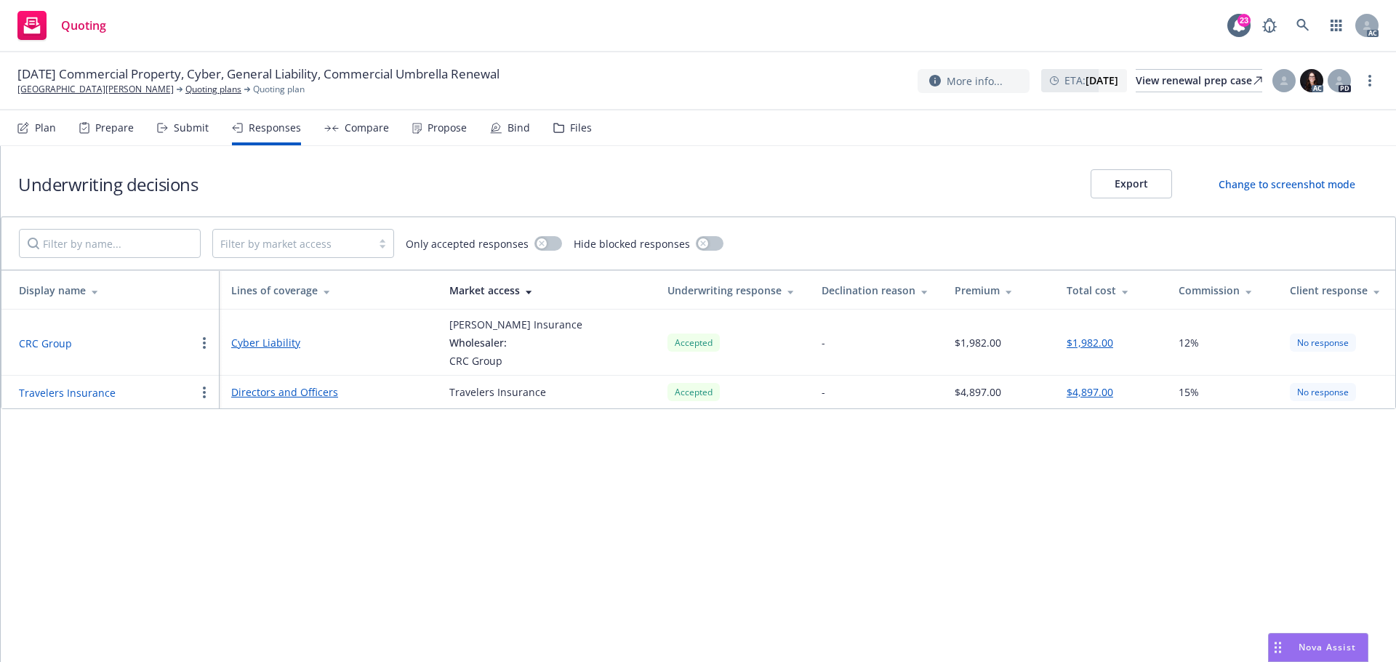
click at [68, 393] on button "Travelers Insurance" at bounding box center [67, 392] width 97 height 15
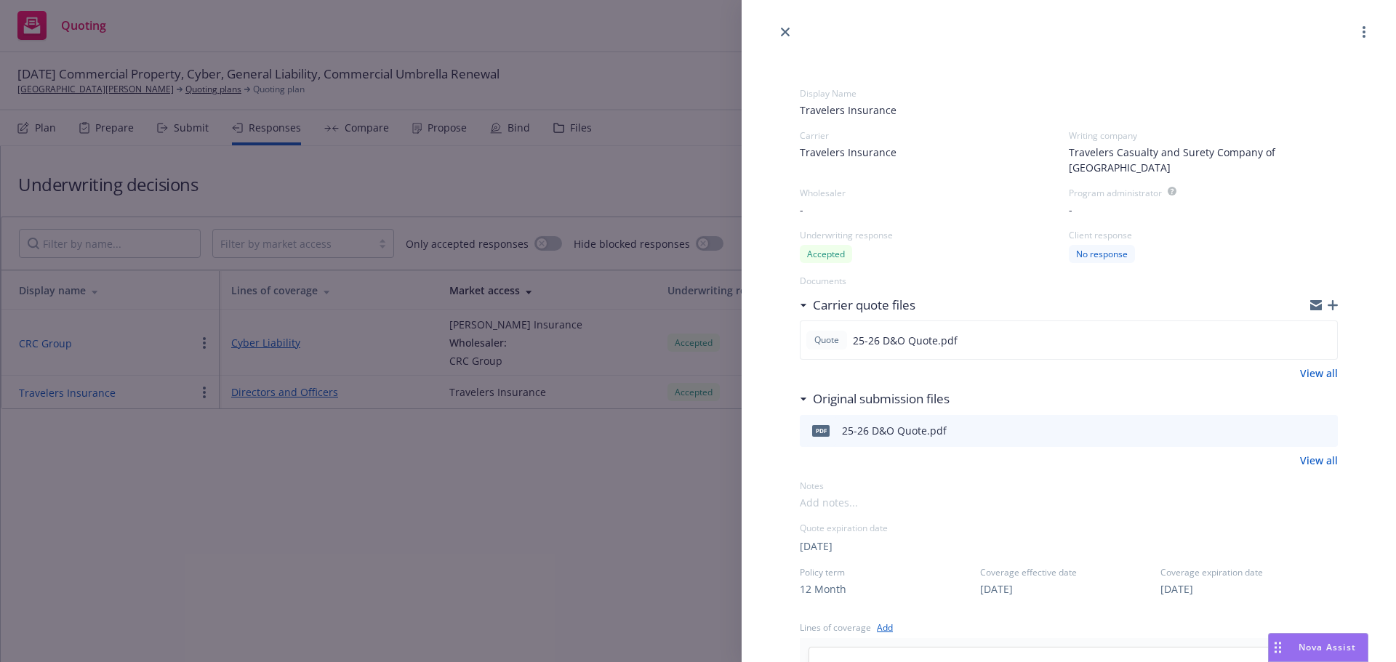
click at [425, 141] on div "Display Name Travelers Insurance Carrier Travelers Insurance Writing company Tr…" at bounding box center [698, 331] width 1396 height 662
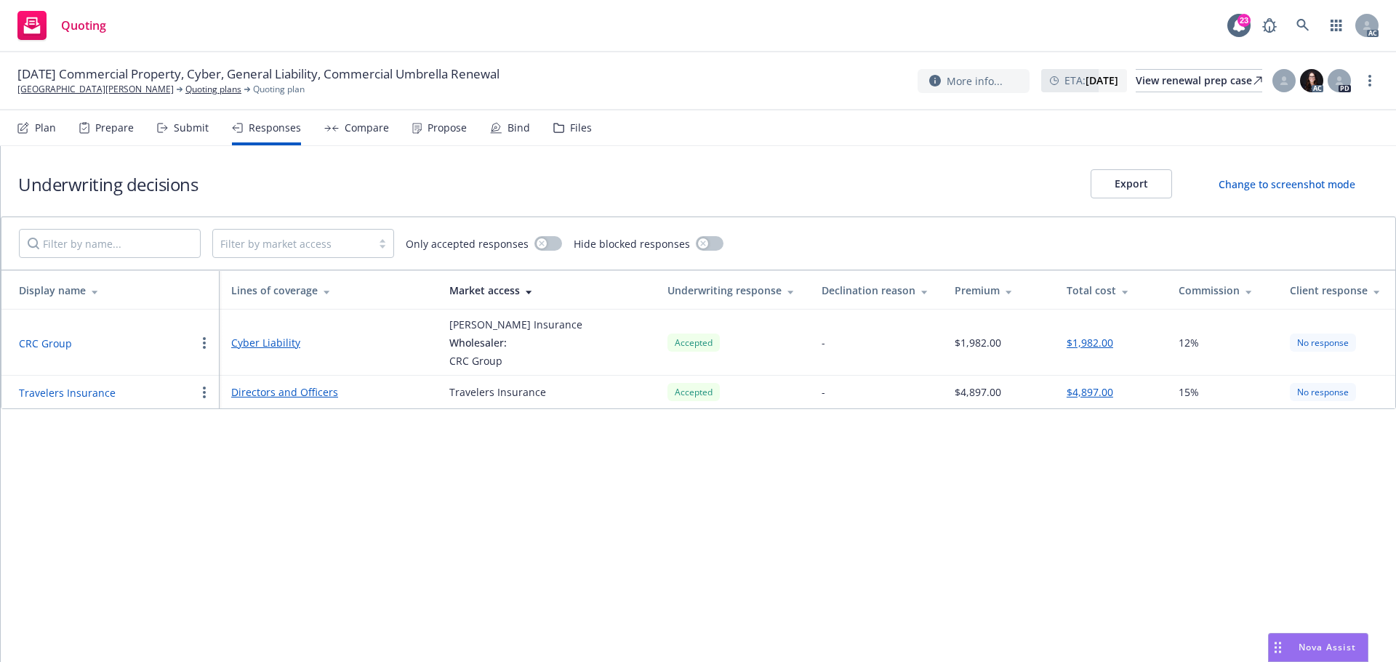
click at [433, 129] on div "Propose" at bounding box center [447, 128] width 39 height 12
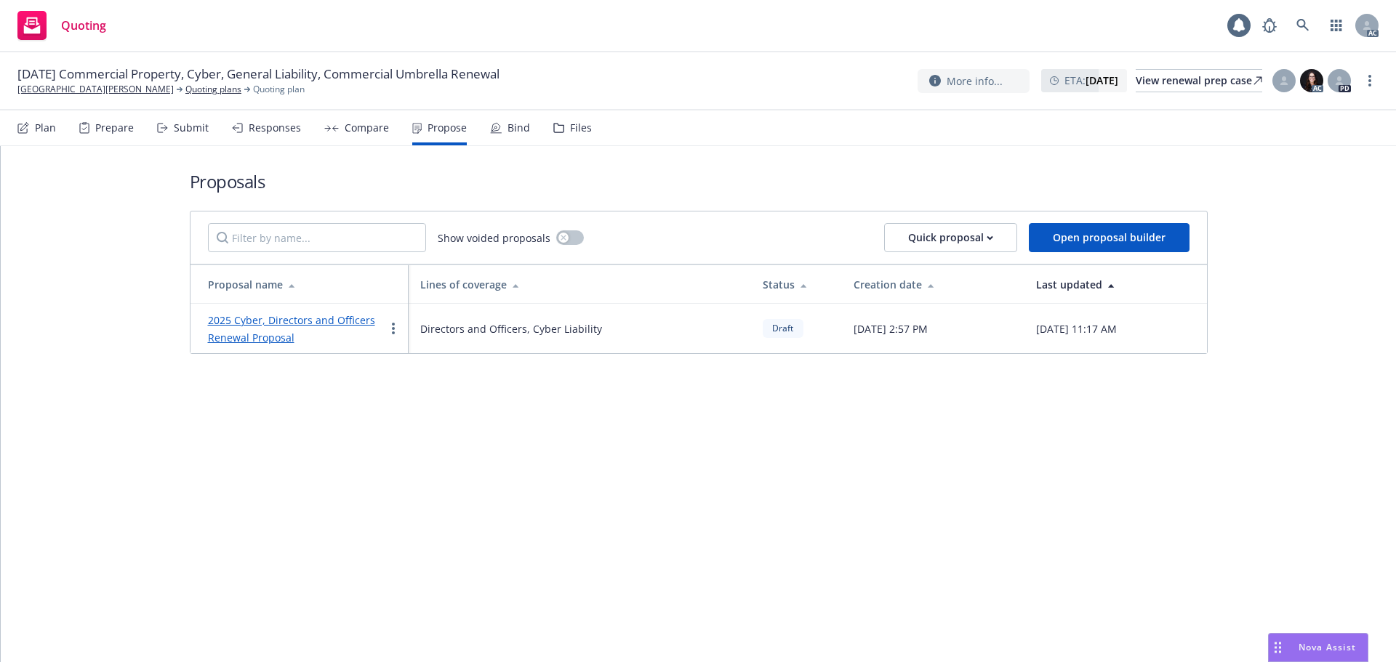
click at [302, 326] on link "2025 Cyber, Directors and Officers Renewal Proposal" at bounding box center [291, 328] width 167 height 31
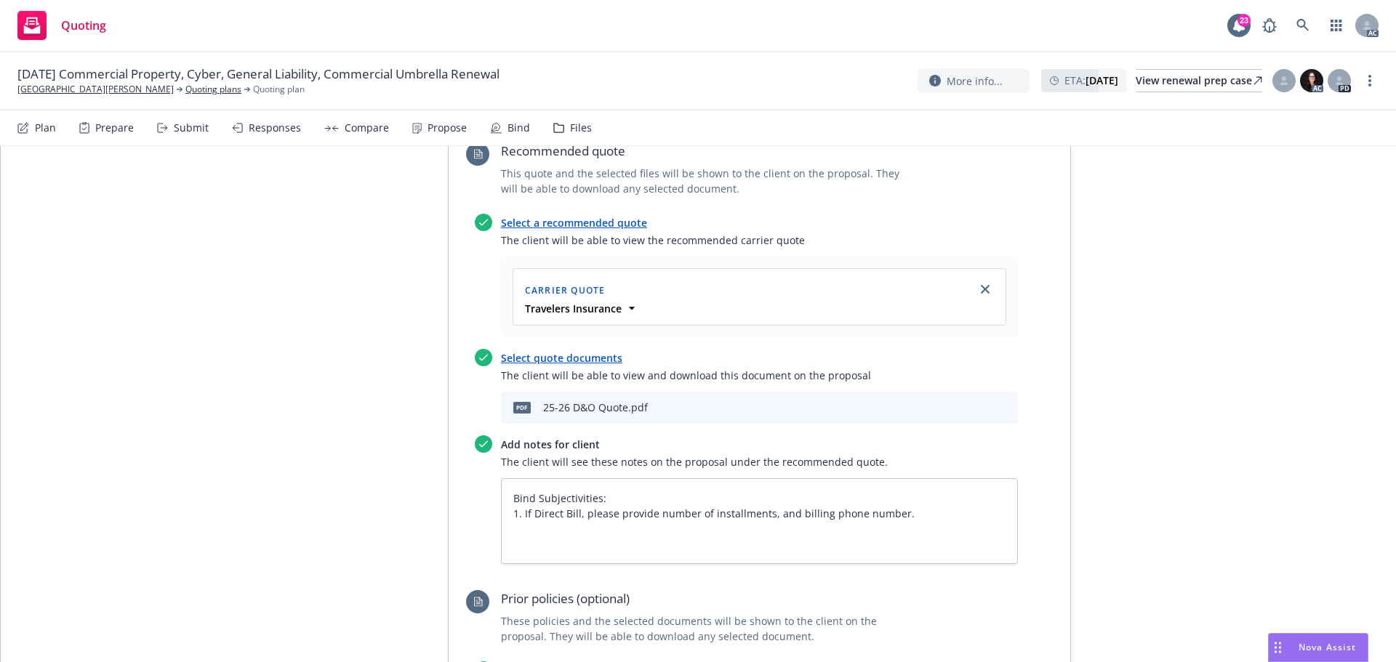
scroll to position [1745, 0]
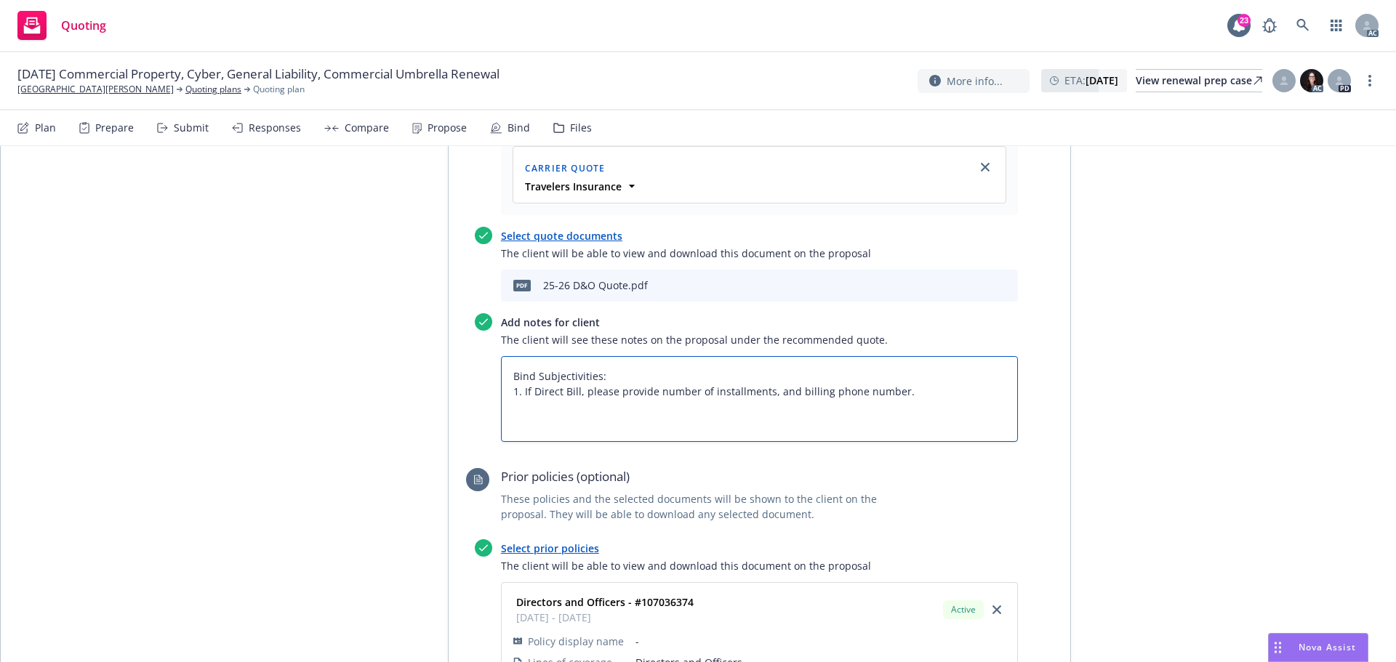
drag, startPoint x: 520, startPoint y: 313, endPoint x: 936, endPoint y: 321, distance: 415.9
click at [936, 356] on textarea "Bind Subjectivities: 1. If Direct Bill, please provide number of installments, …" at bounding box center [759, 399] width 517 height 86
paste textarea "Please confirm Direct Bill or Agency Bill."
type textarea "x"
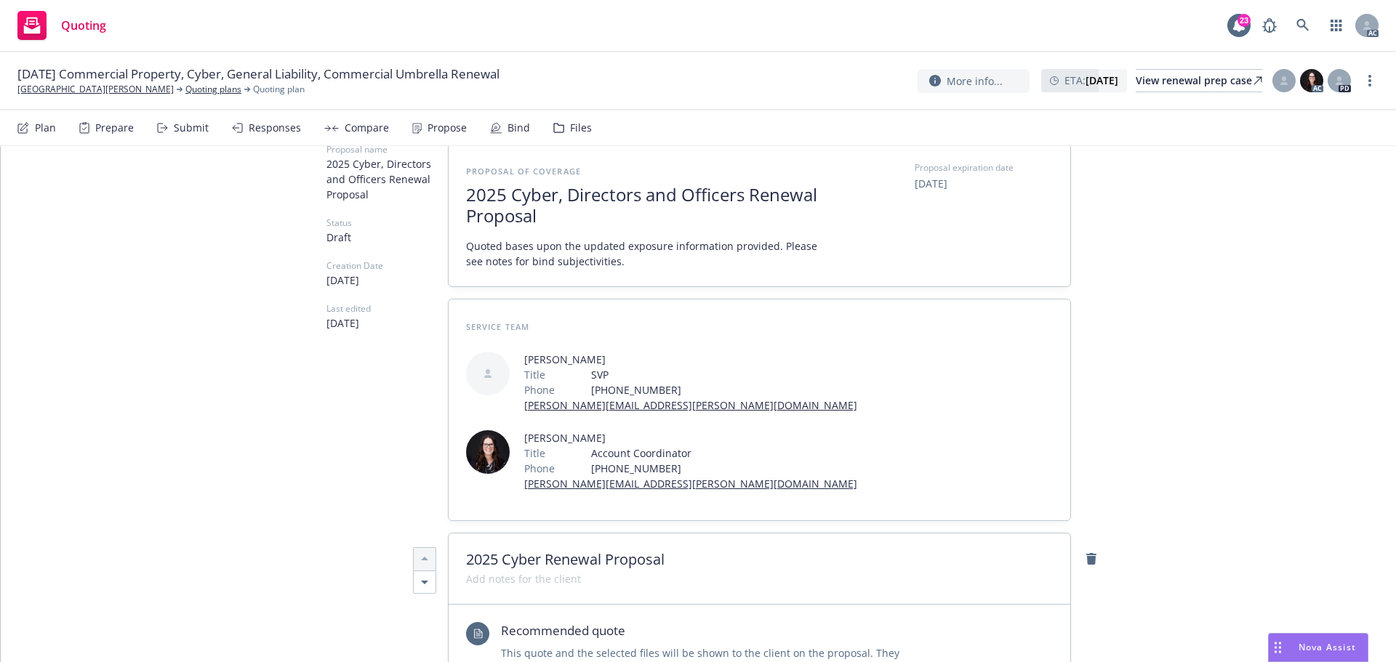
scroll to position [0, 0]
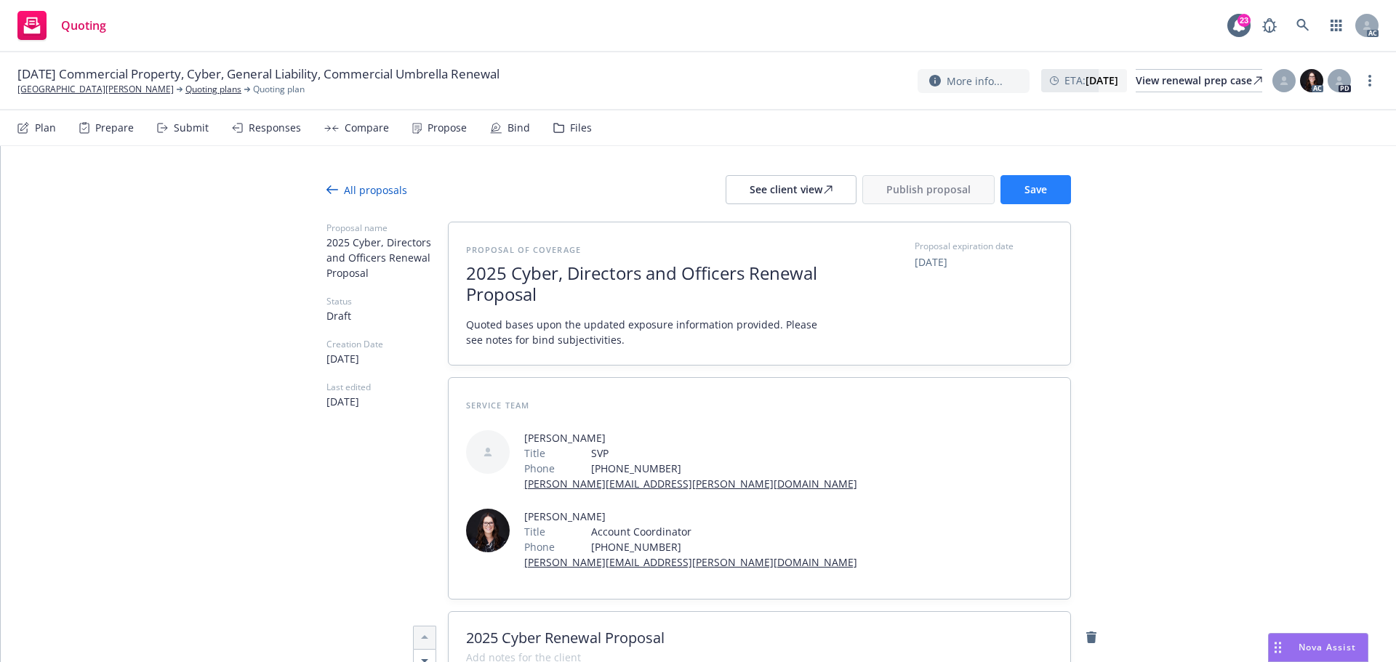
type textarea "Bind Subjectivities: 1. Please confirm Direct Bill or Agency Bill. If Direct Bi…"
click at [1024, 193] on span "Save" at bounding box center [1035, 189] width 23 height 14
type textarea "x"
click at [272, 130] on div "Responses" at bounding box center [275, 128] width 52 height 12
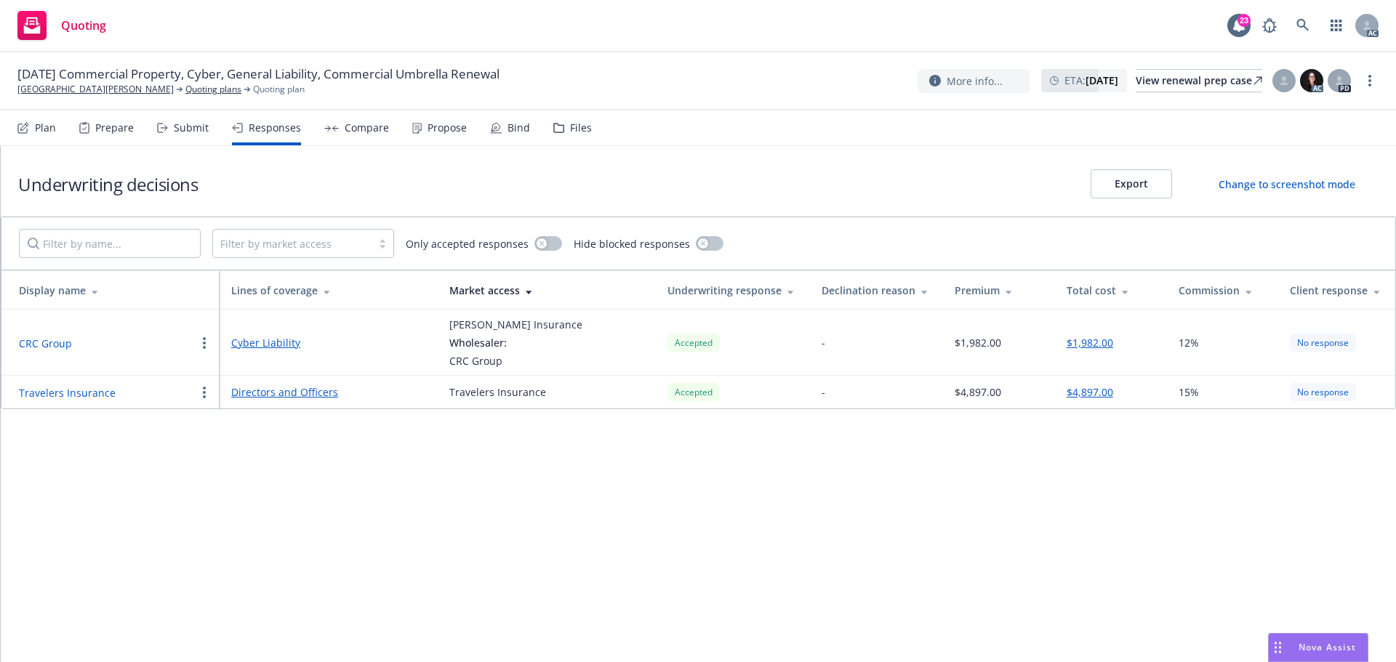
click at [422, 134] on div "Propose" at bounding box center [439, 128] width 55 height 35
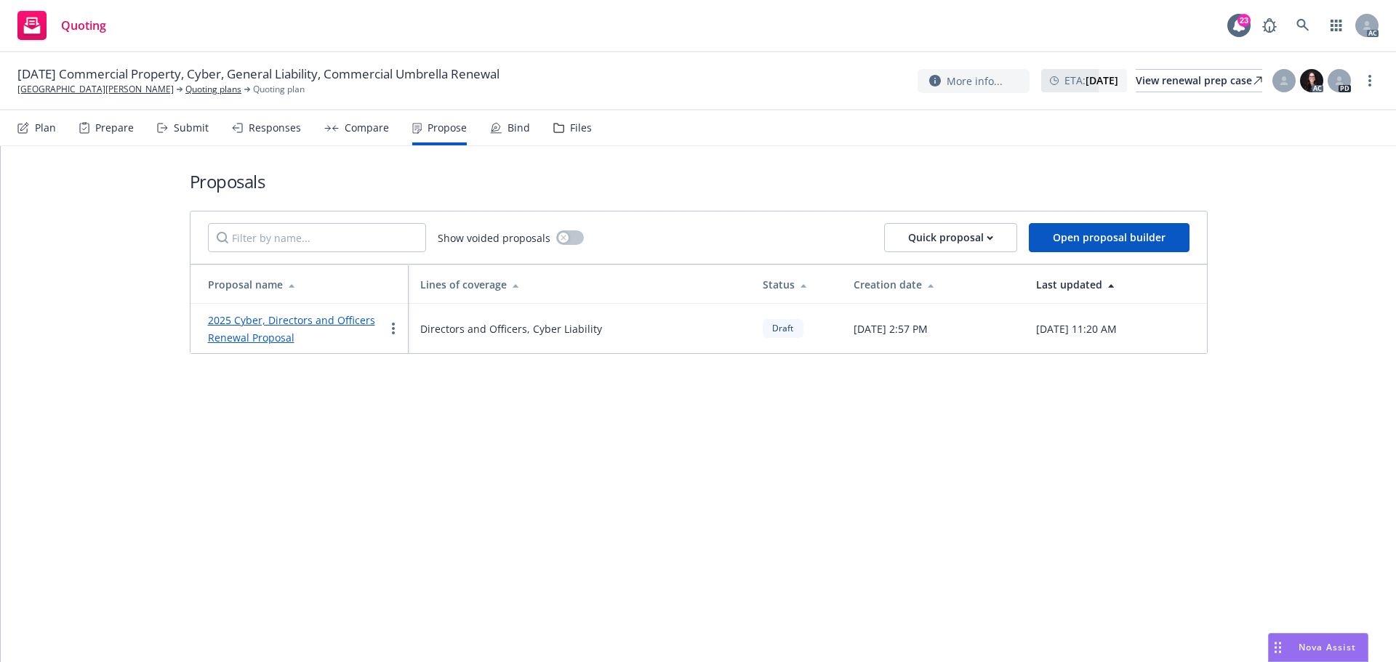
click at [273, 132] on div "Responses" at bounding box center [275, 128] width 52 height 12
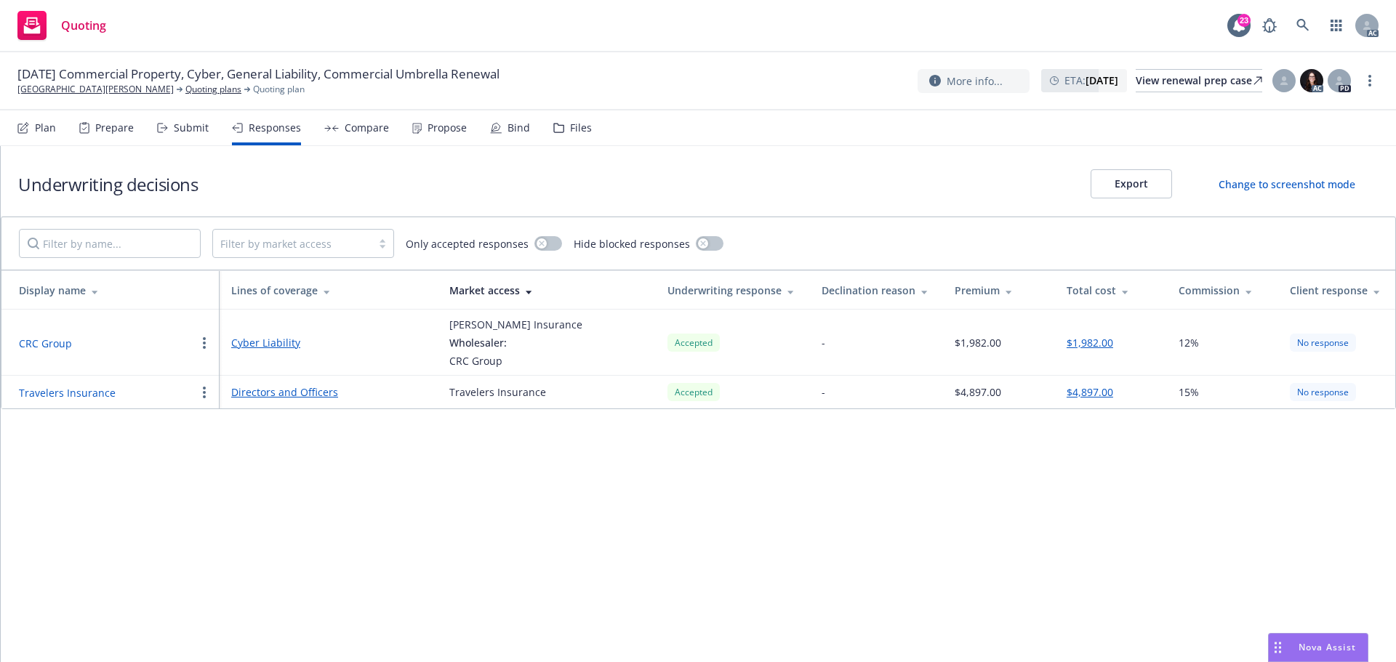
drag, startPoint x: 77, startPoint y: 393, endPoint x: 100, endPoint y: 398, distance: 23.1
click at [77, 393] on button "Travelers Insurance" at bounding box center [67, 392] width 97 height 15
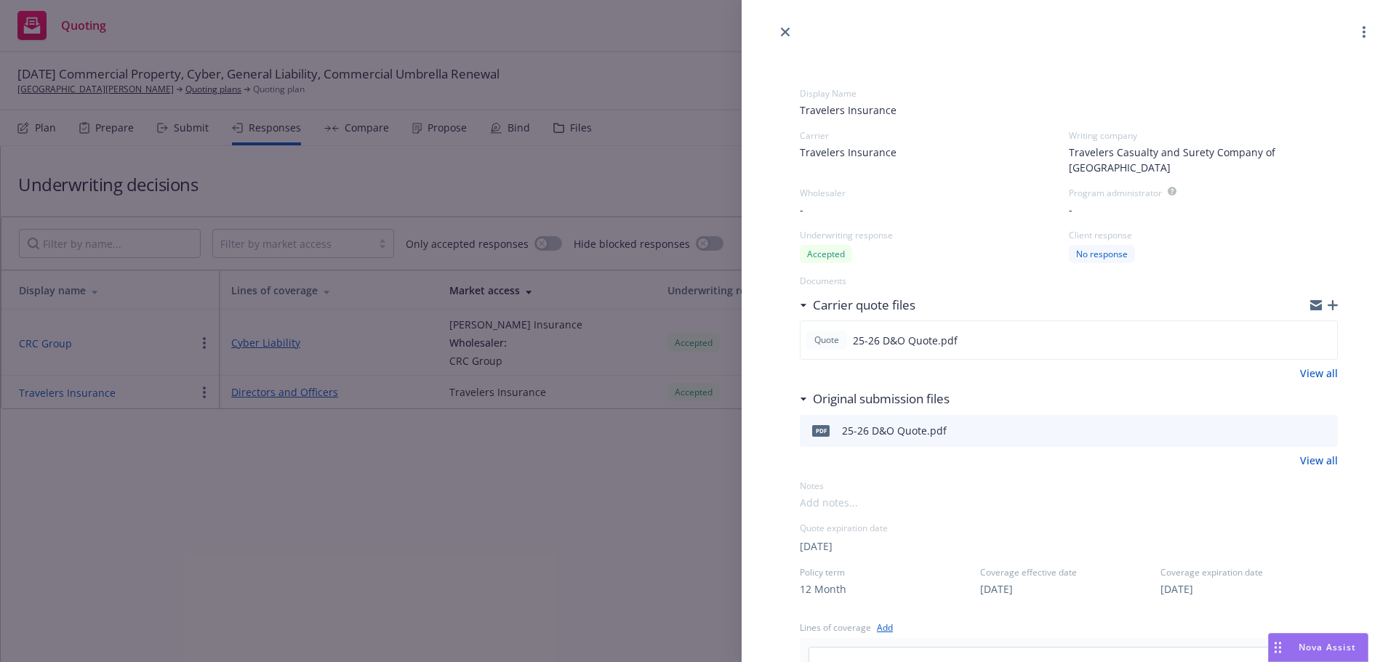
click at [222, 507] on div "Display Name Travelers Insurance Carrier Travelers Insurance Writing company Tr…" at bounding box center [698, 331] width 1396 height 662
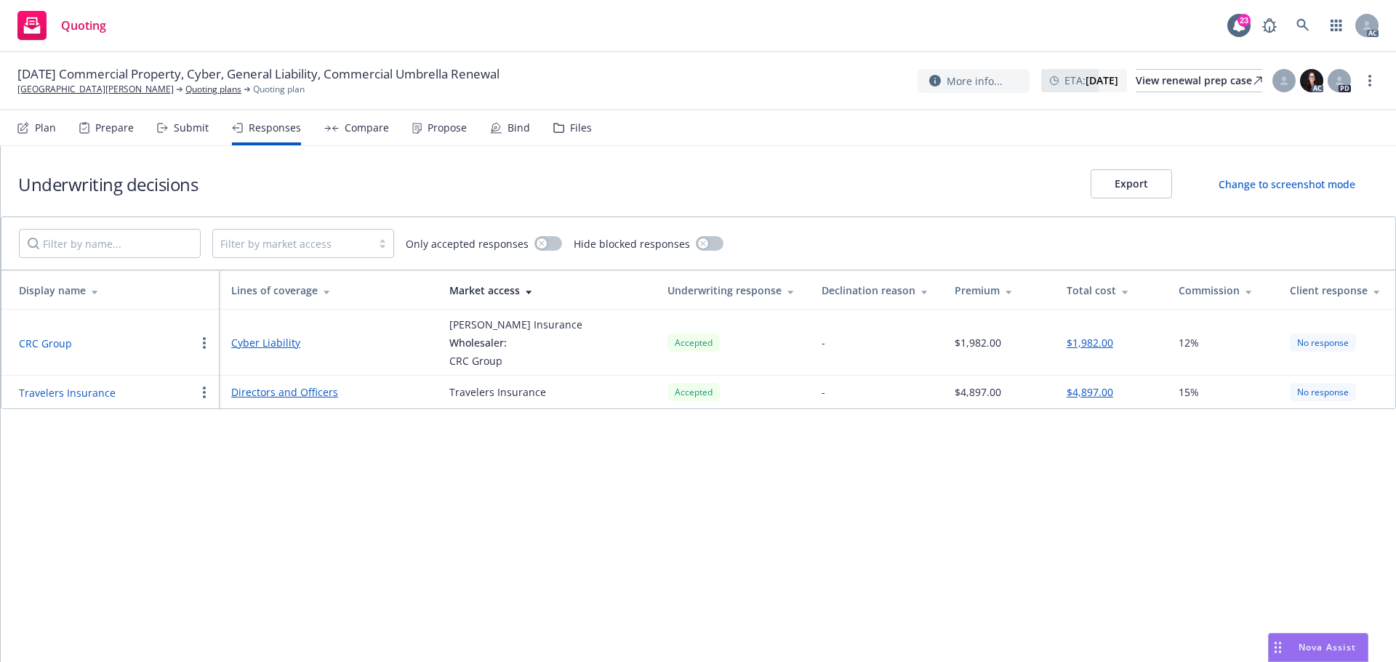
click at [54, 346] on button "CRC Group" at bounding box center [45, 343] width 53 height 15
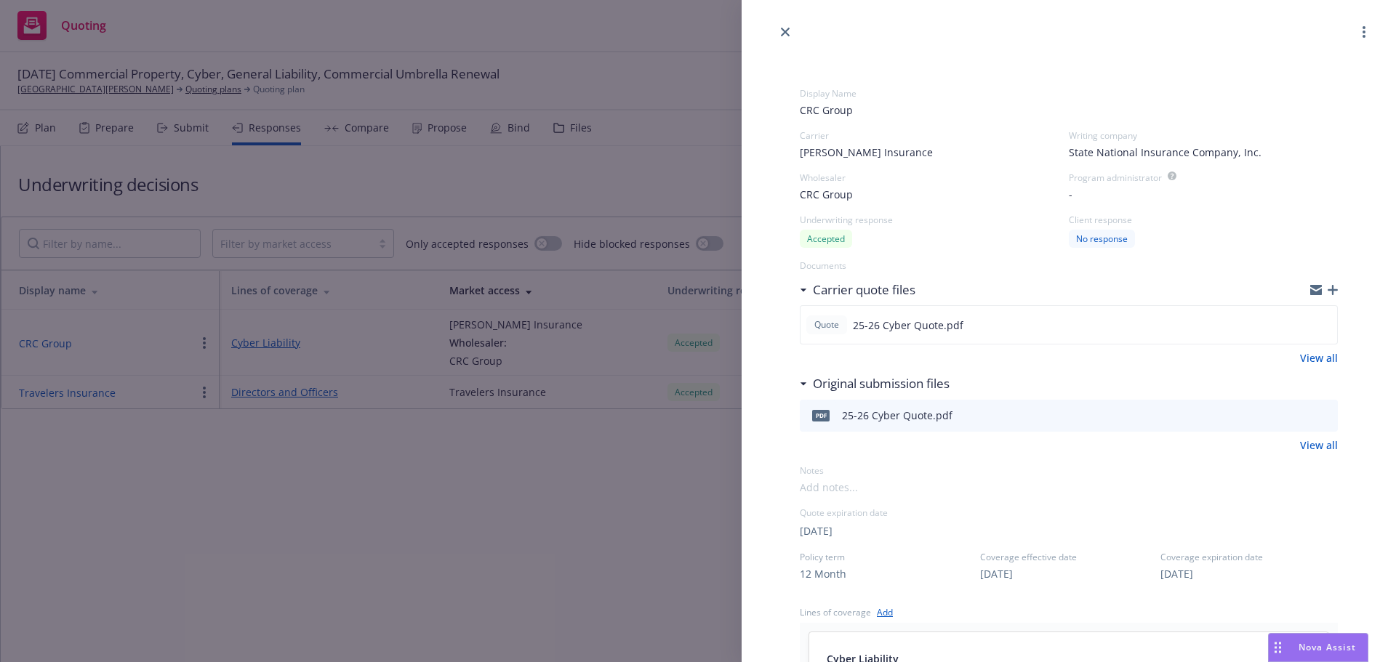
click at [440, 473] on div "Display Name CRC Group Carrier Markel Insurance Writing company State National …" at bounding box center [698, 331] width 1396 height 662
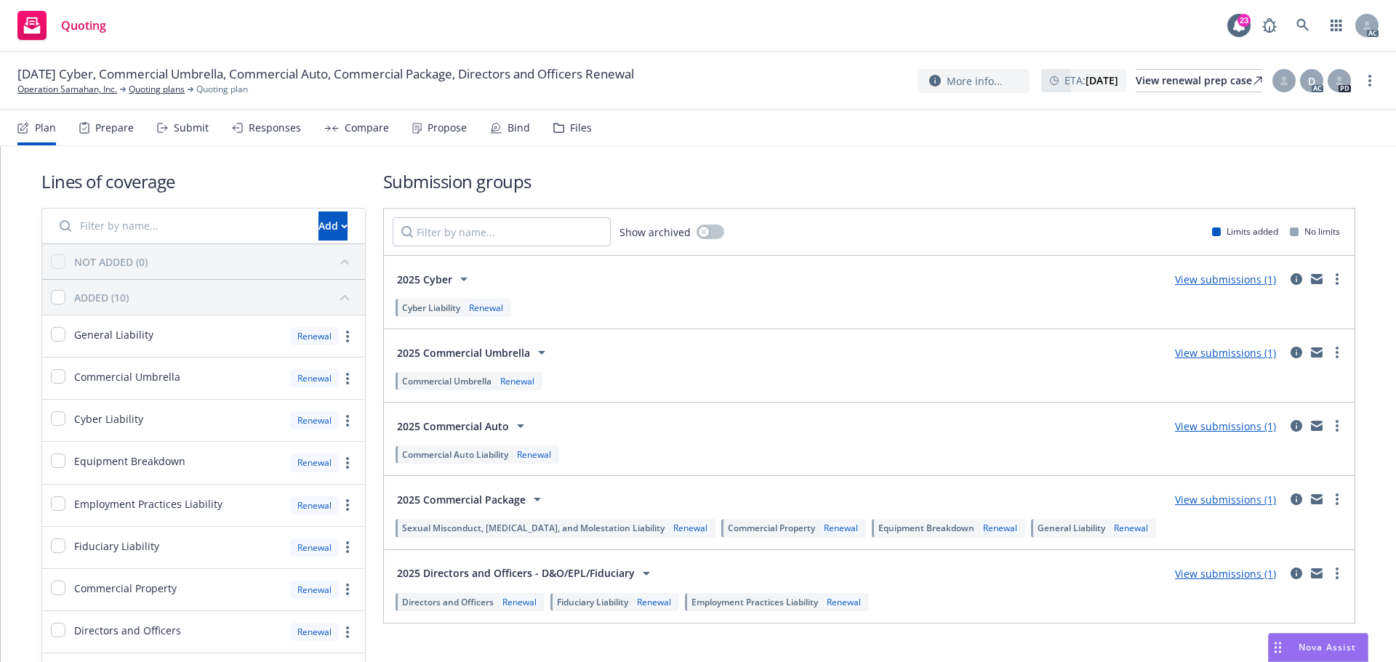
click at [263, 133] on div "Responses" at bounding box center [275, 128] width 52 height 12
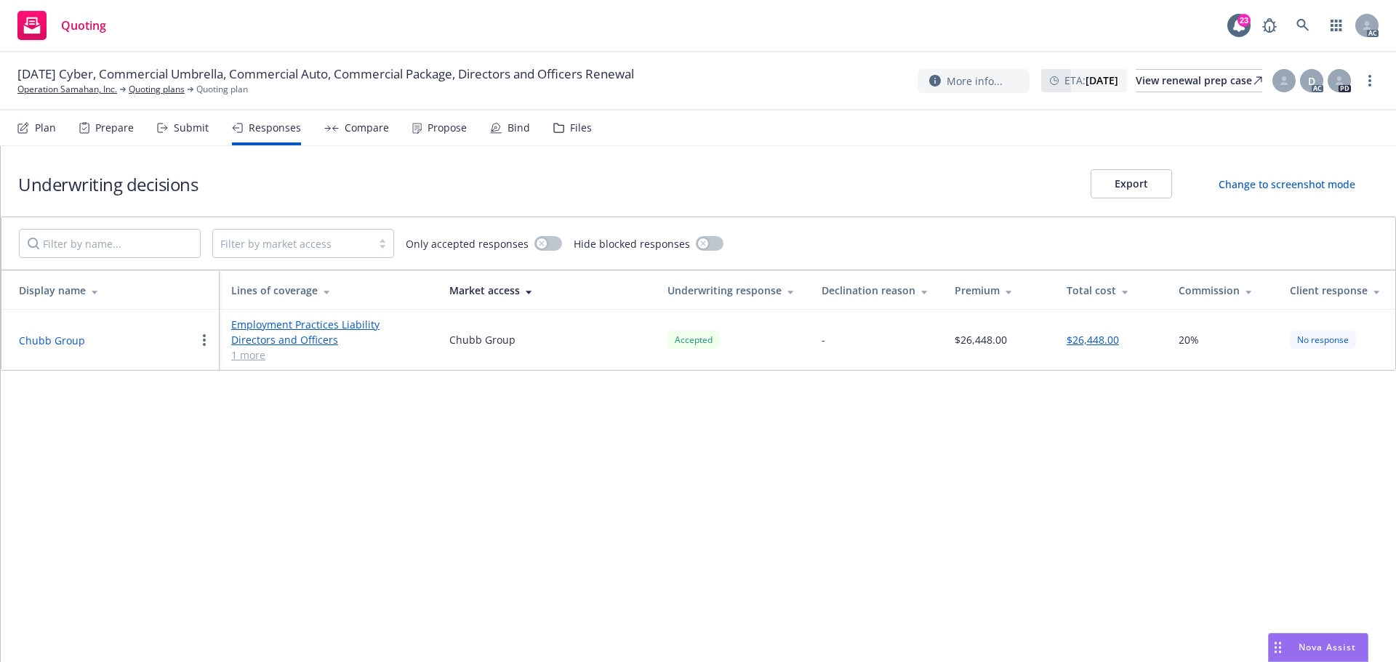
click at [64, 341] on button "Chubb Group" at bounding box center [52, 340] width 66 height 15
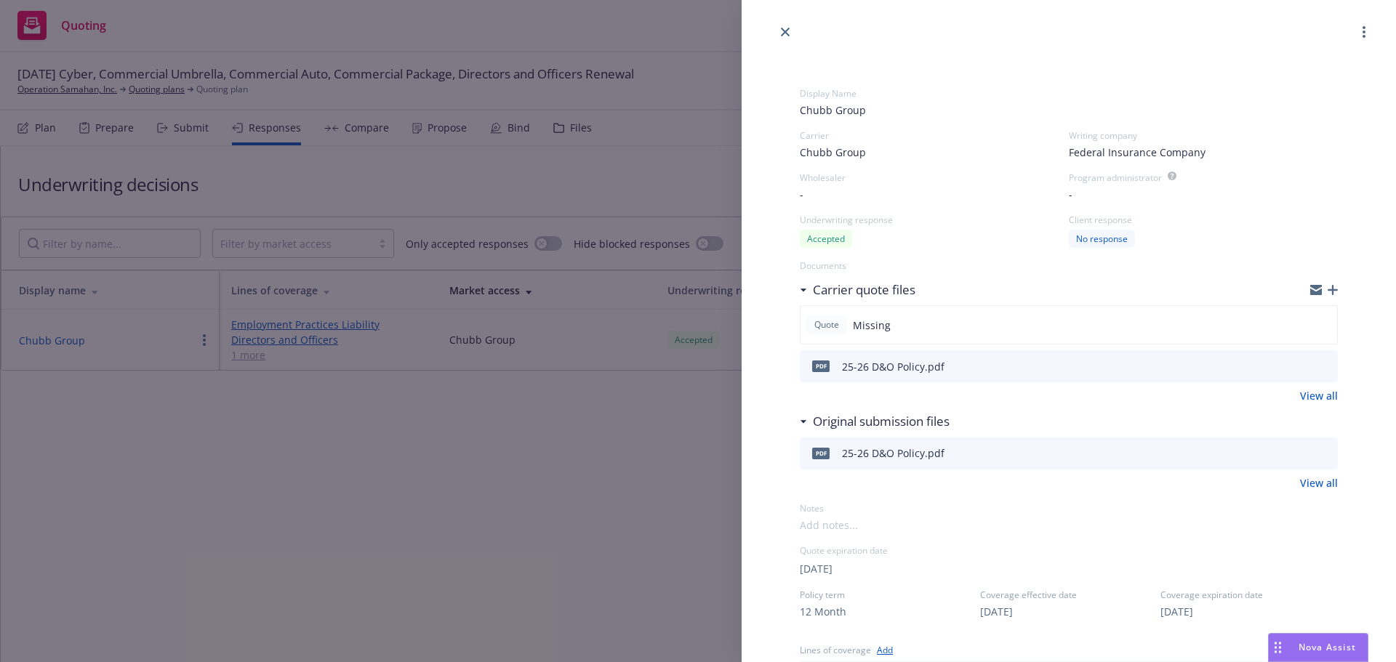
drag, startPoint x: 628, startPoint y: 498, endPoint x: 406, endPoint y: 6, distance: 540.2
click at [626, 492] on div "Display Name Chubb Group Carrier Chubb Group Writing company Federal Insurance …" at bounding box center [698, 331] width 1396 height 662
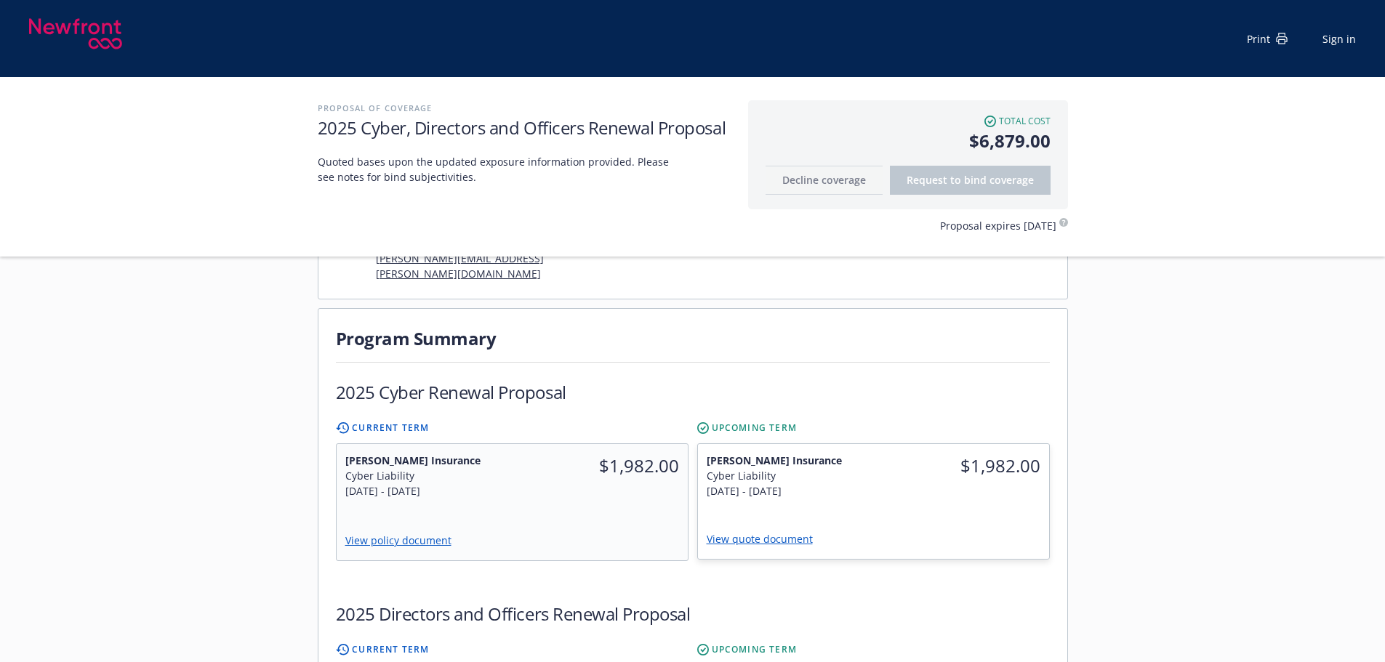
scroll to position [436, 0]
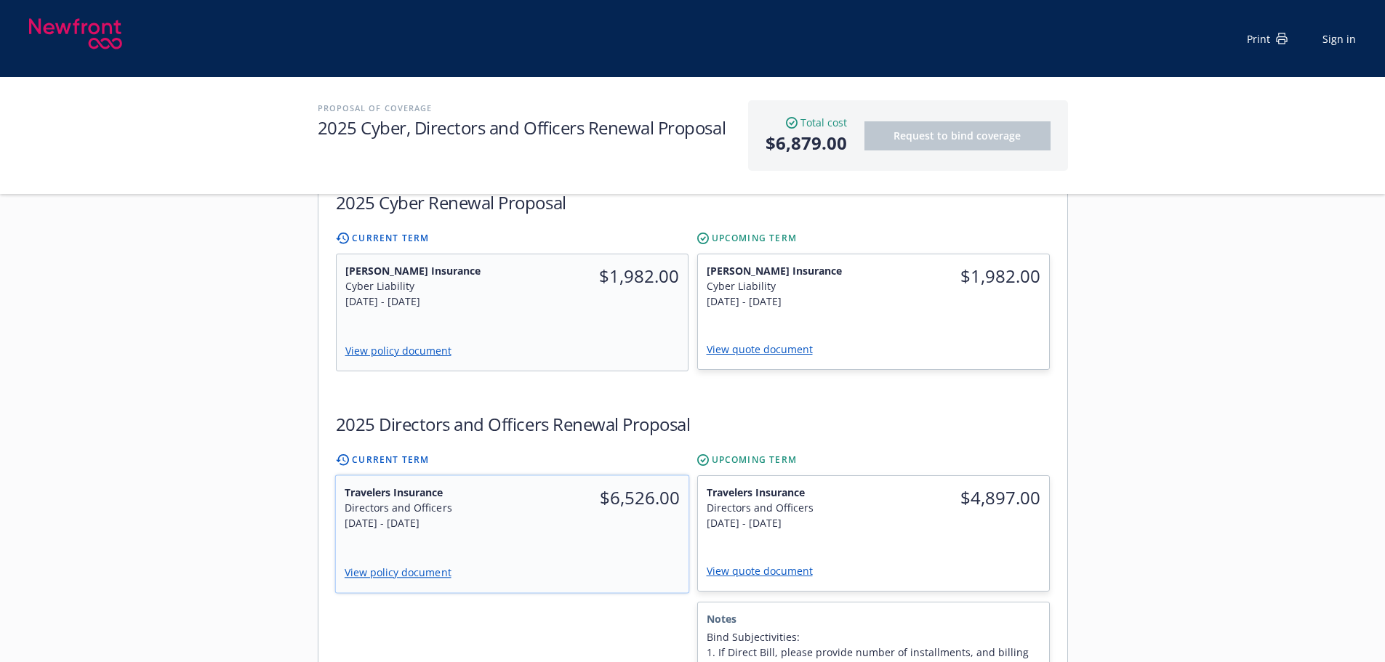
click at [653, 490] on div "$6,526.00" at bounding box center [600, 507] width 177 height 63
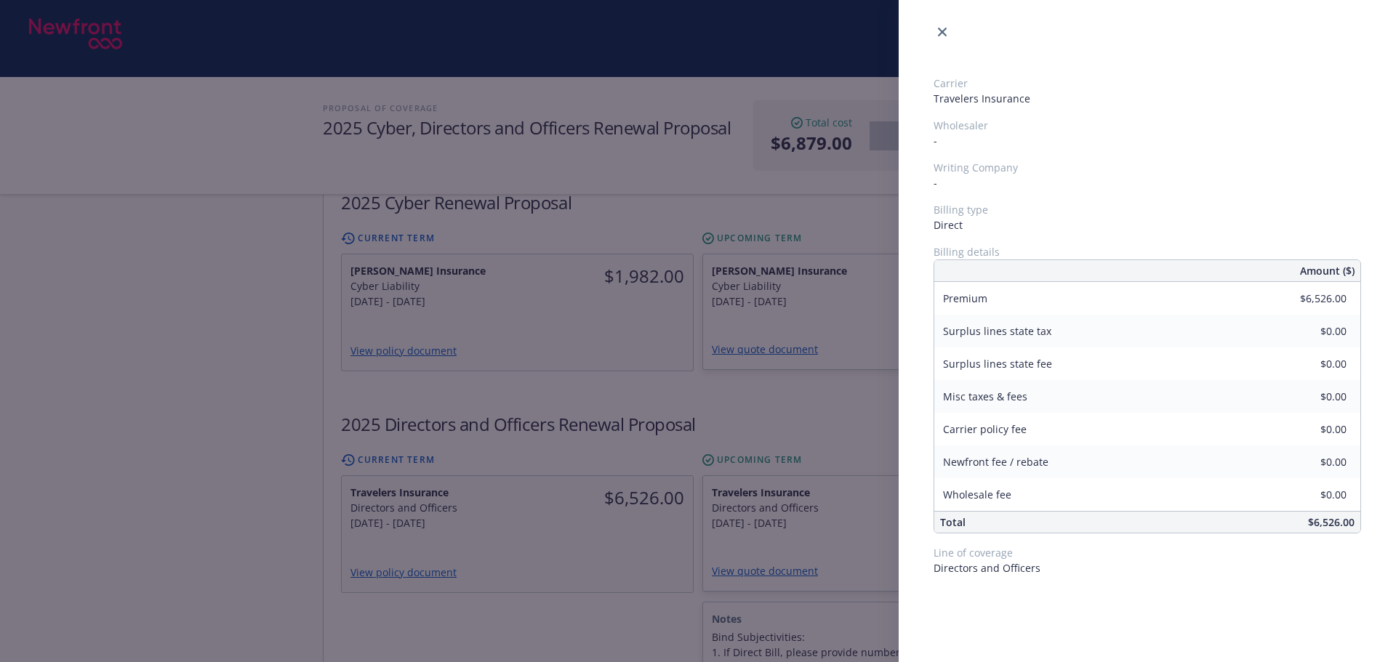
click at [647, 567] on div "Carrier Travelers Insurance Wholesaler - Writing Company - Billing type Direct …" at bounding box center [698, 331] width 1396 height 662
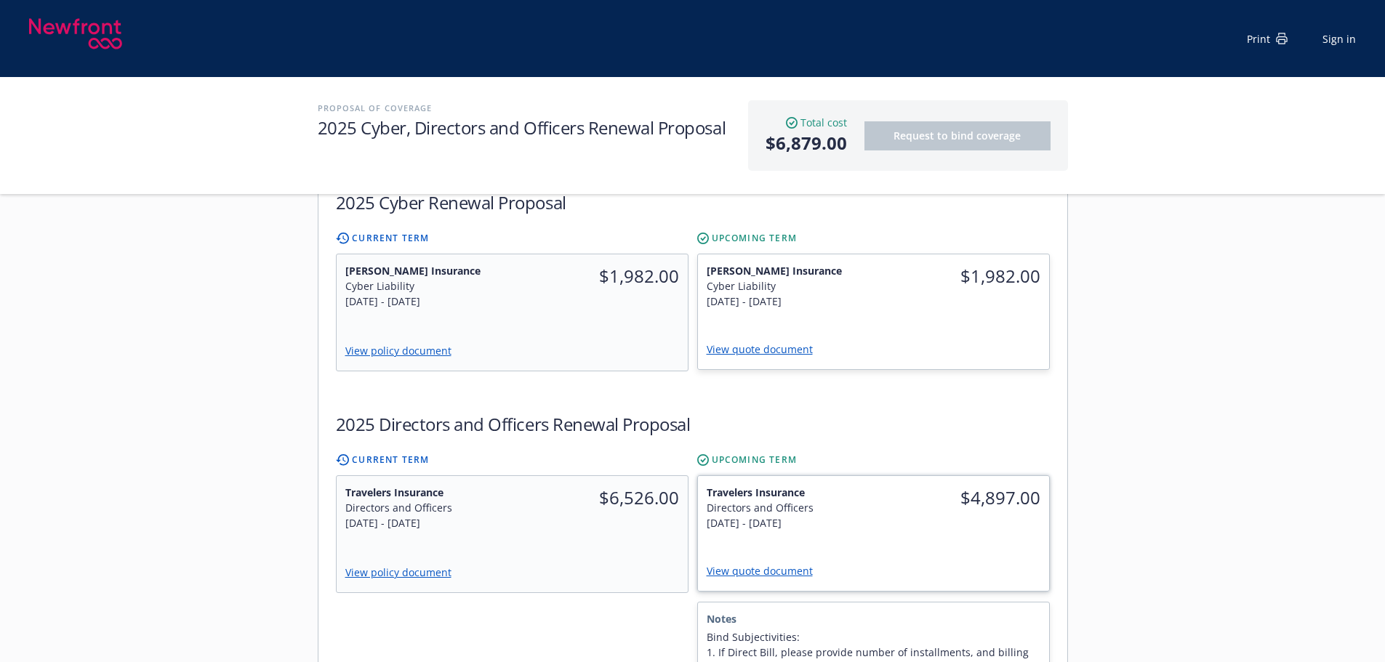
click at [922, 495] on div "$4,897.00" at bounding box center [961, 507] width 176 height 63
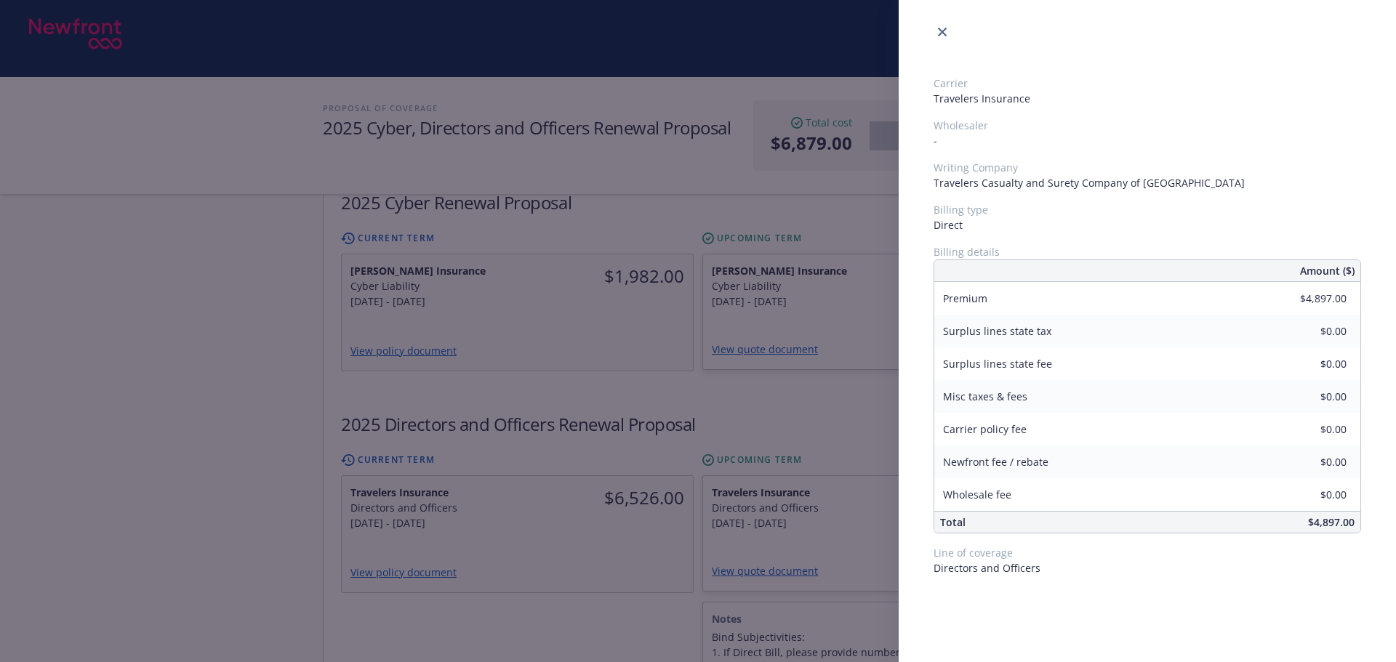
click at [537, 514] on div "Carrier Travelers Insurance Wholesaler - Writing Company Travelers Casualty and…" at bounding box center [698, 331] width 1396 height 662
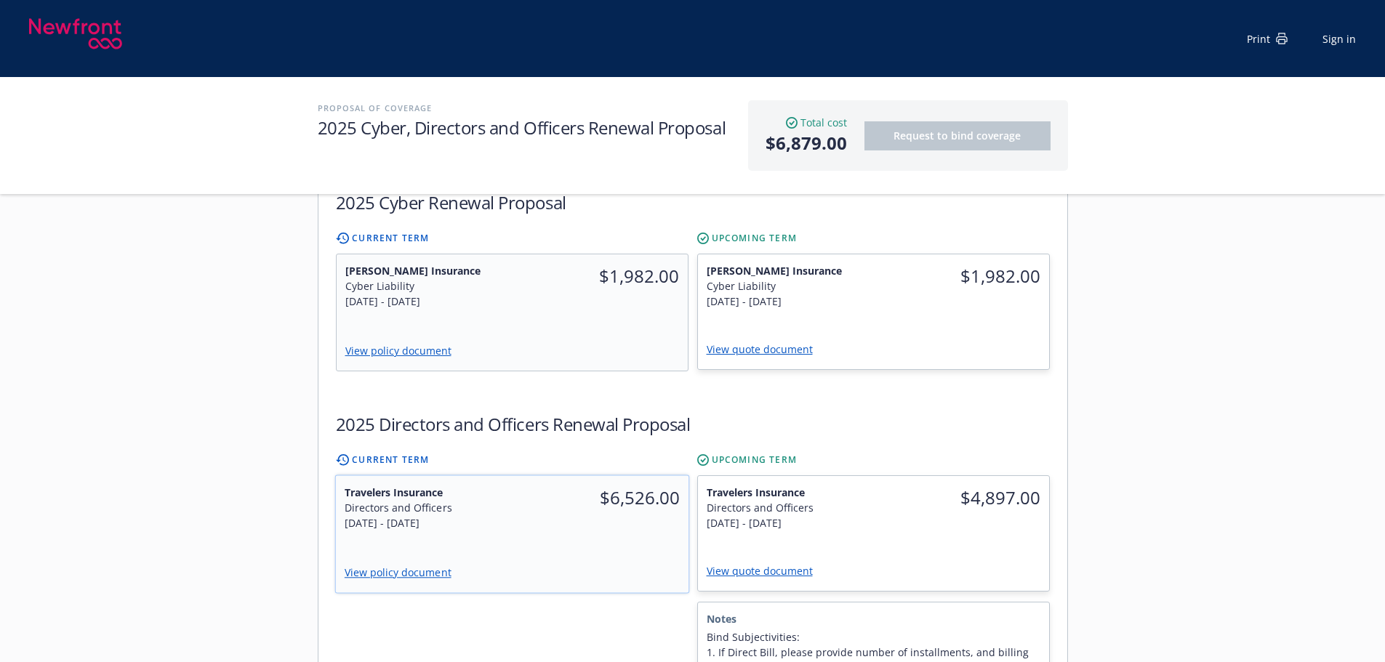
click at [539, 512] on div "Travelers Insurance Directors and Officers [DATE] - [DATE] $6,526.00 View polic…" at bounding box center [511, 534] width 353 height 117
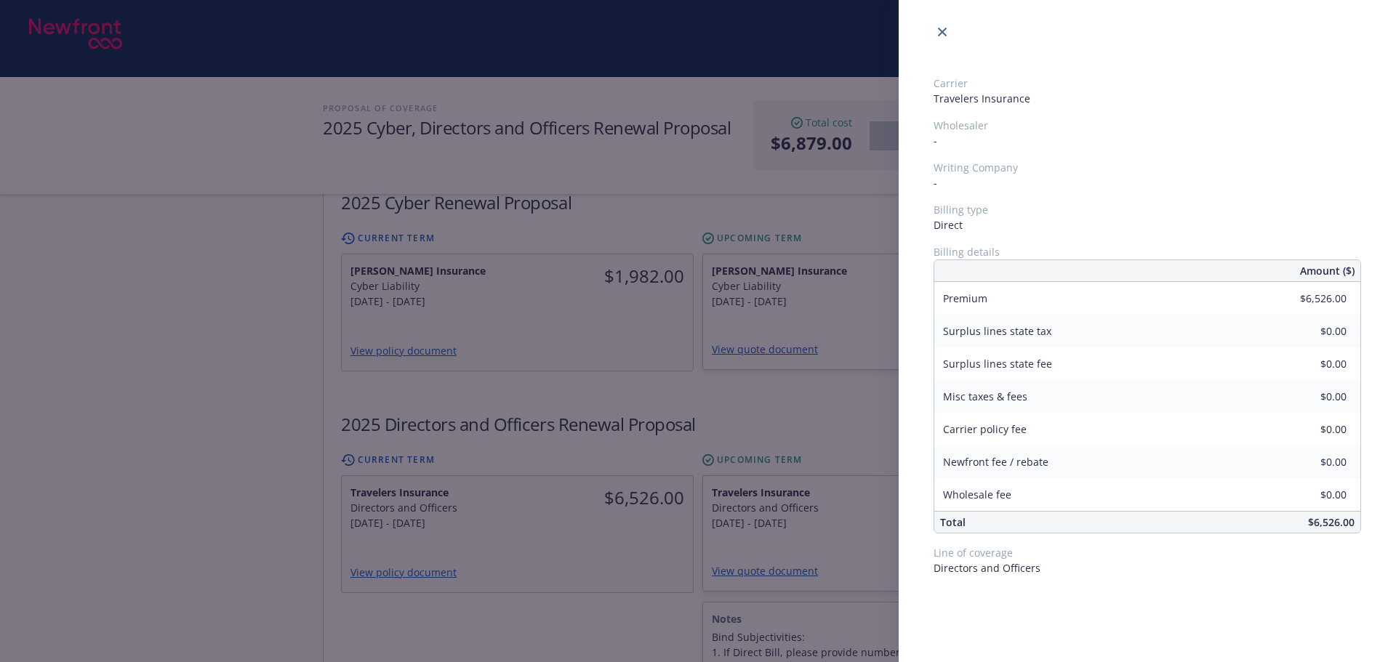
click at [601, 591] on div "Carrier Travelers Insurance Wholesaler - Writing Company - Billing type Direct …" at bounding box center [698, 331] width 1396 height 662
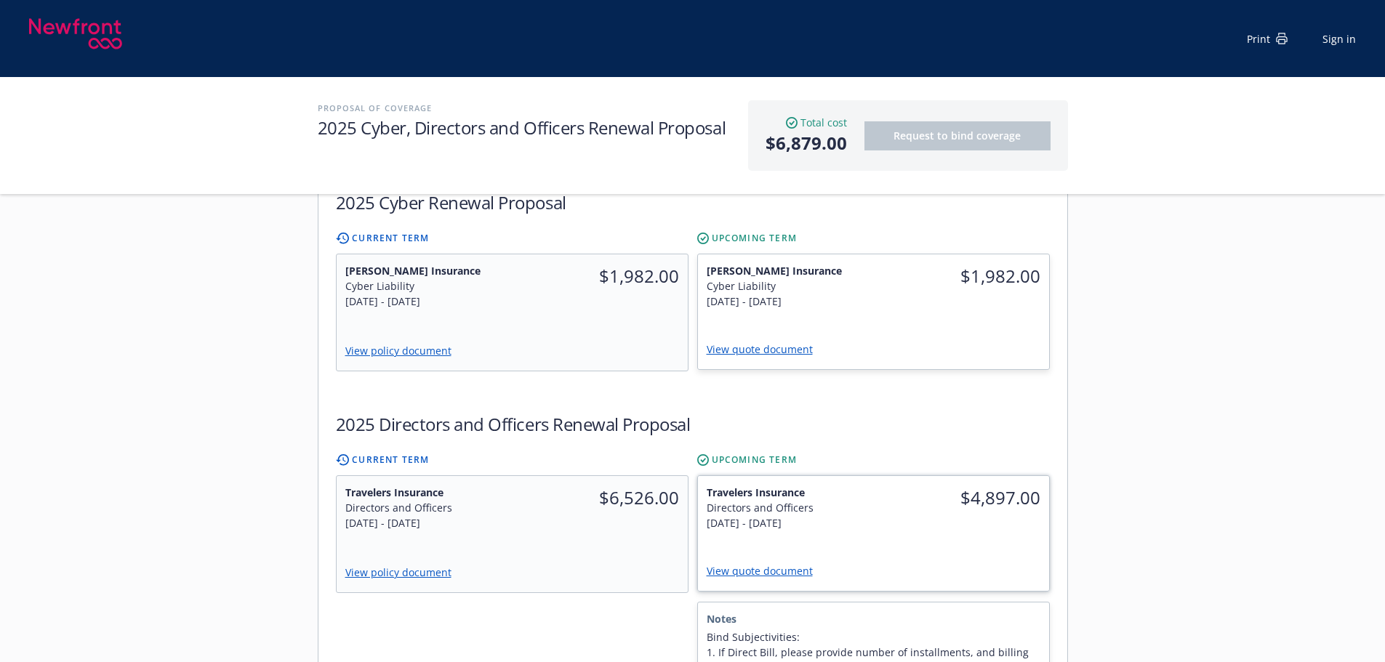
click at [838, 515] on div "[DATE] - [DATE]" at bounding box center [786, 522] width 158 height 15
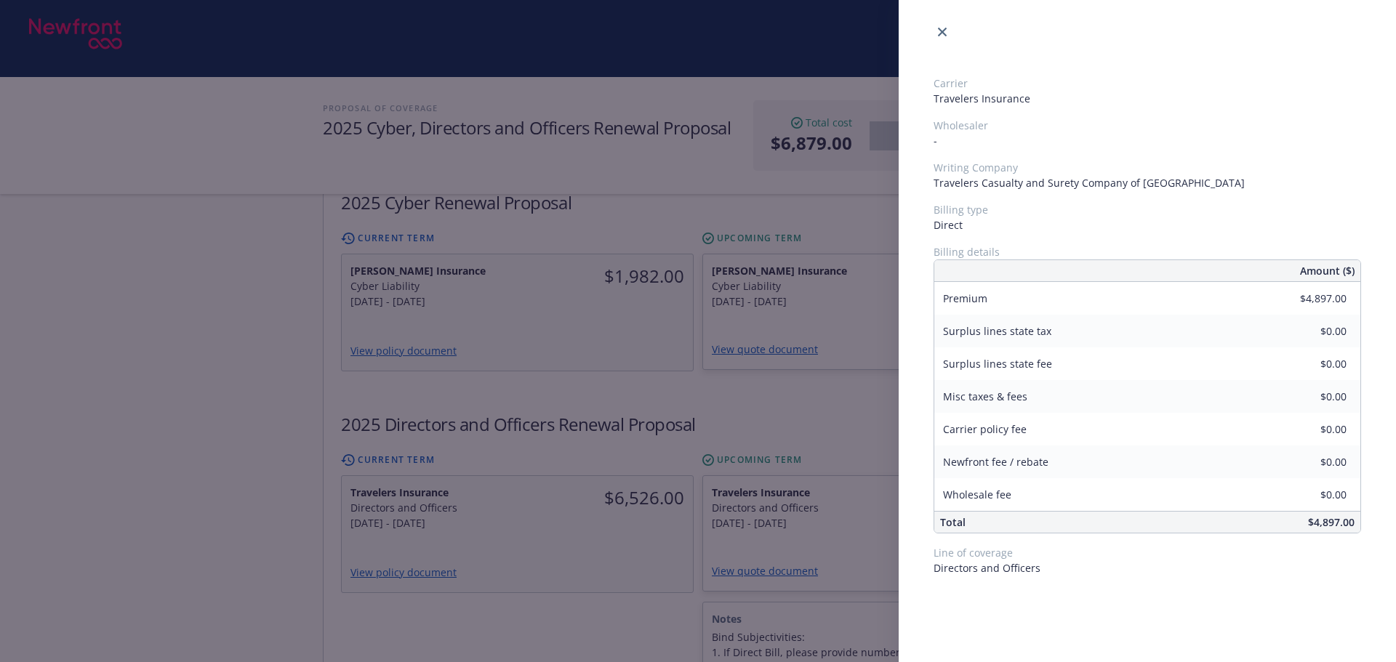
click at [545, 566] on div "Carrier Travelers Insurance Wholesaler - Writing Company Travelers Casualty and…" at bounding box center [698, 331] width 1396 height 662
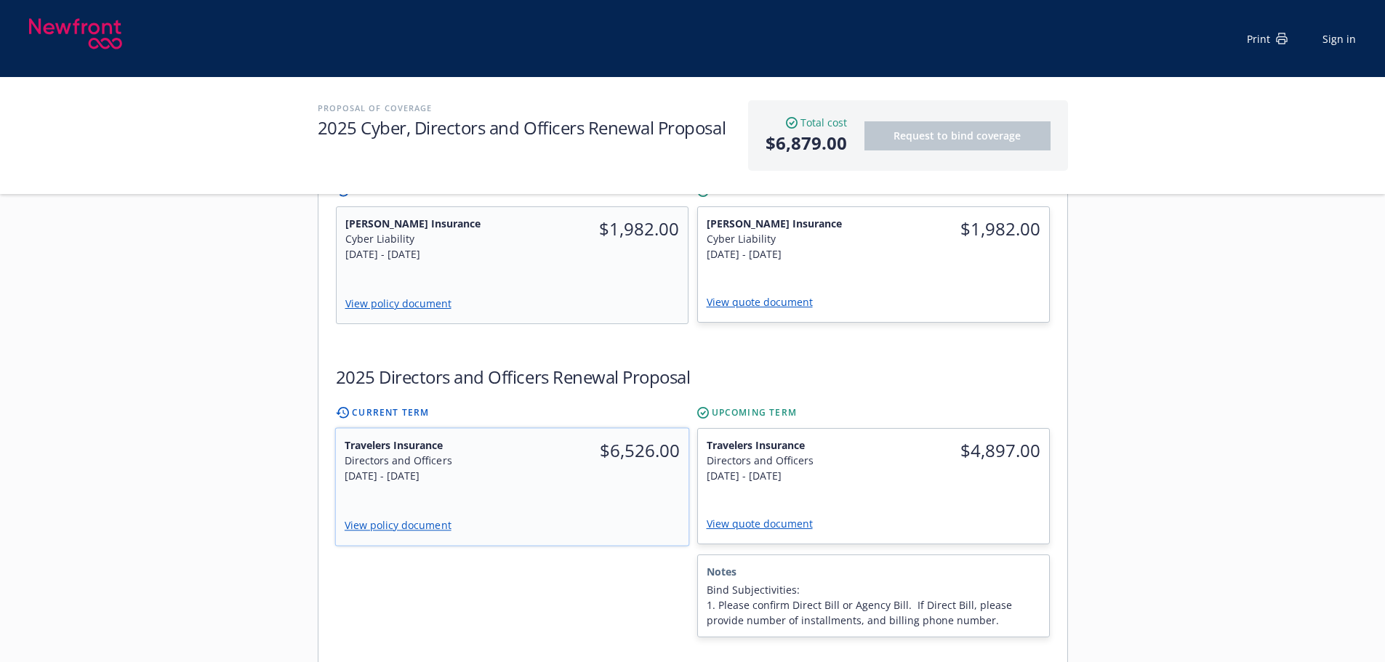
scroll to position [582, 0]
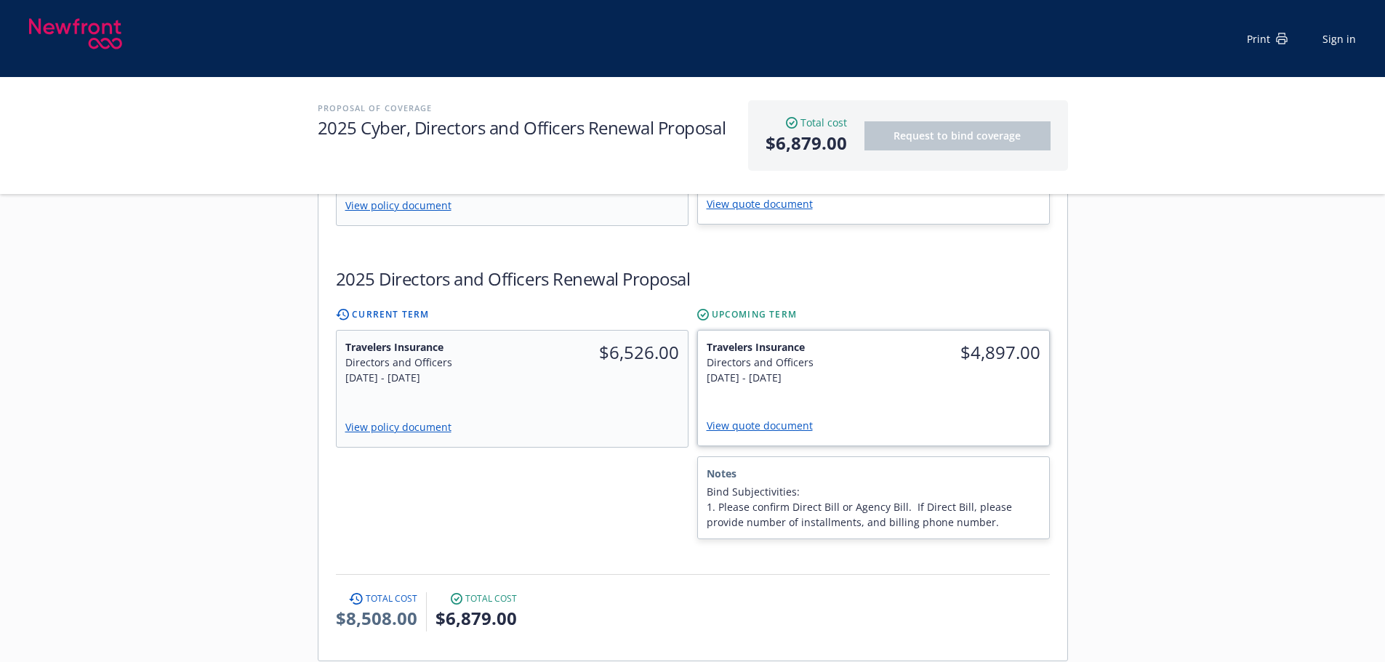
click at [828, 374] on div "Travelers Insurance Directors and Officers [DATE] - [DATE] $4,897.00 View quote…" at bounding box center [873, 388] width 351 height 115
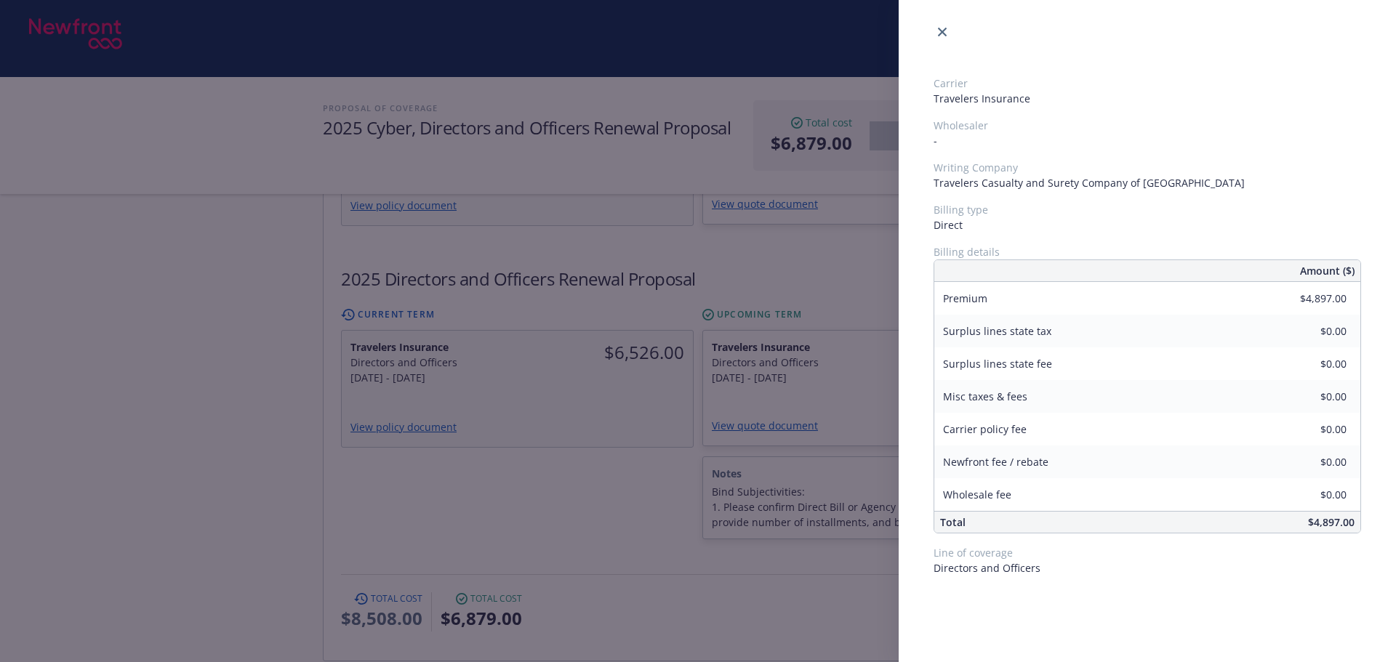
click at [676, 454] on div "Carrier Travelers Insurance Wholesaler - Writing Company Travelers Casualty and…" at bounding box center [698, 331] width 1396 height 662
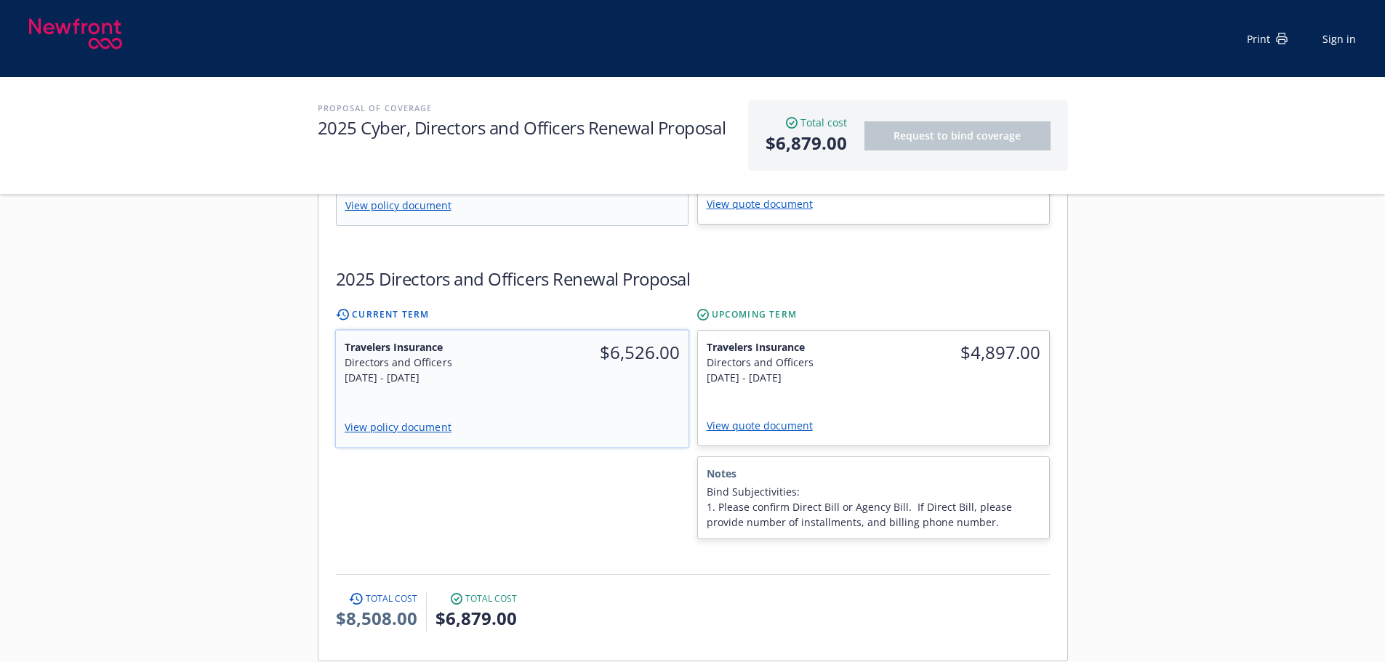
click at [619, 409] on div "View policy document" at bounding box center [511, 428] width 353 height 38
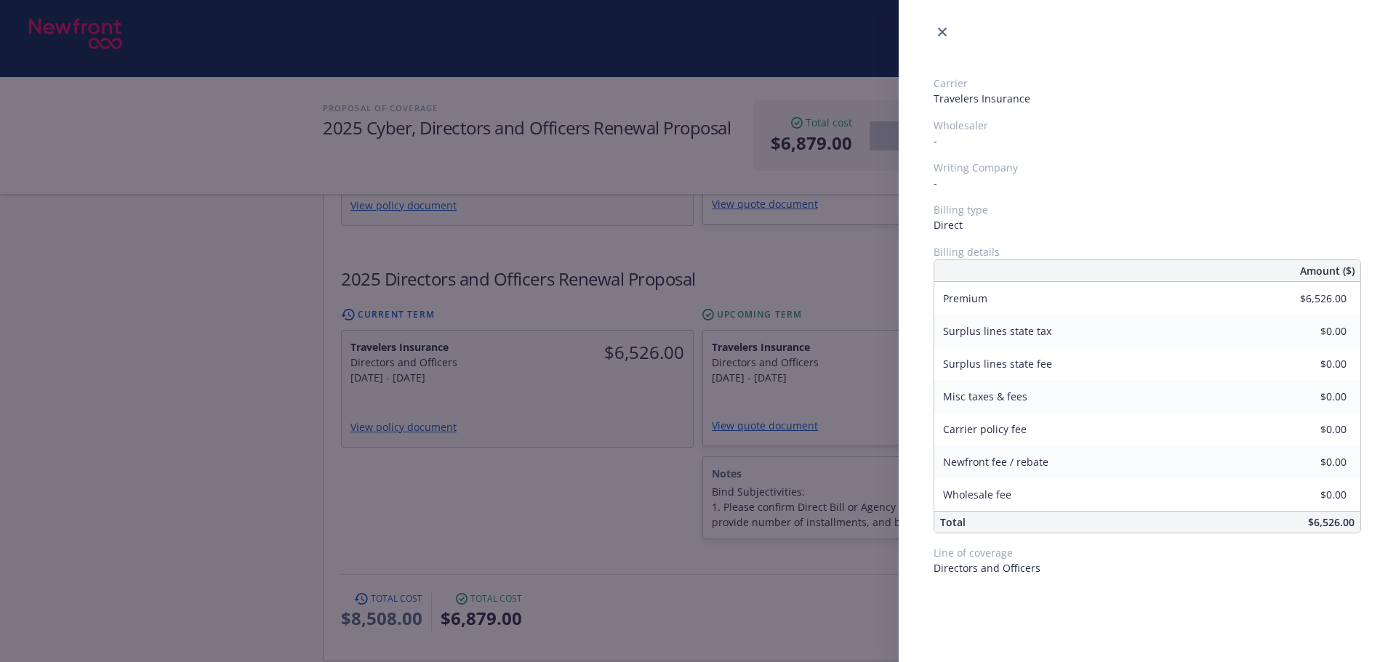
click at [617, 465] on div "Carrier Travelers Insurance Wholesaler - Writing Company - Billing type Direct …" at bounding box center [698, 331] width 1396 height 662
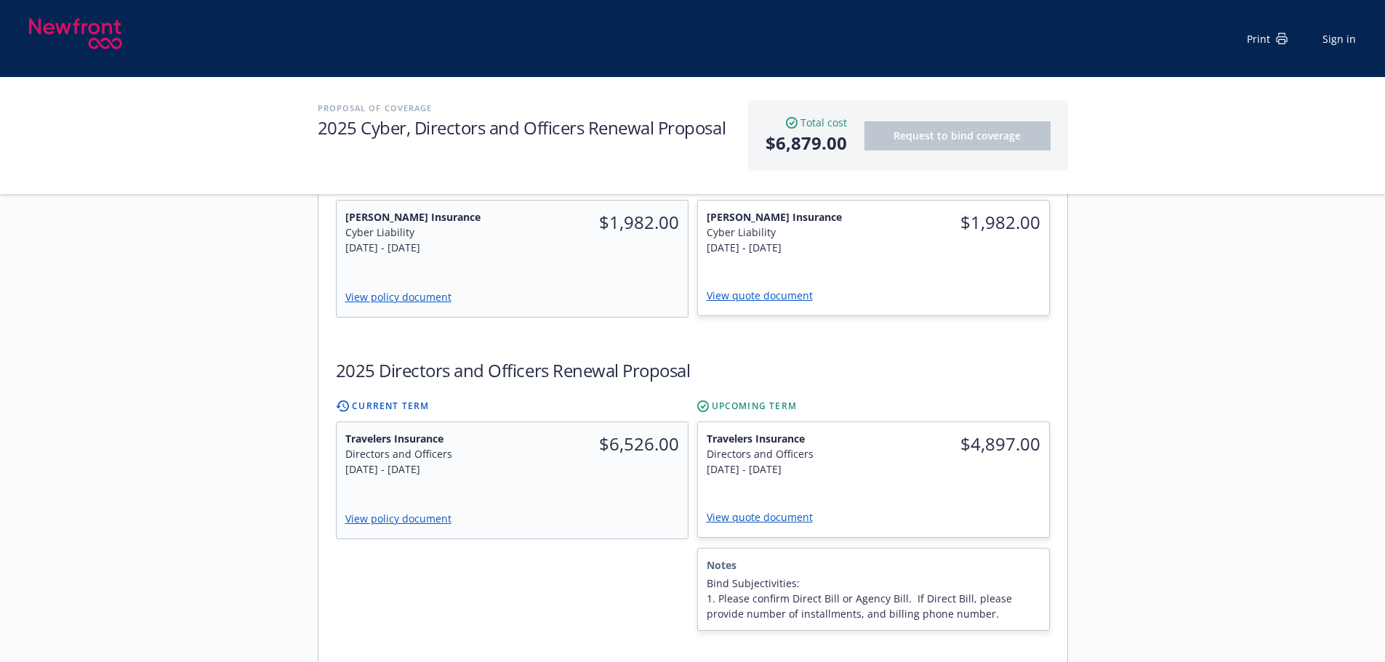
scroll to position [509, 0]
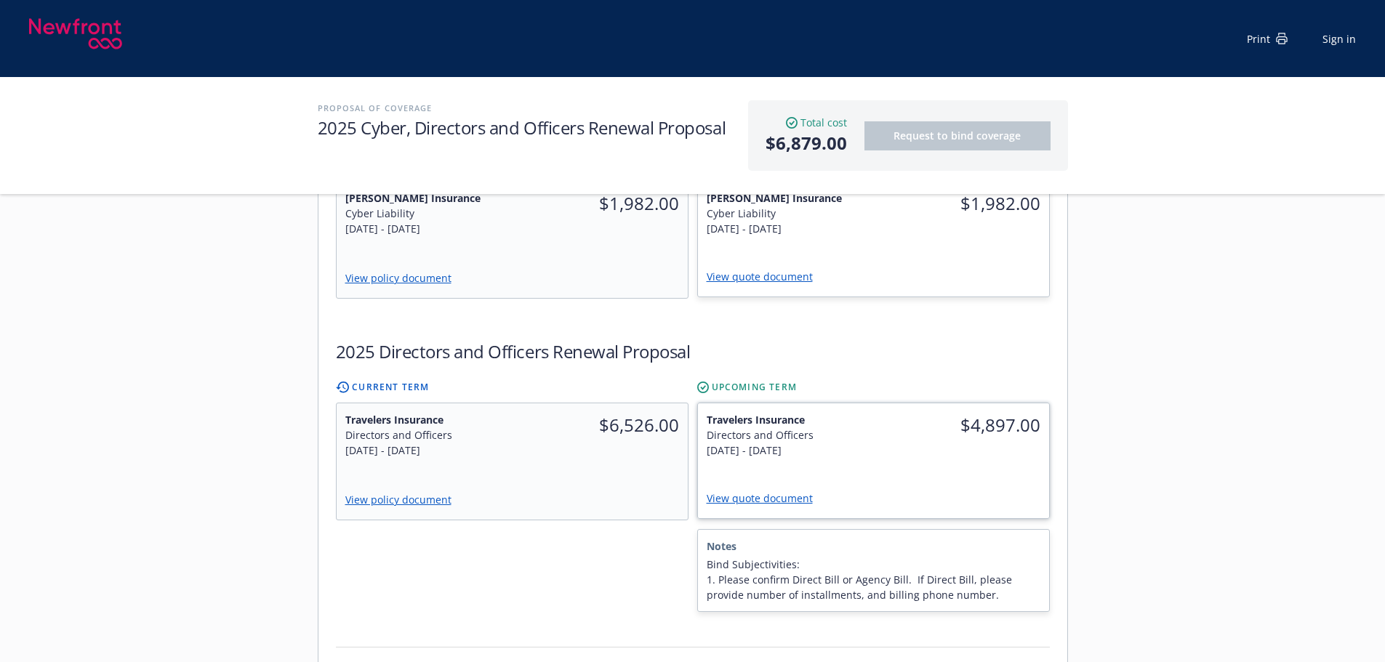
click at [788, 491] on link "View quote document" at bounding box center [766, 498] width 118 height 14
